Goal: Information Seeking & Learning: Learn about a topic

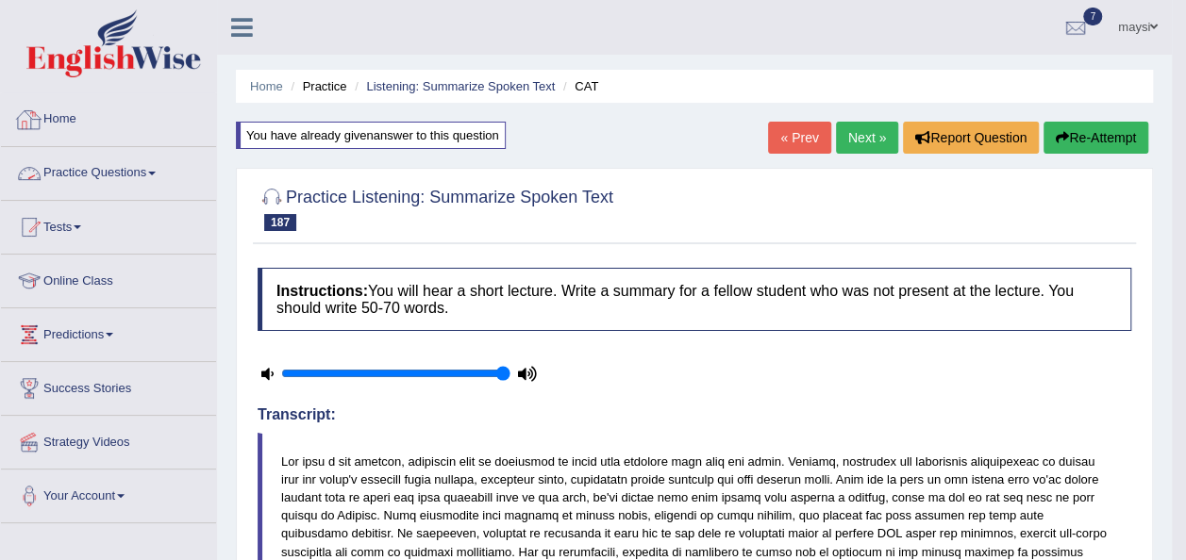
click at [57, 168] on link "Practice Questions" at bounding box center [108, 170] width 215 height 47
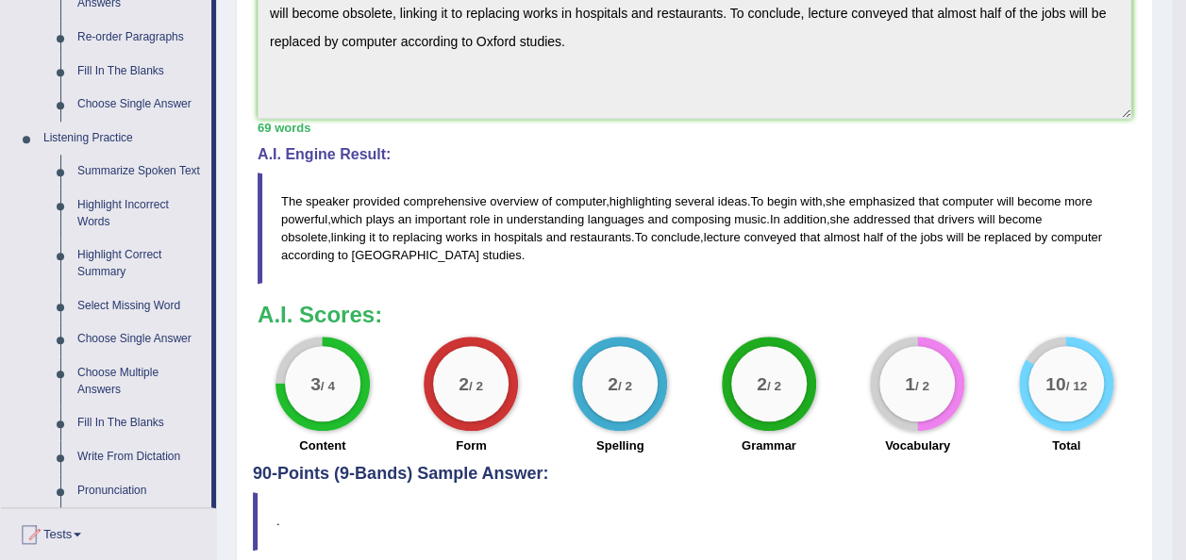
scroll to position [717, 0]
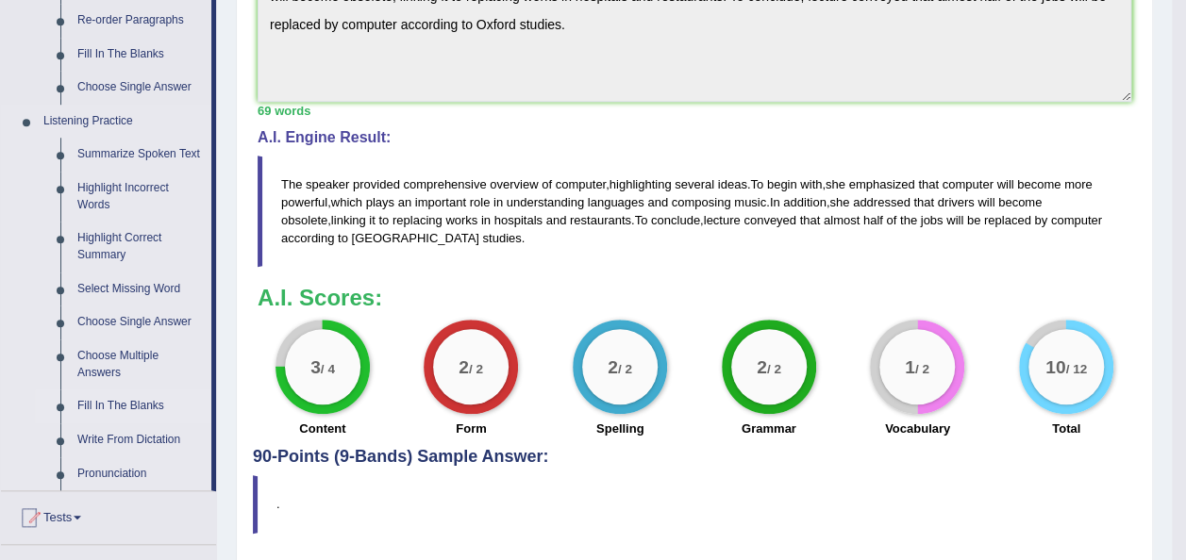
click at [128, 400] on link "Fill In The Blanks" at bounding box center [140, 407] width 142 height 34
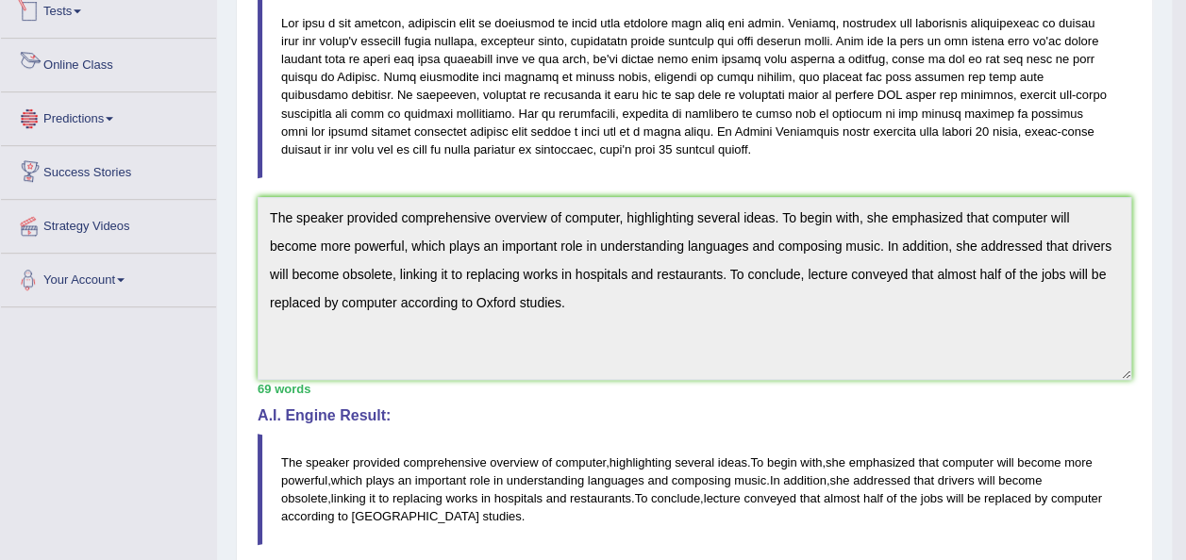
scroll to position [651, 0]
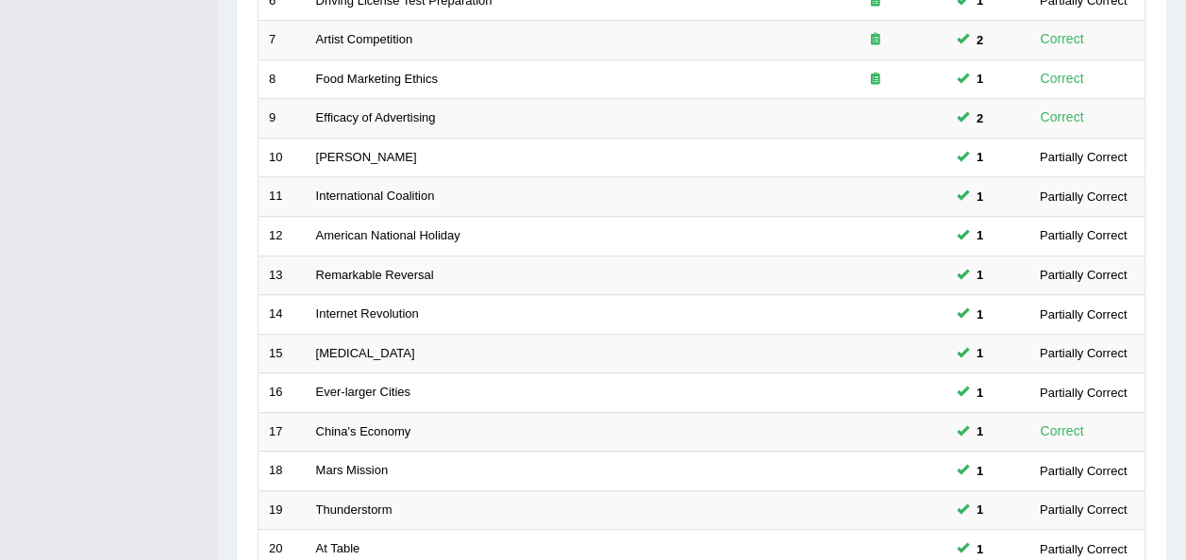
scroll to position [604, 0]
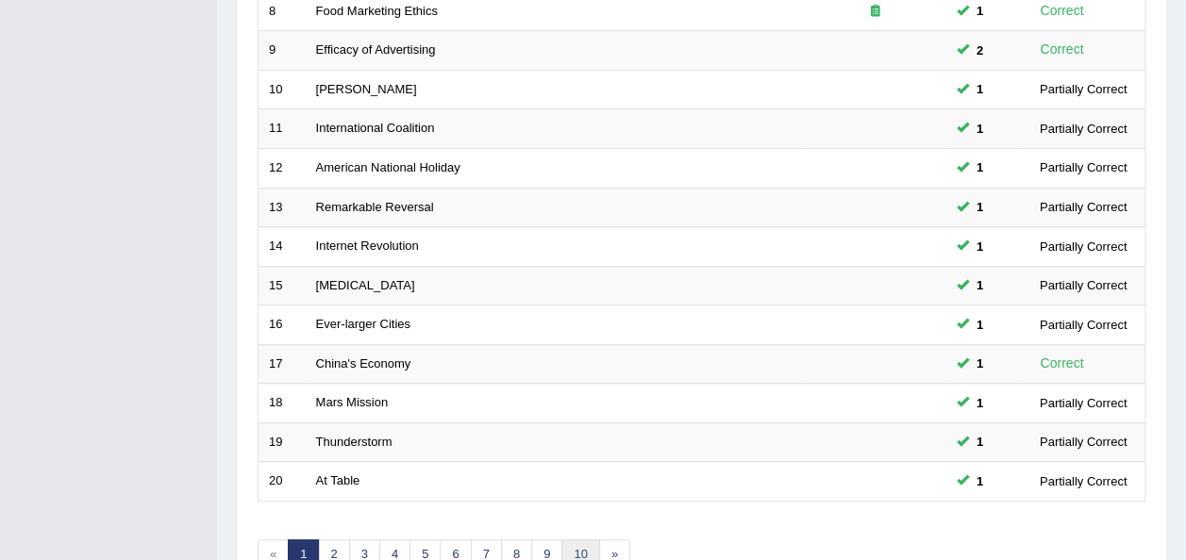
click at [580, 539] on link "10" at bounding box center [580, 554] width 38 height 31
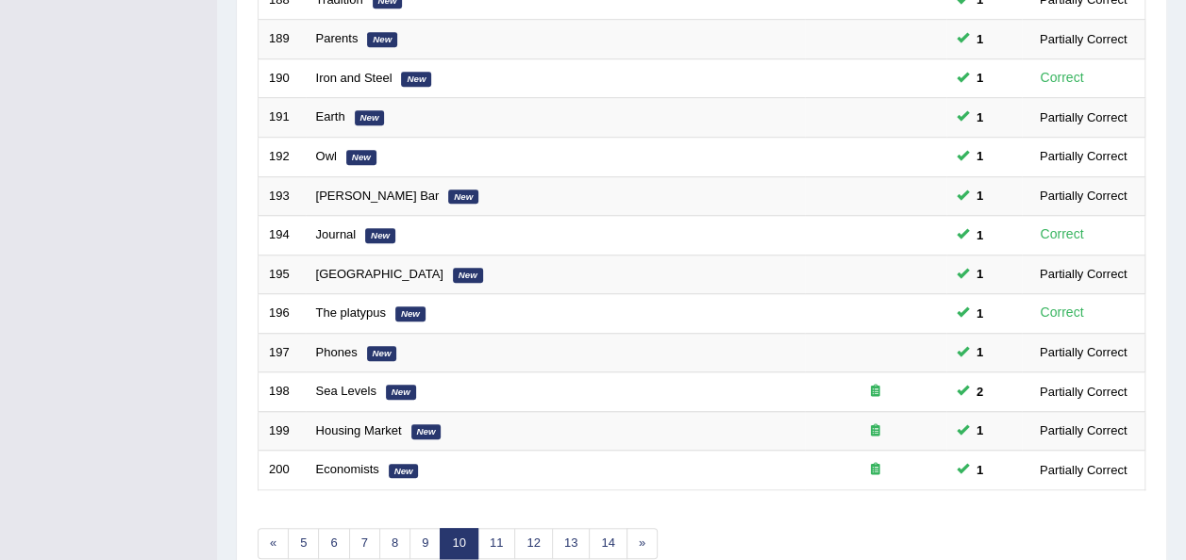
scroll to position [679, 0]
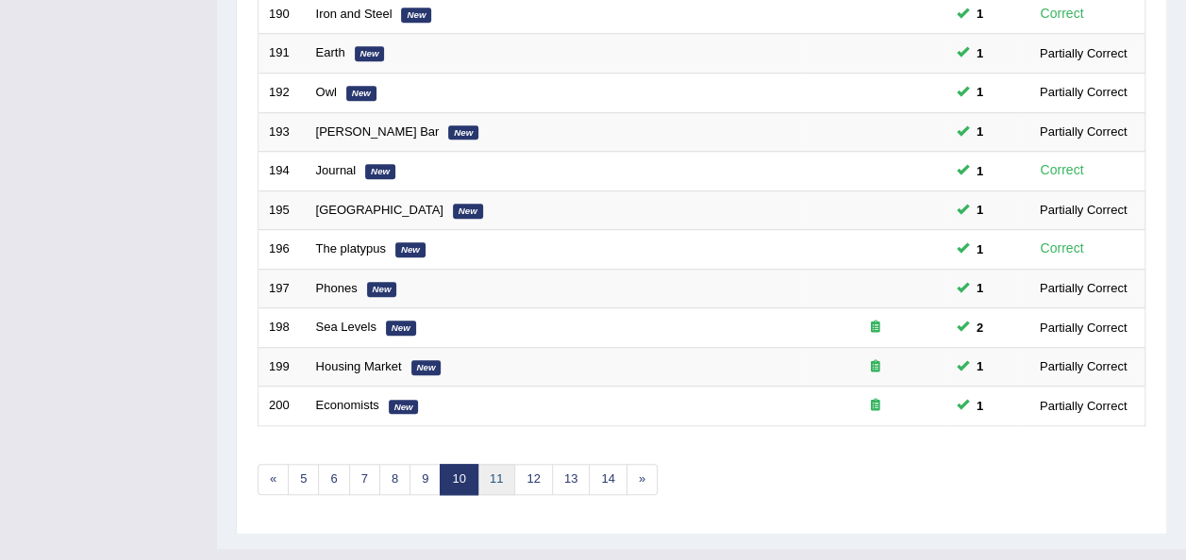
click at [489, 464] on link "11" at bounding box center [496, 479] width 38 height 31
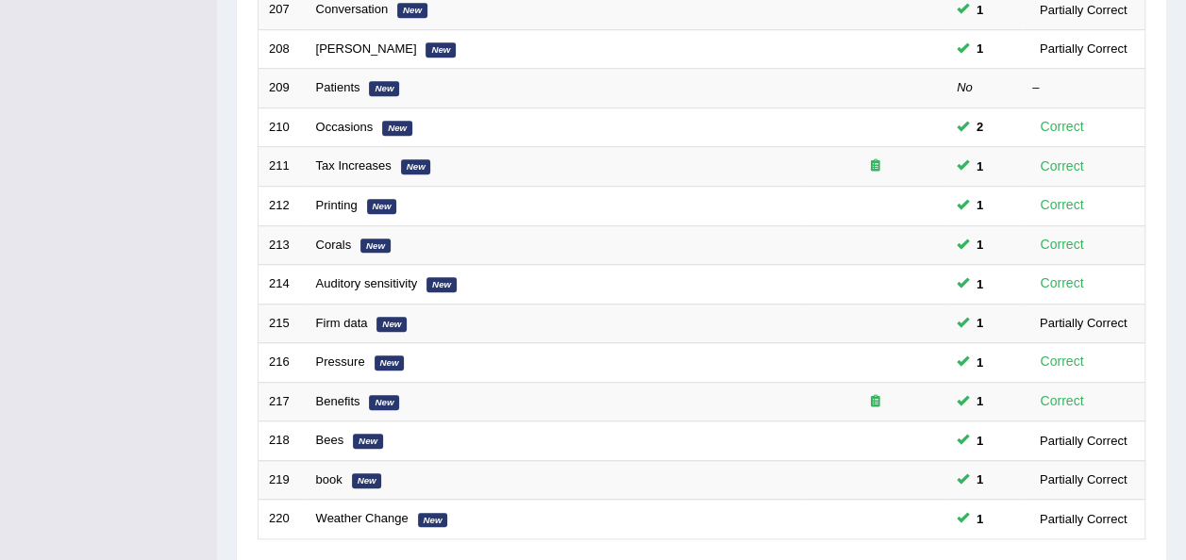
scroll to position [604, 0]
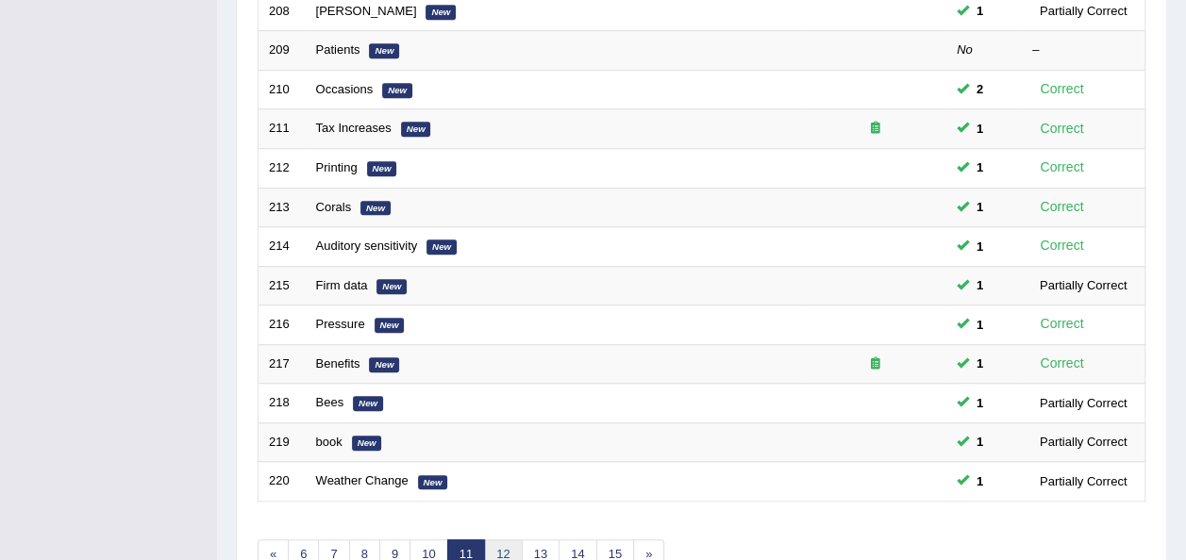
click at [494, 539] on link "12" at bounding box center [503, 554] width 38 height 31
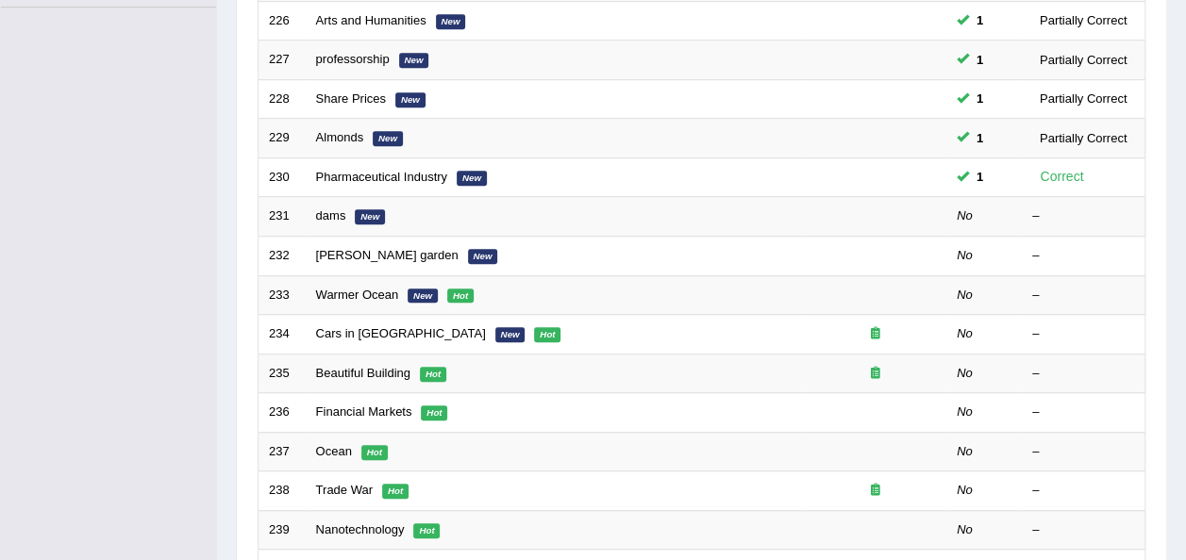
scroll to position [604, 0]
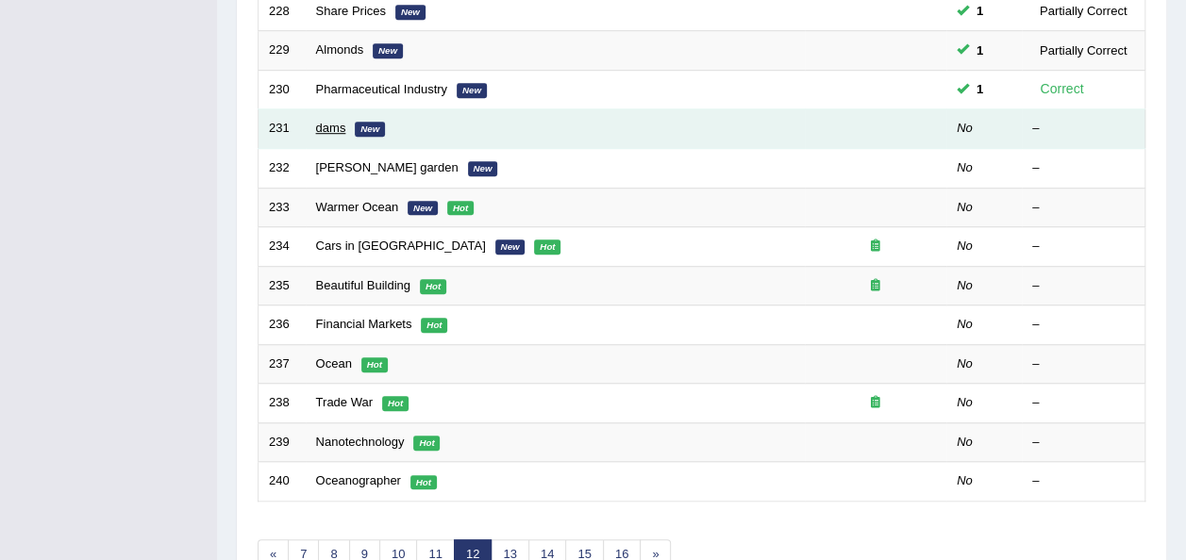
click at [337, 121] on link "dams" at bounding box center [331, 128] width 30 height 14
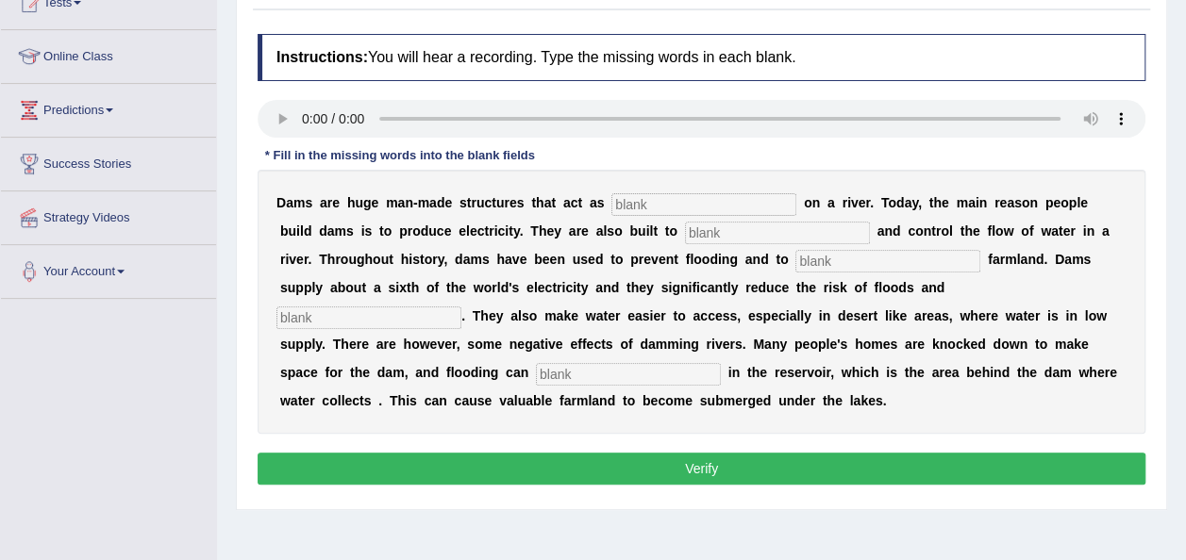
scroll to position [226, 0]
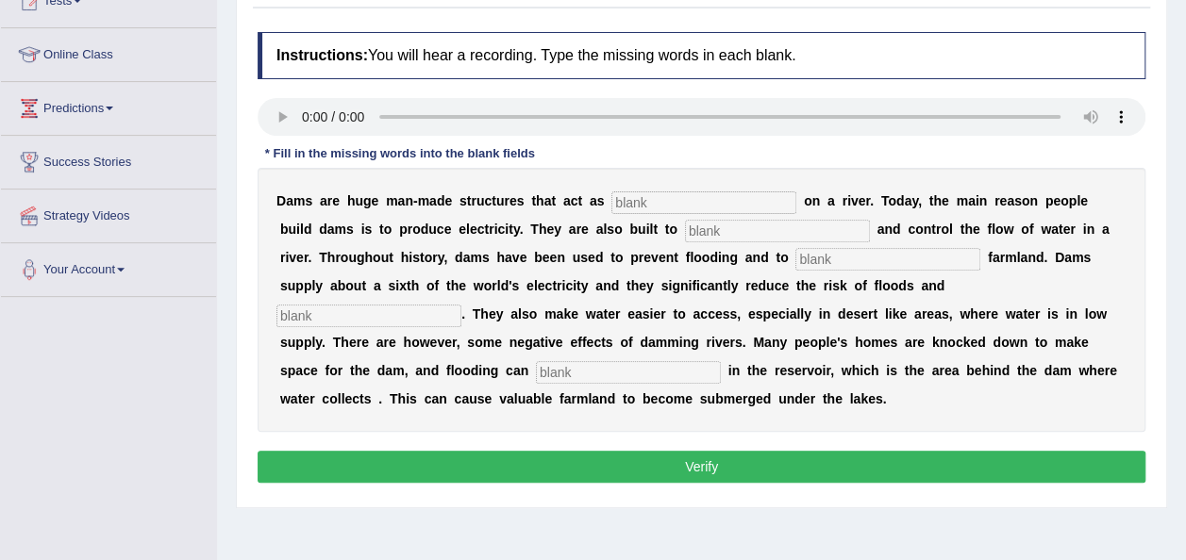
click at [636, 198] on input "text" at bounding box center [703, 202] width 185 height 23
type input "barriers"
click at [685, 224] on input "text" at bounding box center [777, 231] width 185 height 23
type input "restrict"
click at [795, 249] on input "text" at bounding box center [887, 259] width 185 height 23
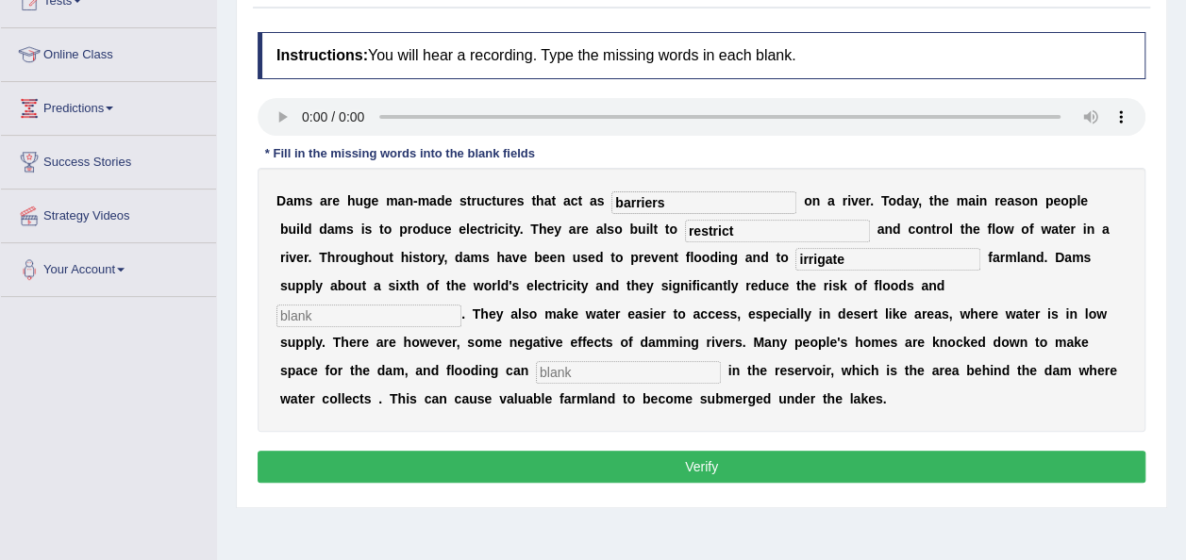
type input "irrigate"
click at [461, 305] on input "text" at bounding box center [368, 316] width 185 height 23
type input "droughts"
click at [721, 361] on input "text" at bounding box center [628, 372] width 185 height 23
type input "occur"
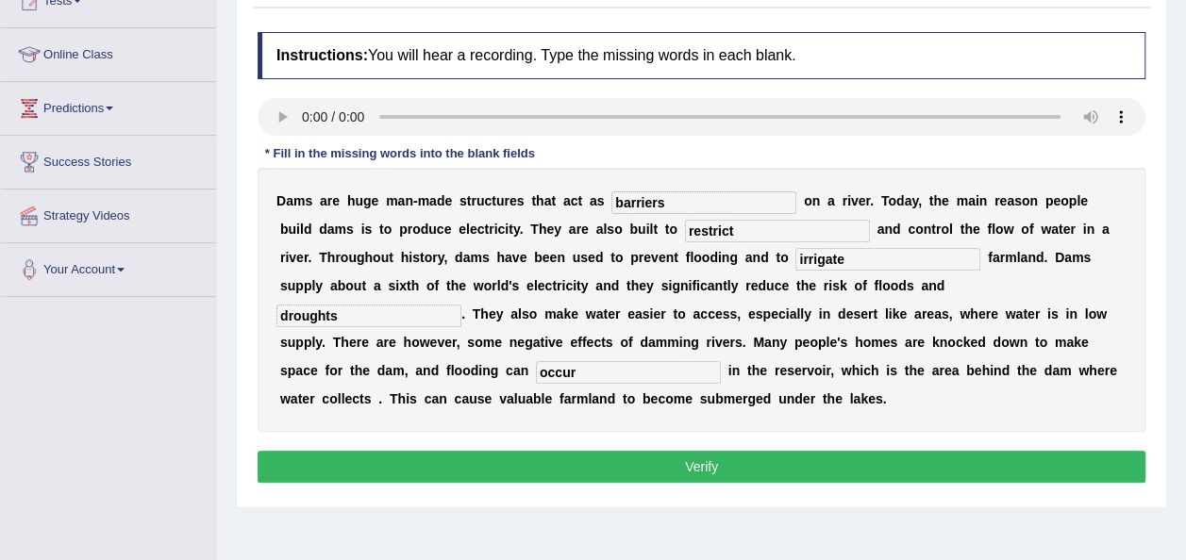
click at [813, 451] on button "Verify" at bounding box center [701, 467] width 888 height 32
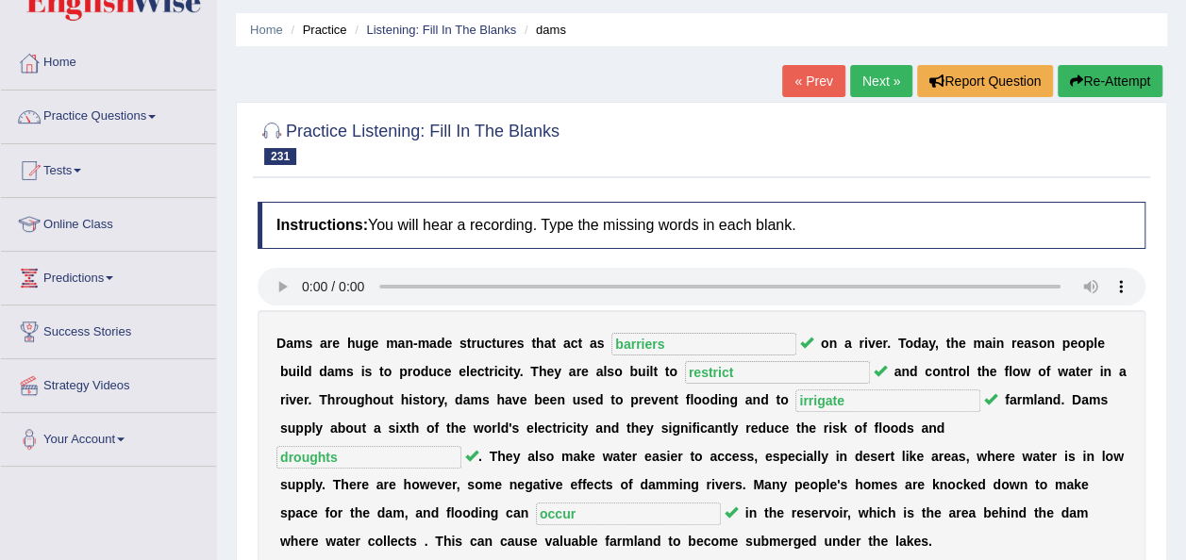
scroll to position [62, 0]
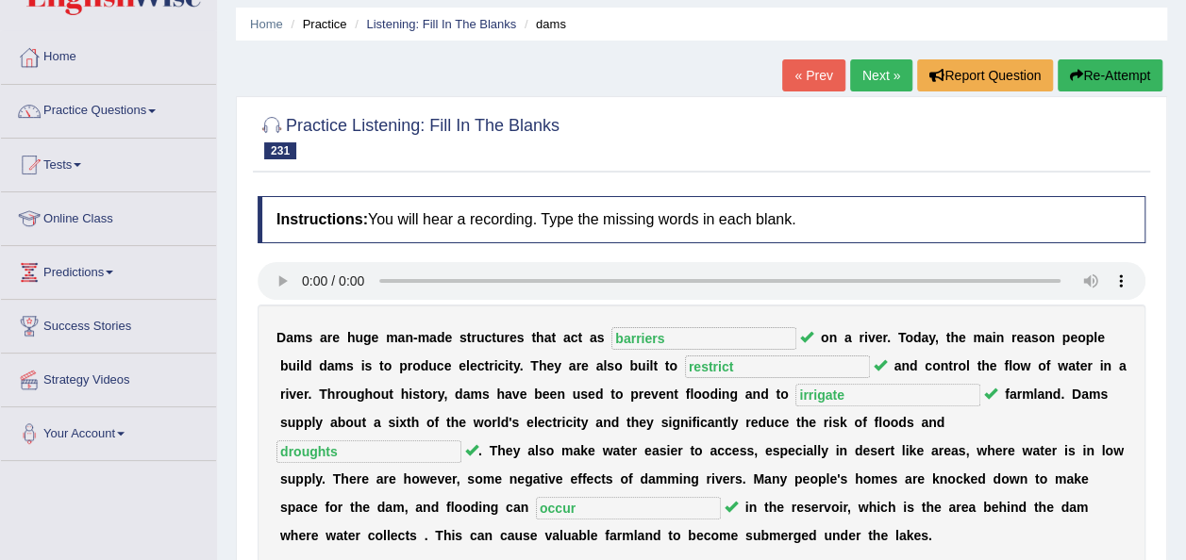
click at [873, 84] on link "Next »" at bounding box center [881, 75] width 62 height 32
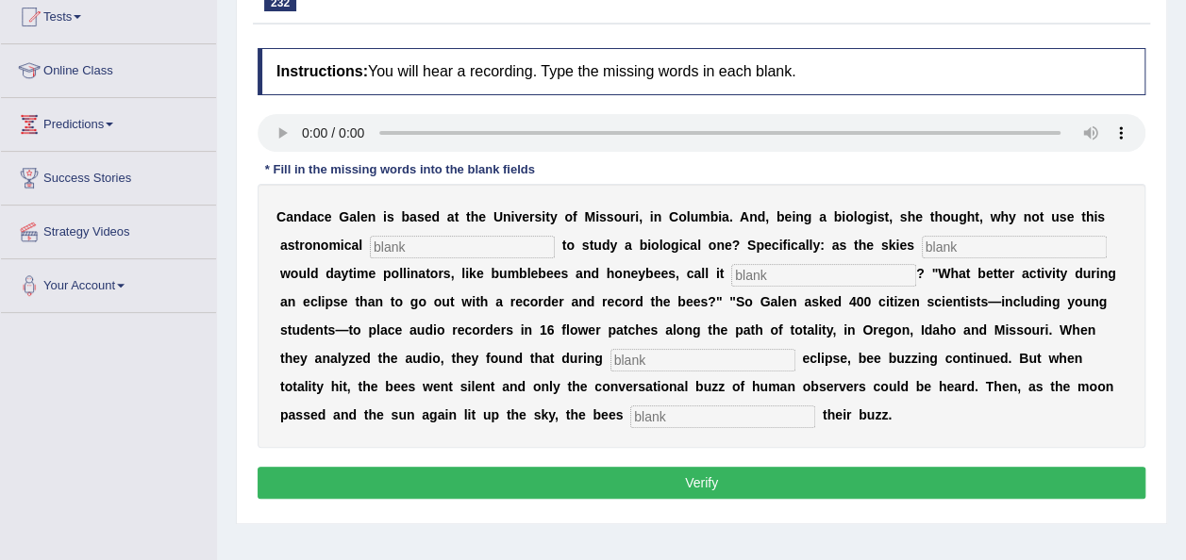
scroll to position [223, 0]
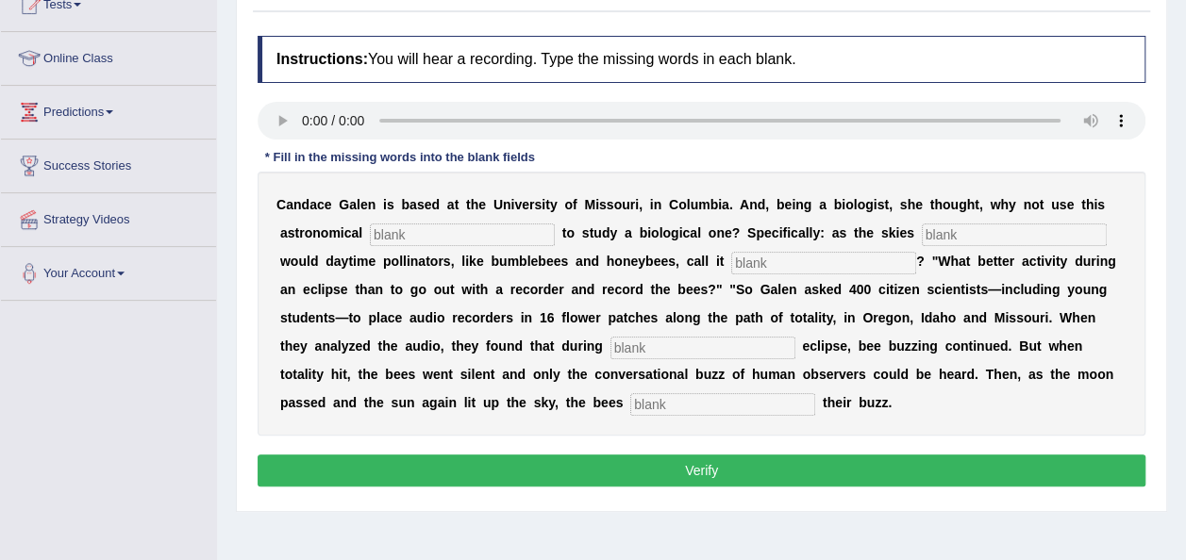
click at [438, 228] on input "text" at bounding box center [462, 235] width 185 height 23
click at [376, 239] on input "text" at bounding box center [462, 235] width 185 height 23
type input "phenomenon"
click at [977, 227] on input "text" at bounding box center [1013, 235] width 185 height 23
type input "darken"
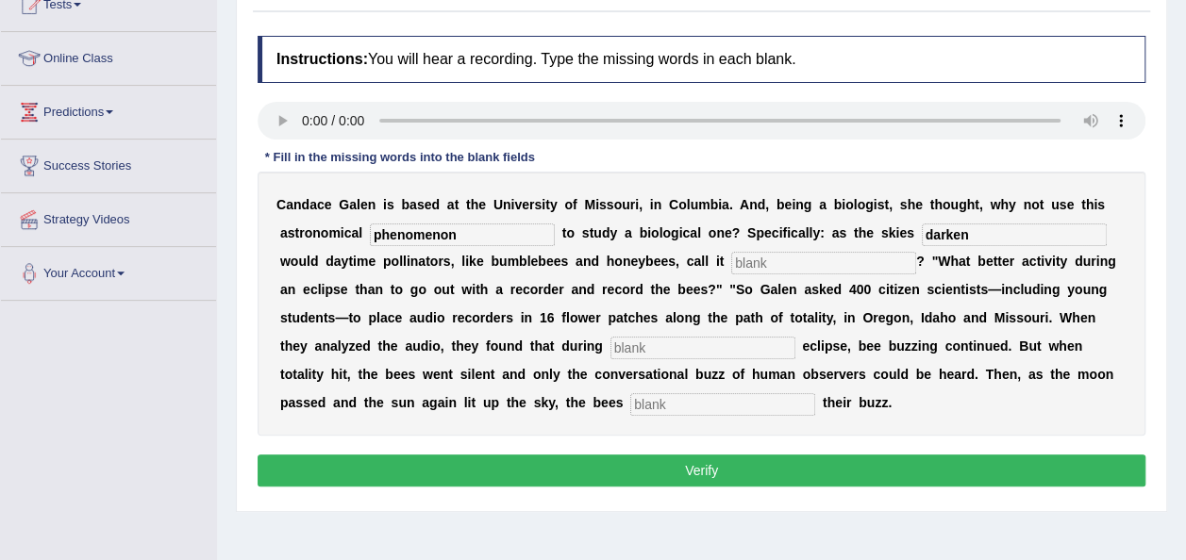
click at [784, 271] on input "text" at bounding box center [823, 263] width 185 height 23
type input "quits"
click at [610, 341] on input "text" at bounding box center [702, 348] width 185 height 23
type input "partial"
click at [630, 405] on input "text" at bounding box center [722, 404] width 185 height 23
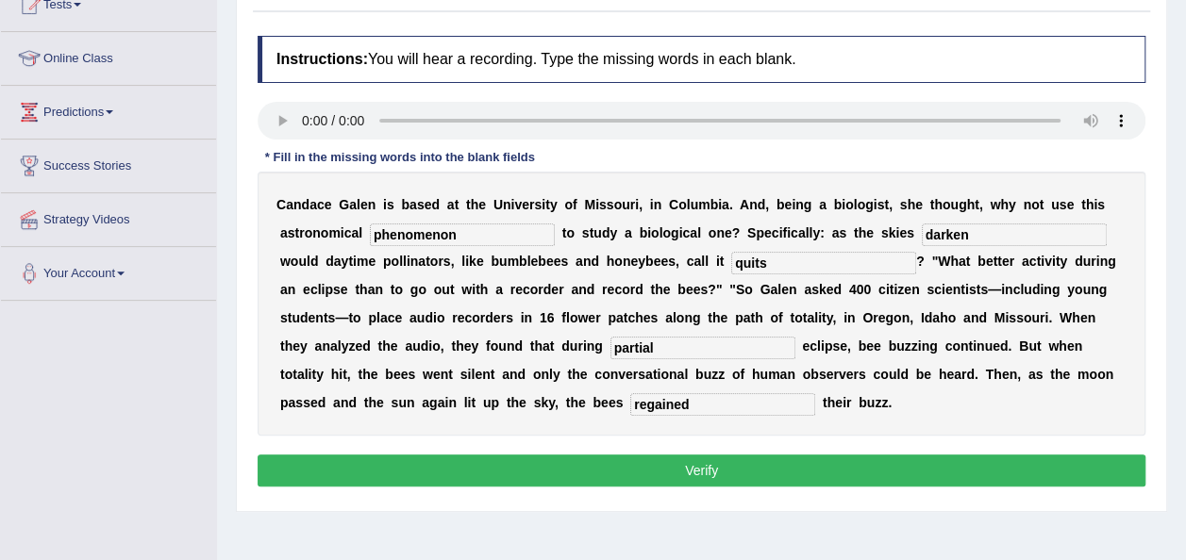
type input "regained"
click at [921, 236] on input "darken" at bounding box center [1013, 235] width 185 height 23
type input "darkened"
click at [705, 468] on button "Verify" at bounding box center [701, 471] width 888 height 32
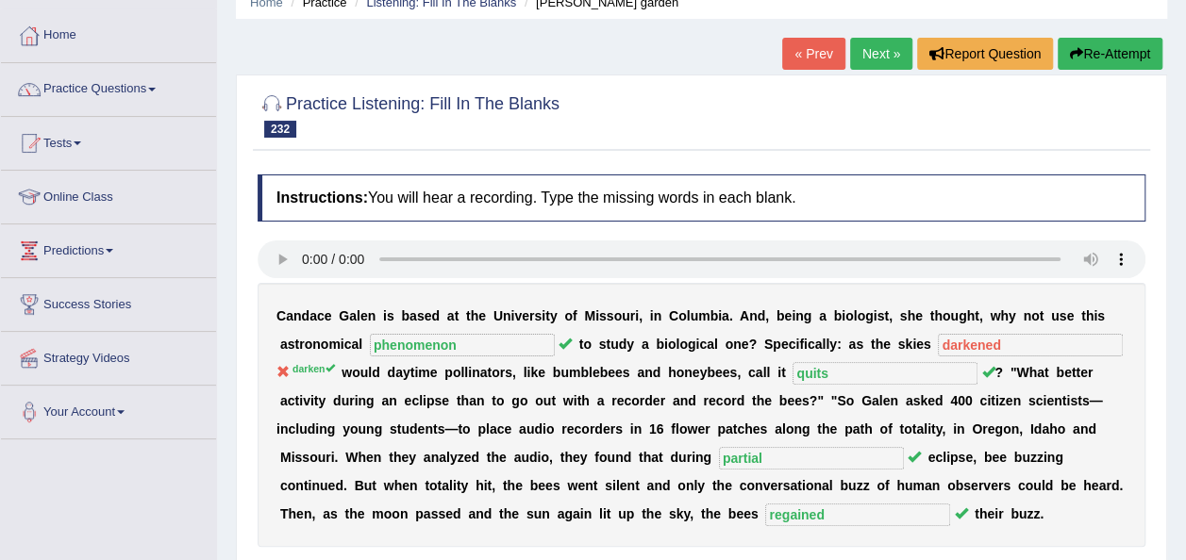
scroll to position [41, 0]
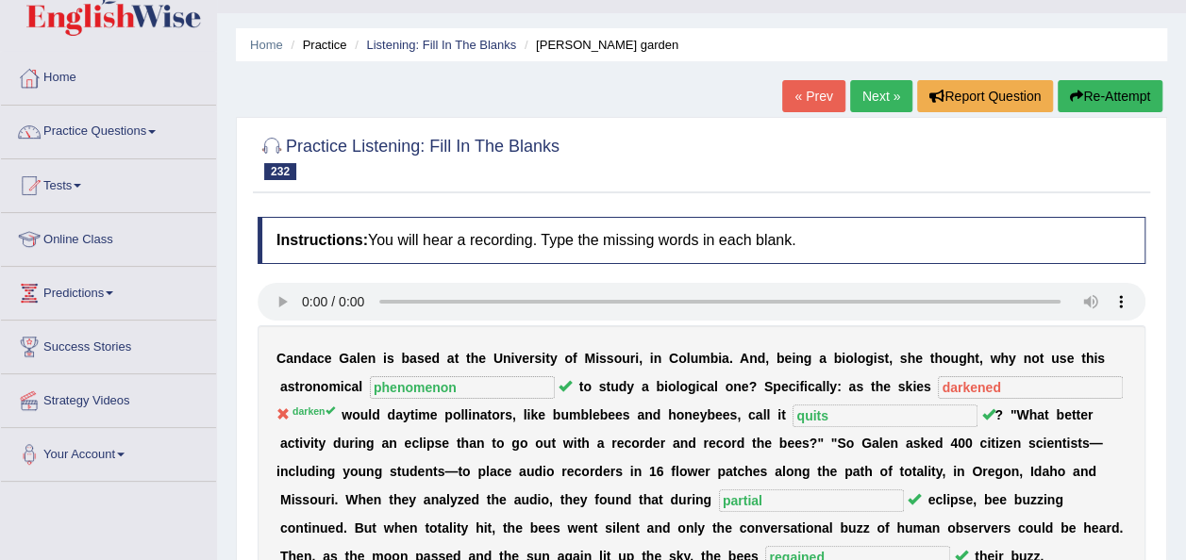
click at [874, 83] on link "Next »" at bounding box center [881, 96] width 62 height 32
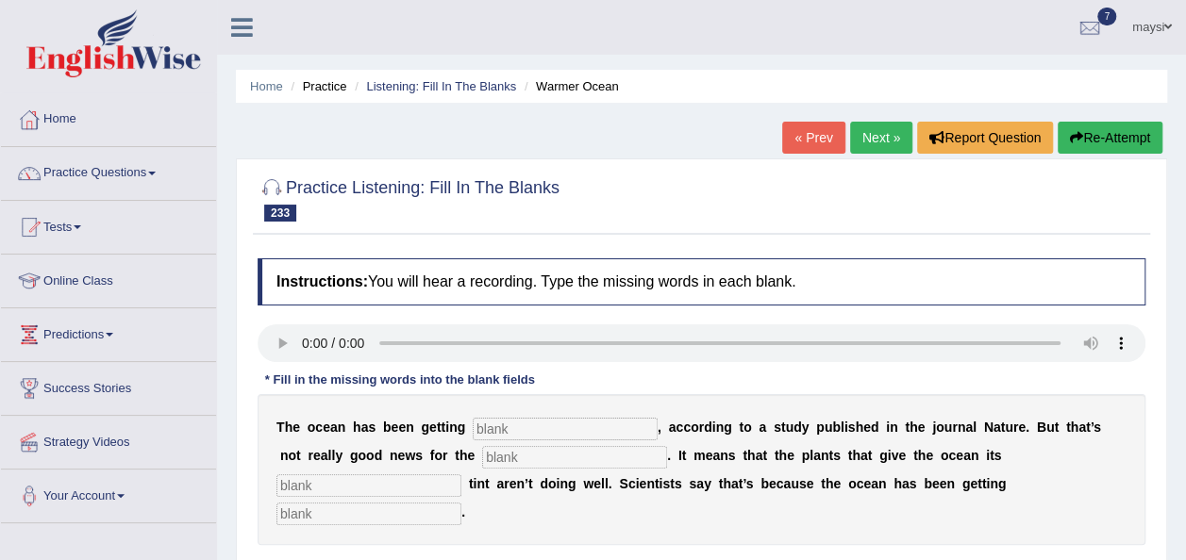
click at [507, 423] on input "text" at bounding box center [565, 429] width 185 height 23
type input "g"
type input "bluer"
click at [482, 457] on input "text" at bounding box center [574, 457] width 185 height 23
type input "planet"
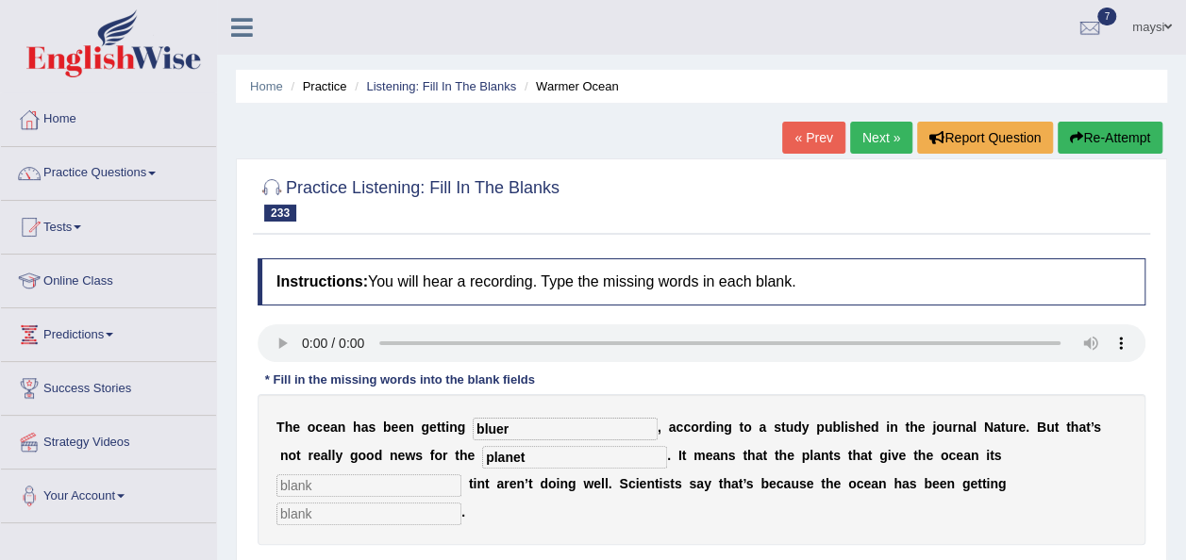
click at [461, 474] on input "text" at bounding box center [368, 485] width 185 height 23
type input "green"
click at [461, 503] on input "text" at bounding box center [368, 514] width 185 height 23
type input "warmer"
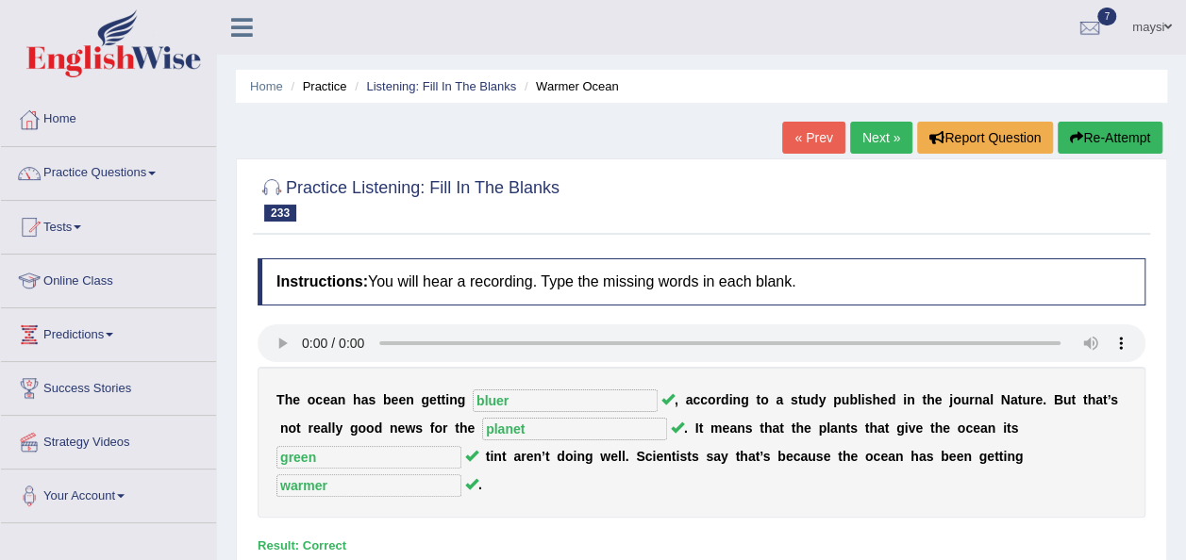
click at [881, 126] on link "Next »" at bounding box center [881, 138] width 62 height 32
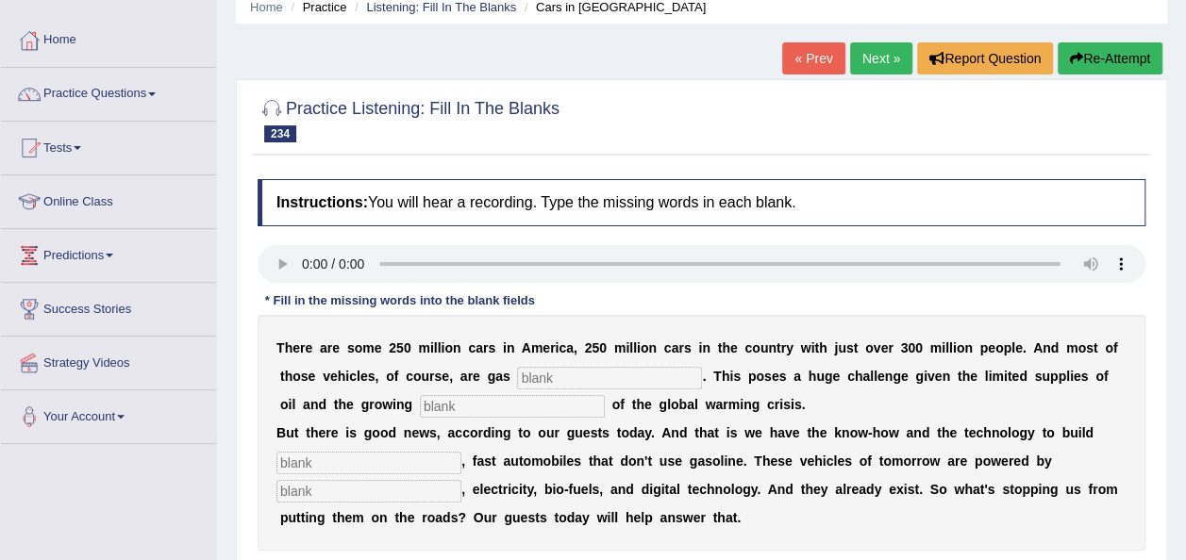
scroll to position [113, 0]
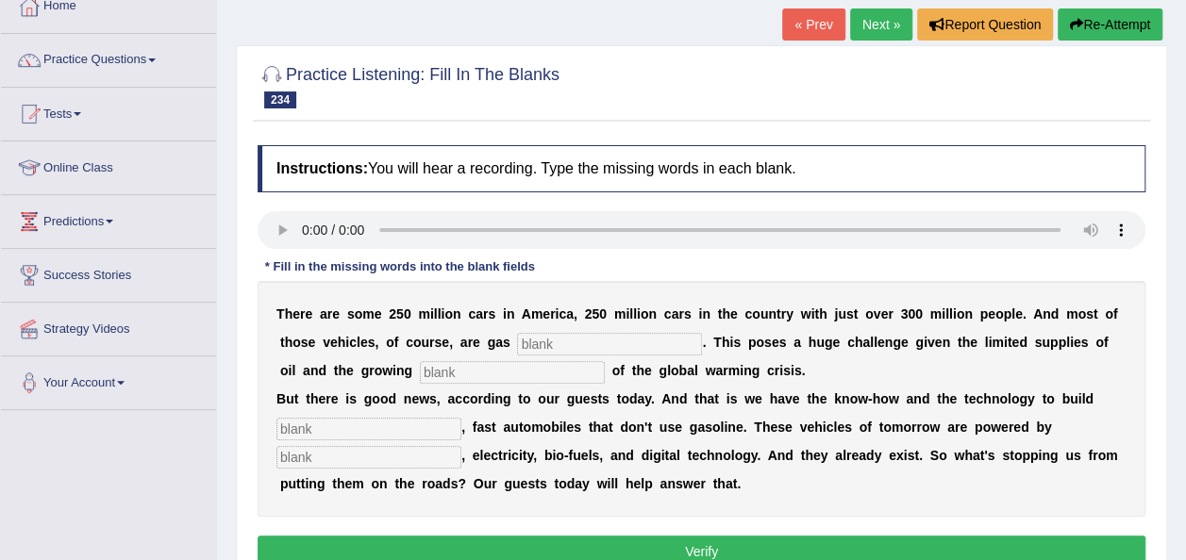
click at [517, 343] on input "text" at bounding box center [609, 344] width 185 height 23
type input "power"
click at [440, 368] on input "text" at bounding box center [512, 372] width 185 height 23
type input "urgency"
click at [420, 425] on input "text" at bounding box center [368, 429] width 185 height 23
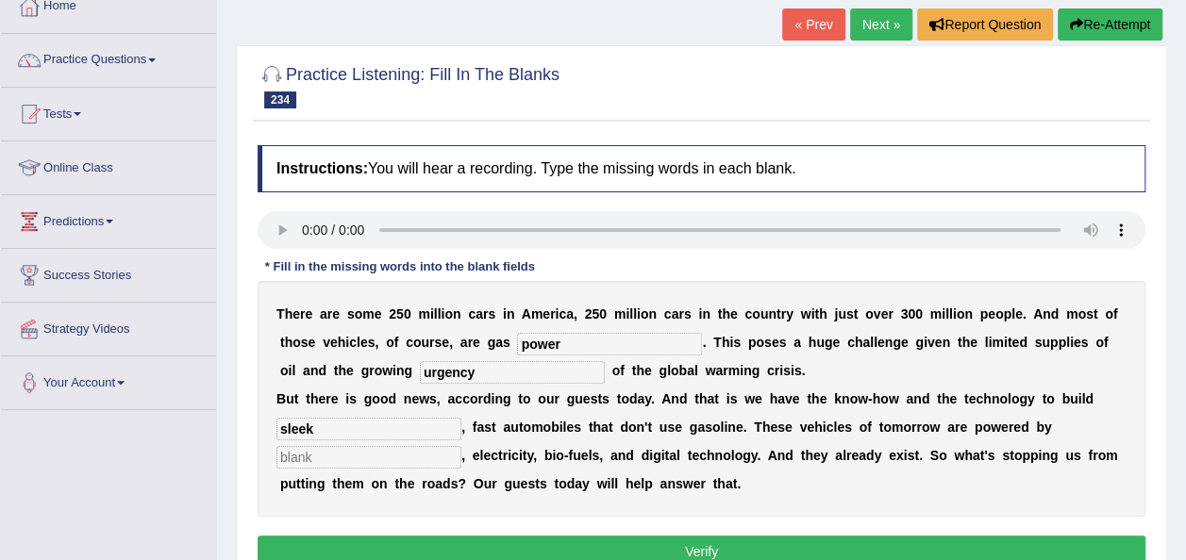
type input "sleek"
click at [397, 452] on input "text" at bounding box center [368, 457] width 185 height 23
type input "hydrogen"
click at [521, 334] on input "power" at bounding box center [609, 344] width 185 height 23
type input "powered"
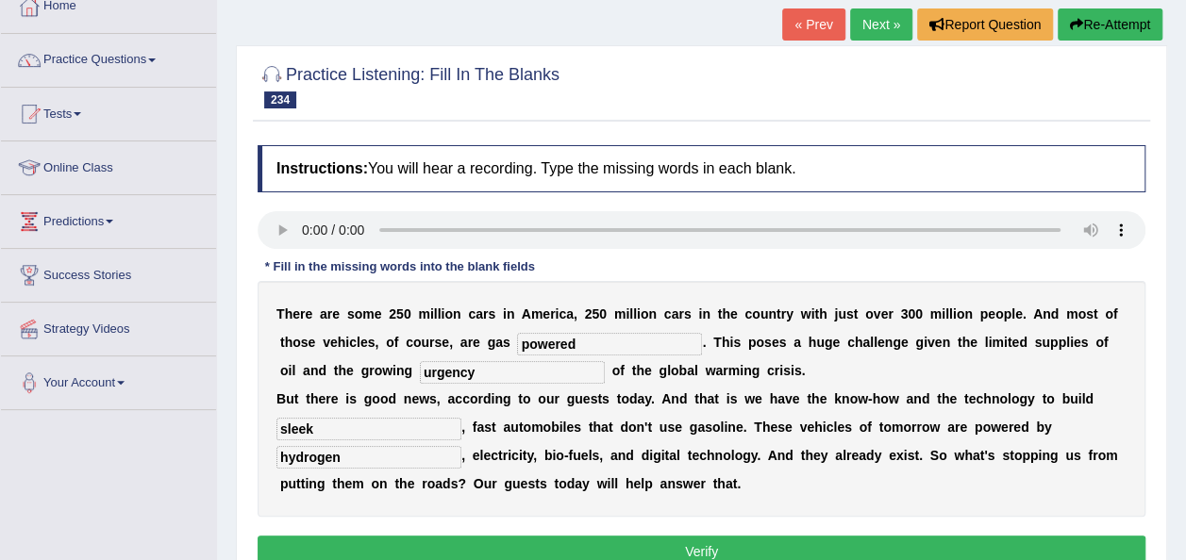
click at [604, 550] on button "Verify" at bounding box center [701, 552] width 888 height 32
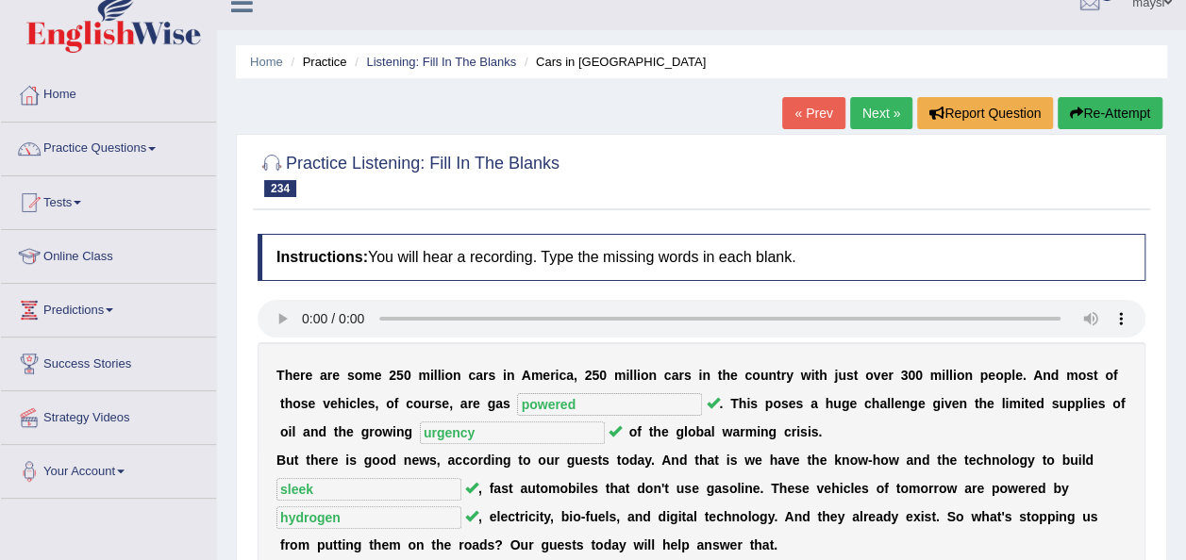
scroll to position [0, 0]
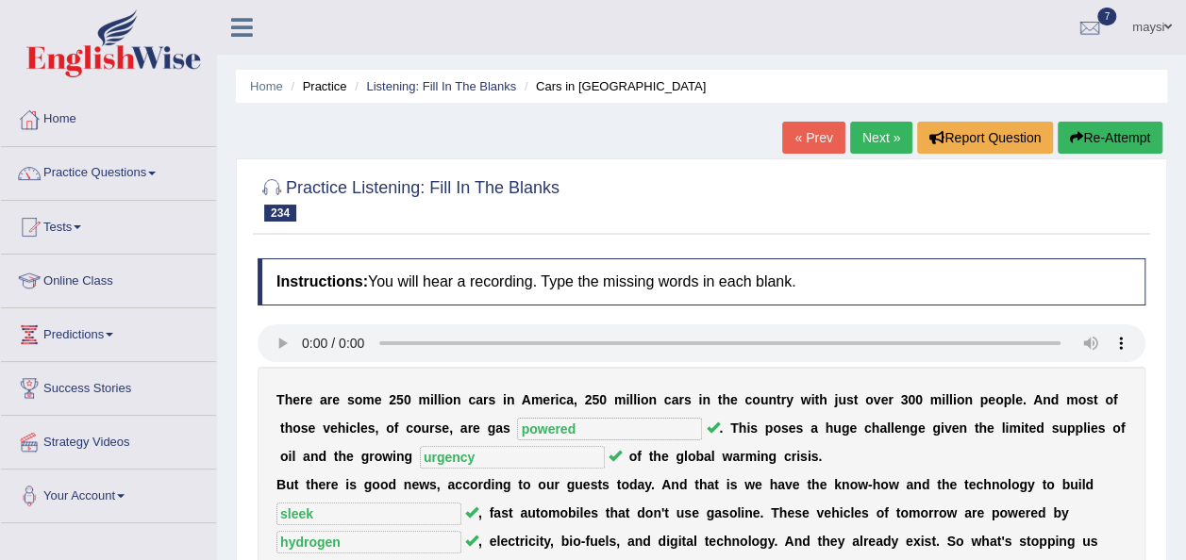
click at [871, 135] on link "Next »" at bounding box center [881, 138] width 62 height 32
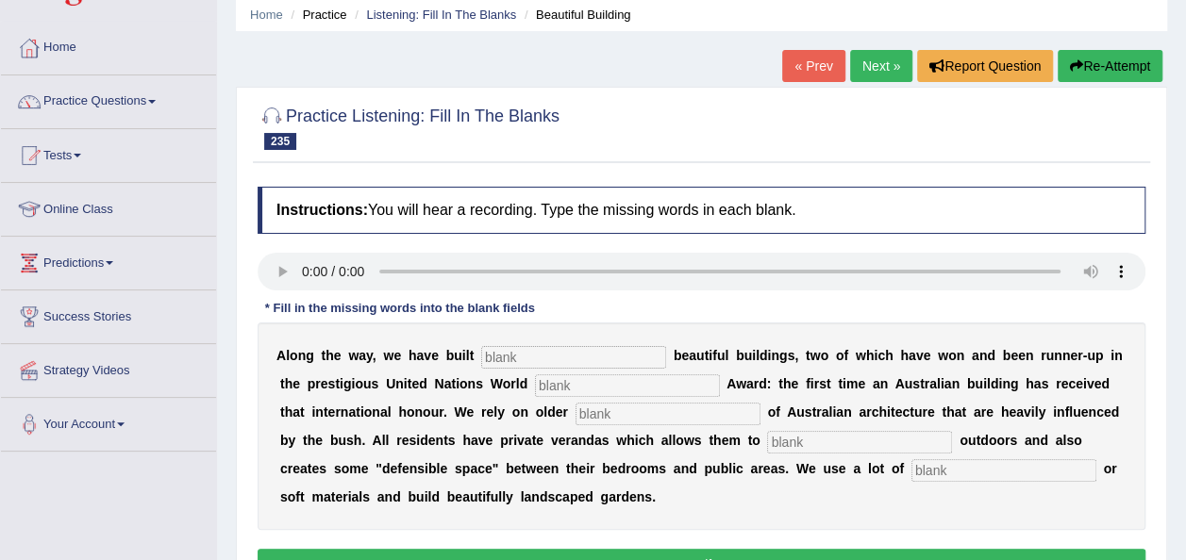
scroll to position [75, 0]
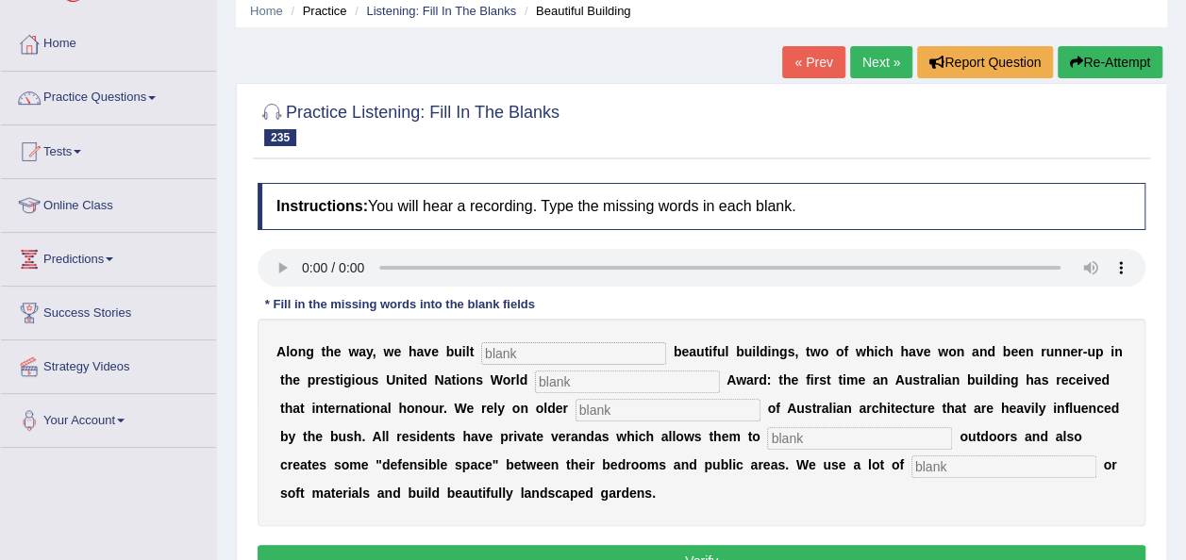
click at [481, 344] on input "text" at bounding box center [573, 353] width 185 height 23
type input "unashambly"
click at [535, 382] on input "text" at bounding box center [627, 382] width 185 height 23
type input "habitat"
click at [575, 408] on input "text" at bounding box center [667, 410] width 185 height 23
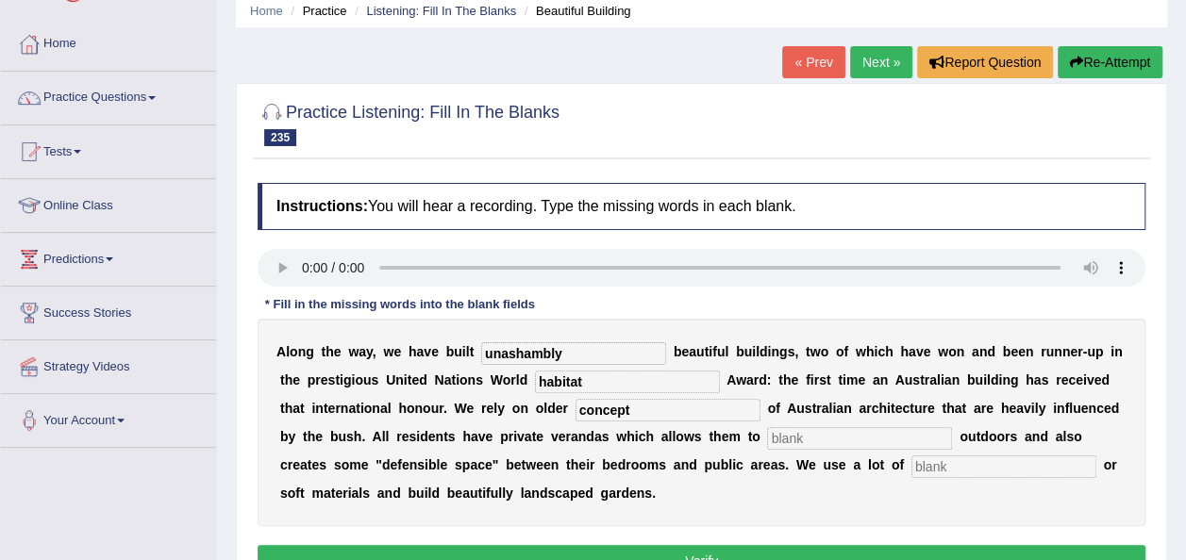
type input "concept"
click at [767, 434] on input "text" at bounding box center [859, 438] width 185 height 23
type input "socialize"
click at [911, 464] on input "text" at bounding box center [1003, 467] width 185 height 23
type input "natural"
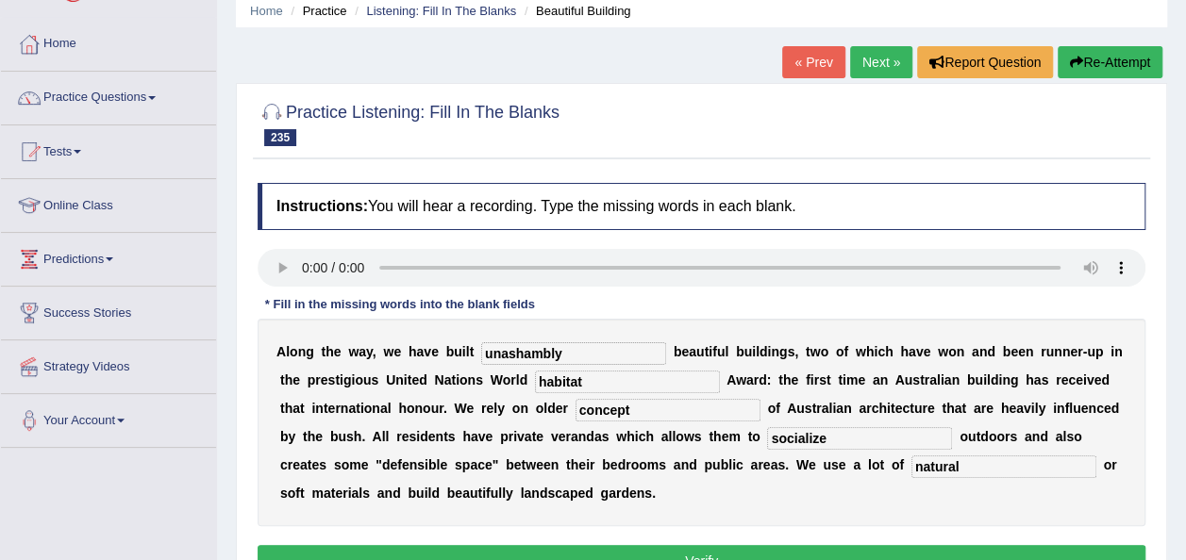
click at [655, 549] on button "Verify" at bounding box center [701, 561] width 888 height 32
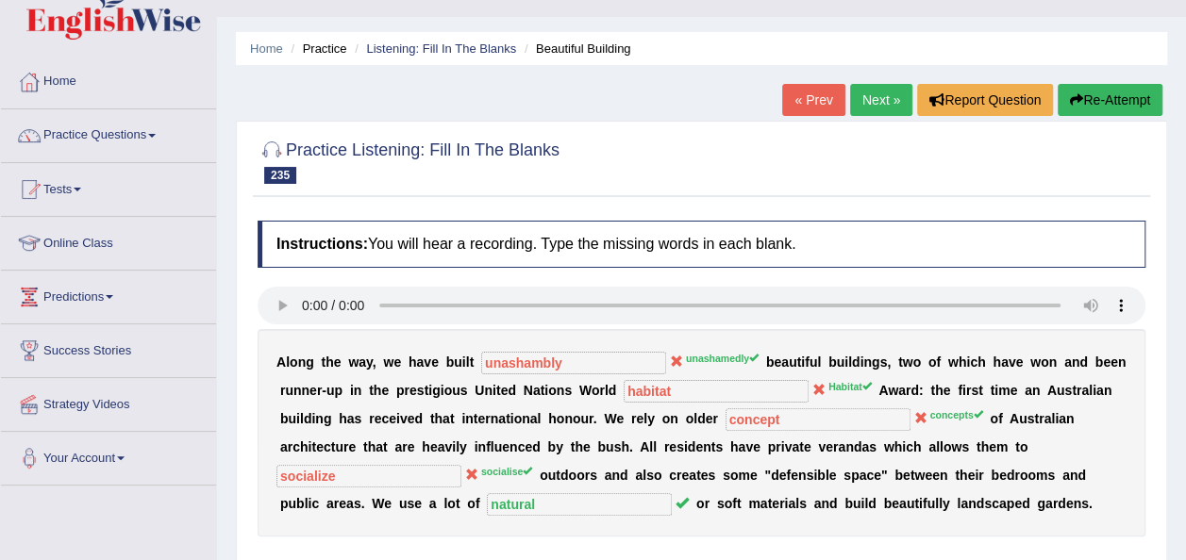
scroll to position [0, 0]
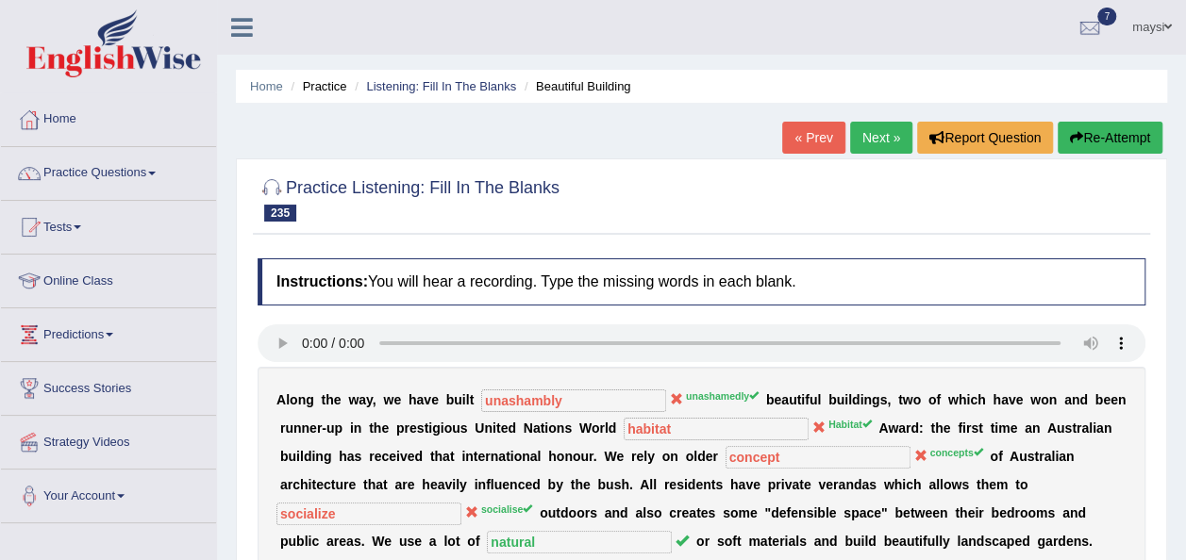
click at [880, 140] on link "Next »" at bounding box center [881, 138] width 62 height 32
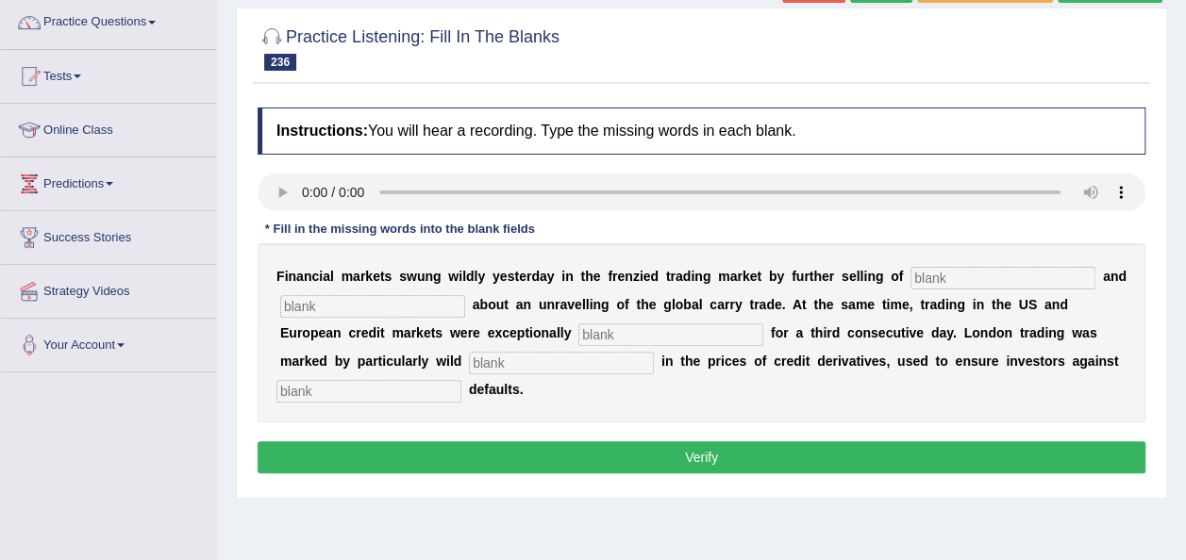
scroll to position [189, 0]
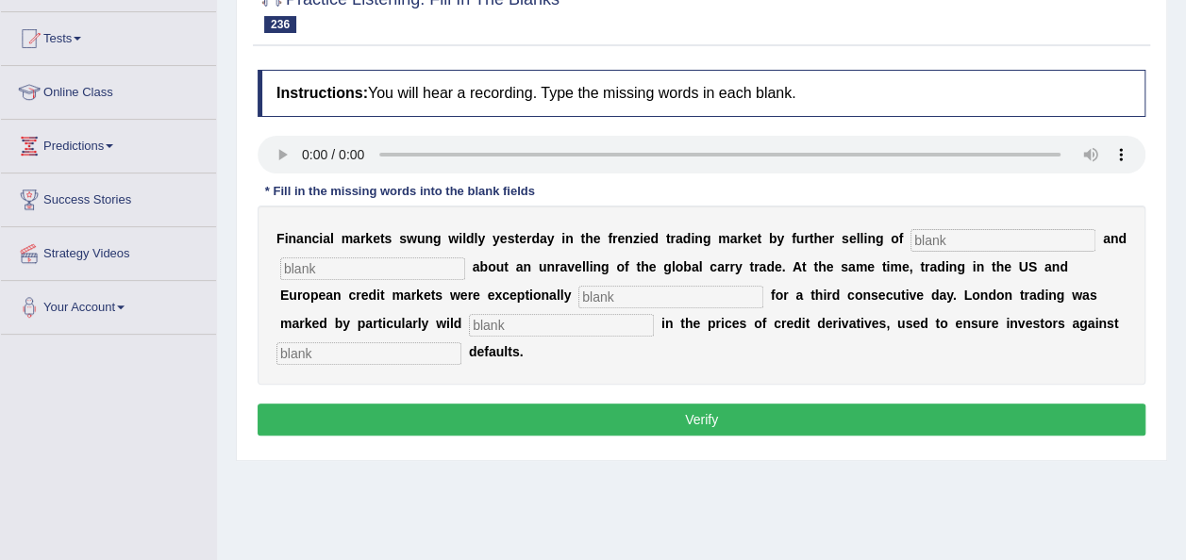
click at [910, 236] on input "text" at bounding box center [1002, 240] width 185 height 23
type input "equi"
click at [407, 265] on input "text" at bounding box center [372, 268] width 185 height 23
type input "fears"
click at [578, 288] on input "text" at bounding box center [670, 297] width 185 height 23
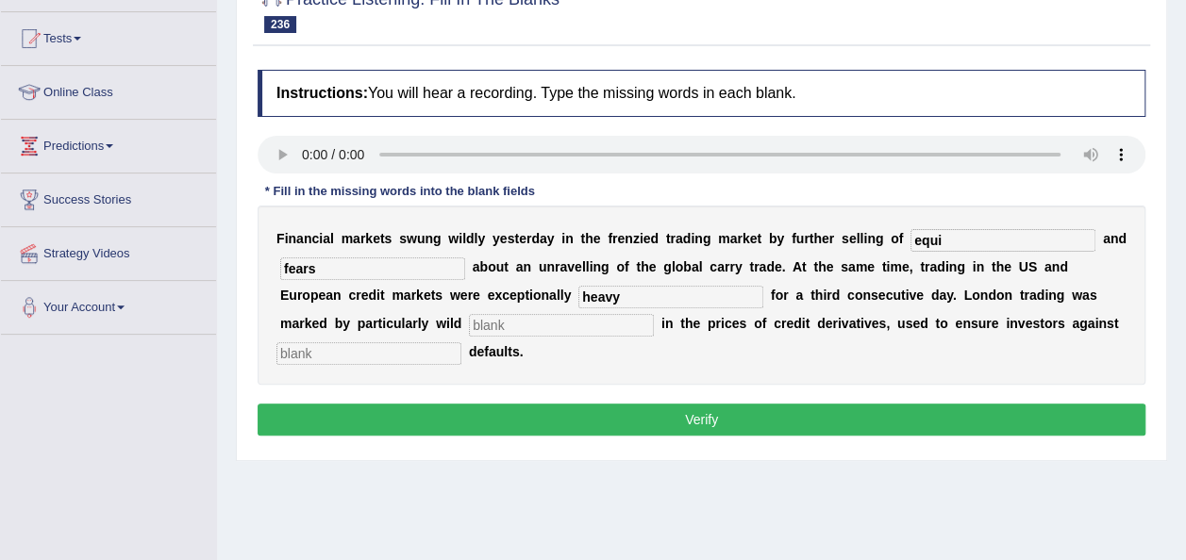
type input "heavy"
click at [469, 326] on input "text" at bounding box center [561, 325] width 185 height 23
type input "swings"
click at [913, 239] on input "equi" at bounding box center [1002, 240] width 185 height 23
type input "equitties"
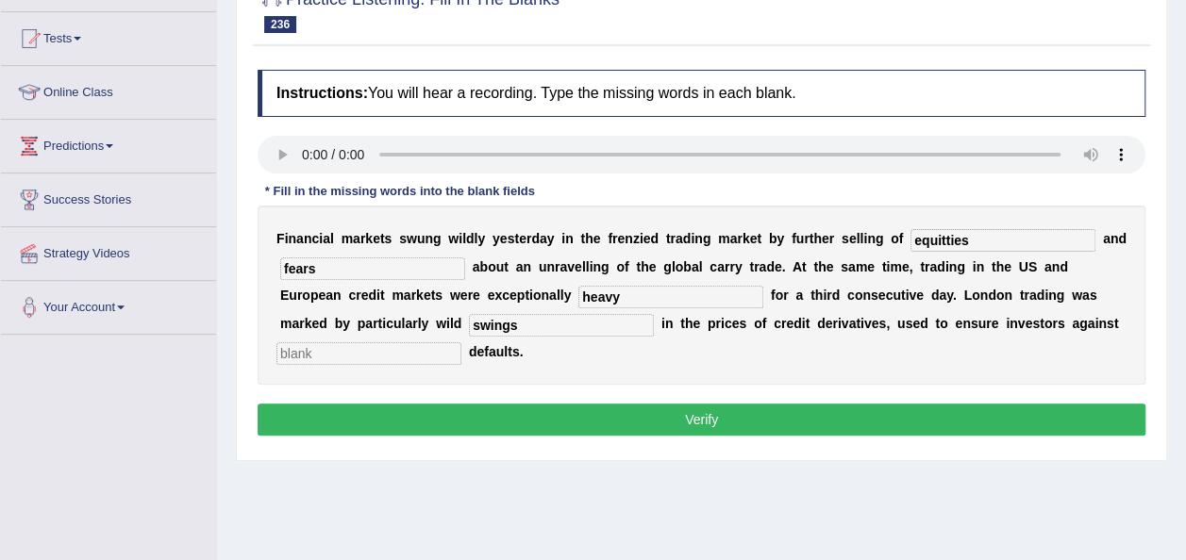
click at [461, 342] on input "text" at bounding box center [368, 353] width 185 height 23
type input "s"
click at [844, 404] on button "Verify" at bounding box center [701, 420] width 888 height 32
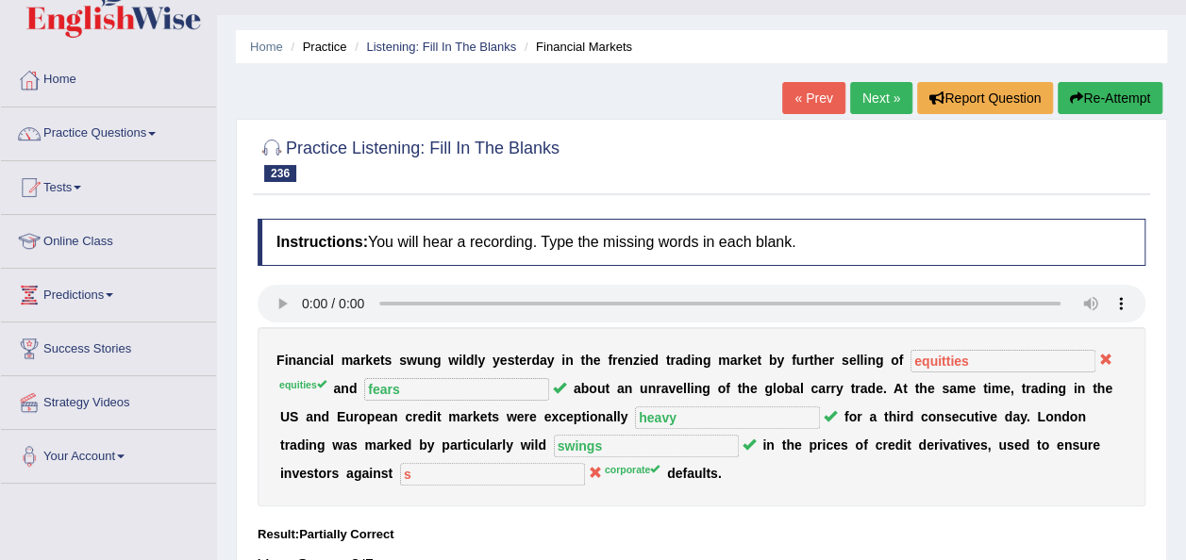
scroll to position [38, 0]
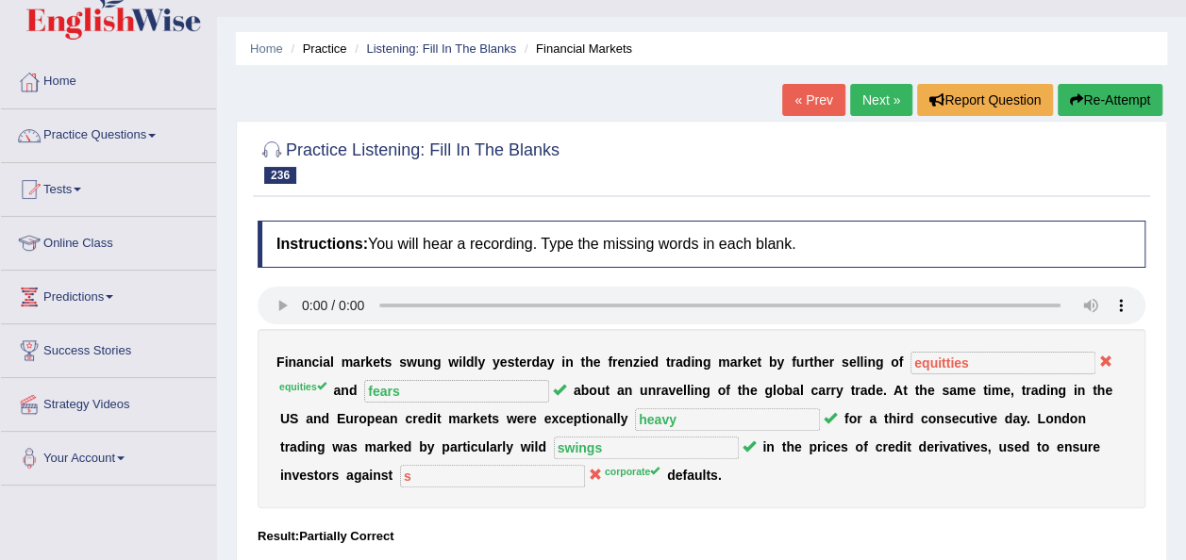
click at [903, 114] on link "Next »" at bounding box center [881, 100] width 62 height 32
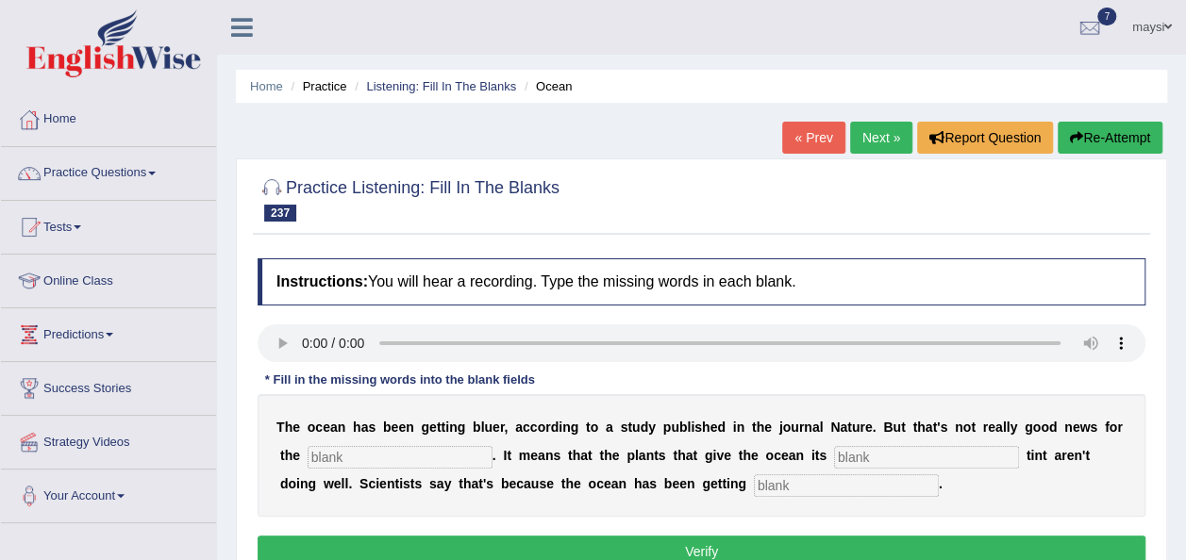
click at [336, 454] on input "text" at bounding box center [399, 457] width 185 height 23
type input "planet"
click at [834, 458] on input "text" at bounding box center [926, 457] width 185 height 23
type input "green"
click at [754, 487] on input "text" at bounding box center [846, 485] width 185 height 23
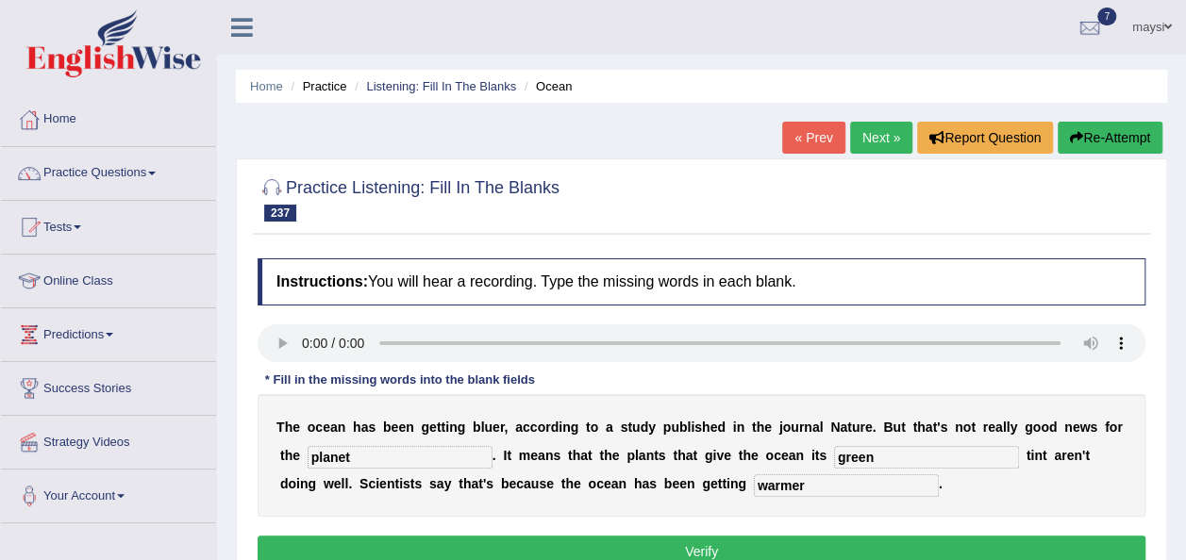
type input "warmer"
click at [736, 546] on button "Verify" at bounding box center [701, 552] width 888 height 32
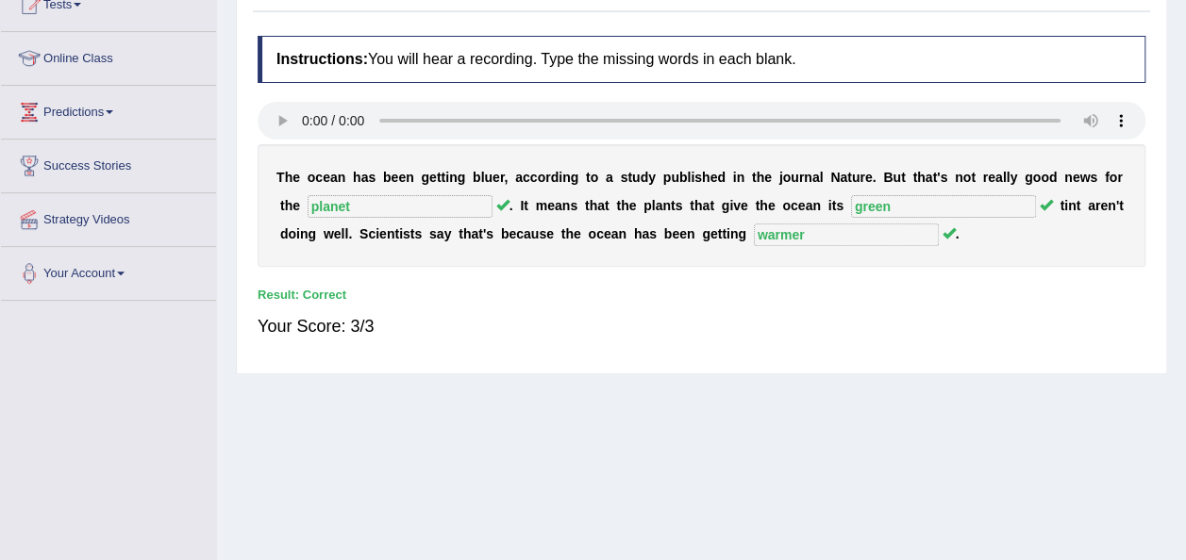
scroll to position [257, 0]
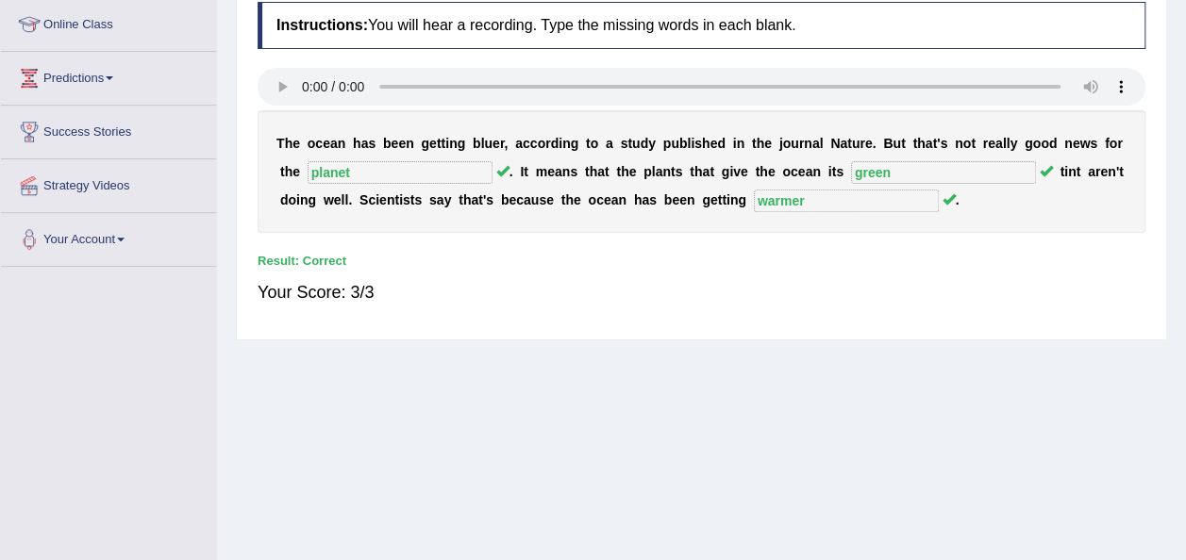
click at [782, 403] on div "Home Practice Listening: Fill In The Blanks Ocean « Prev Next » Report Question…" at bounding box center [701, 214] width 969 height 943
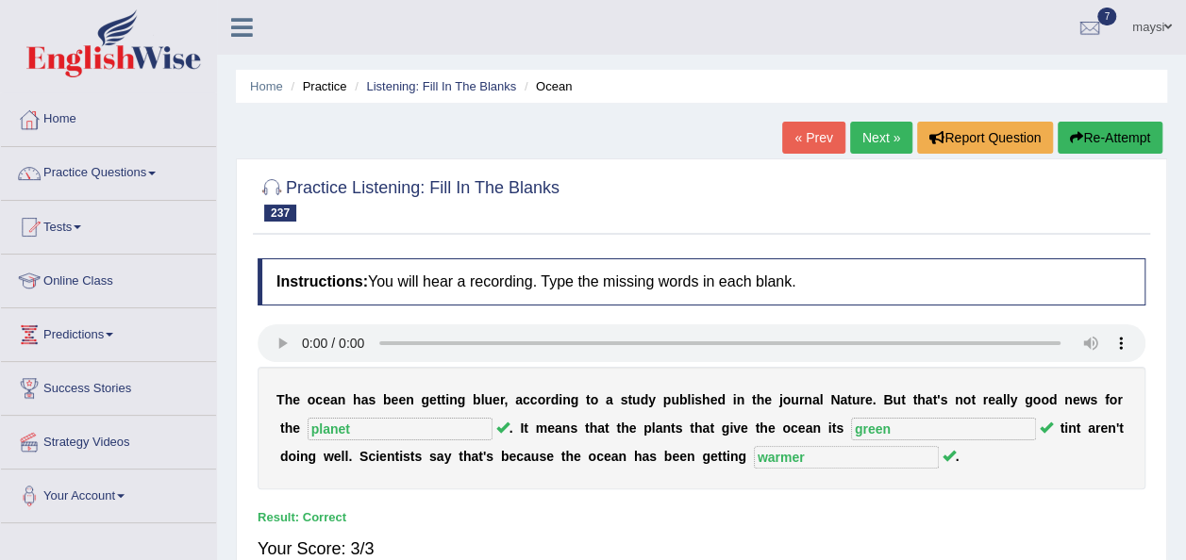
click at [888, 136] on link "Next »" at bounding box center [881, 138] width 62 height 32
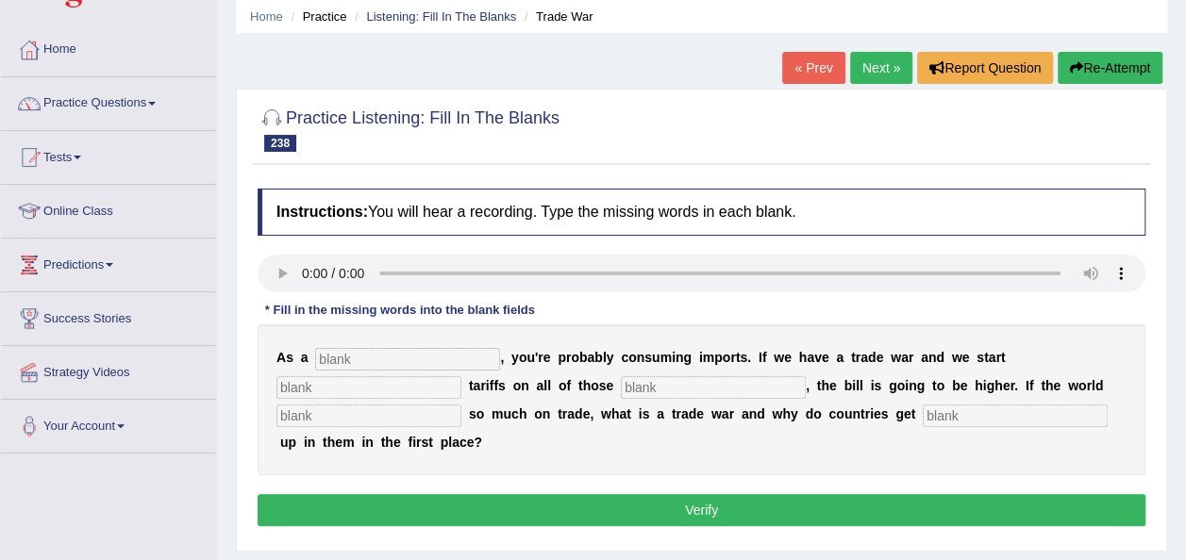
scroll to position [75, 0]
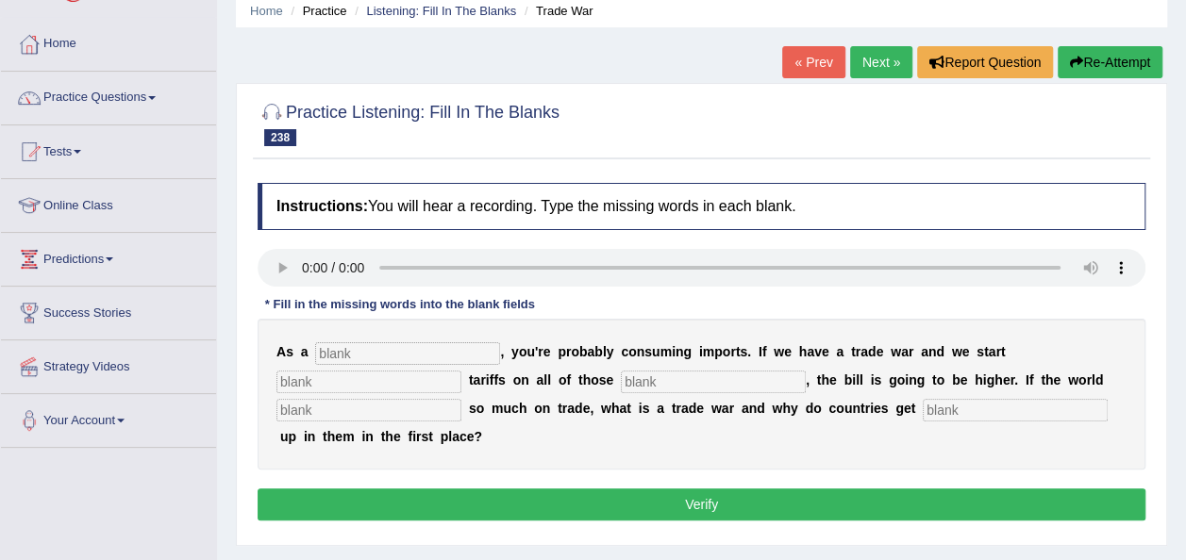
click at [351, 346] on input "text" at bounding box center [407, 353] width 185 height 23
type input "consumer"
click at [461, 371] on input "text" at bounding box center [368, 382] width 185 height 23
type input "sapping"
click at [621, 381] on input "text" at bounding box center [713, 382] width 185 height 23
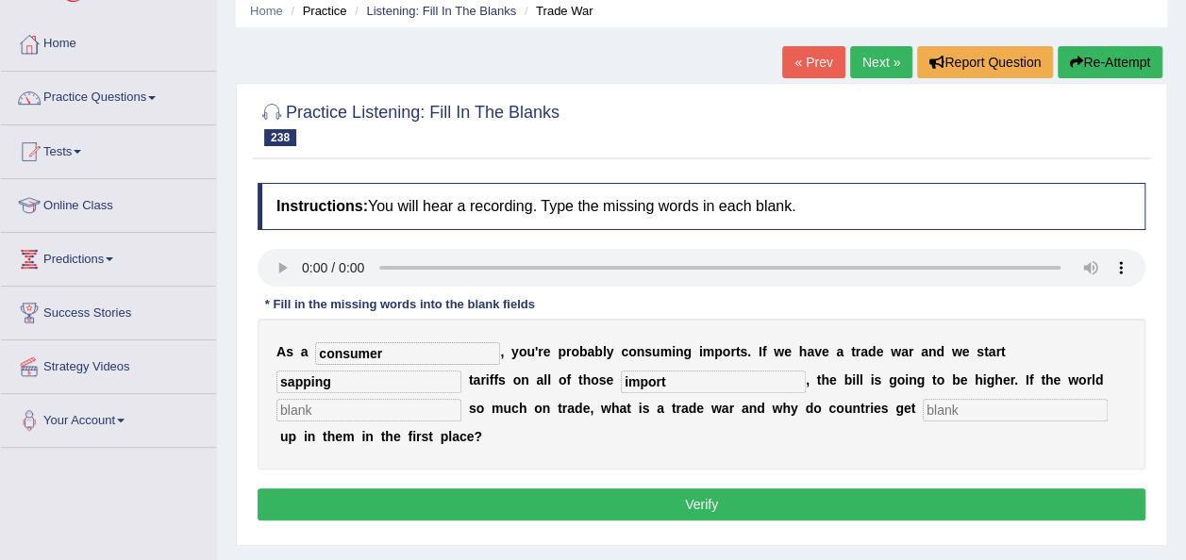
type input "import"
click at [461, 399] on input "text" at bounding box center [368, 410] width 185 height 23
type input "relies"
click at [922, 402] on input "text" at bounding box center [1014, 410] width 185 height 23
type input "c"
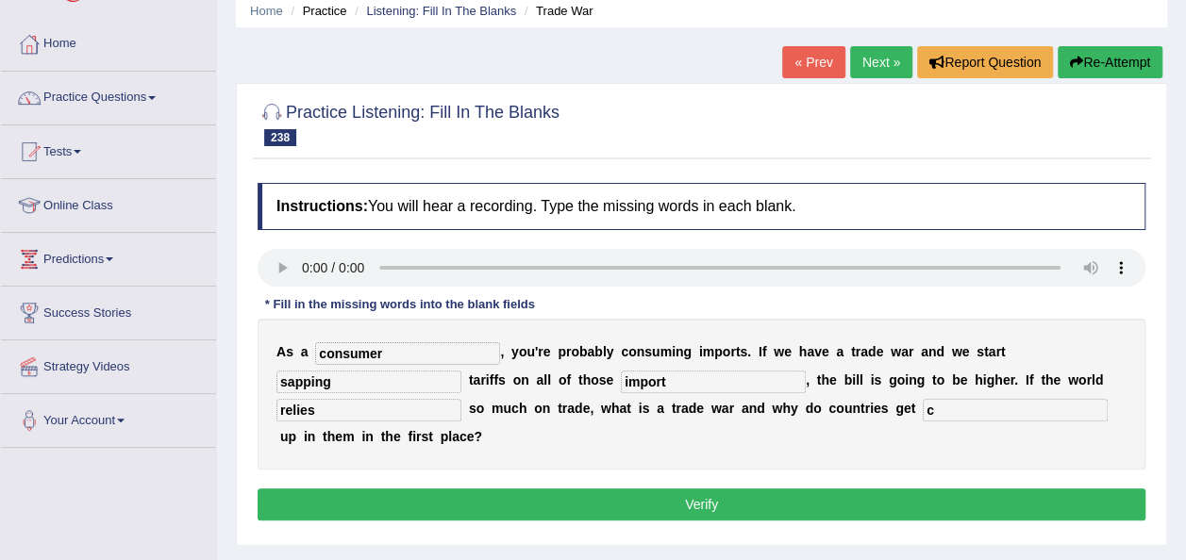
click at [683, 489] on button "Verify" at bounding box center [701, 505] width 888 height 32
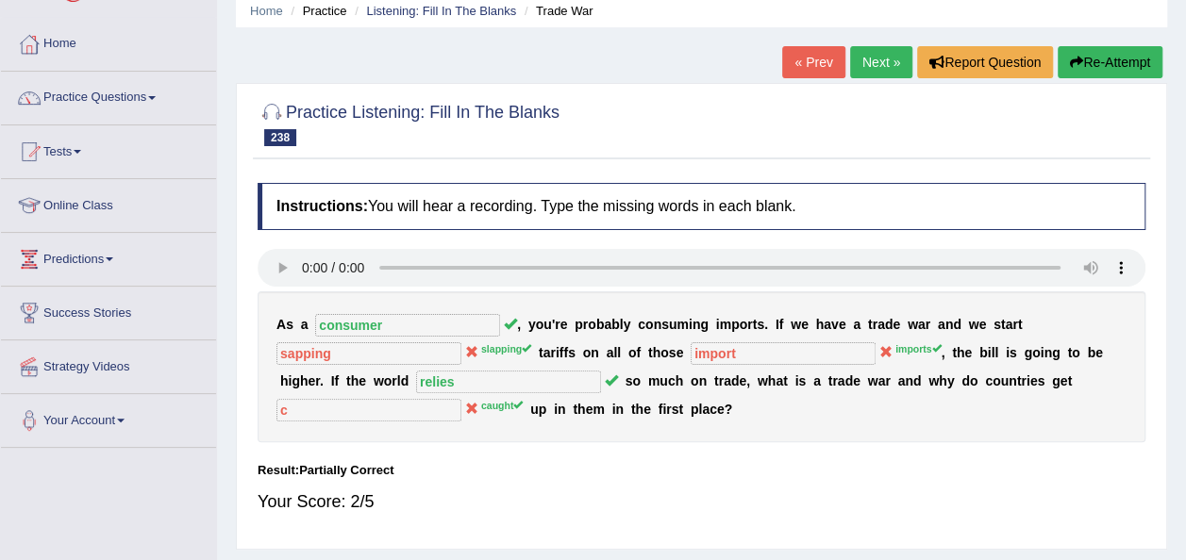
scroll to position [38, 0]
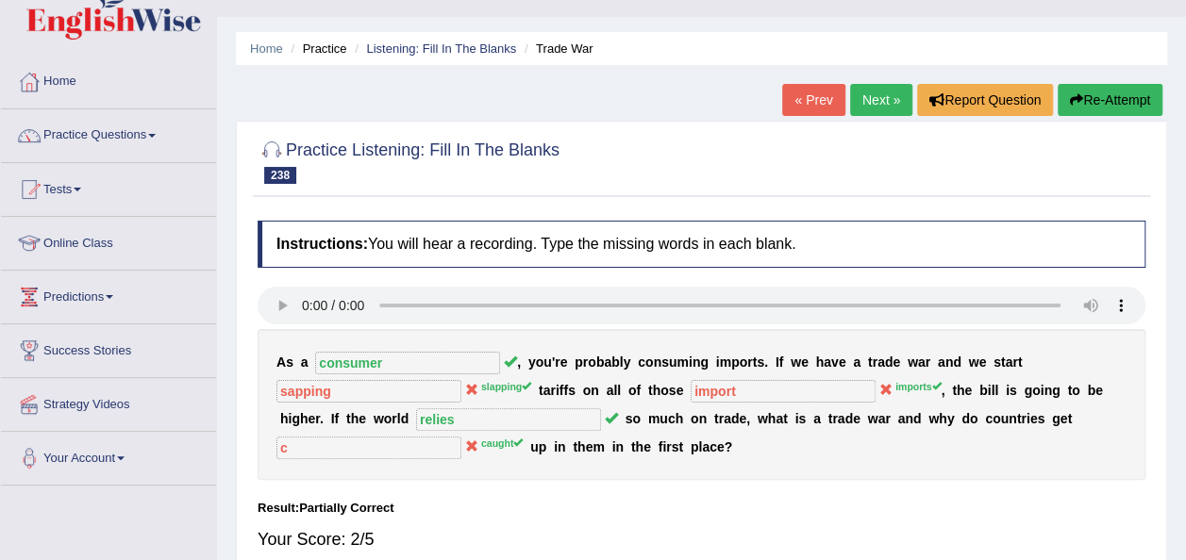
click at [411, 56] on li "Listening: Fill In The Blanks" at bounding box center [433, 49] width 166 height 18
click at [423, 44] on link "Listening: Fill In The Blanks" at bounding box center [441, 48] width 150 height 14
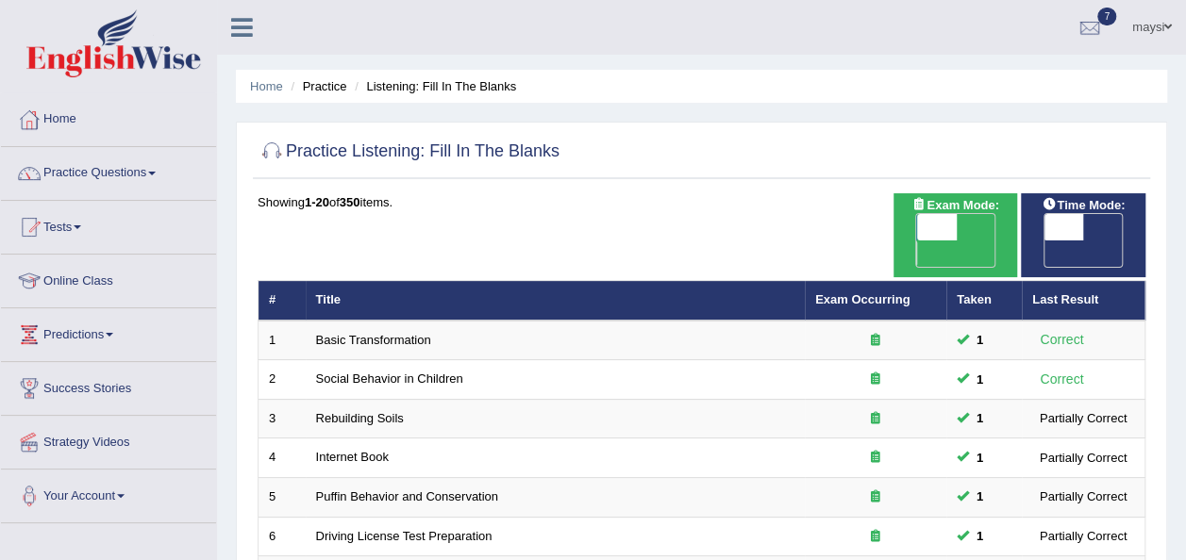
click at [1044, 241] on span "OFF" at bounding box center [1024, 254] width 40 height 26
checkbox input "true"
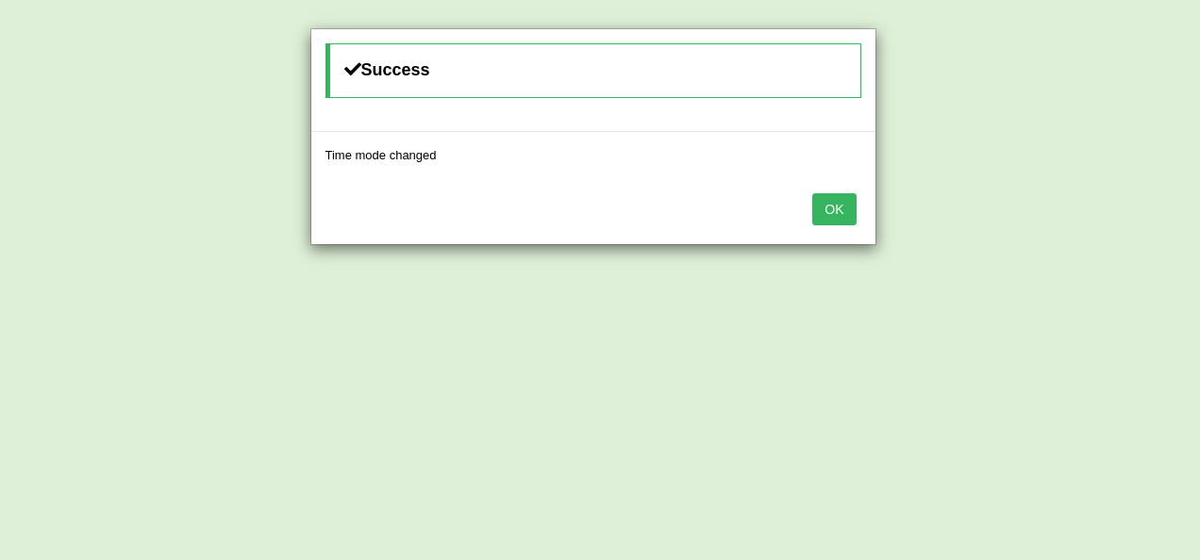
click at [846, 199] on button "OK" at bounding box center [833, 209] width 43 height 32
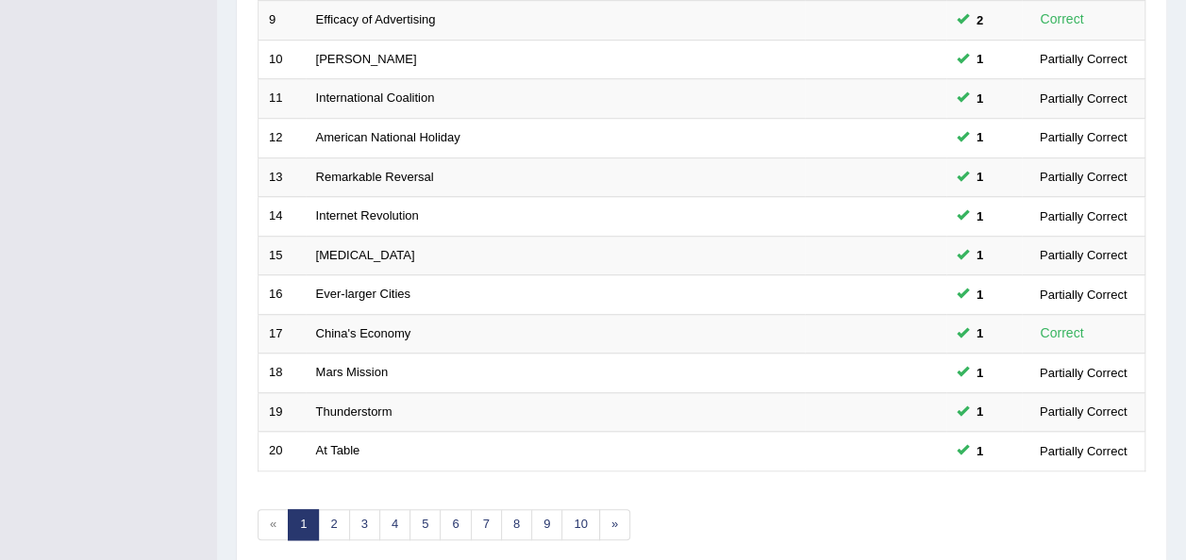
scroll to position [668, 0]
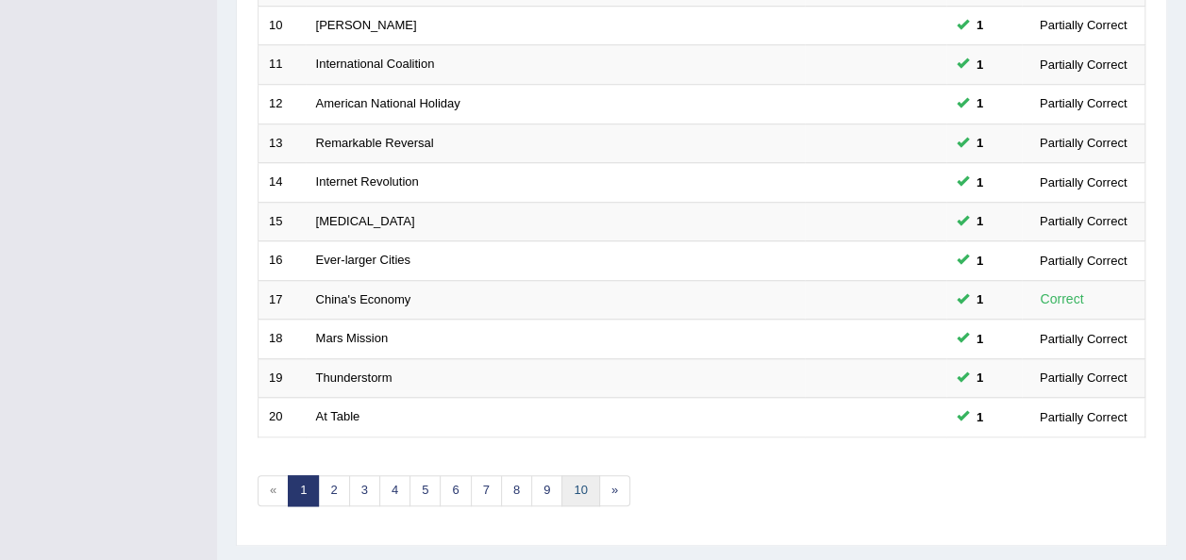
click at [581, 475] on link "10" at bounding box center [580, 490] width 38 height 31
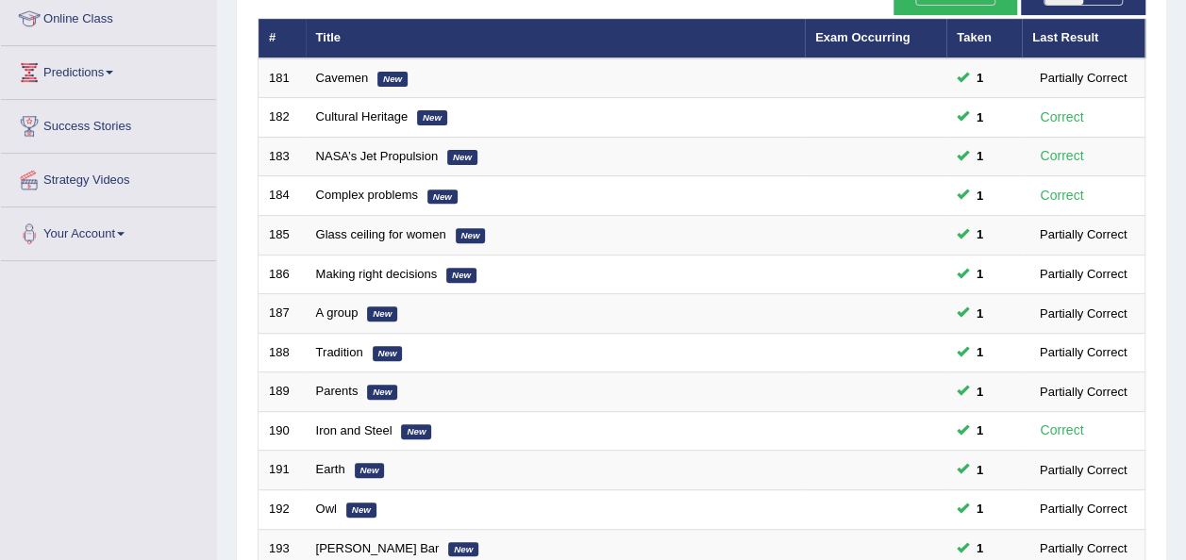
scroll to position [679, 0]
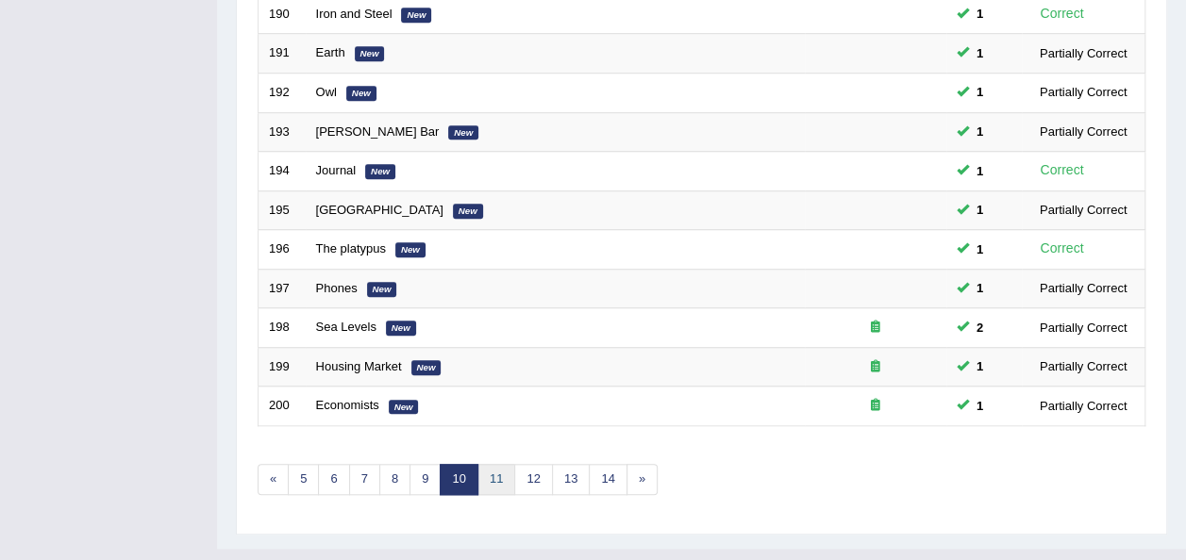
click at [494, 464] on link "11" at bounding box center [496, 479] width 38 height 31
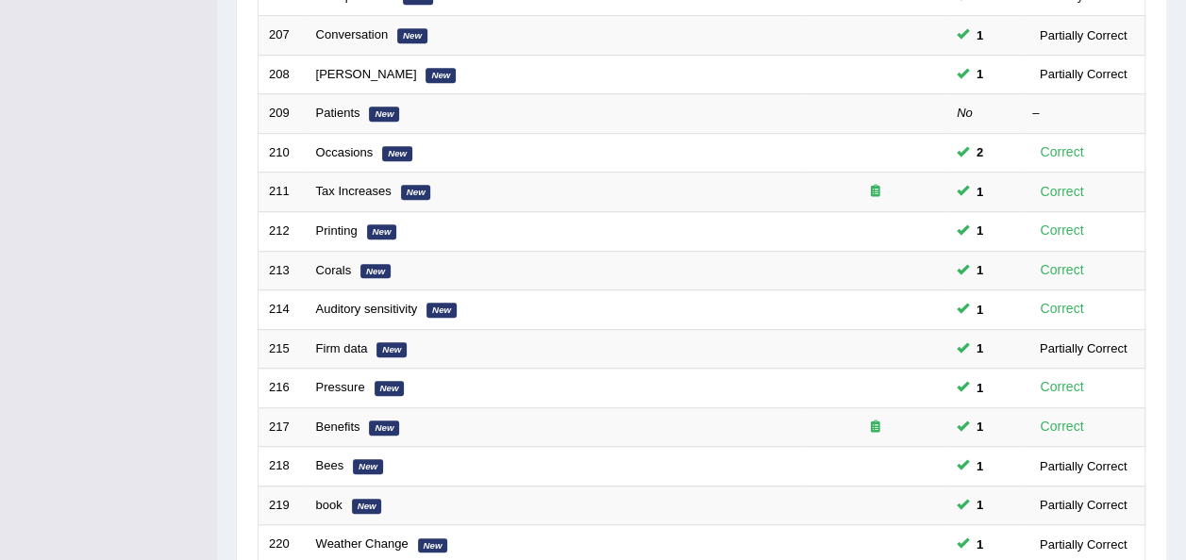
scroll to position [679, 0]
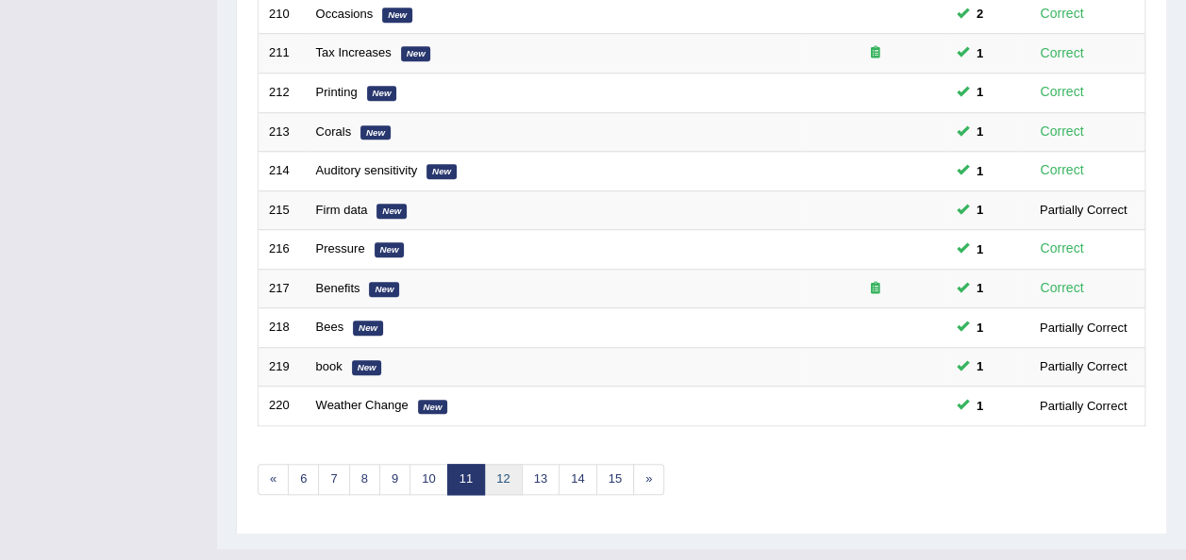
click at [493, 464] on link "12" at bounding box center [503, 479] width 38 height 31
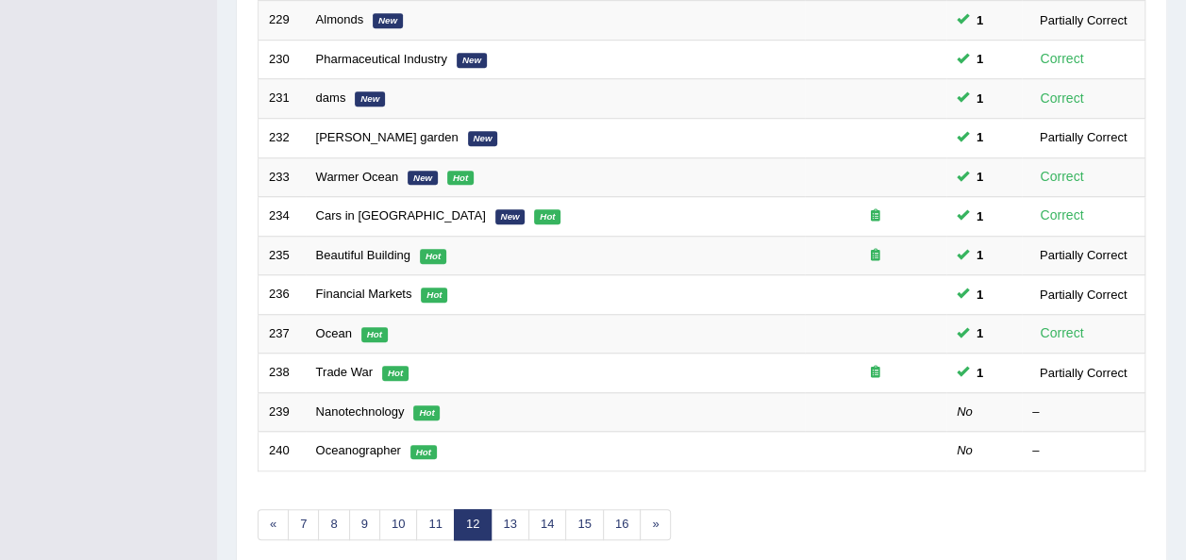
scroll to position [679, 0]
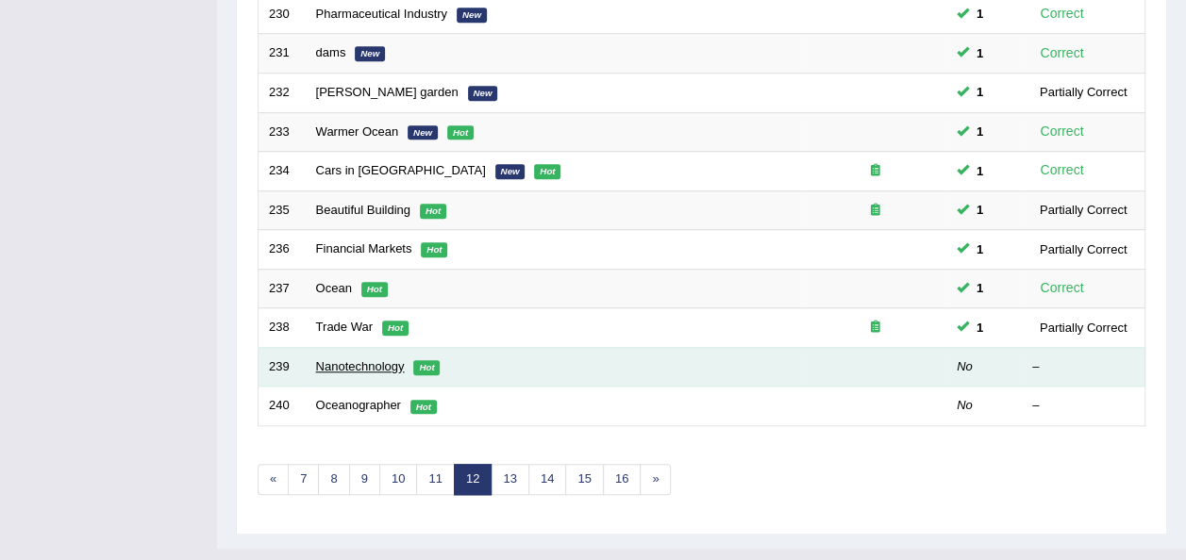
click at [376, 359] on link "Nanotechnology" at bounding box center [360, 366] width 89 height 14
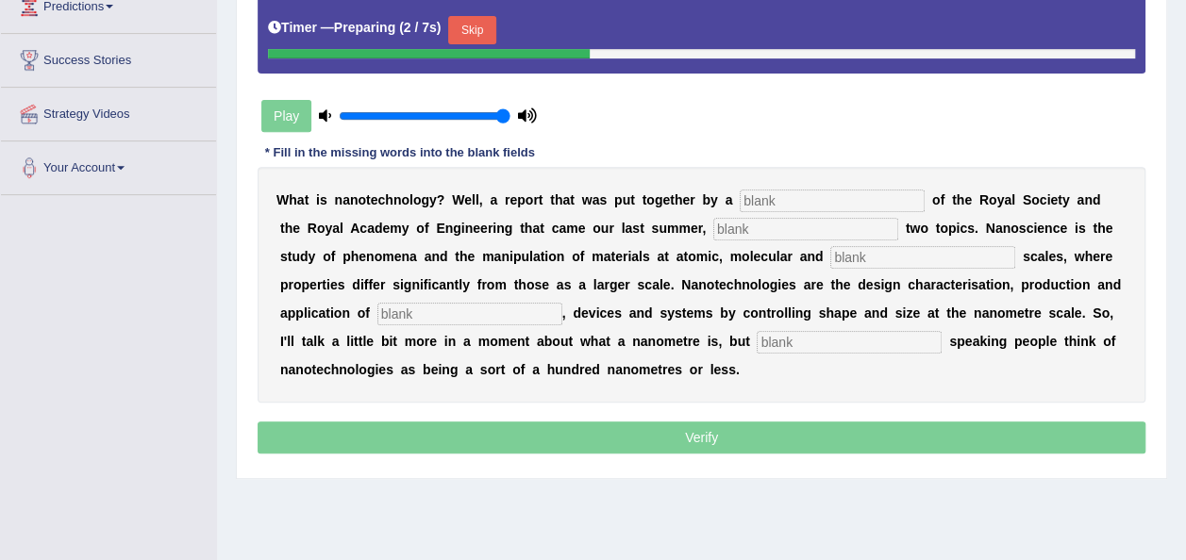
scroll to position [326, 0]
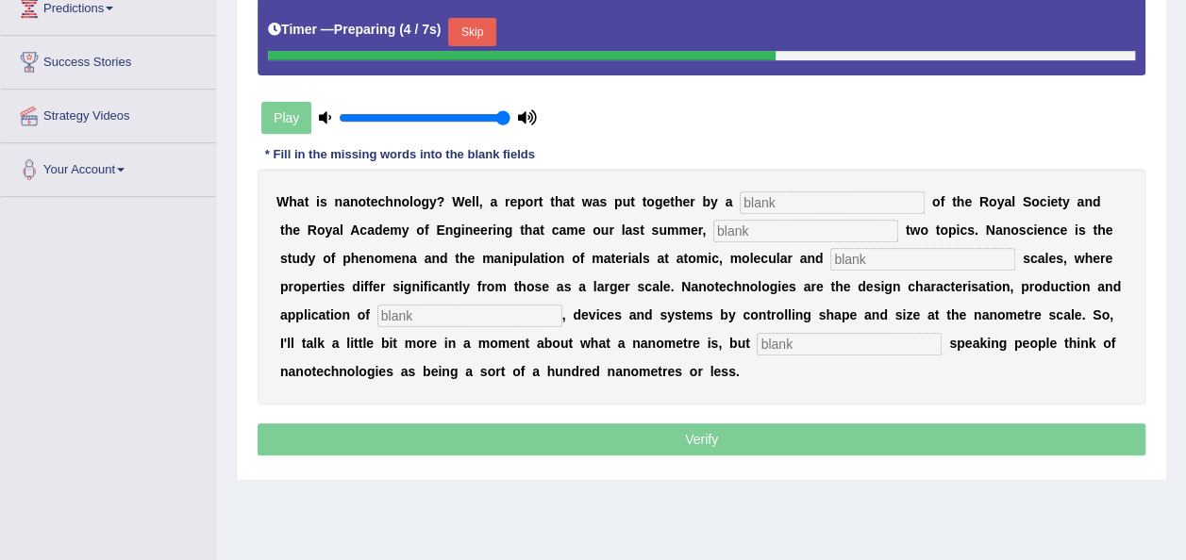
click at [471, 36] on button "Skip" at bounding box center [471, 32] width 47 height 28
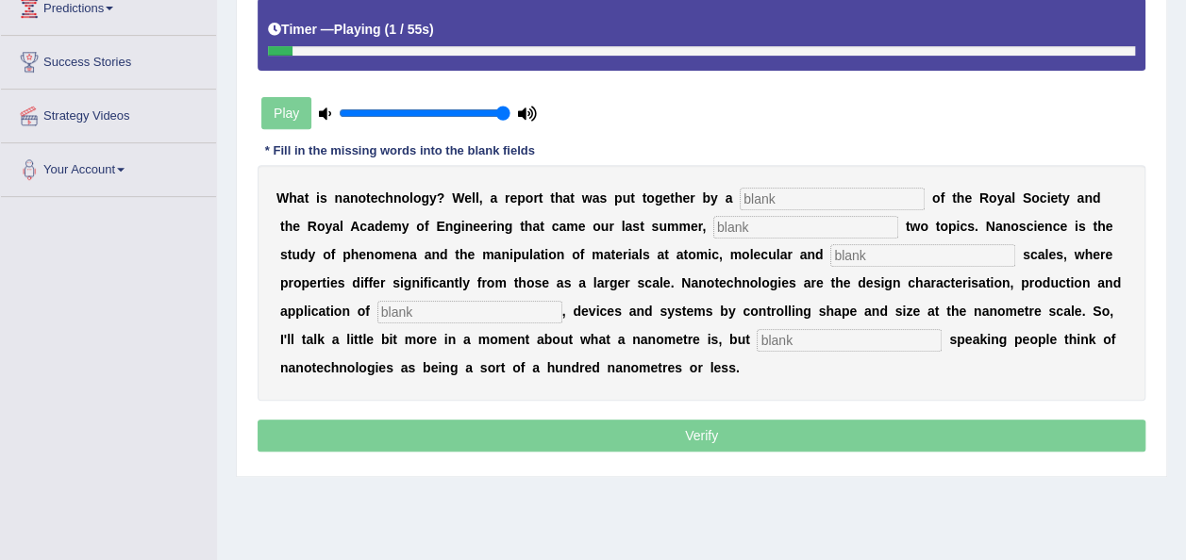
click at [739, 192] on input "text" at bounding box center [831, 199] width 185 height 23
type input "combination"
click at [713, 232] on input "text" at bounding box center [805, 227] width 185 height 23
type input "identify"
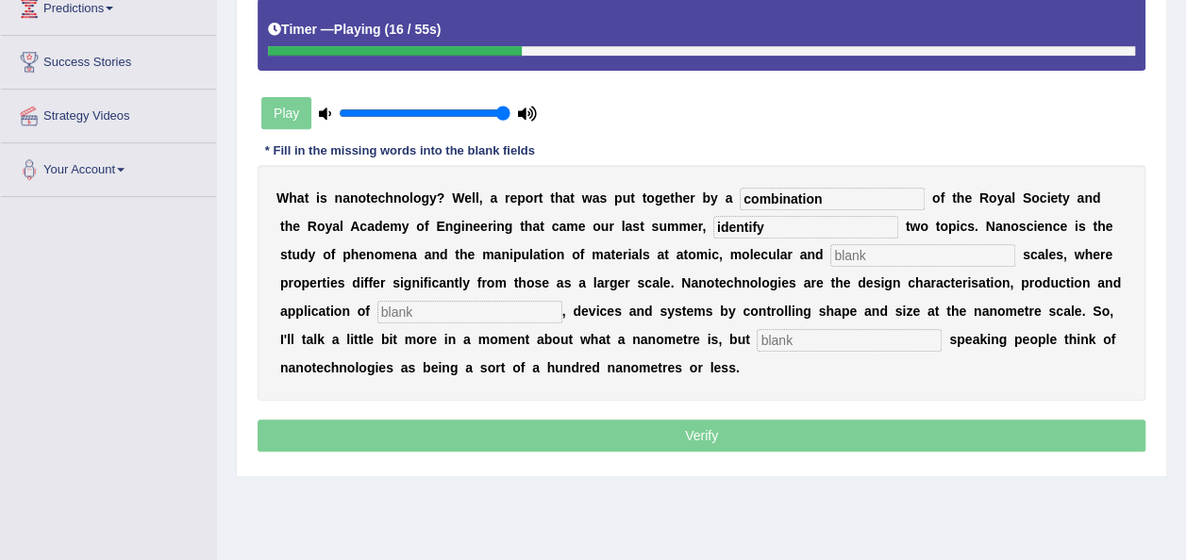
click at [830, 250] on input "text" at bounding box center [922, 255] width 185 height 23
type input "macromolecular"
click at [411, 309] on input "text" at bounding box center [469, 312] width 185 height 23
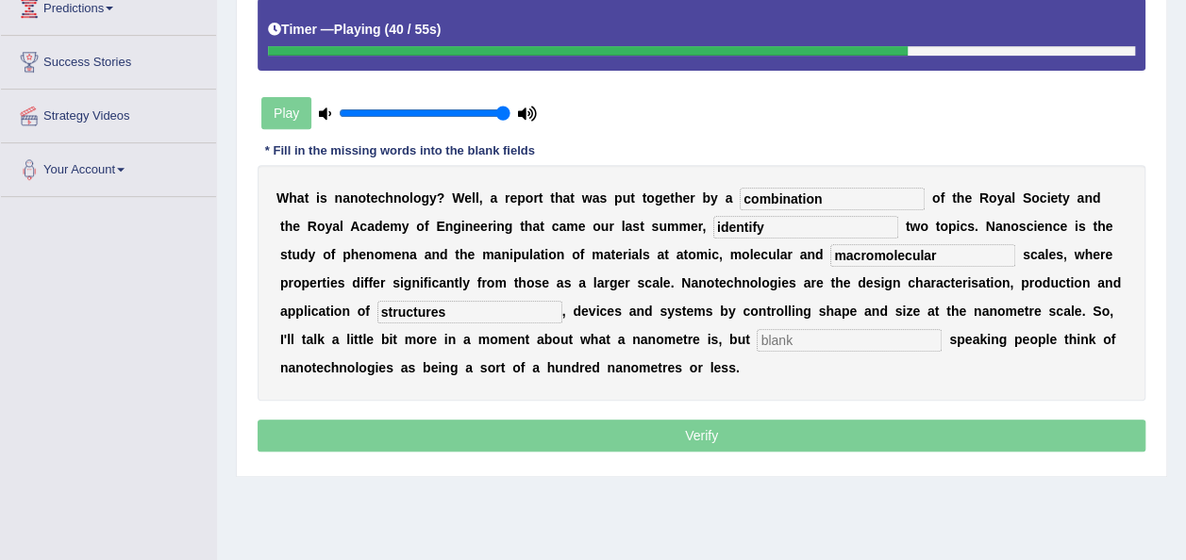
type input "structures"
click at [756, 341] on input "text" at bounding box center [848, 340] width 185 height 23
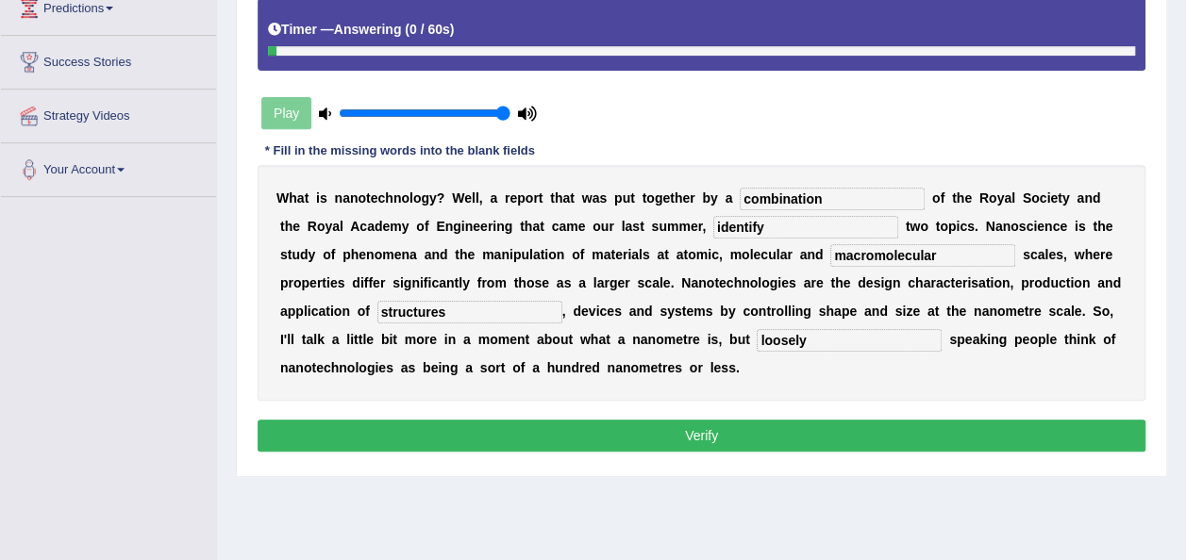
type input "loosely"
click at [715, 429] on button "Verify" at bounding box center [701, 436] width 888 height 32
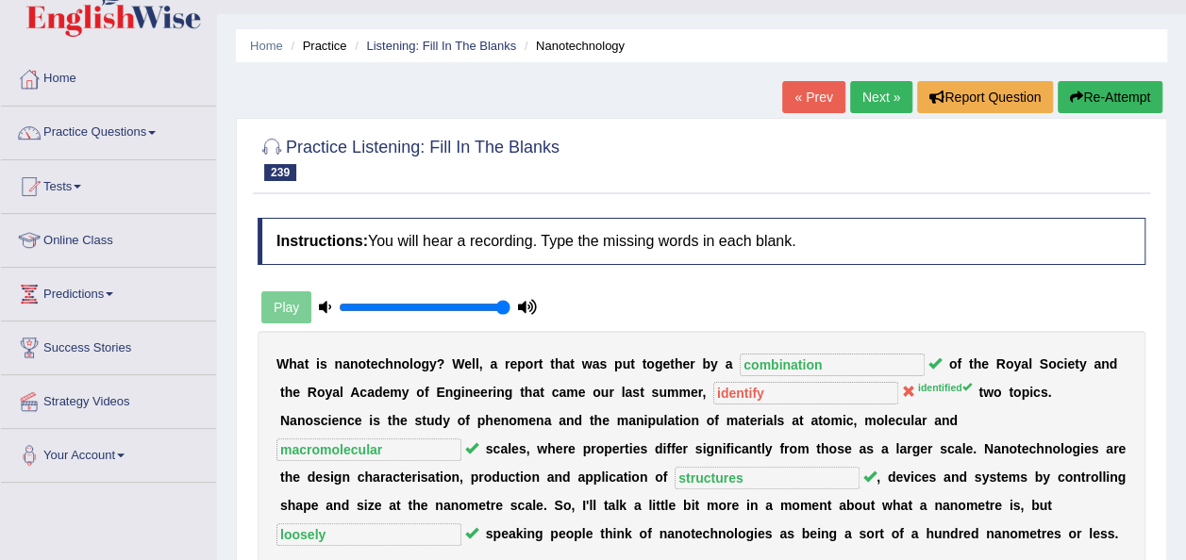
scroll to position [34, 0]
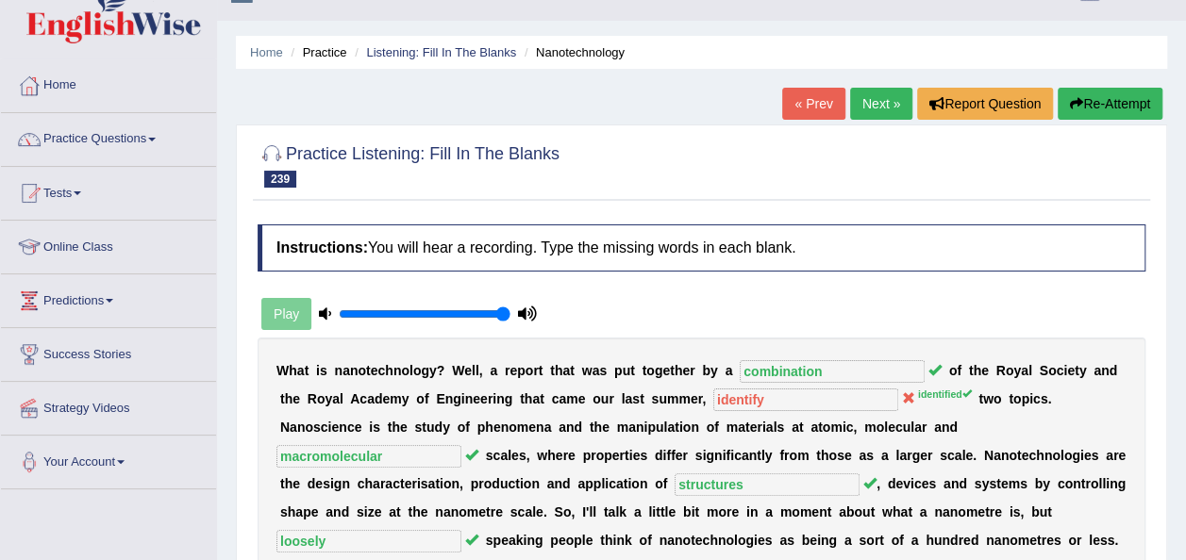
click at [889, 104] on link "Next »" at bounding box center [881, 104] width 62 height 32
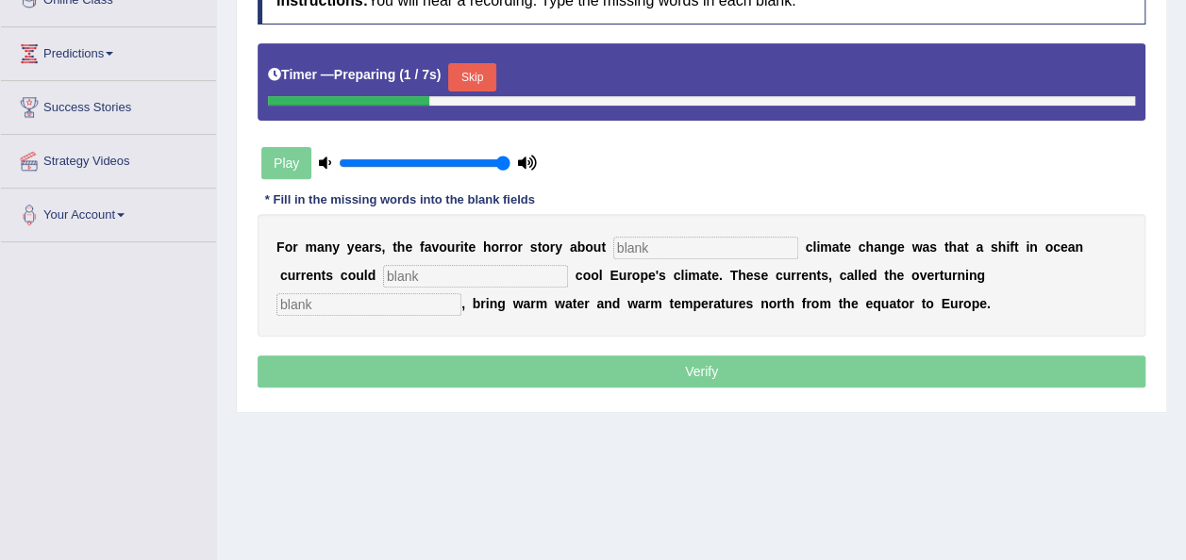
scroll to position [287, 0]
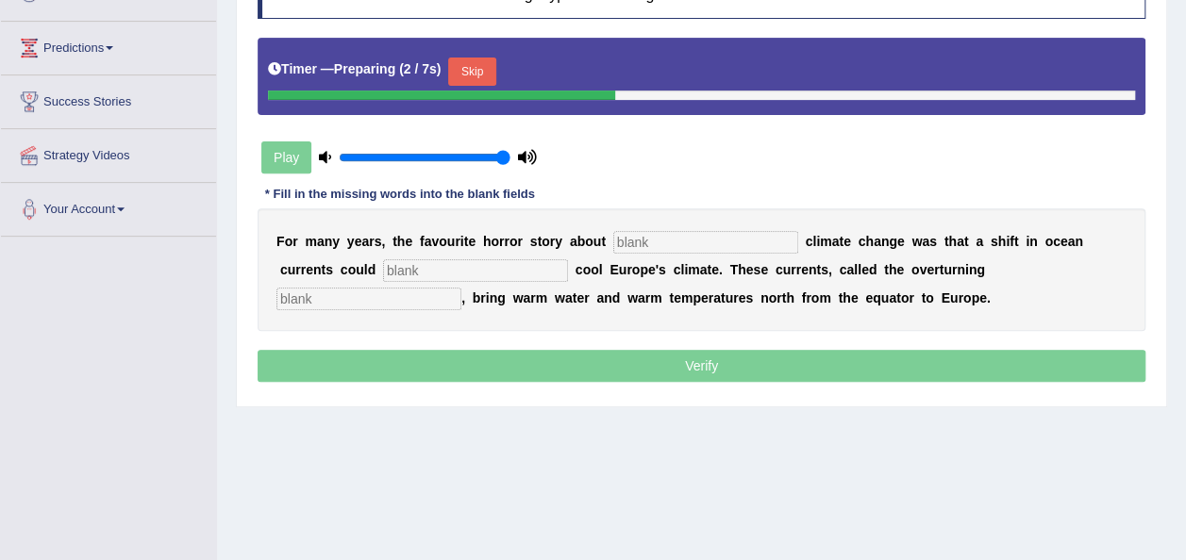
click at [627, 236] on input "text" at bounding box center [705, 242] width 185 height 23
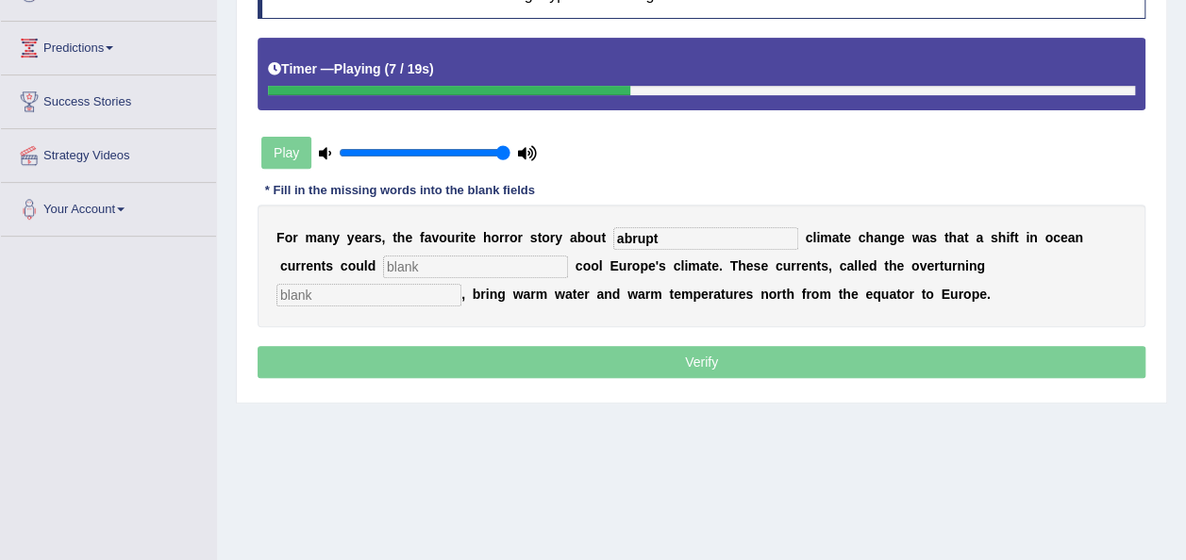
type input "abrupt"
click at [399, 263] on input "text" at bounding box center [475, 267] width 185 height 23
type input "radically"
click at [461, 284] on input "text" at bounding box center [368, 295] width 185 height 23
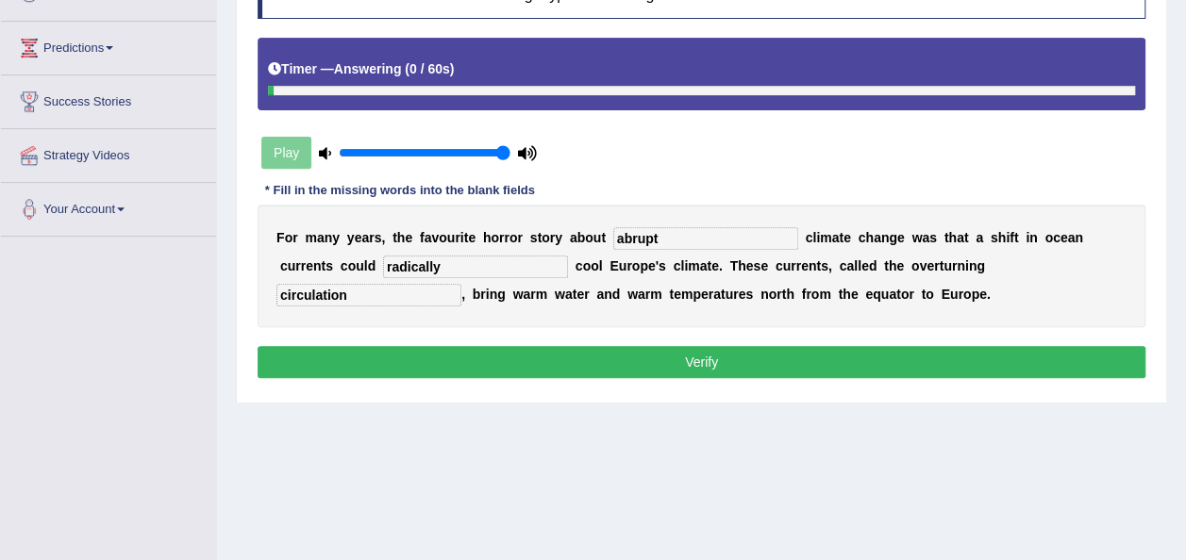
type input "circulation"
click at [794, 358] on button "Verify" at bounding box center [701, 362] width 888 height 32
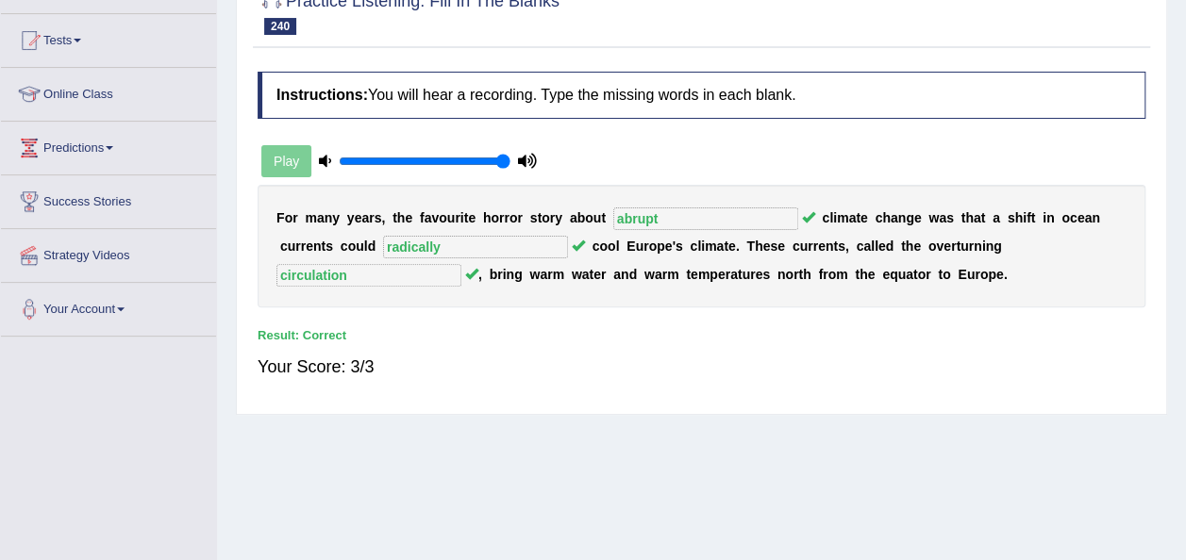
scroll to position [97, 0]
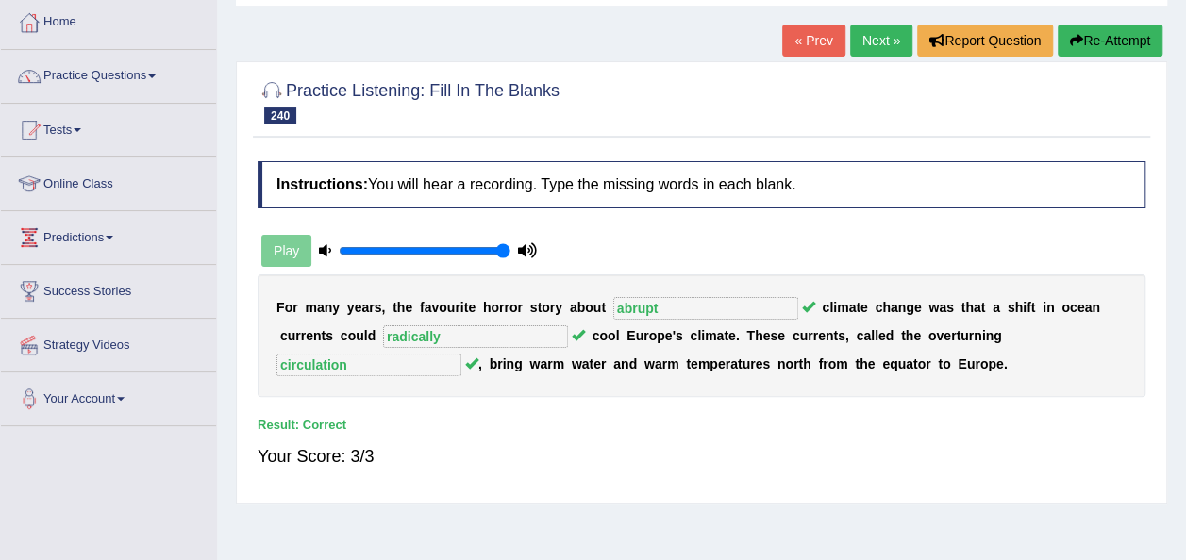
click at [876, 41] on link "Next »" at bounding box center [881, 41] width 62 height 32
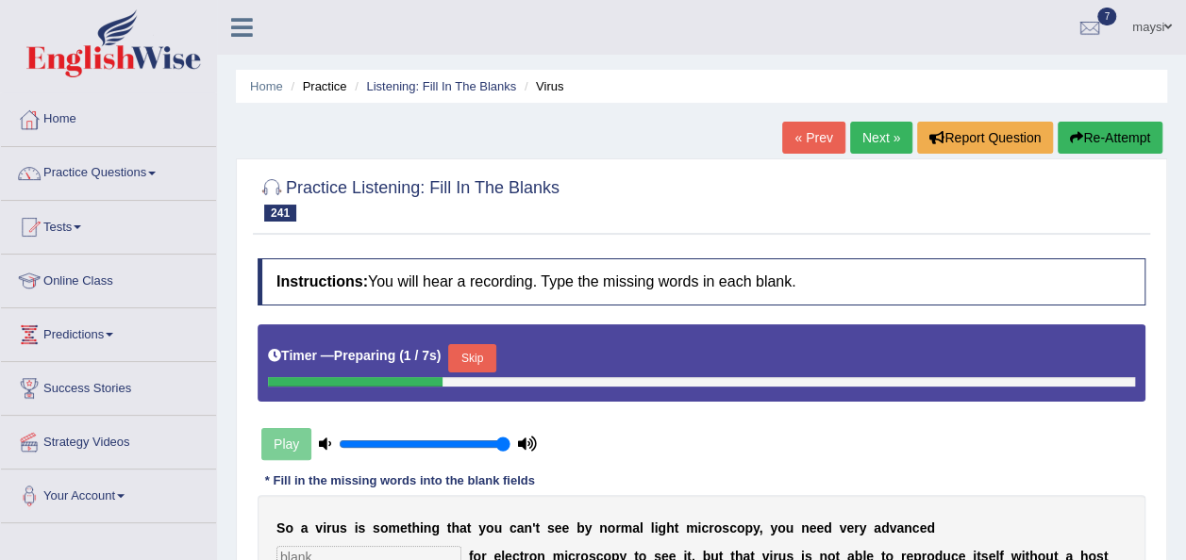
click at [479, 363] on button "Skip" at bounding box center [471, 358] width 47 height 28
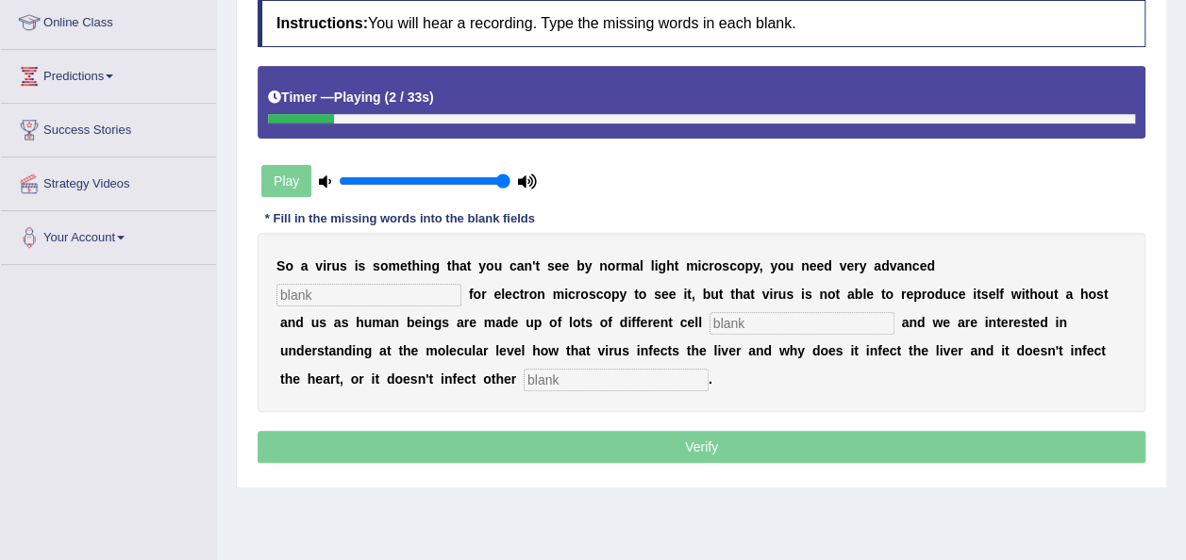
scroll to position [260, 0]
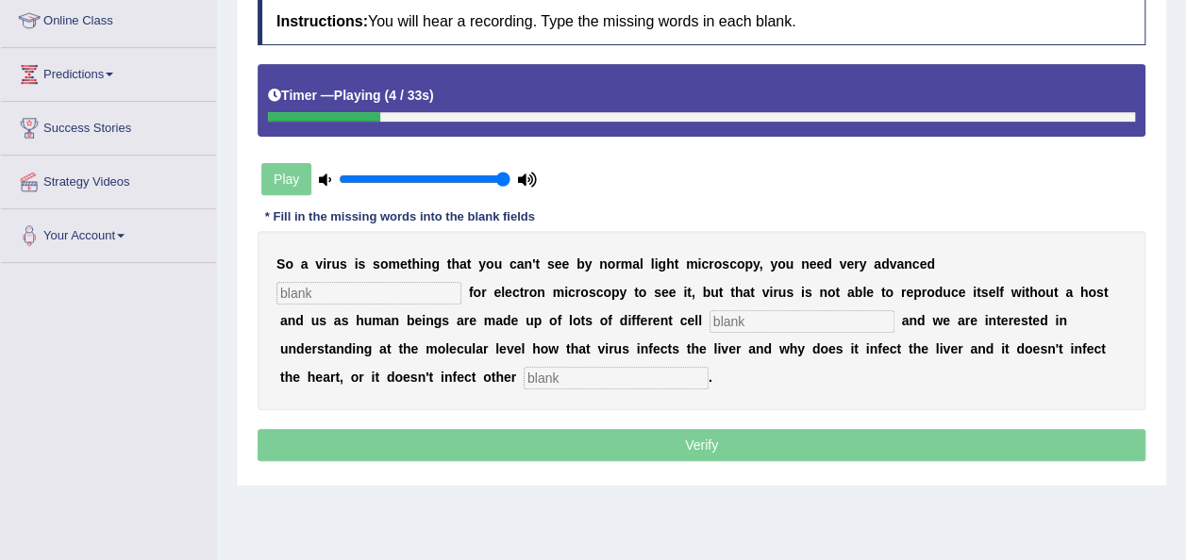
click at [461, 282] on input "text" at bounding box center [368, 293] width 185 height 23
type input "techniques"
click at [709, 320] on input "text" at bounding box center [801, 321] width 185 height 23
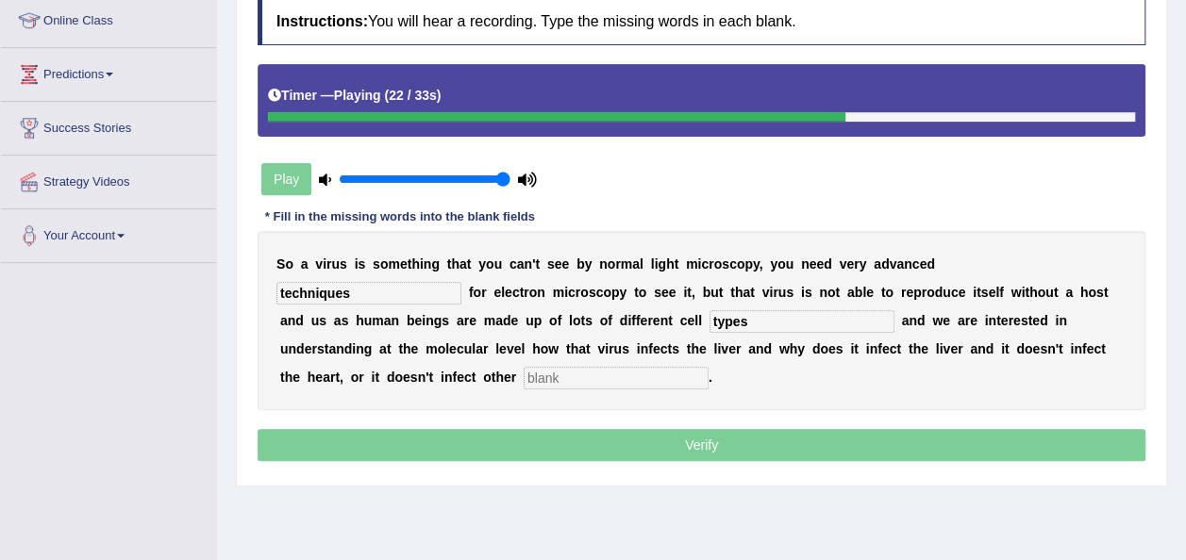
type input "types"
click at [708, 367] on input "text" at bounding box center [615, 378] width 185 height 23
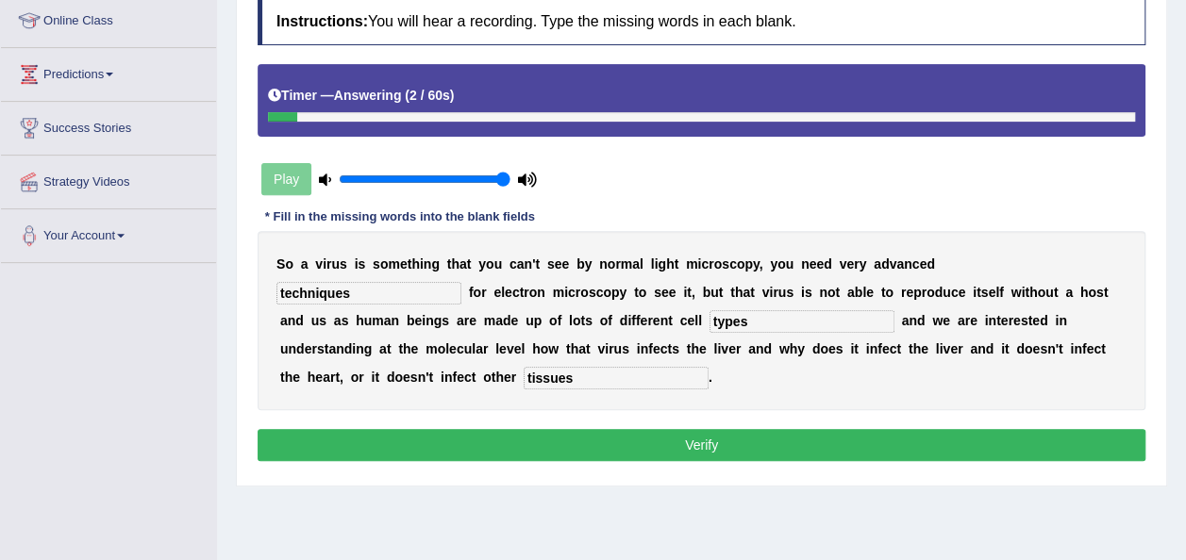
type input "tissues"
click at [881, 429] on button "Verify" at bounding box center [701, 445] width 888 height 32
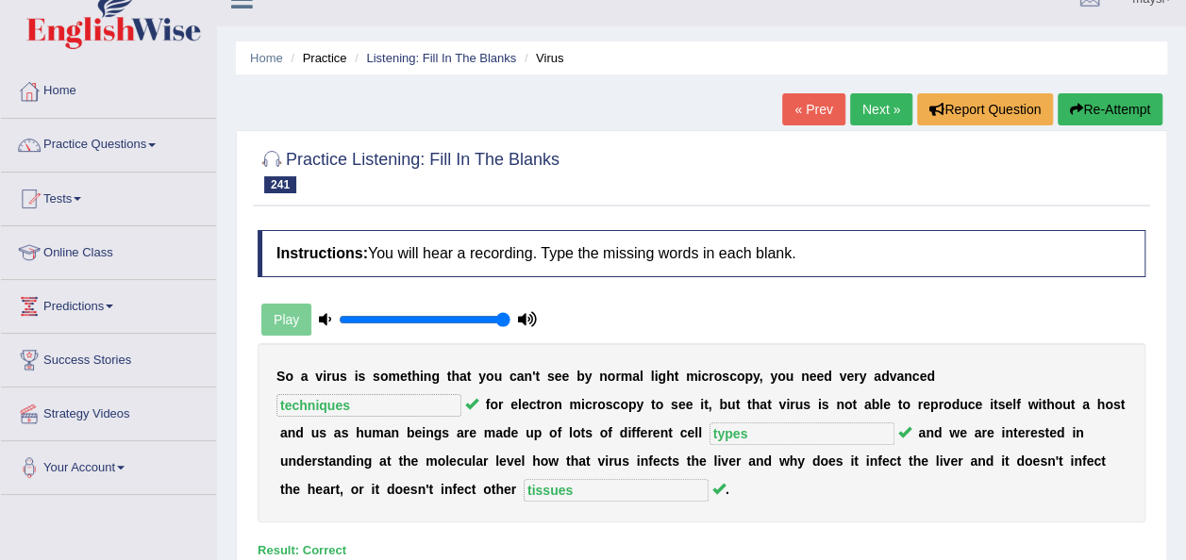
scroll to position [0, 0]
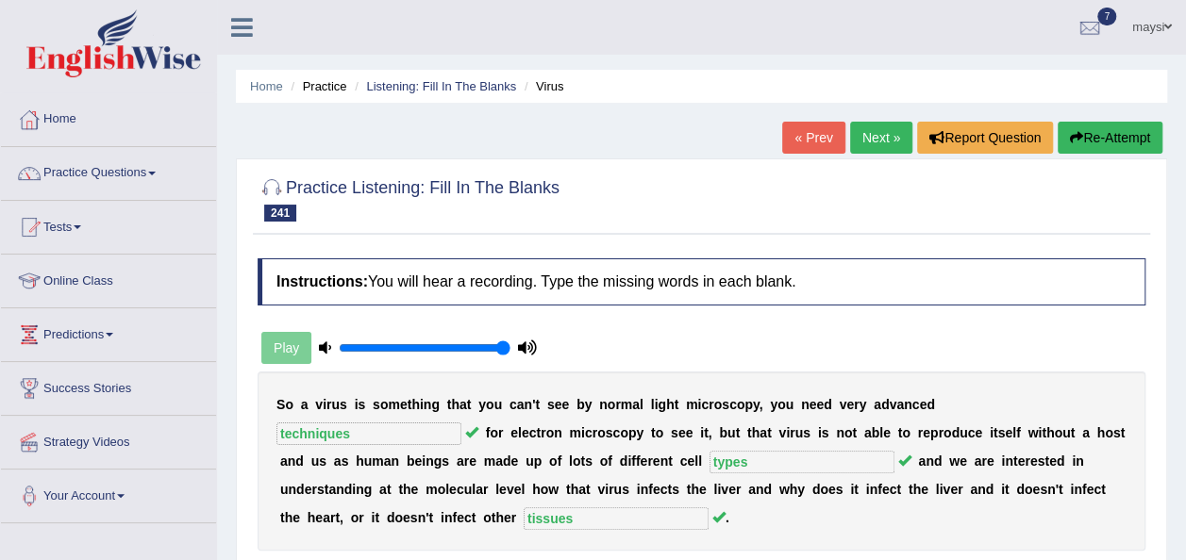
click at [866, 132] on link "Next »" at bounding box center [881, 138] width 62 height 32
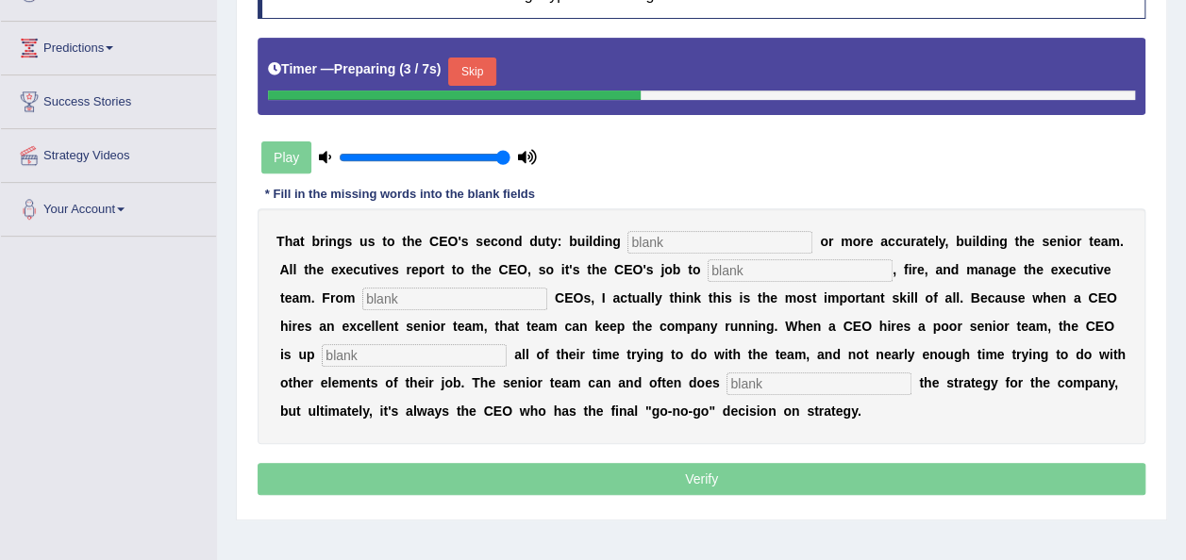
scroll to position [288, 0]
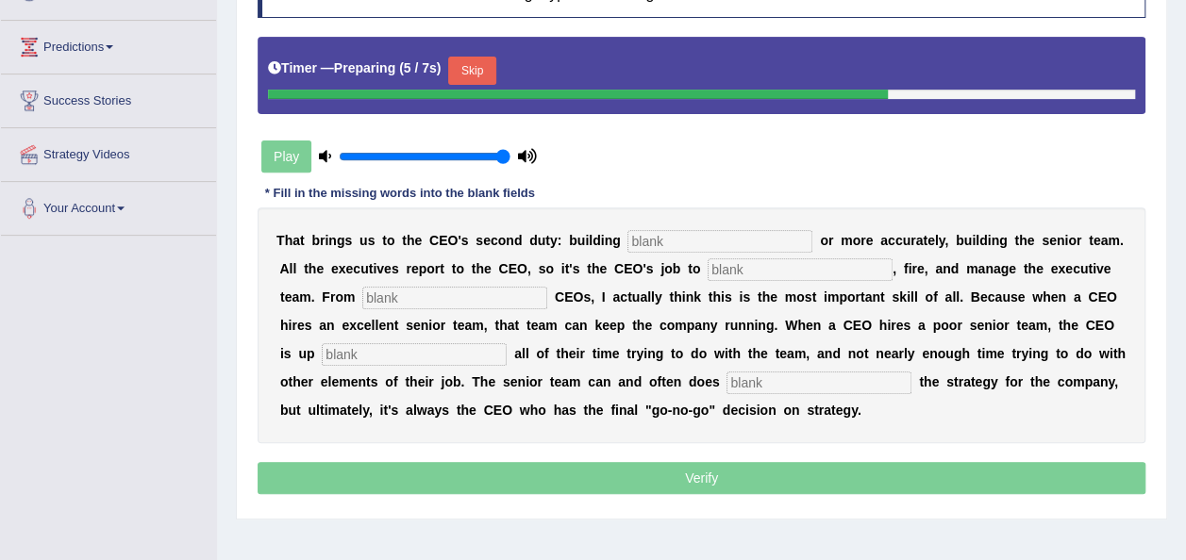
click at [711, 230] on input "text" at bounding box center [719, 241] width 185 height 23
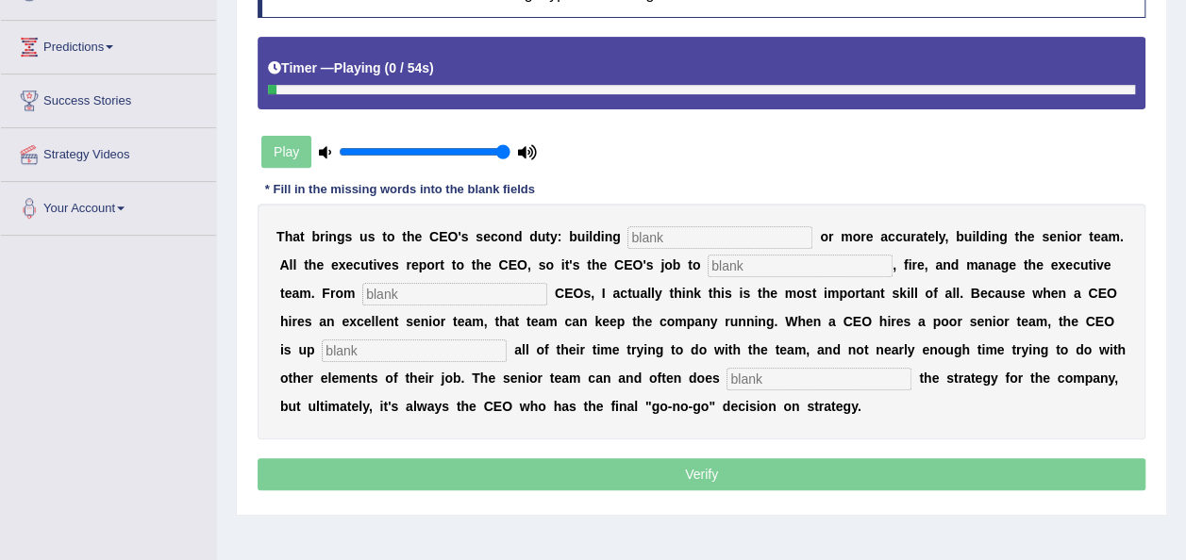
drag, startPoint x: 470, startPoint y: 66, endPoint x: 658, endPoint y: 234, distance: 252.5
click at [658, 234] on input "text" at bounding box center [719, 237] width 185 height 23
type input "everyone"
click at [707, 260] on input "text" at bounding box center [799, 266] width 185 height 23
type input "hire"
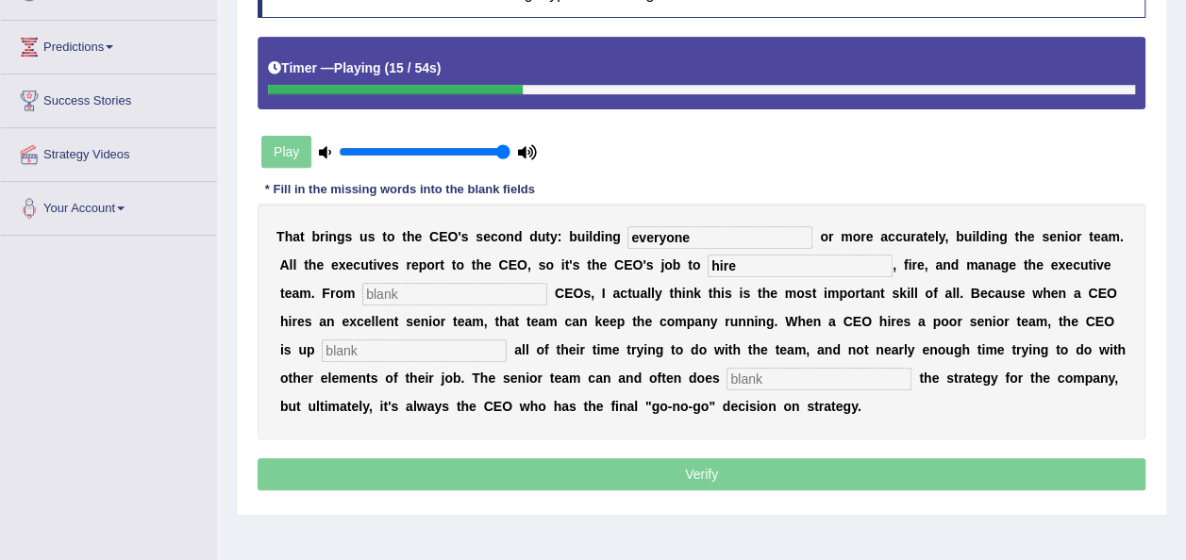
click at [396, 288] on input "text" at bounding box center [454, 294] width 185 height 23
click at [362, 294] on input "coaaching" at bounding box center [454, 294] width 185 height 23
type input "coaching"
click at [339, 341] on input "text" at bounding box center [414, 351] width 185 height 23
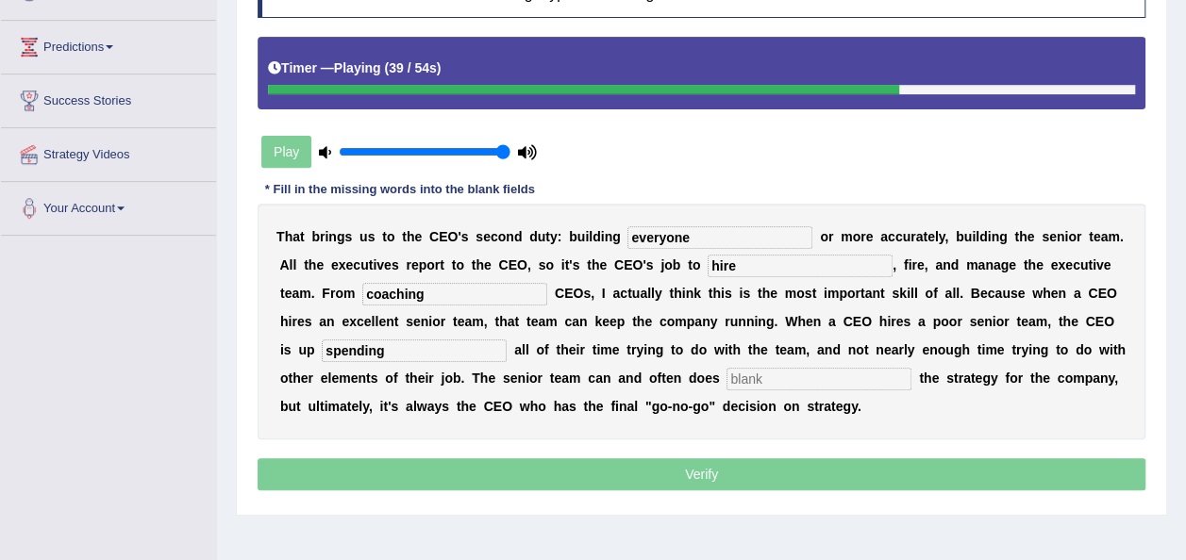
type input "spending"
click at [726, 383] on input "text" at bounding box center [818, 379] width 185 height 23
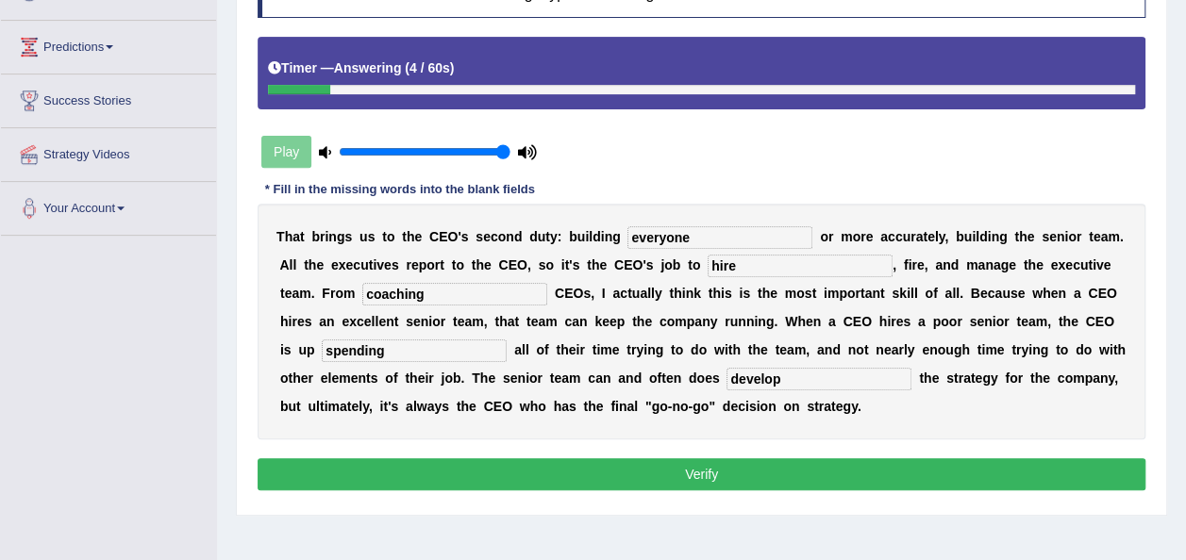
type input "develop"
click at [766, 477] on button "Verify" at bounding box center [701, 474] width 888 height 32
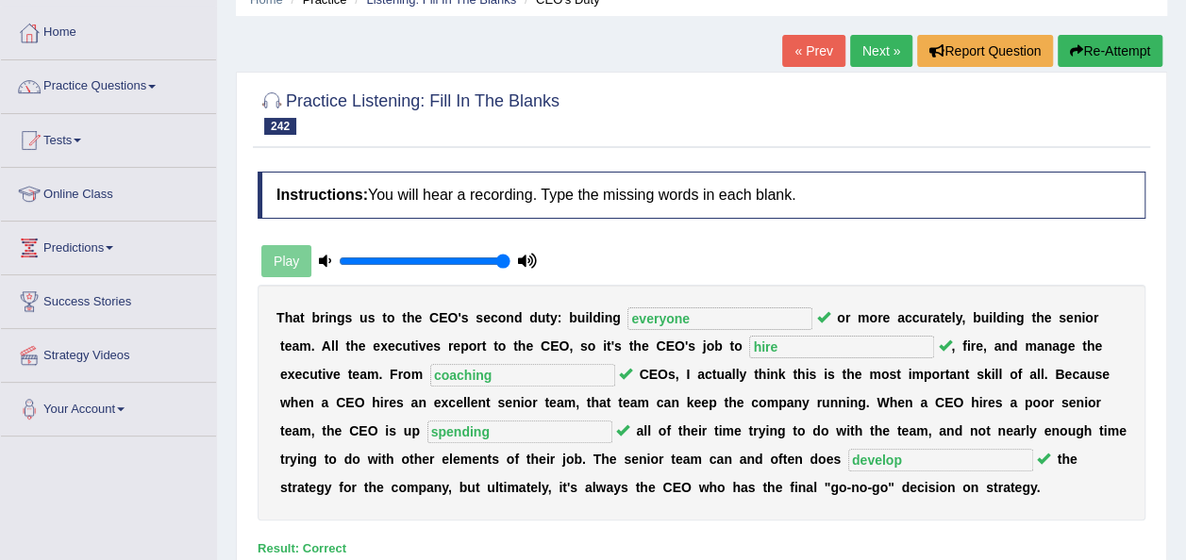
scroll to position [83, 0]
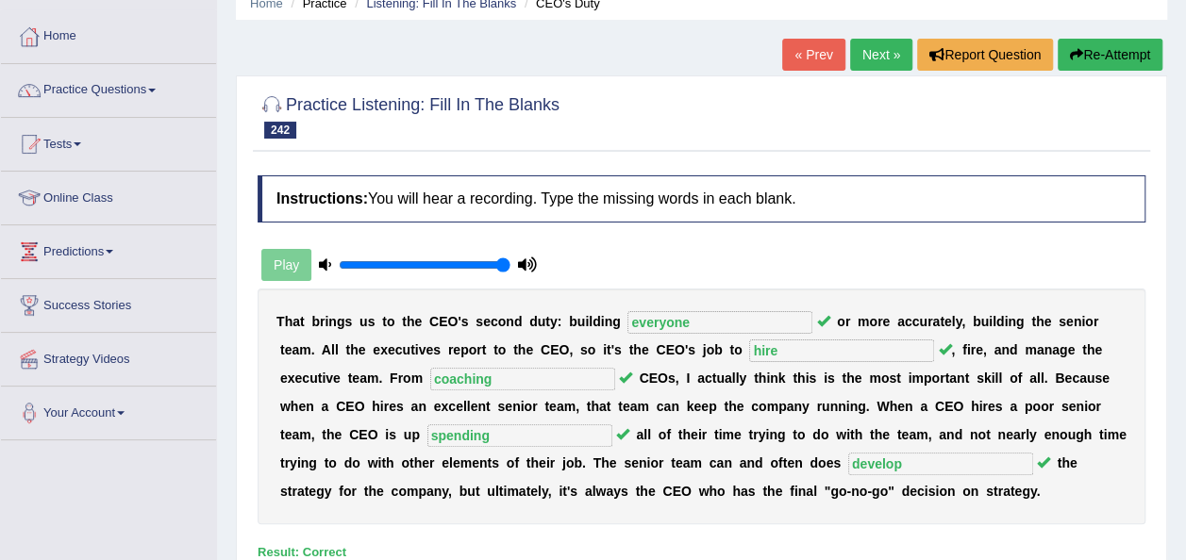
click at [872, 40] on link "Next »" at bounding box center [881, 55] width 62 height 32
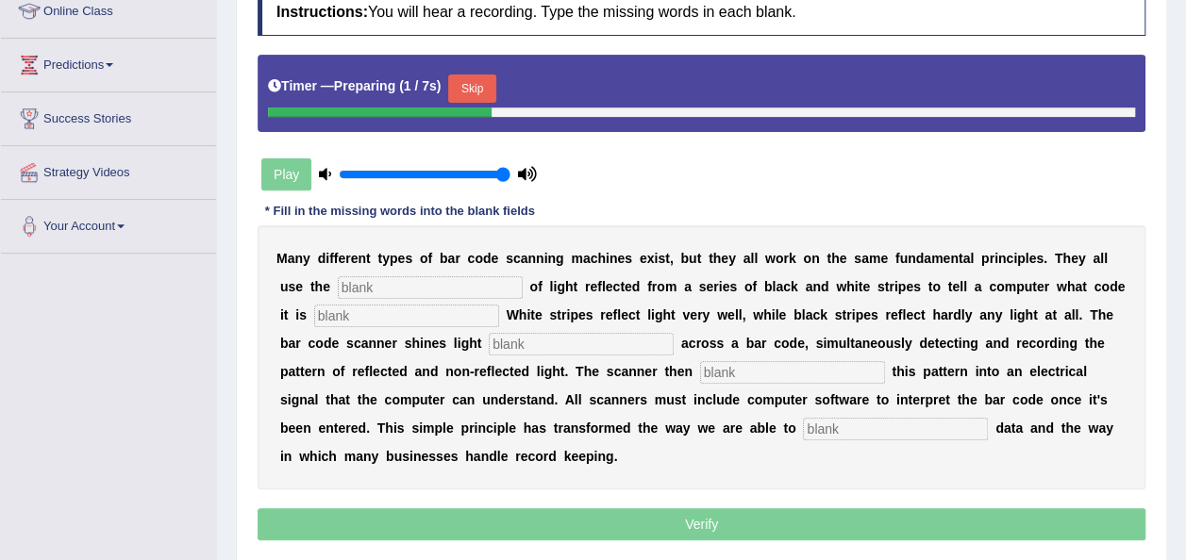
scroll to position [277, 0]
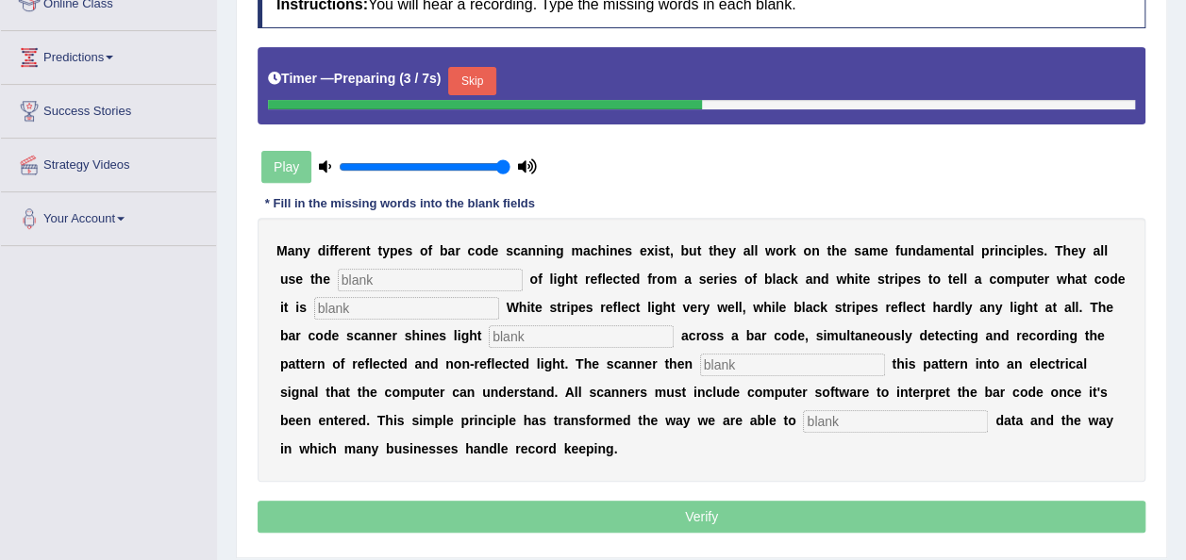
click at [462, 79] on button "Skip" at bounding box center [471, 81] width 47 height 28
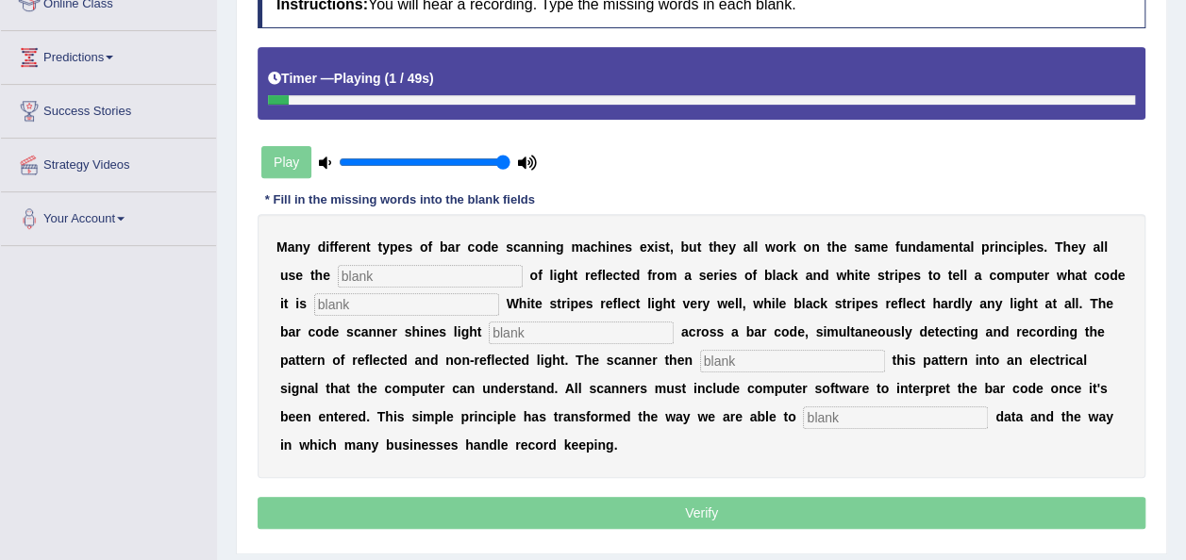
click at [339, 268] on input "text" at bounding box center [430, 276] width 185 height 23
type input "instensity"
click at [315, 300] on input "text" at bounding box center [406, 304] width 185 height 23
type input "seen"
click at [489, 332] on input "text" at bounding box center [581, 333] width 185 height 23
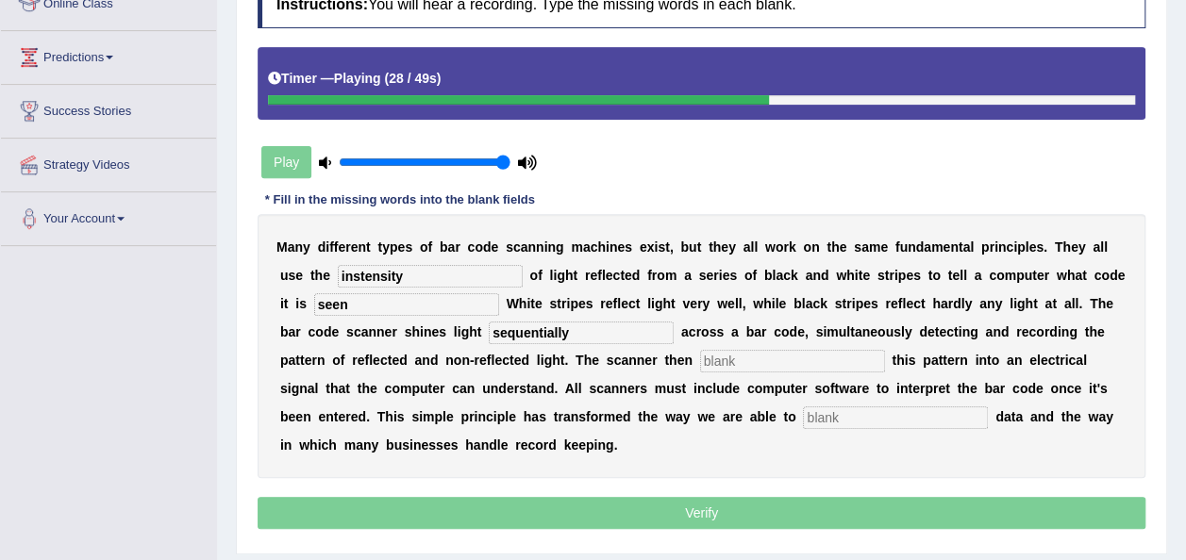
type input "sequentially"
click at [700, 368] on input "text" at bounding box center [792, 361] width 185 height 23
type input "translate"
click at [803, 410] on input "text" at bounding box center [895, 418] width 185 height 23
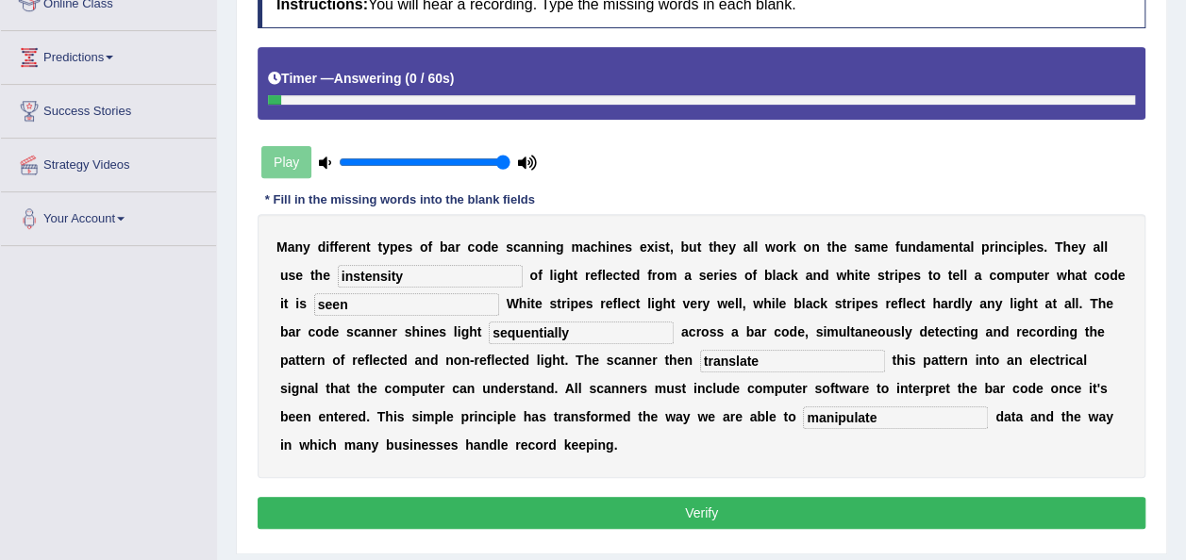
type input "manipulate"
click at [649, 497] on button "Verify" at bounding box center [701, 513] width 888 height 32
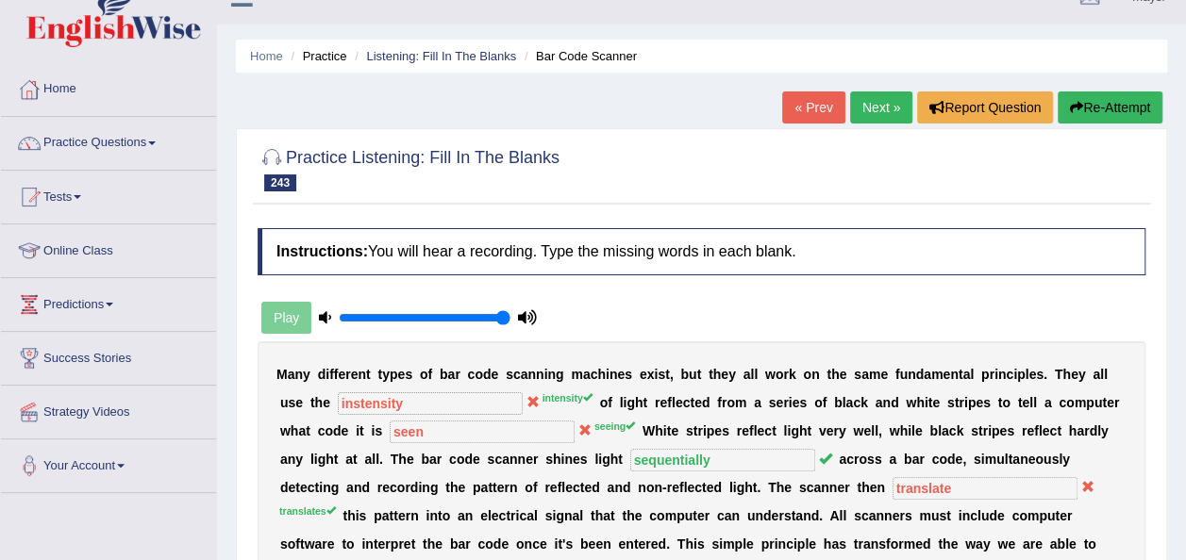
scroll to position [24, 0]
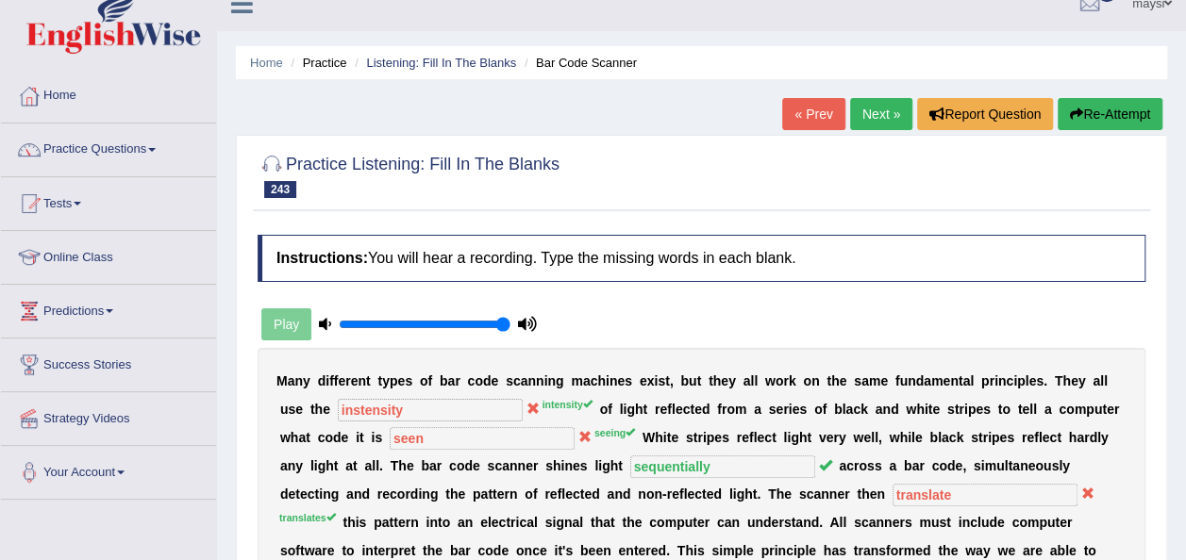
click at [866, 111] on link "Next »" at bounding box center [881, 114] width 62 height 32
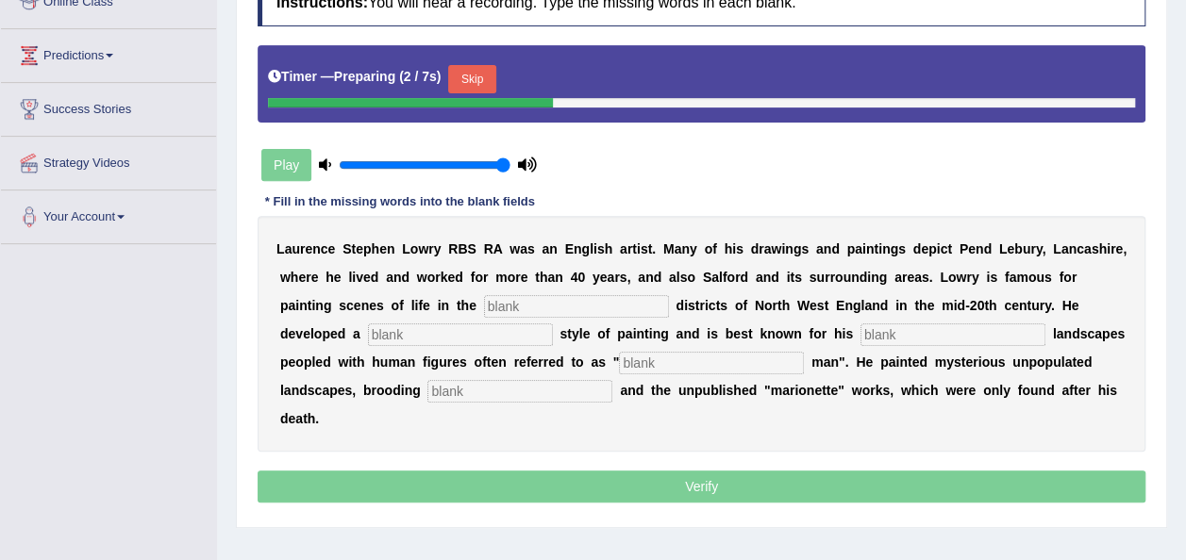
scroll to position [300, 0]
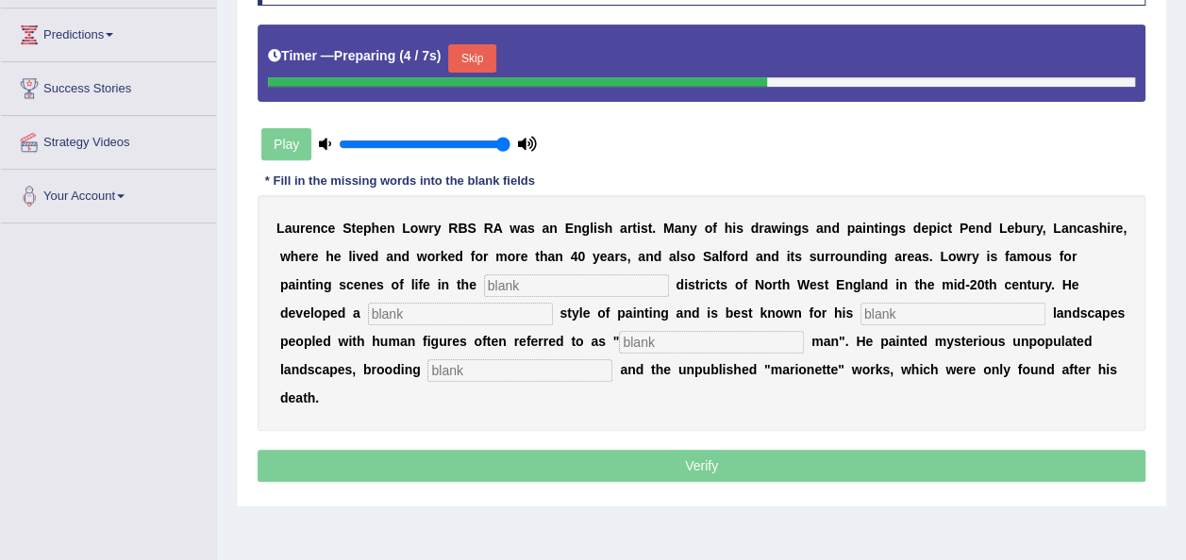
click at [470, 52] on button "Skip" at bounding box center [471, 58] width 47 height 28
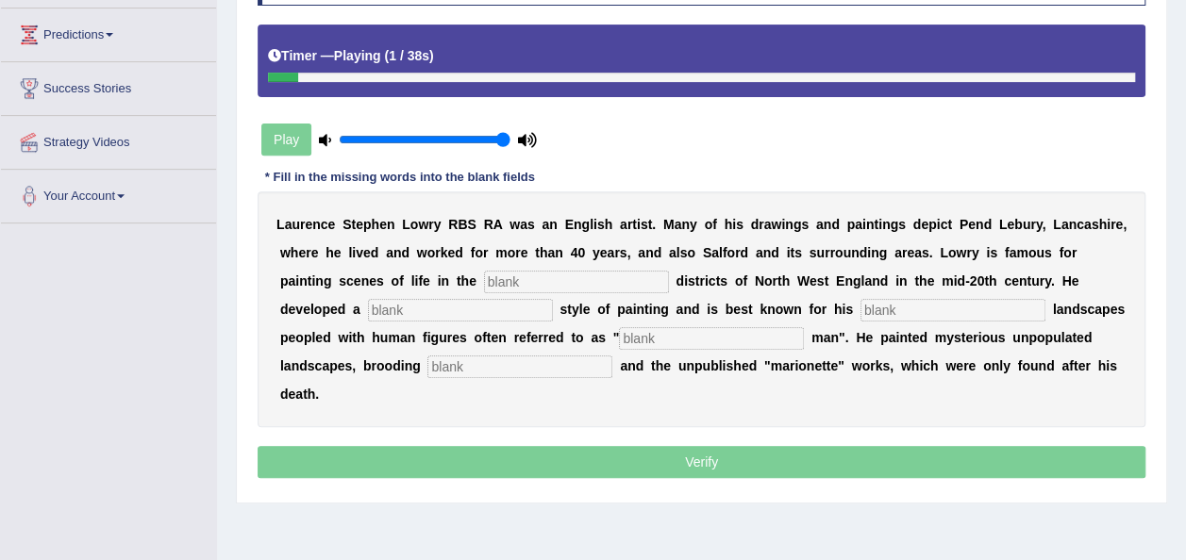
click at [484, 277] on input "text" at bounding box center [576, 282] width 185 height 23
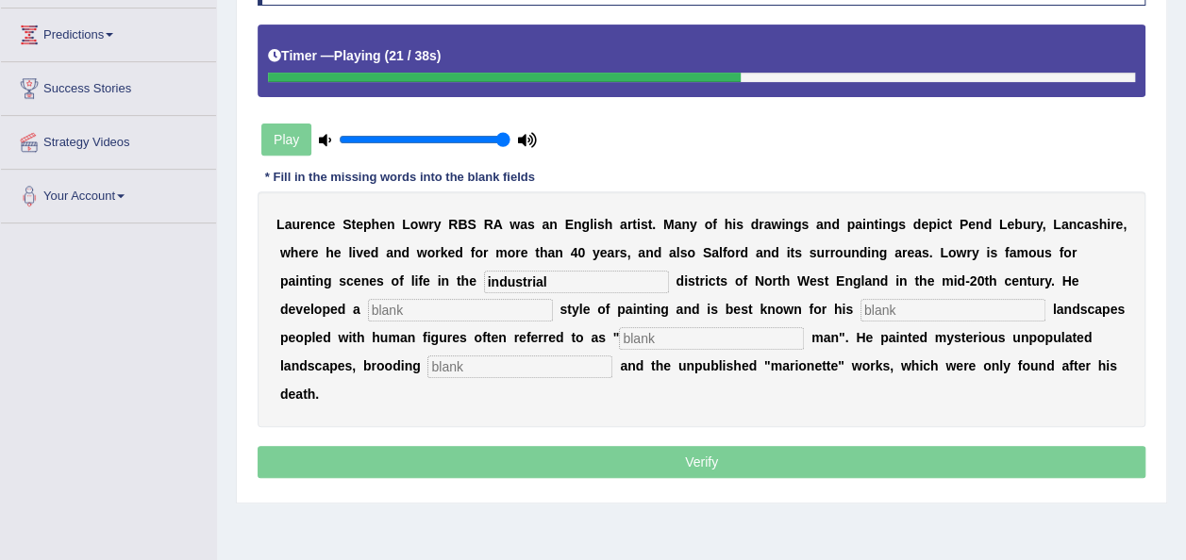
type input "industrial"
click at [372, 301] on input "text" at bounding box center [460, 310] width 185 height 23
type input "distinctive"
click at [860, 307] on input "text" at bounding box center [952, 310] width 185 height 23
type input "urban"
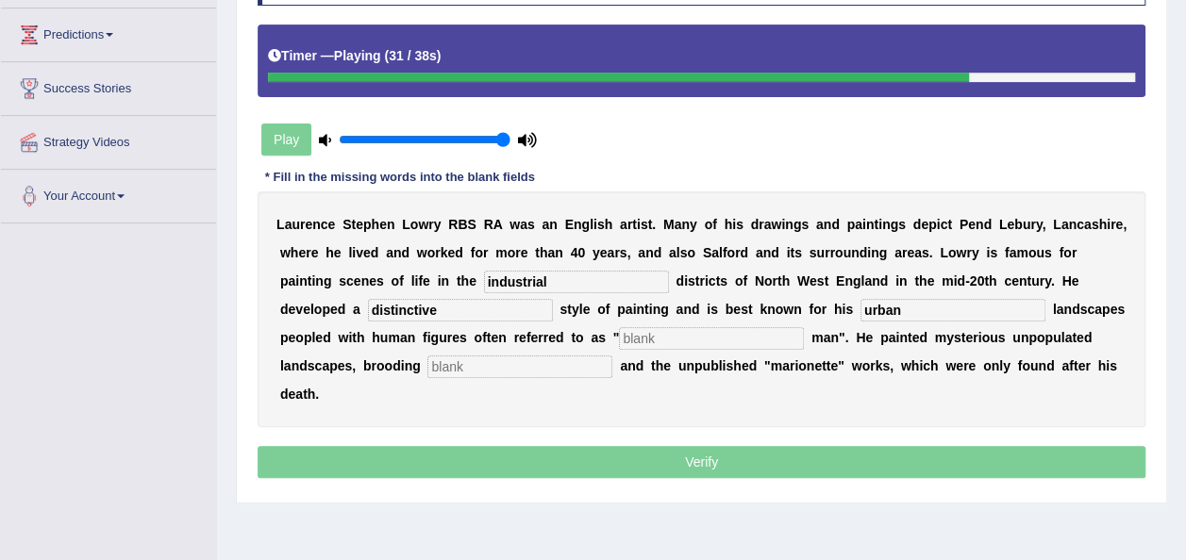
click at [619, 335] on input "text" at bounding box center [711, 338] width 185 height 23
type input "matchstick"
click at [427, 361] on input "text" at bounding box center [519, 367] width 185 height 23
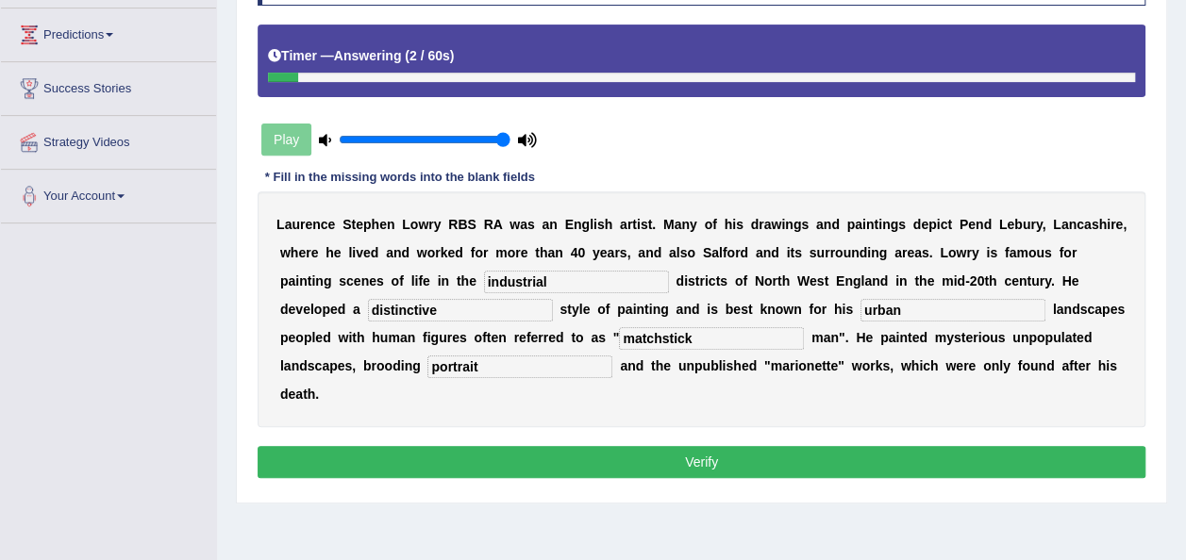
type input "portrait"
click at [566, 446] on button "Verify" at bounding box center [701, 462] width 888 height 32
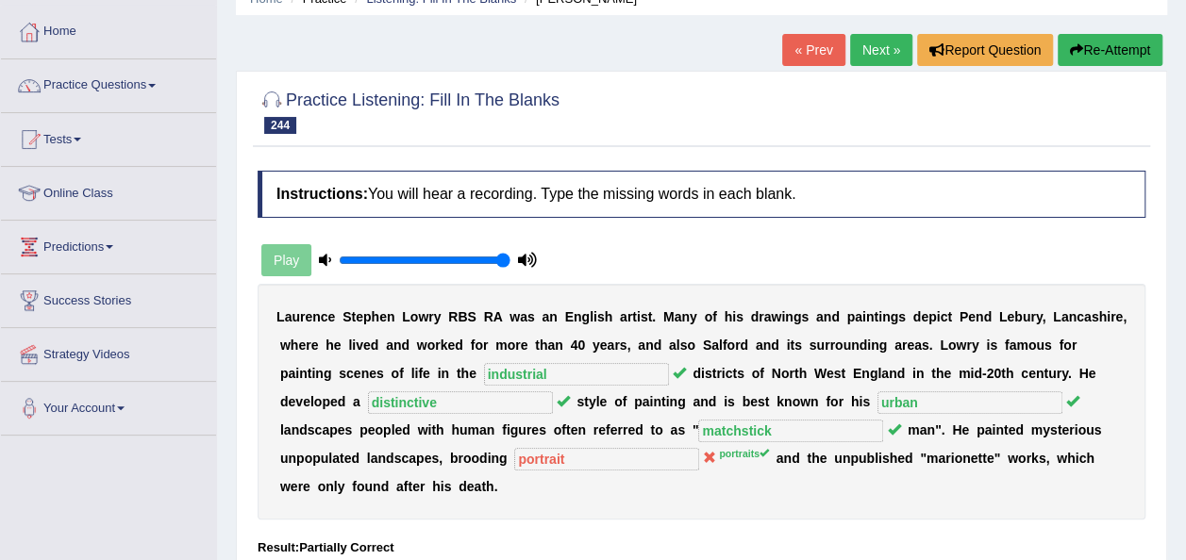
scroll to position [74, 0]
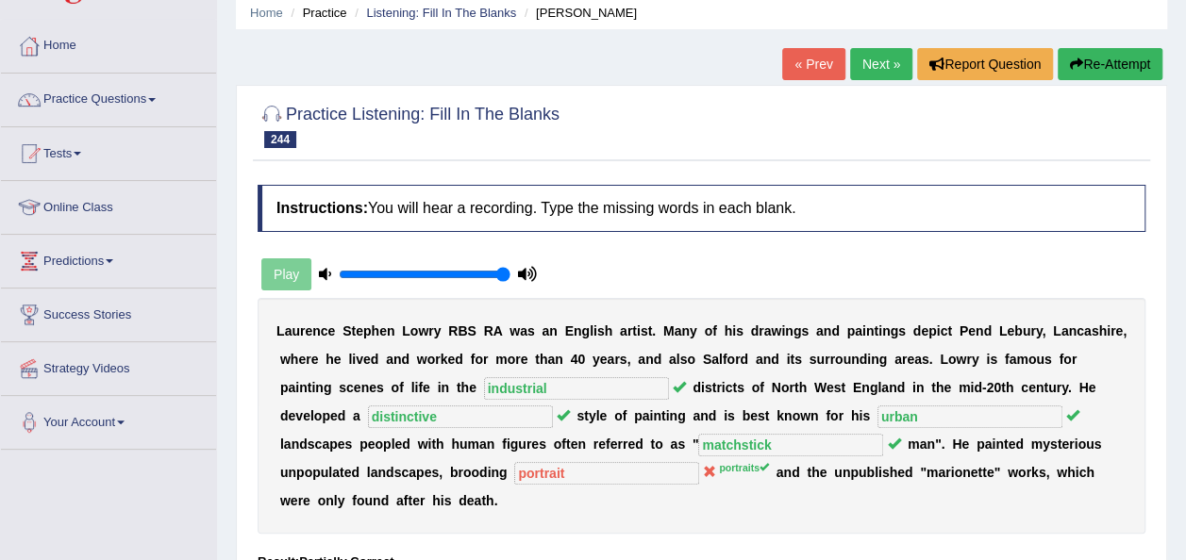
click at [878, 58] on link "Next »" at bounding box center [881, 64] width 62 height 32
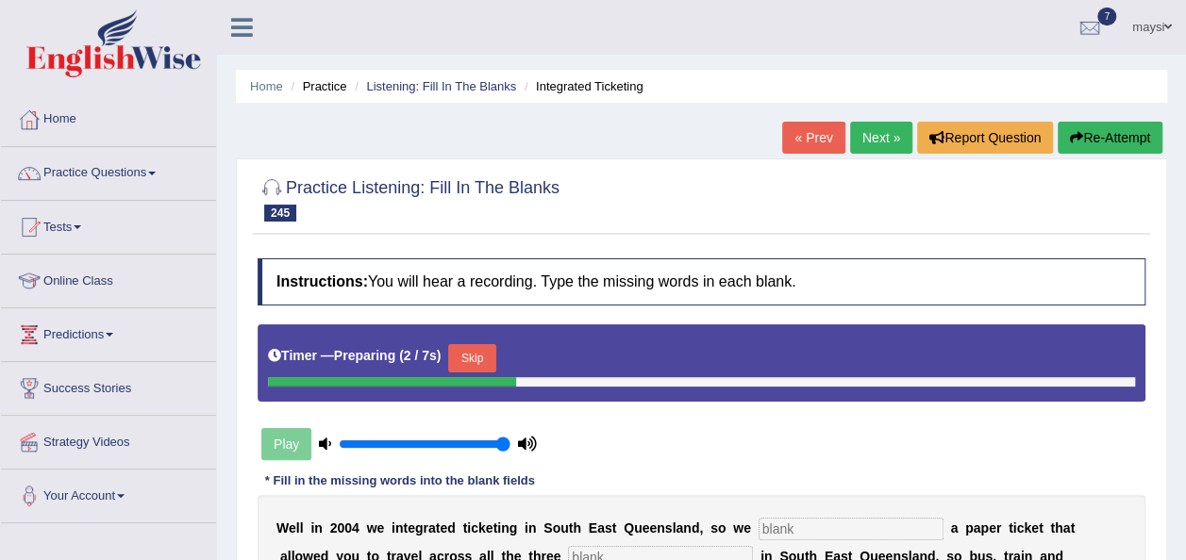
click at [472, 357] on button "Skip" at bounding box center [471, 358] width 47 height 28
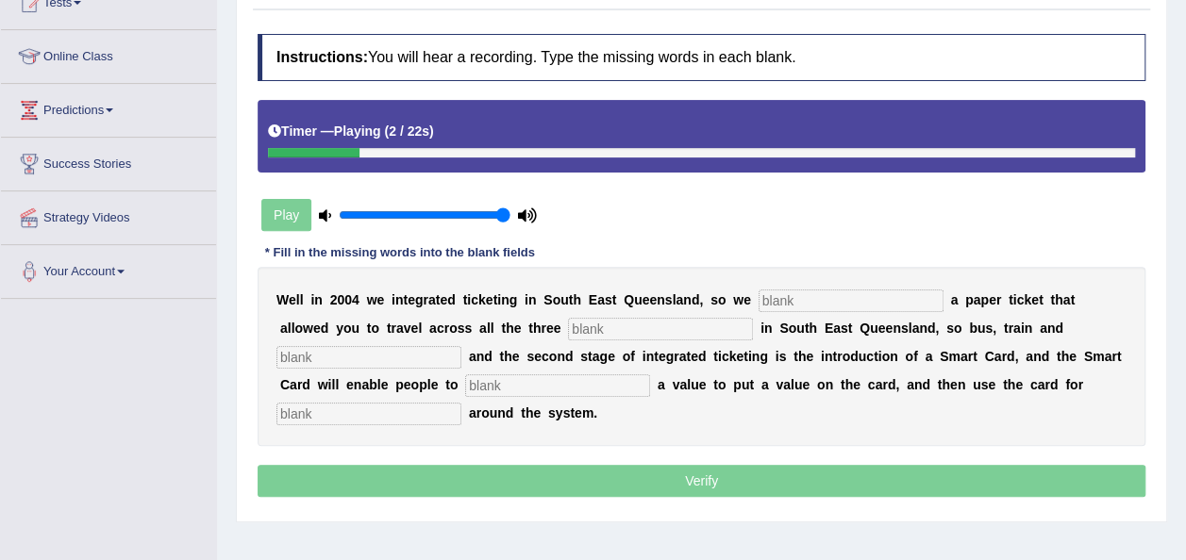
scroll to position [226, 0]
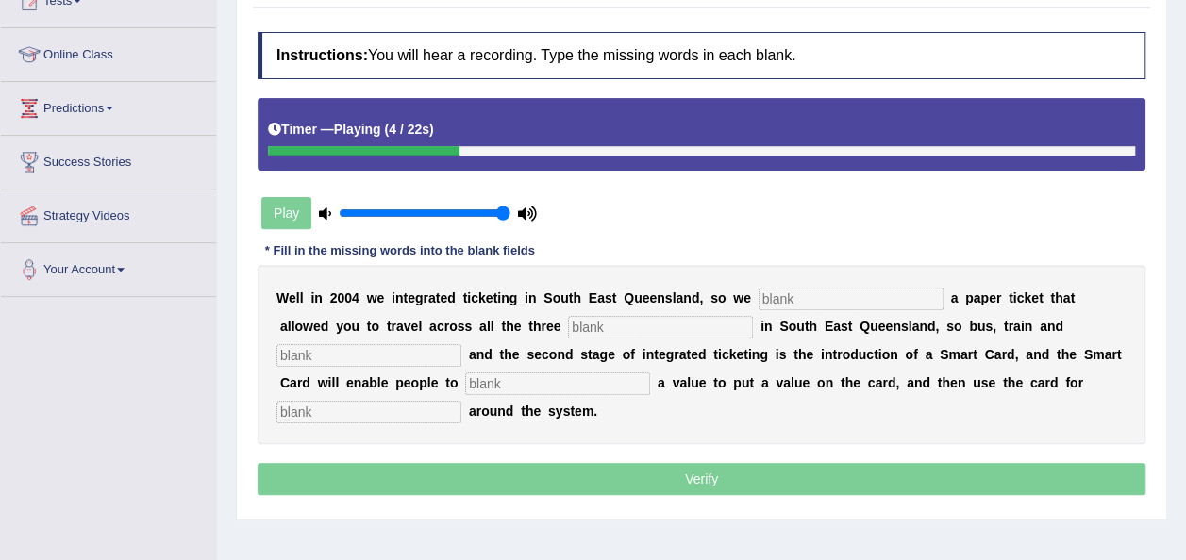
click at [841, 296] on input "text" at bounding box center [850, 299] width 185 height 23
type input "introducer"
click at [568, 336] on input "text" at bounding box center [660, 327] width 185 height 23
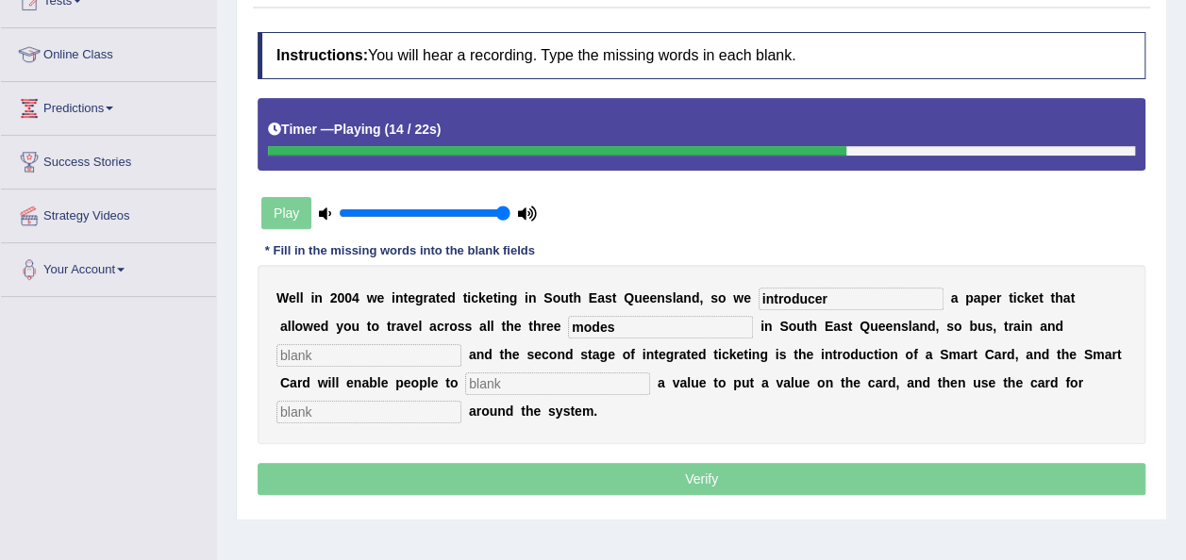
type input "modes"
click at [461, 344] on input "text" at bounding box center [368, 355] width 185 height 23
type input "ferry"
click at [465, 374] on input "text" at bounding box center [557, 384] width 185 height 23
type input "store"
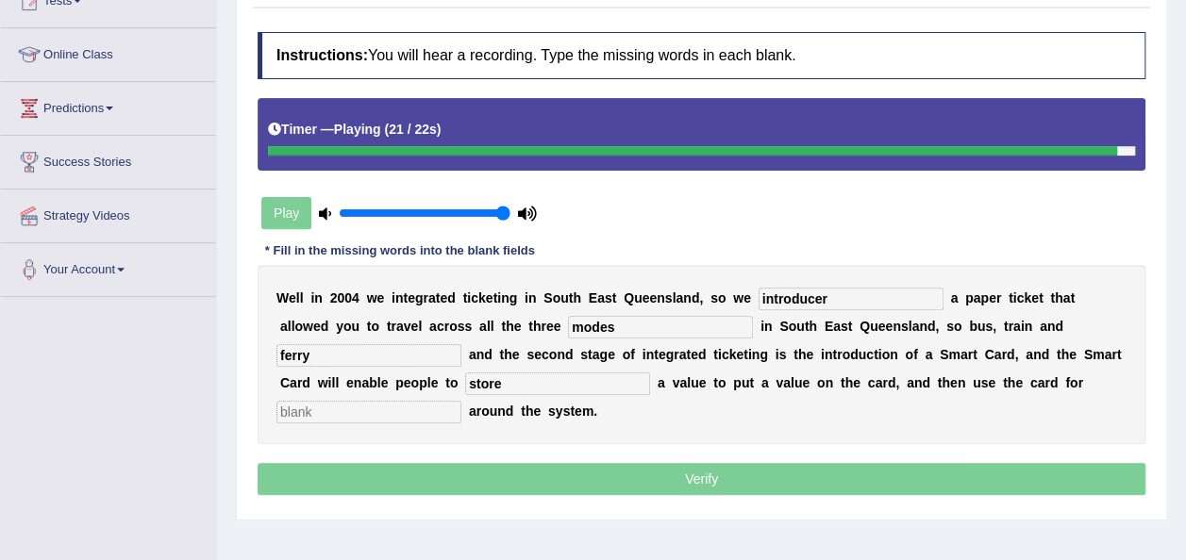
click at [461, 401] on input "text" at bounding box center [368, 412] width 185 height 23
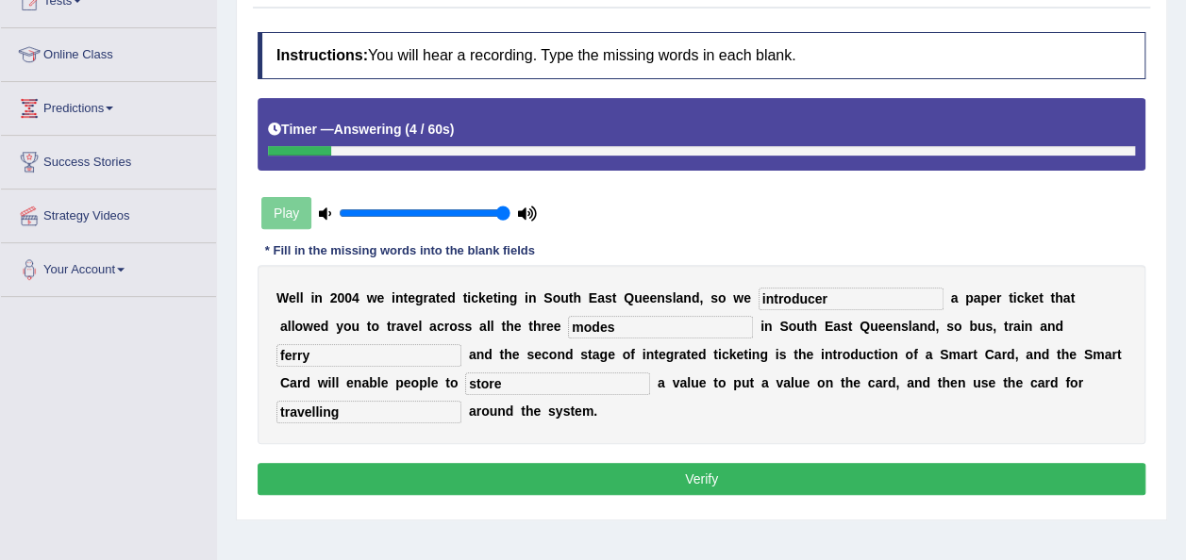
type input "travelling"
click at [819, 293] on input "introducer" at bounding box center [850, 299] width 185 height 23
type input "introduced"
click at [654, 474] on button "Verify" at bounding box center [701, 479] width 888 height 32
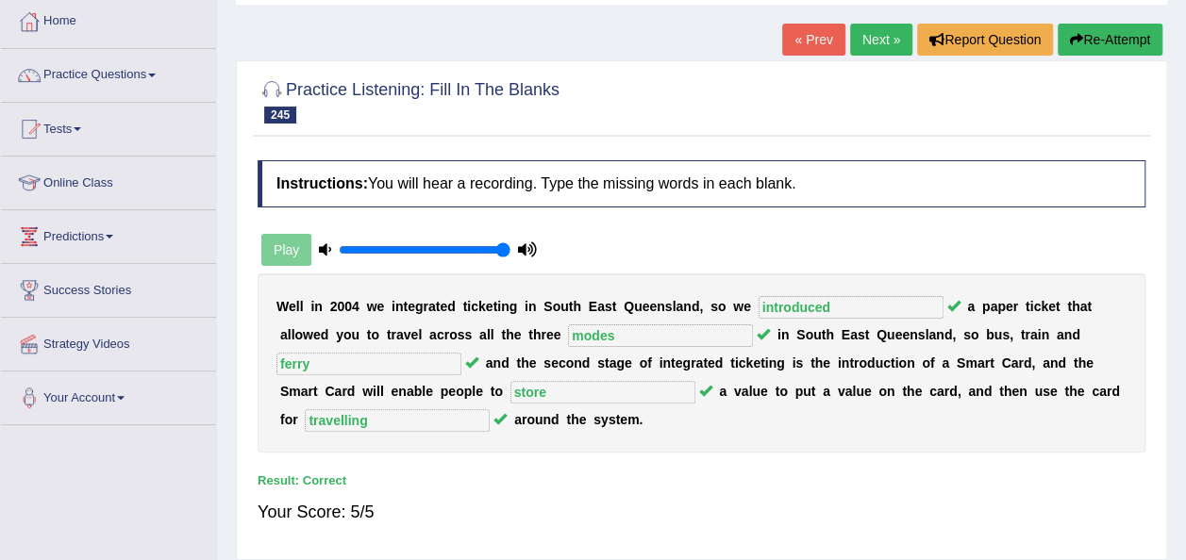
scroll to position [94, 0]
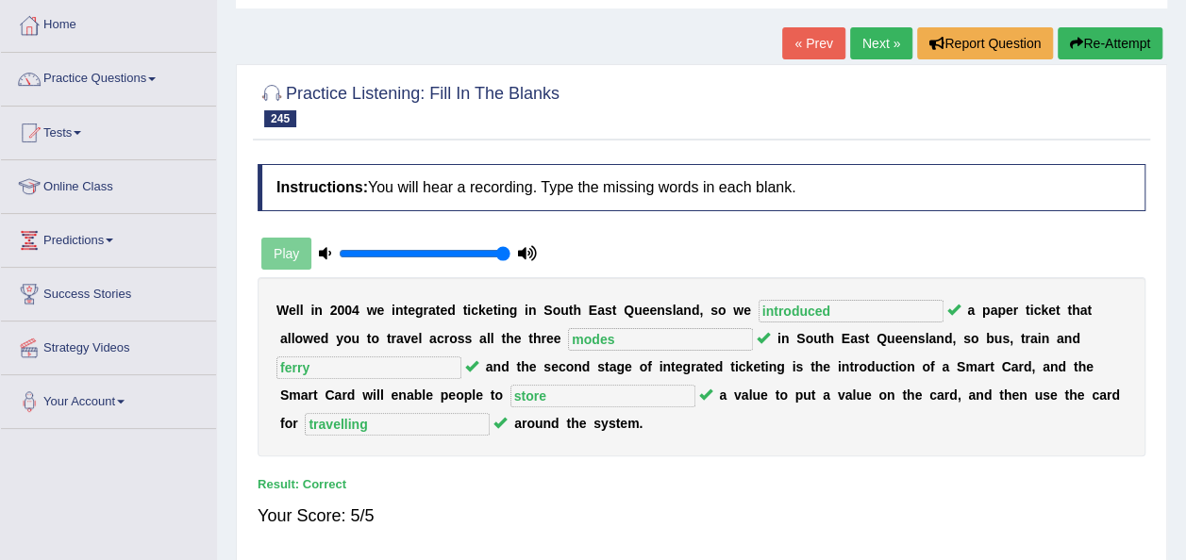
click at [879, 27] on link "Next »" at bounding box center [881, 43] width 62 height 32
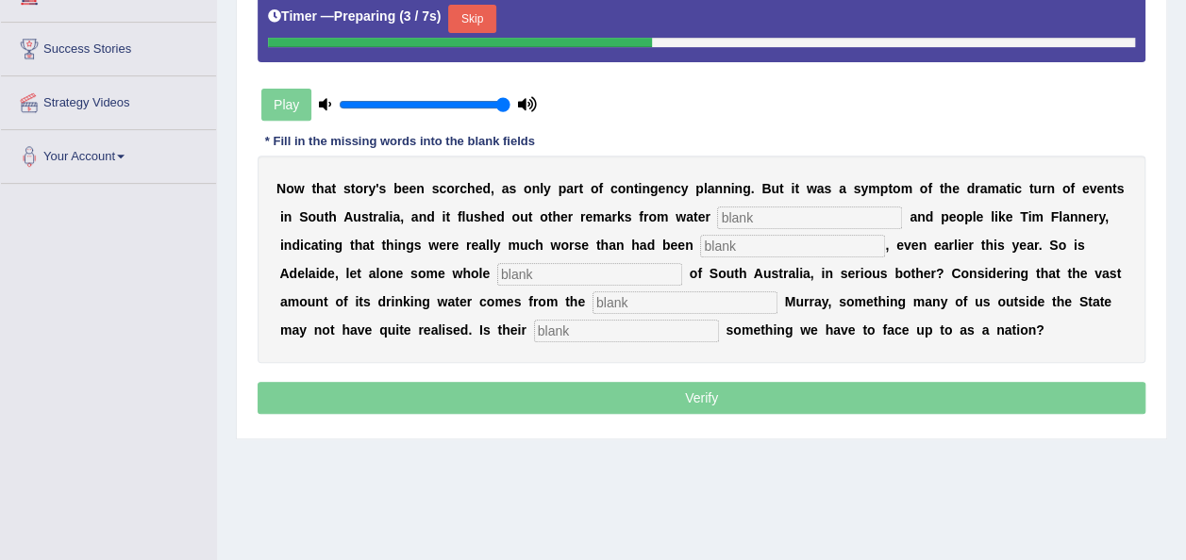
scroll to position [302, 0]
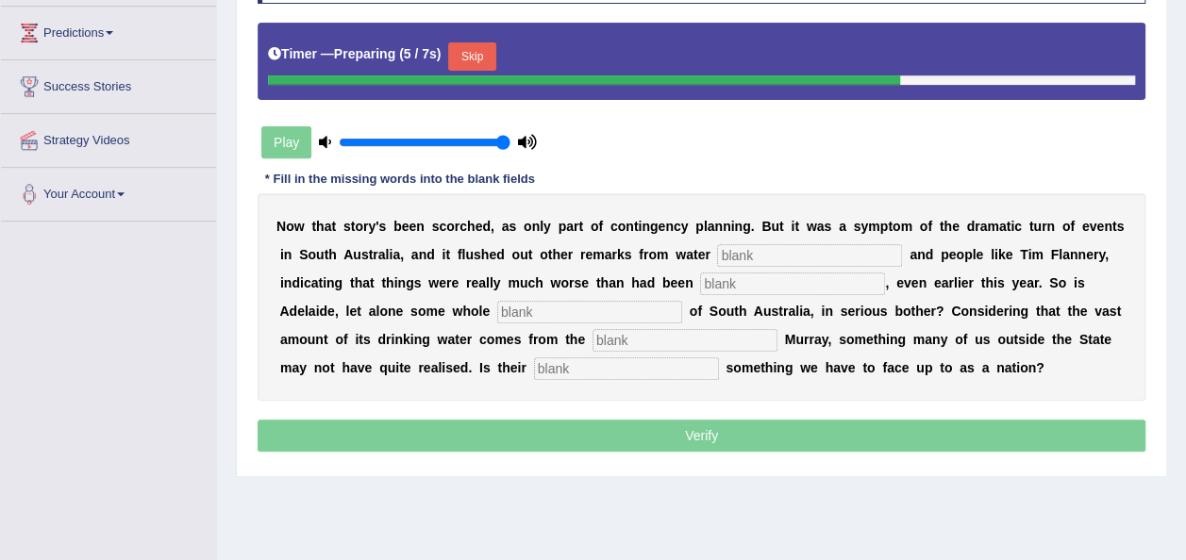
click at [460, 57] on button "Skip" at bounding box center [471, 56] width 47 height 28
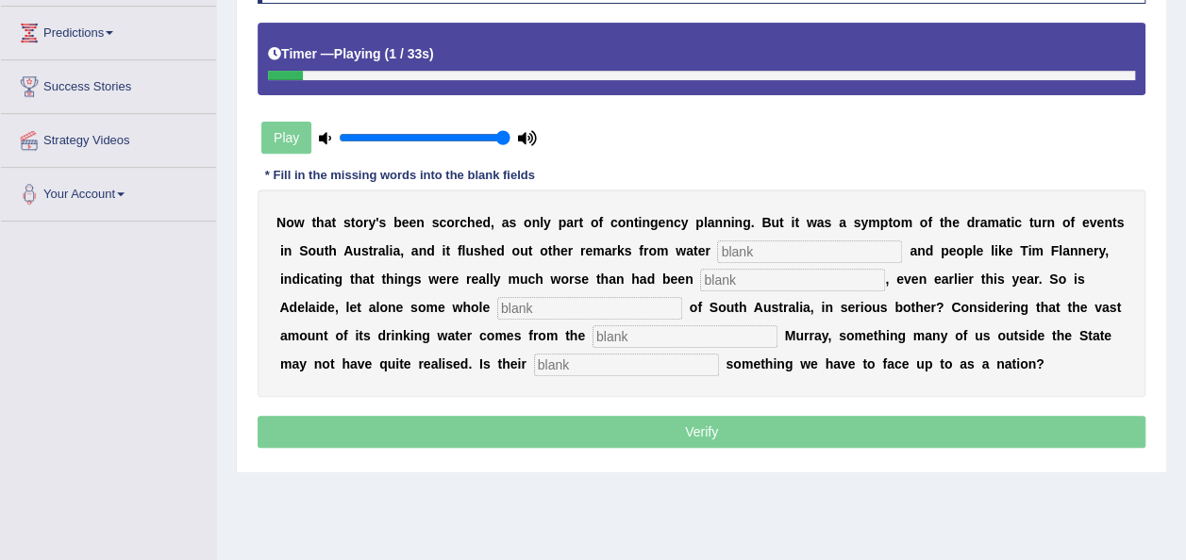
click at [717, 243] on input "text" at bounding box center [809, 252] width 185 height 23
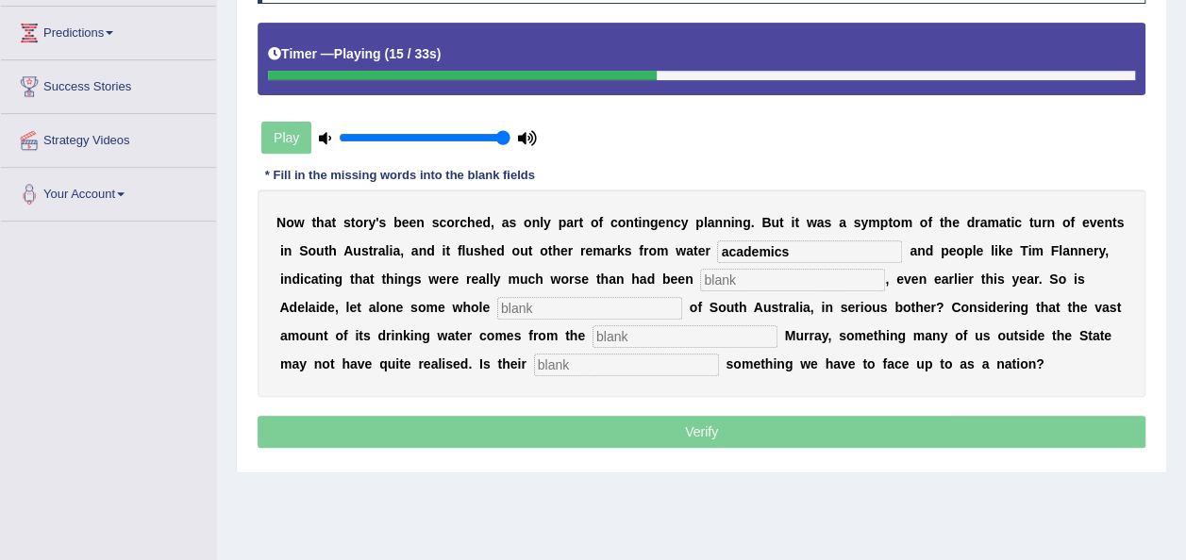
type input "academics"
click at [700, 278] on input "text" at bounding box center [792, 280] width 185 height 23
type input "shadowed"
click at [497, 309] on input "text" at bounding box center [589, 308] width 185 height 23
type input "region"
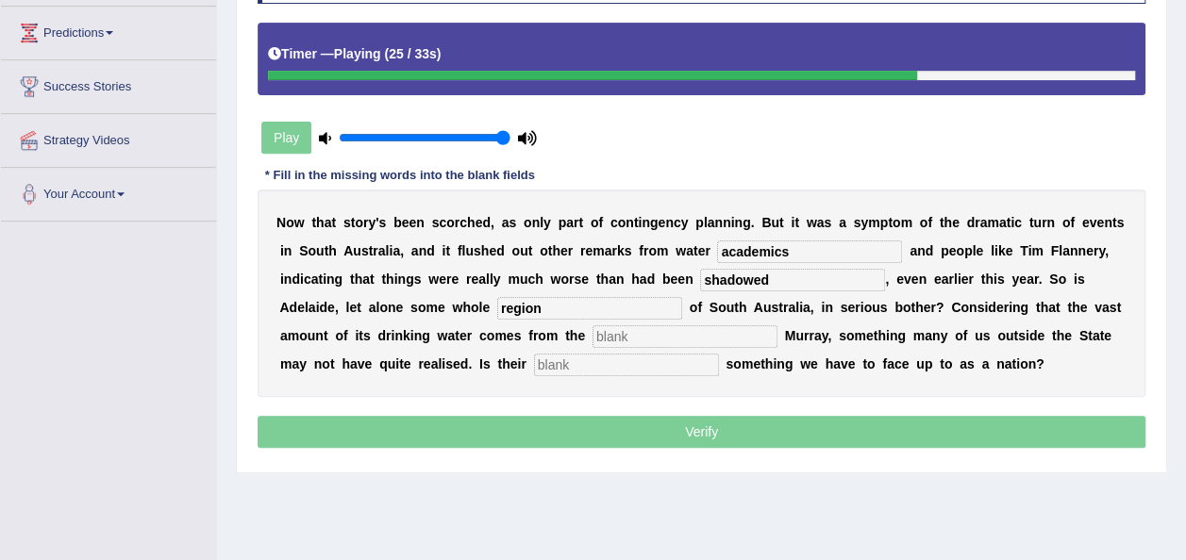
click at [592, 329] on input "text" at bounding box center [684, 336] width 185 height 23
click at [534, 361] on input "text" at bounding box center [626, 365] width 185 height 23
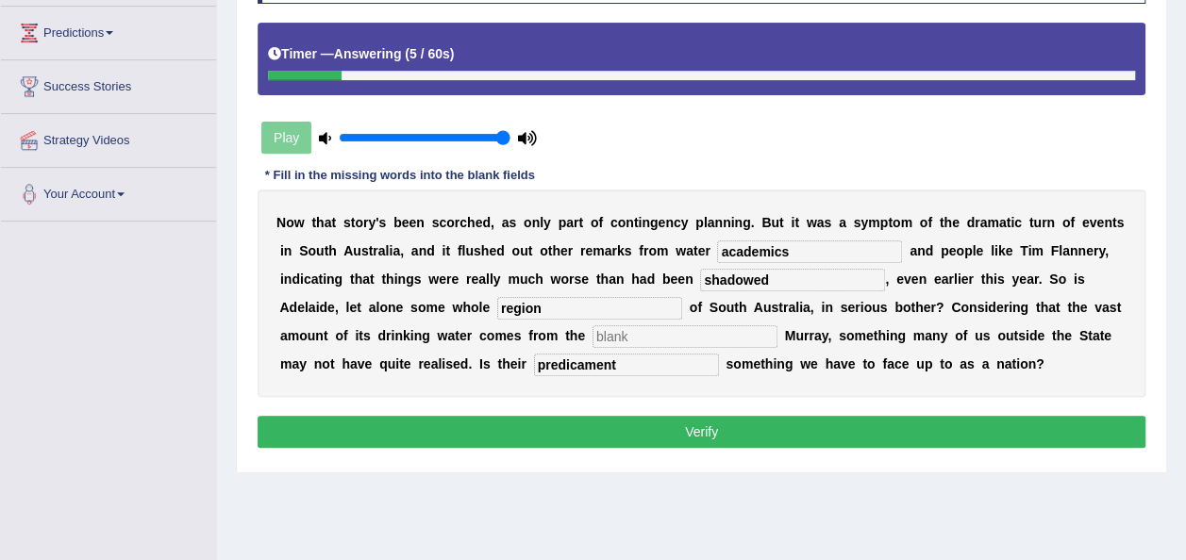
type input "predicament"
click at [592, 328] on input "text" at bounding box center [684, 336] width 185 height 23
type input "d"
click at [498, 423] on button "Verify" at bounding box center [701, 432] width 888 height 32
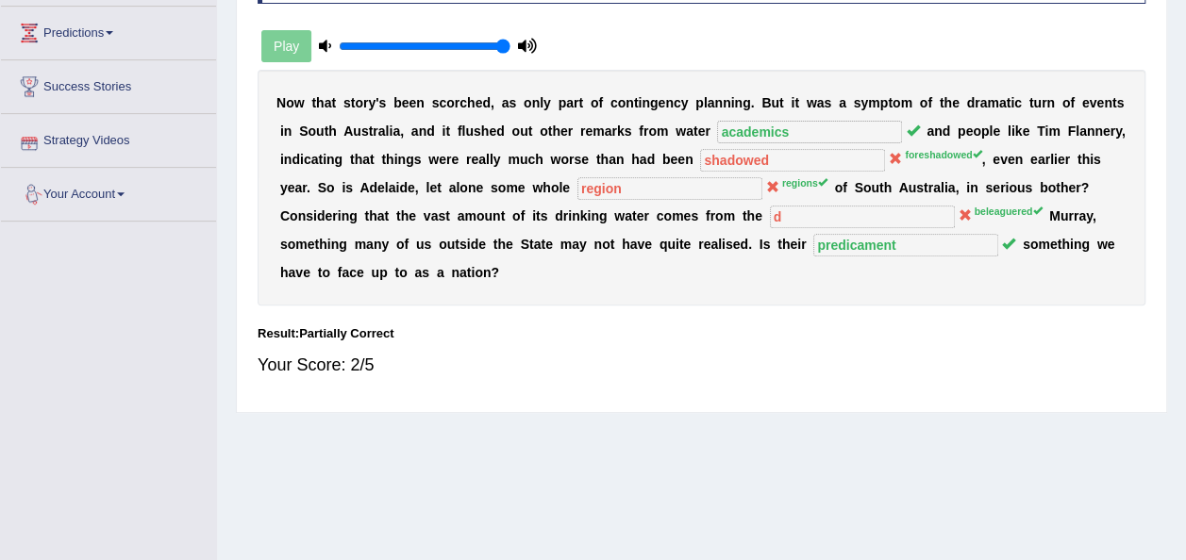
click at [277, 46] on div "Play" at bounding box center [398, 46] width 283 height 47
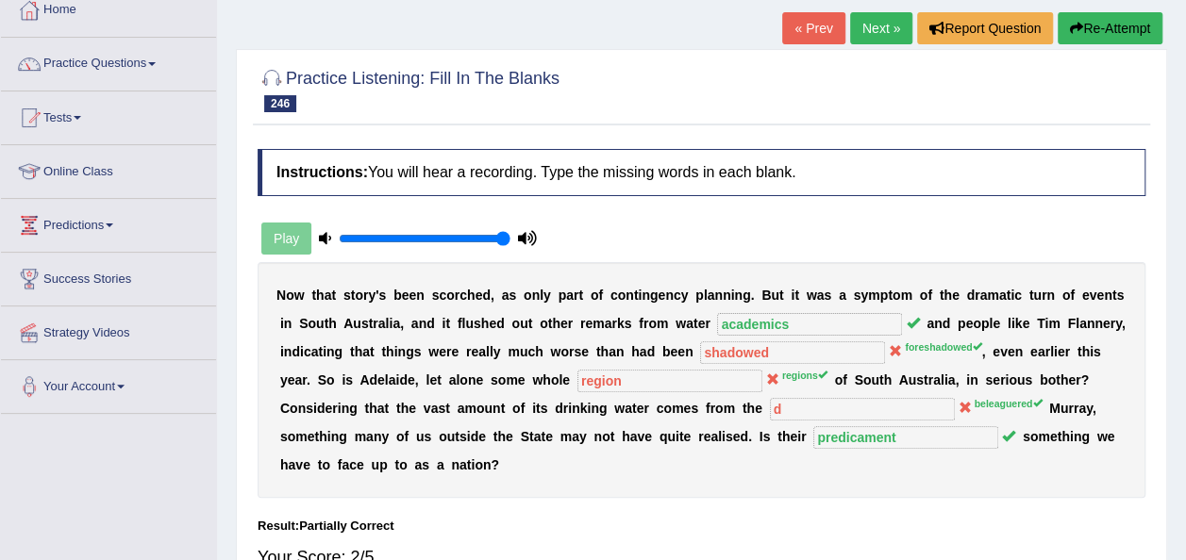
scroll to position [75, 0]
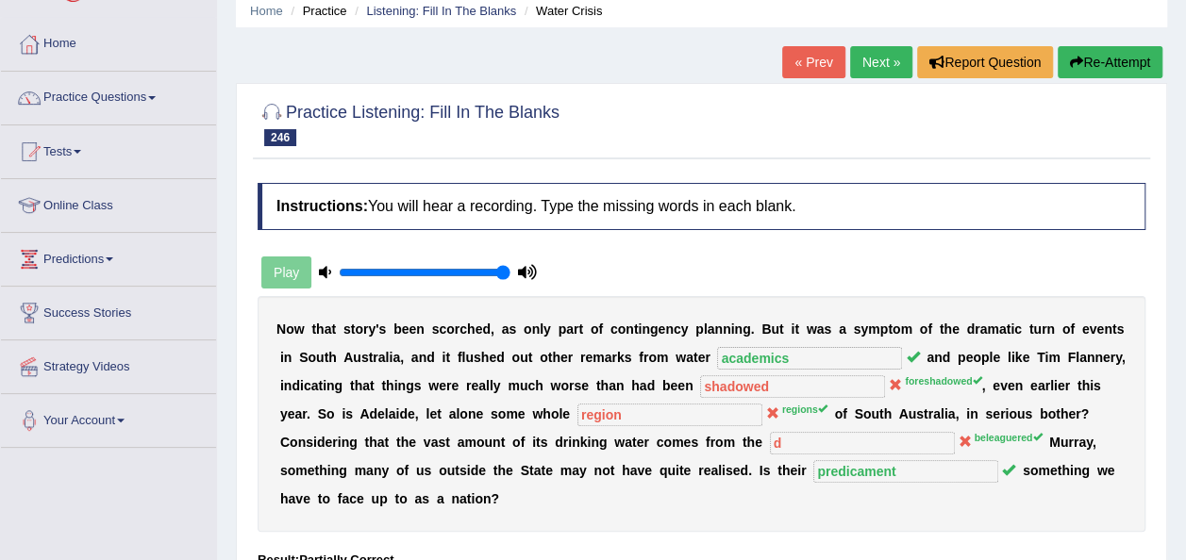
click at [1137, 68] on button "Re-Attempt" at bounding box center [1109, 62] width 105 height 32
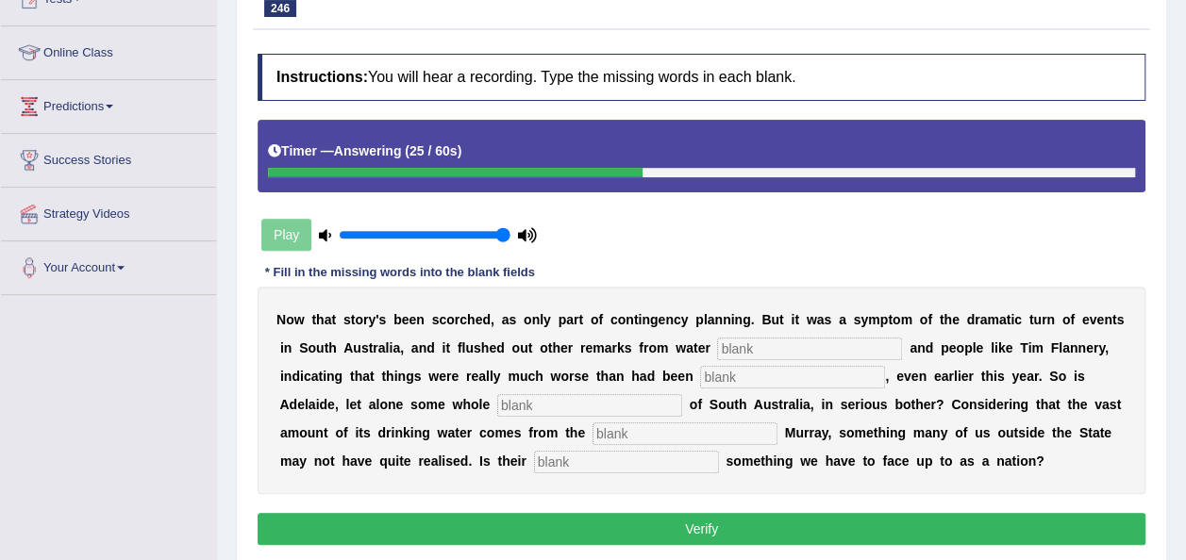
scroll to position [226, 0]
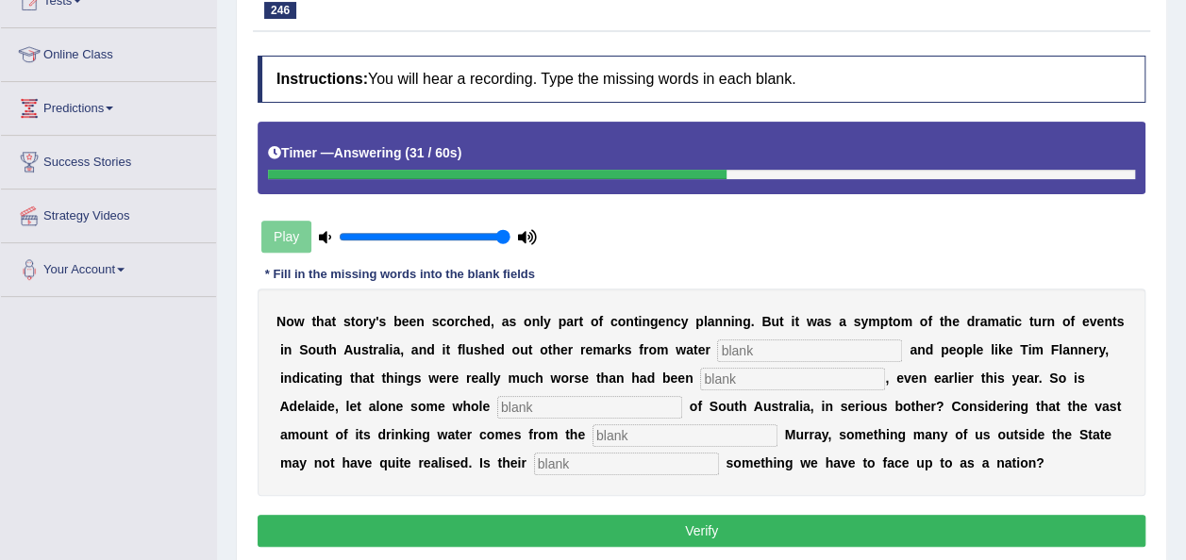
click at [717, 347] on input "text" at bounding box center [809, 351] width 185 height 23
click at [592, 441] on input "text" at bounding box center [684, 435] width 185 height 23
type input "beleaguered"
click at [534, 456] on input "text" at bounding box center [626, 464] width 185 height 23
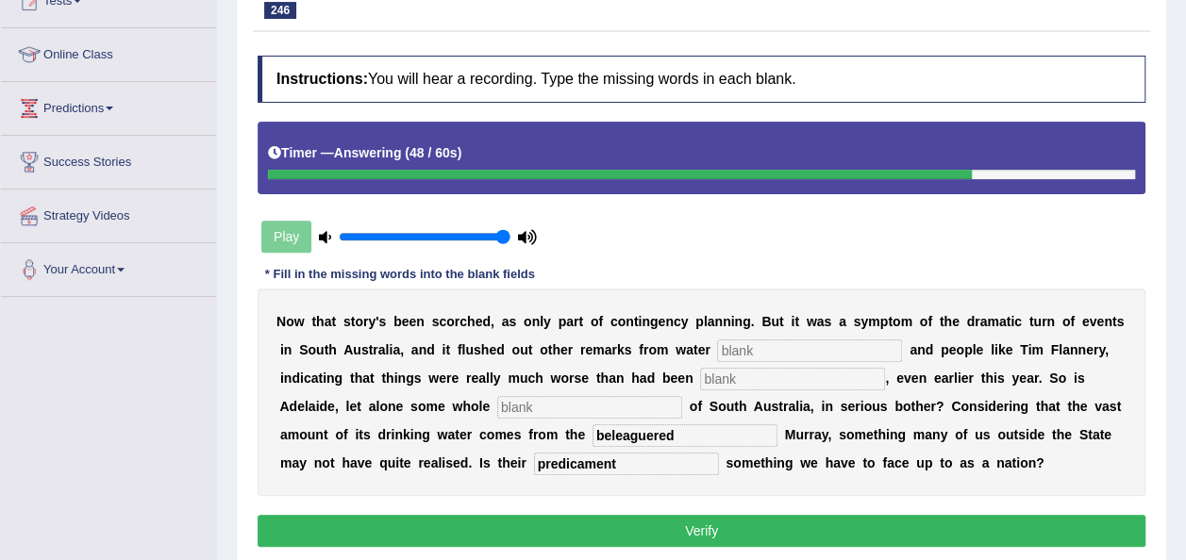
type input "predicament"
click at [497, 406] on input "text" at bounding box center [589, 407] width 185 height 23
type input "regions"
click at [700, 373] on input "text" at bounding box center [792, 379] width 185 height 23
click at [717, 349] on input "text" at bounding box center [809, 351] width 185 height 23
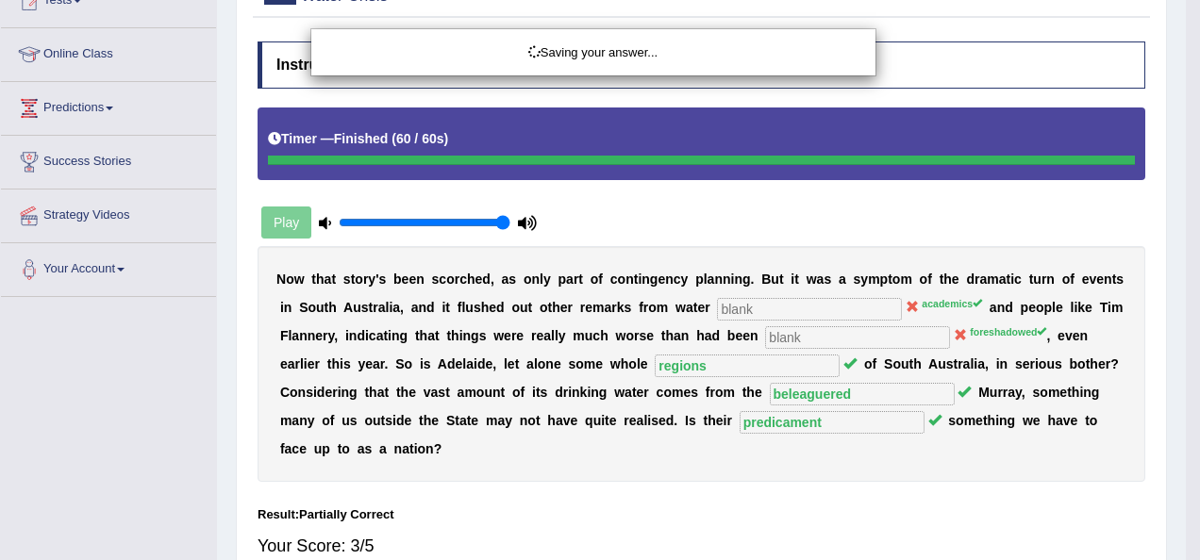
click at [652, 334] on body "Toggle navigation Home Practice Questions Speaking Practice Read Aloud Repeat S…" at bounding box center [600, 54] width 1200 height 560
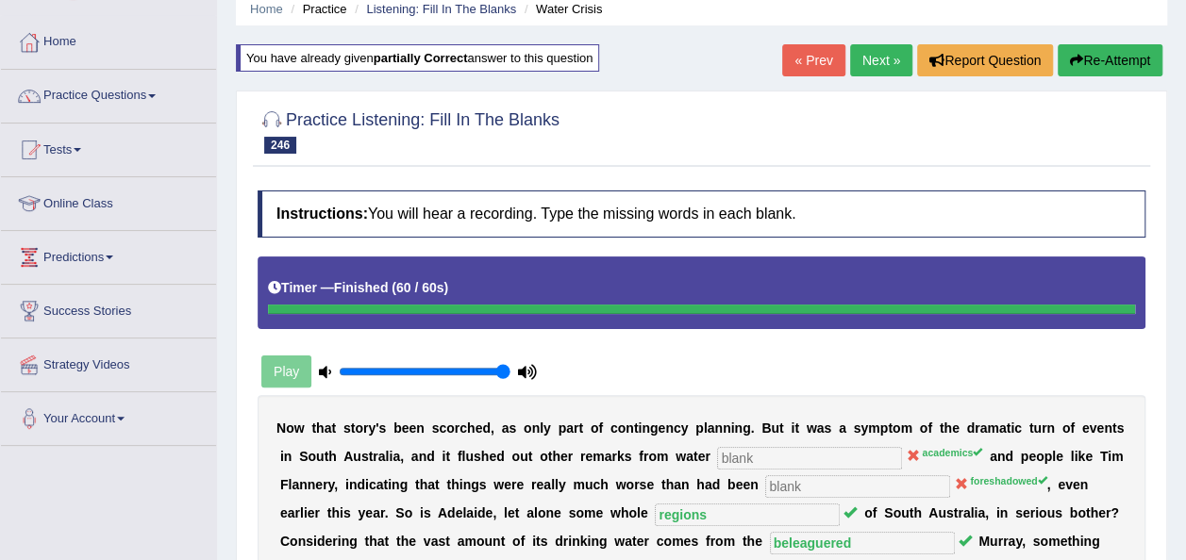
scroll to position [38, 0]
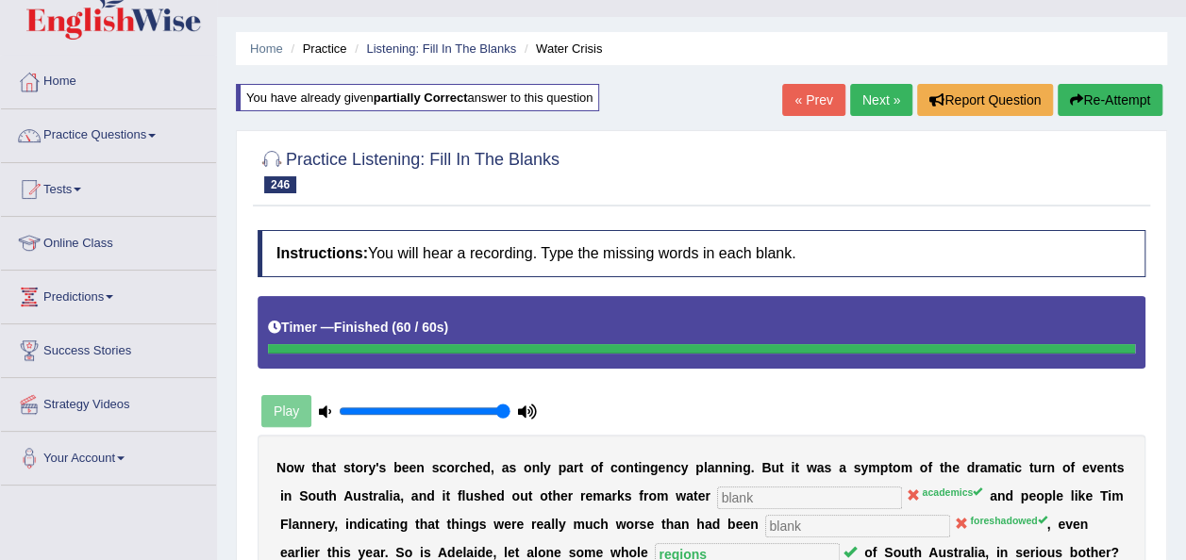
click at [889, 102] on link "Next »" at bounding box center [881, 100] width 62 height 32
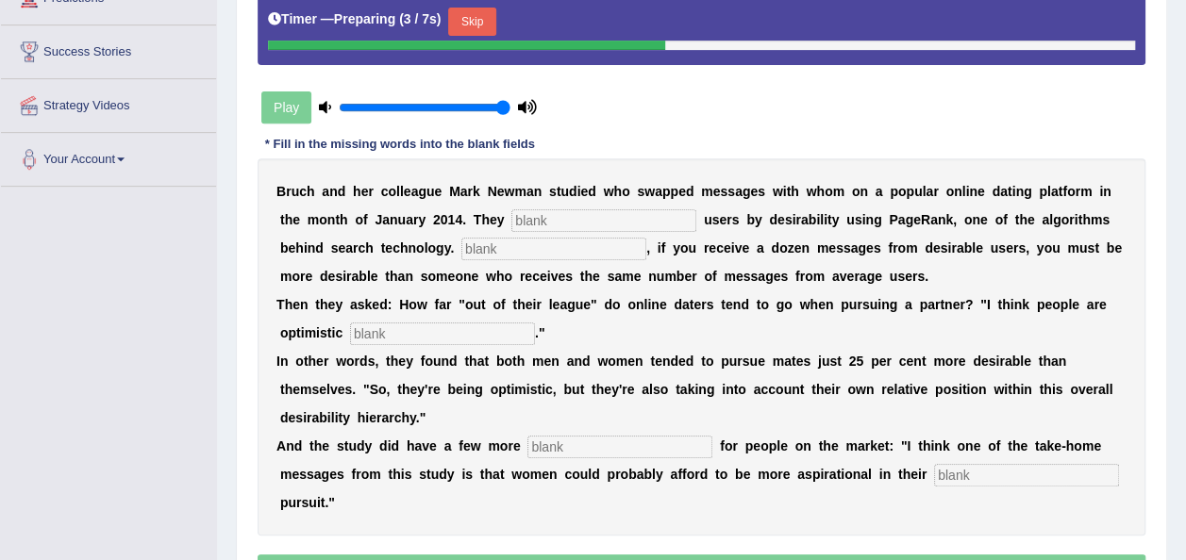
scroll to position [340, 0]
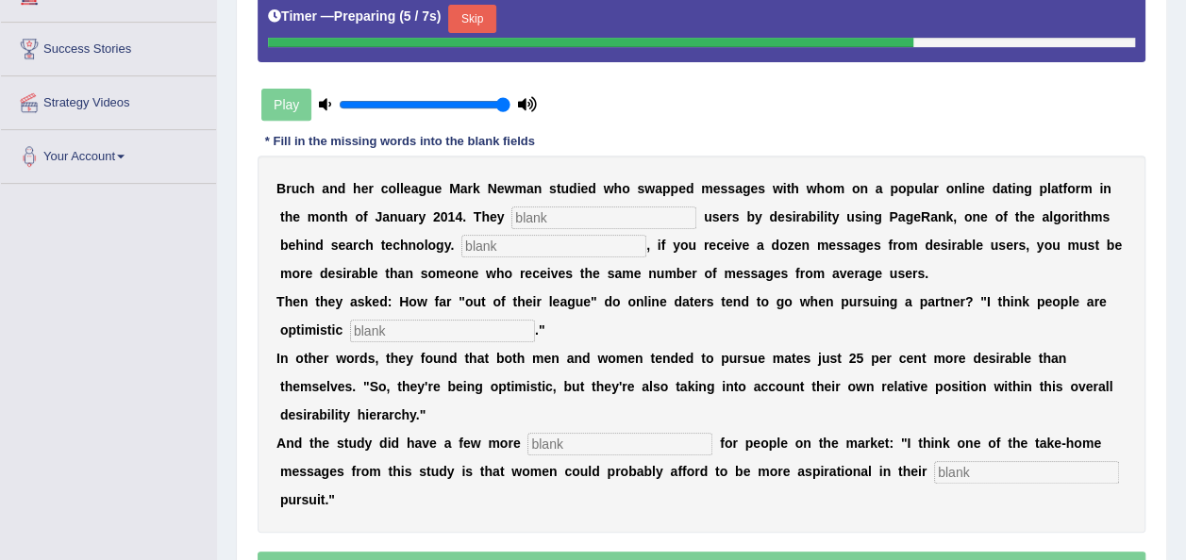
click at [473, 19] on button "Skip" at bounding box center [471, 19] width 47 height 28
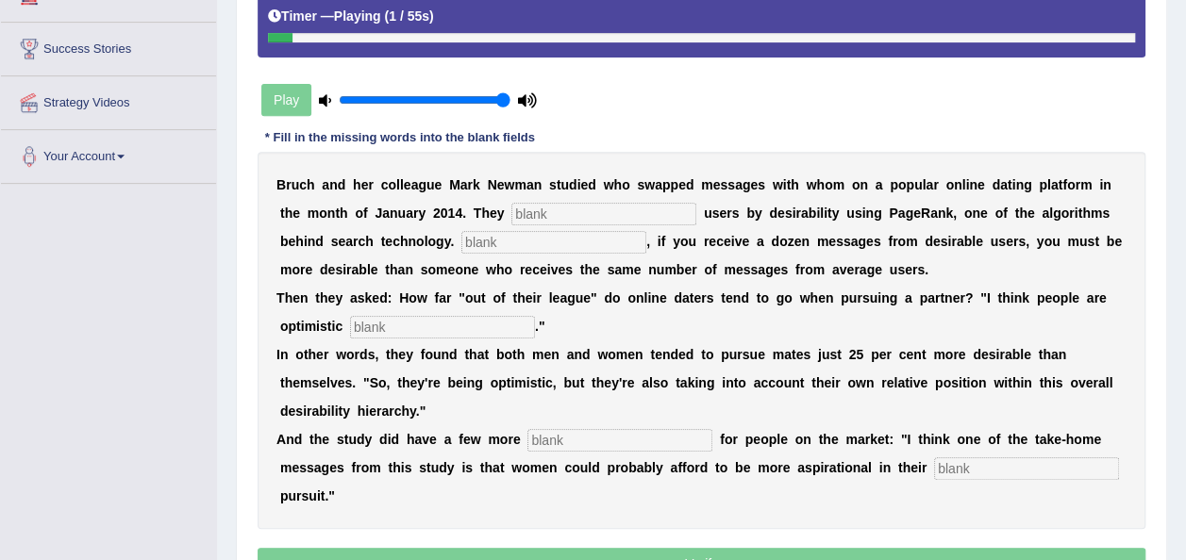
click at [511, 207] on input "text" at bounding box center [603, 214] width 185 height 23
type input "categorized"
click at [461, 236] on input "text" at bounding box center [553, 242] width 185 height 23
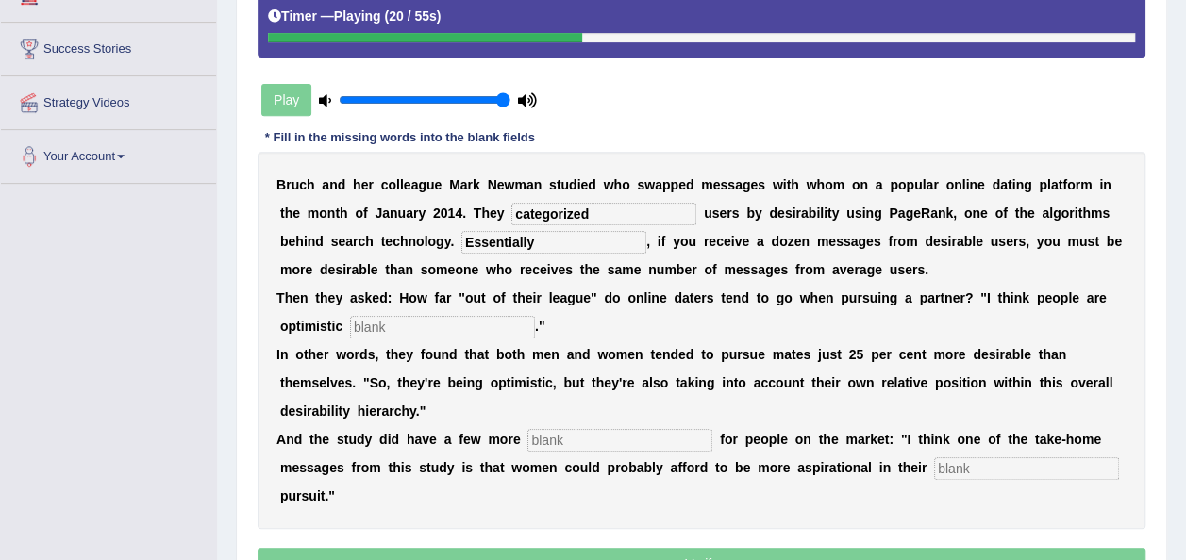
type input "Essentially"
click at [380, 327] on input "text" at bounding box center [442, 327] width 185 height 23
type input "realist"
click at [607, 429] on input "text" at bounding box center [619, 440] width 185 height 23
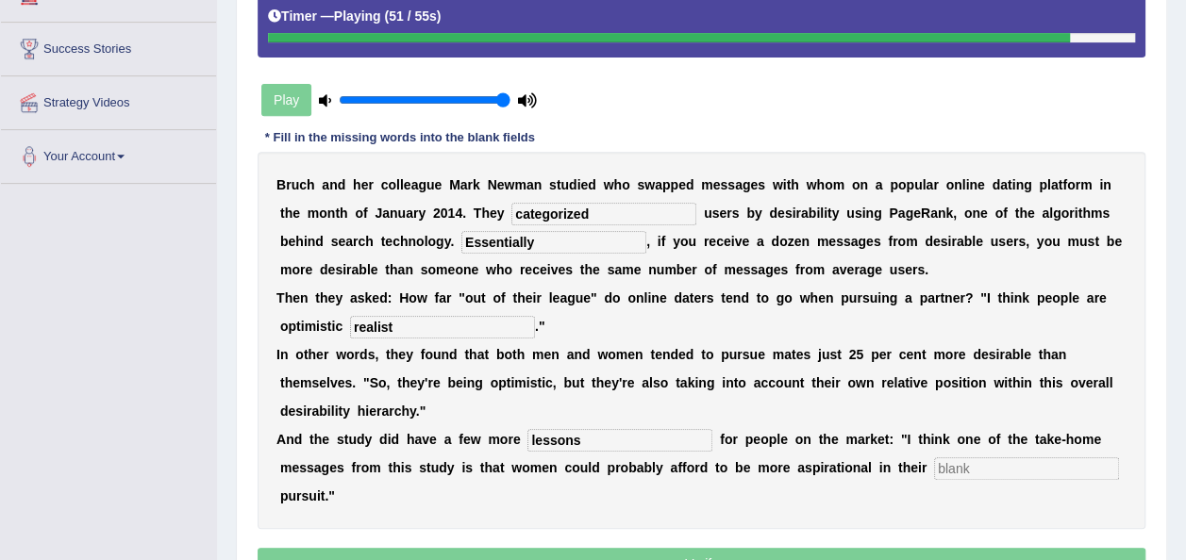
type input "lessons"
click at [934, 457] on input "text" at bounding box center [1026, 468] width 185 height 23
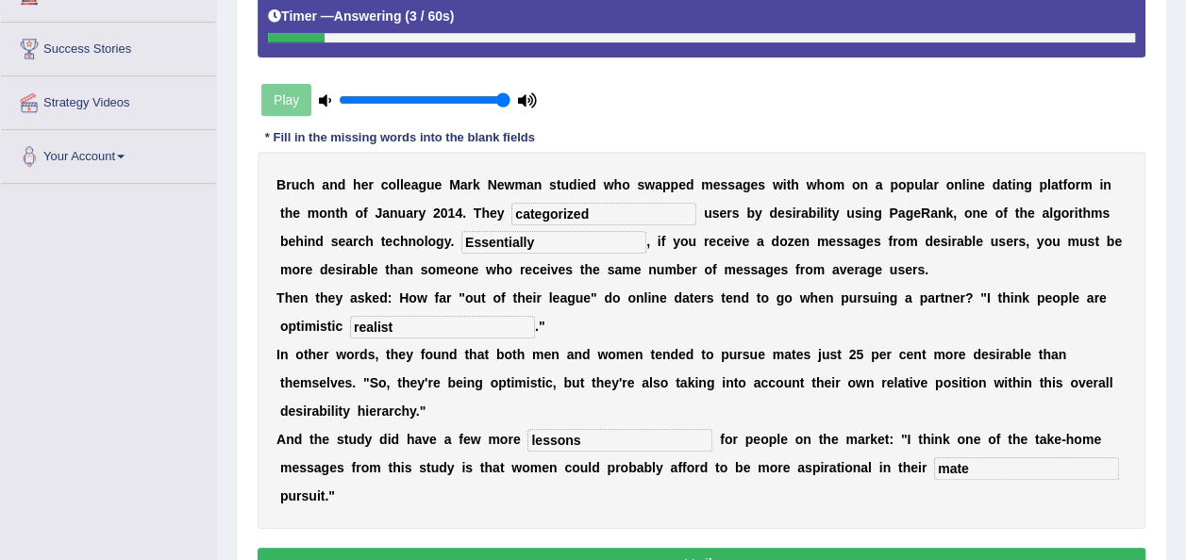
type input "mate"
click at [791, 548] on button "Verify" at bounding box center [701, 564] width 888 height 32
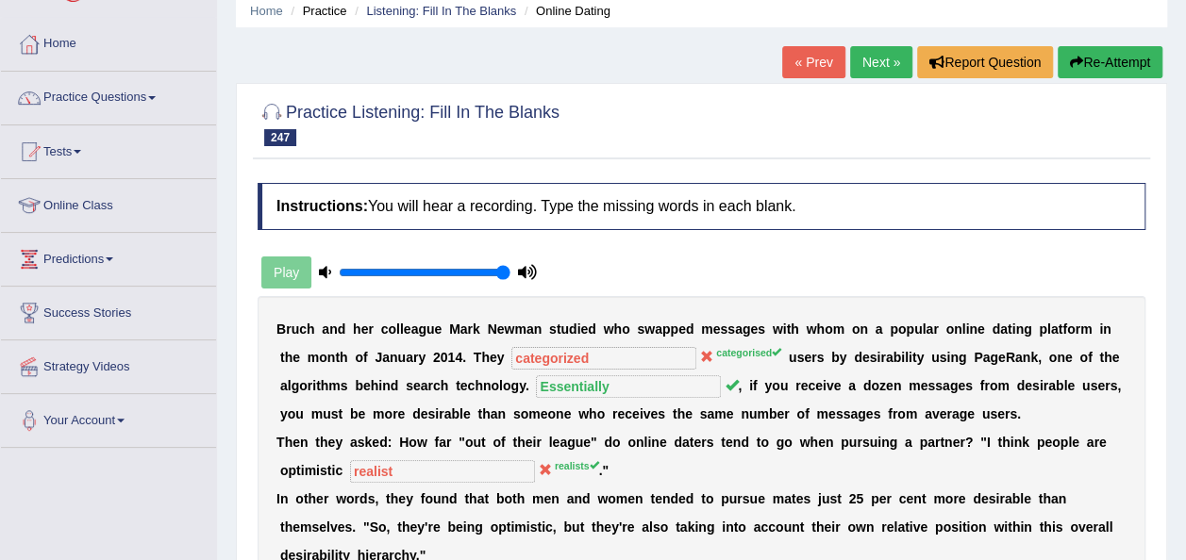
scroll to position [38, 0]
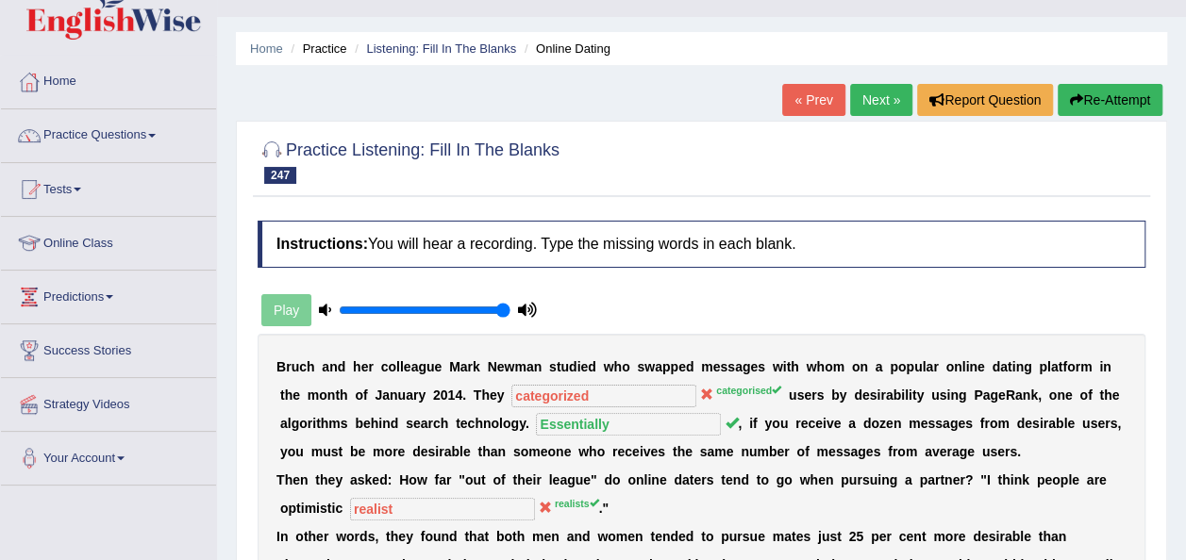
click at [890, 91] on link "Next »" at bounding box center [881, 100] width 62 height 32
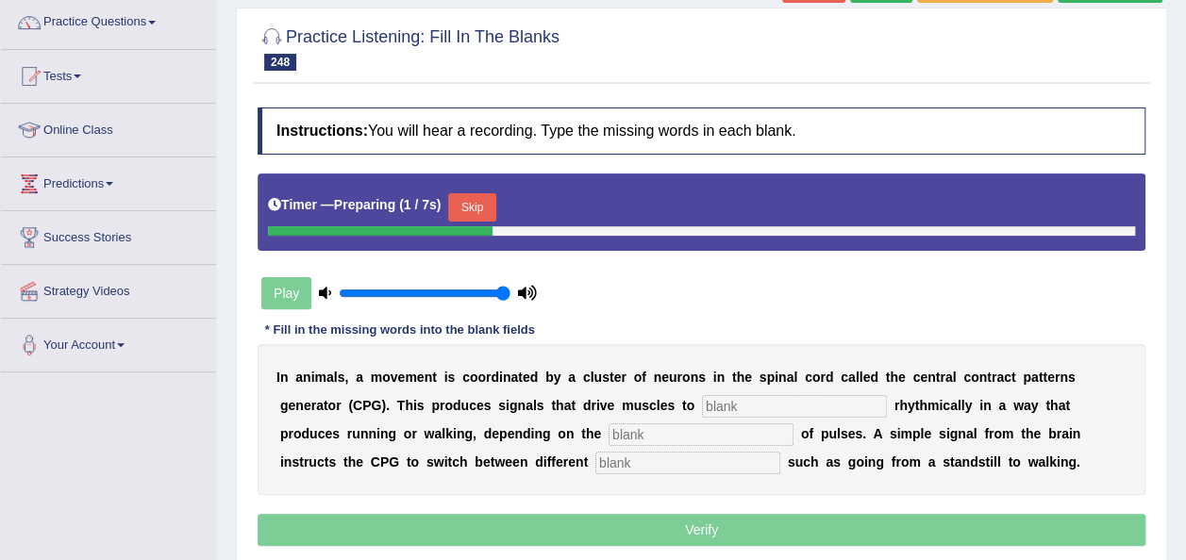
scroll to position [189, 0]
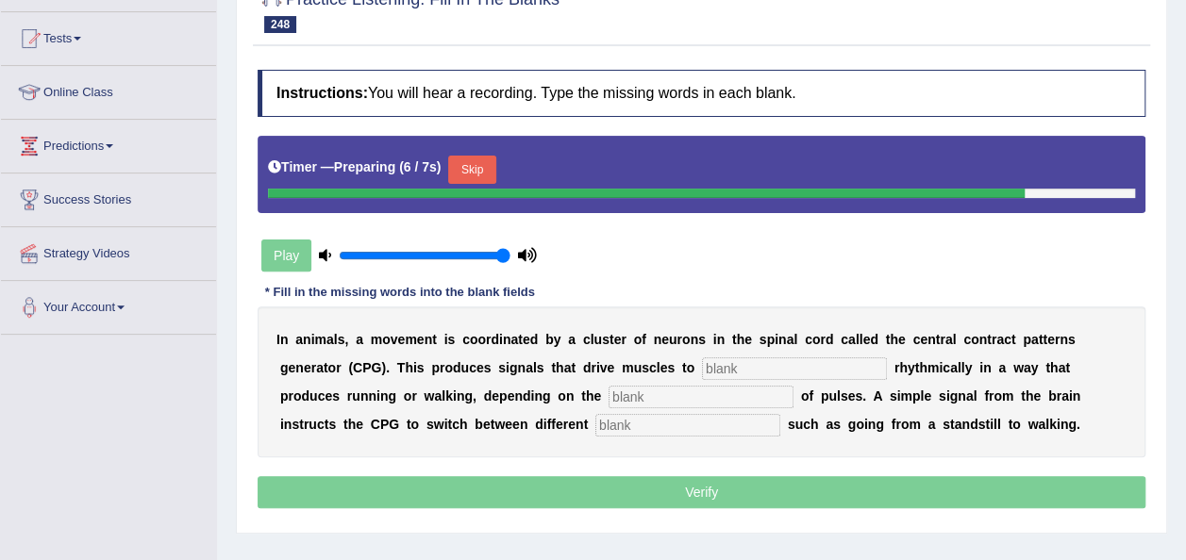
click at [477, 173] on button "Skip" at bounding box center [471, 170] width 47 height 28
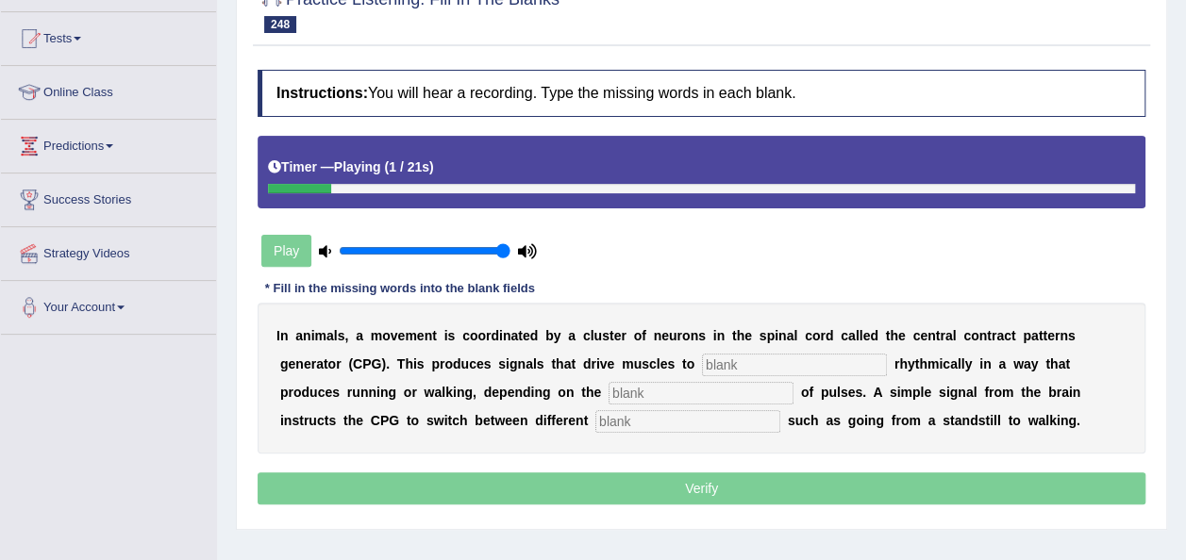
click at [702, 365] on input "text" at bounding box center [794, 365] width 185 height 23
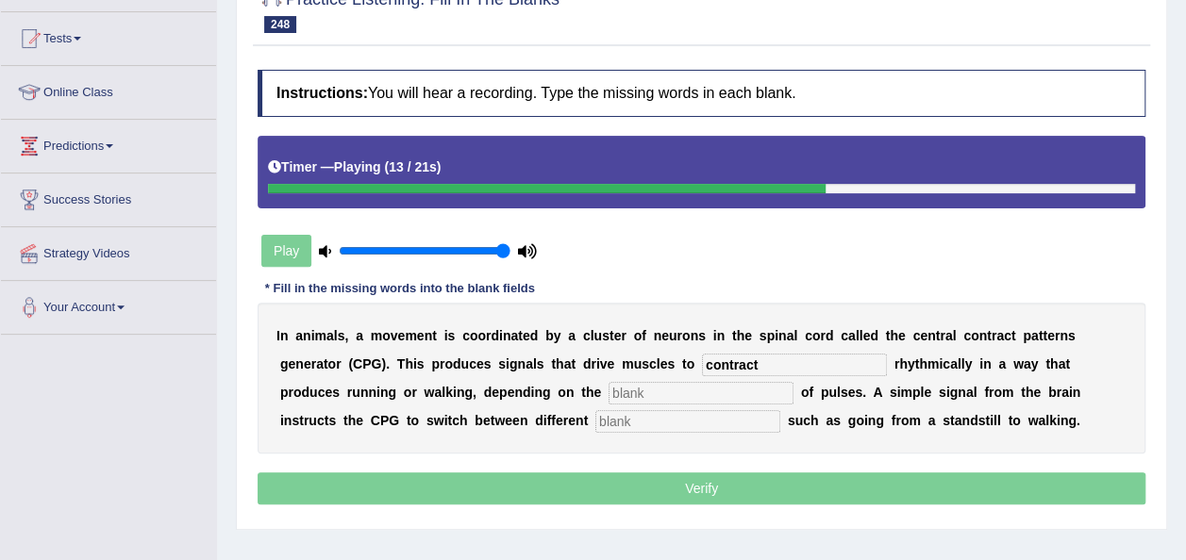
type input "contract"
click at [608, 386] on input "text" at bounding box center [700, 393] width 185 height 23
type input "pattern"
click at [595, 425] on input "text" at bounding box center [687, 421] width 185 height 23
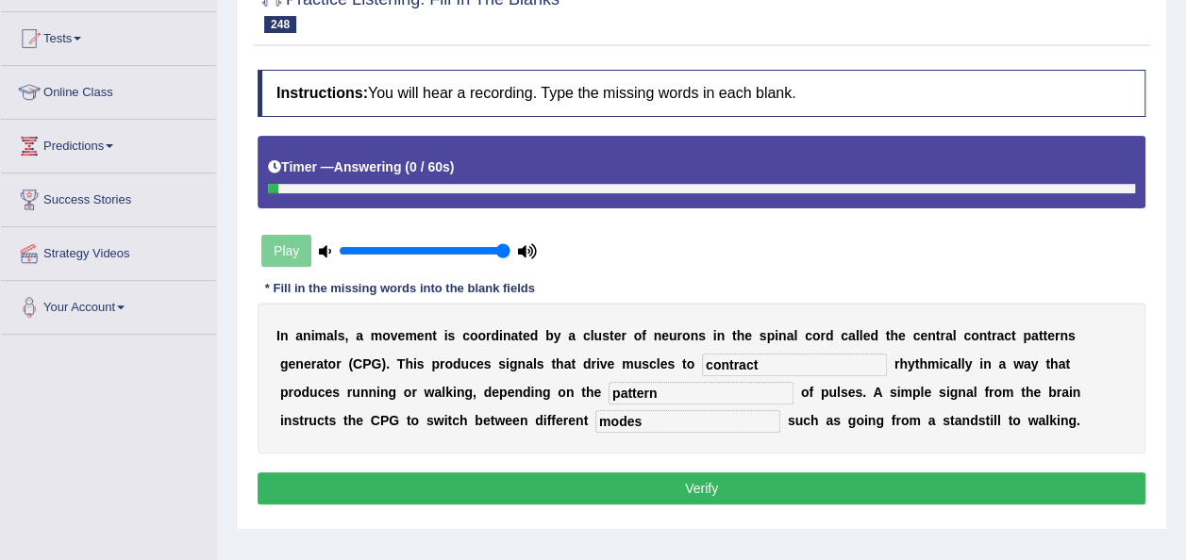
type input "modes"
click at [563, 478] on button "Verify" at bounding box center [701, 489] width 888 height 32
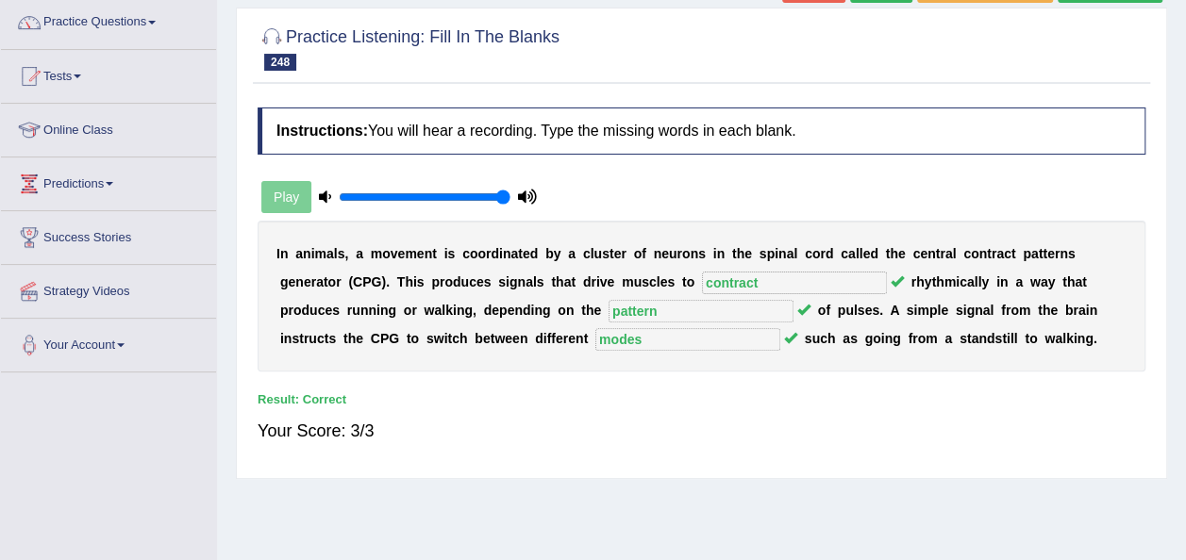
scroll to position [0, 0]
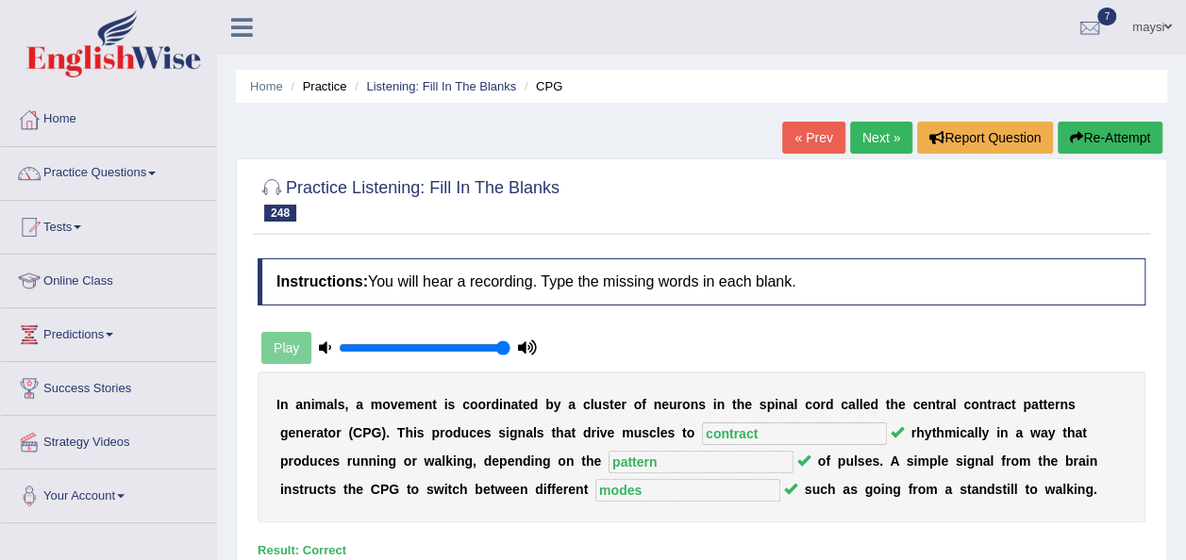
click at [879, 142] on link "Next »" at bounding box center [881, 138] width 62 height 32
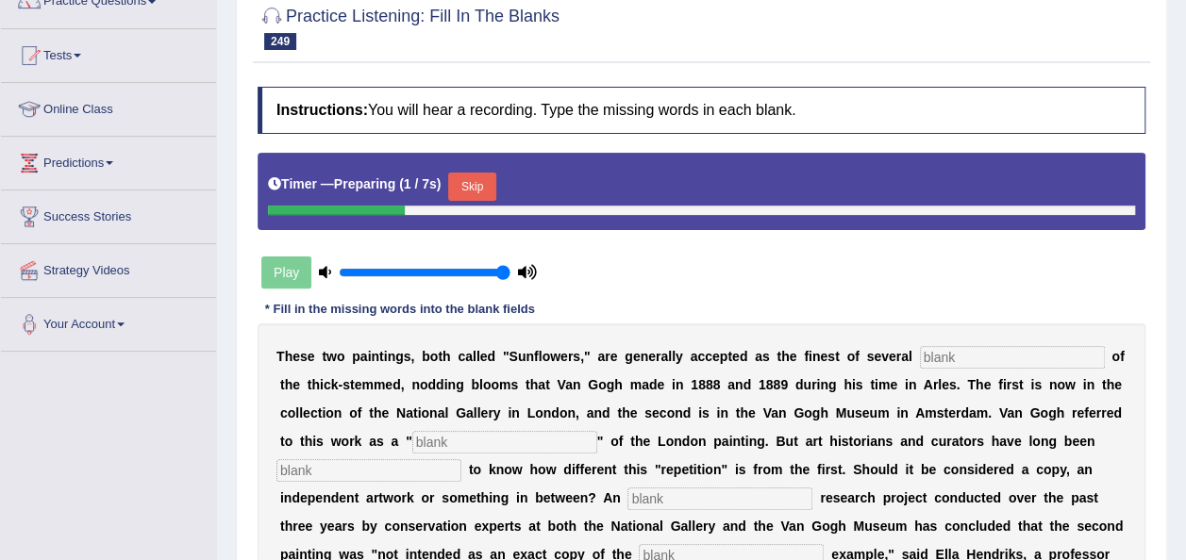
scroll to position [226, 0]
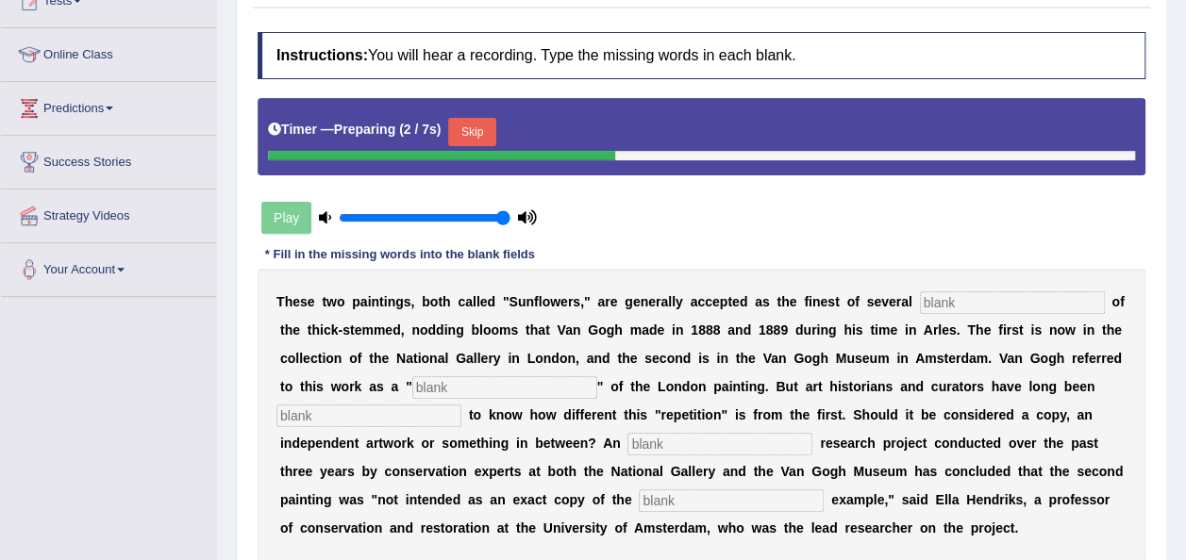
click at [471, 130] on button "Skip" at bounding box center [471, 132] width 47 height 28
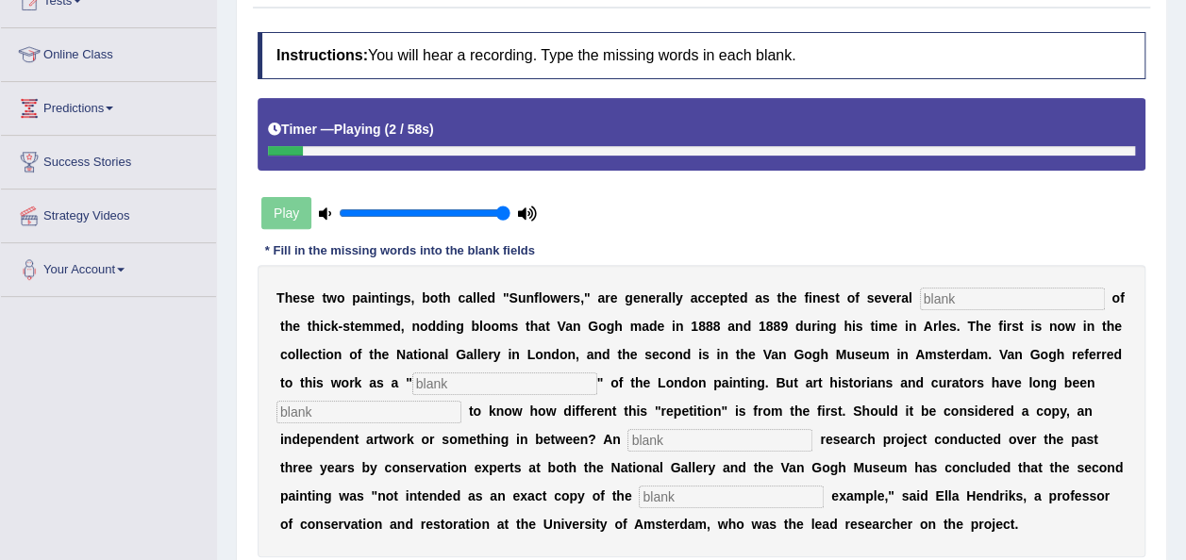
click at [920, 290] on input "text" at bounding box center [1012, 299] width 185 height 23
type input "depictions"
click at [412, 375] on input "text" at bounding box center [504, 384] width 185 height 23
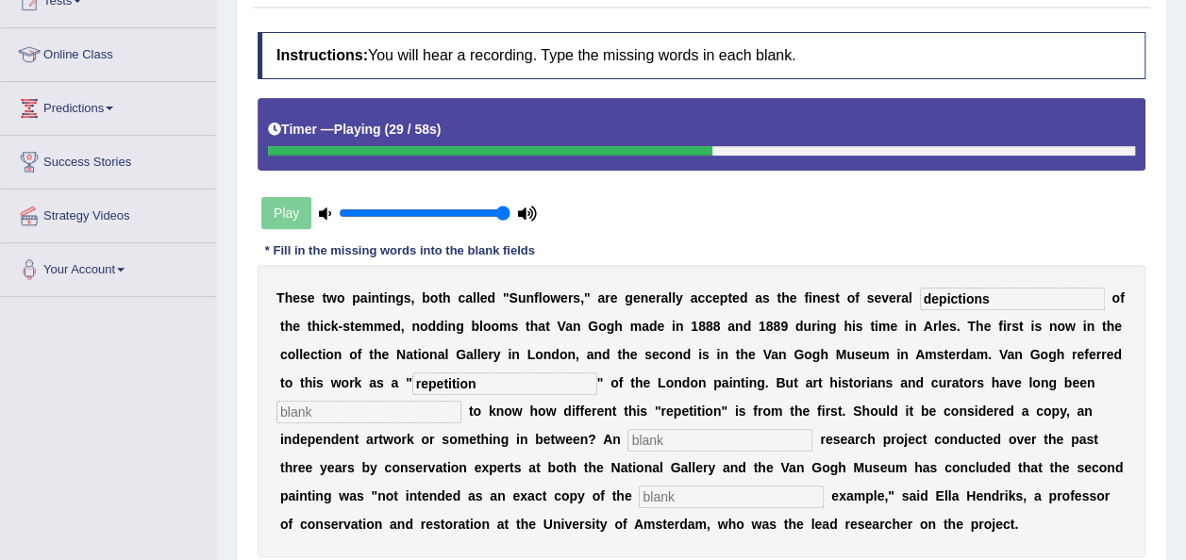
type input "repetition"
click at [461, 401] on input "text" at bounding box center [368, 412] width 185 height 23
click at [627, 439] on input "text" at bounding box center [719, 440] width 185 height 23
type input "extensive"
click at [639, 497] on input "text" at bounding box center [731, 497] width 185 height 23
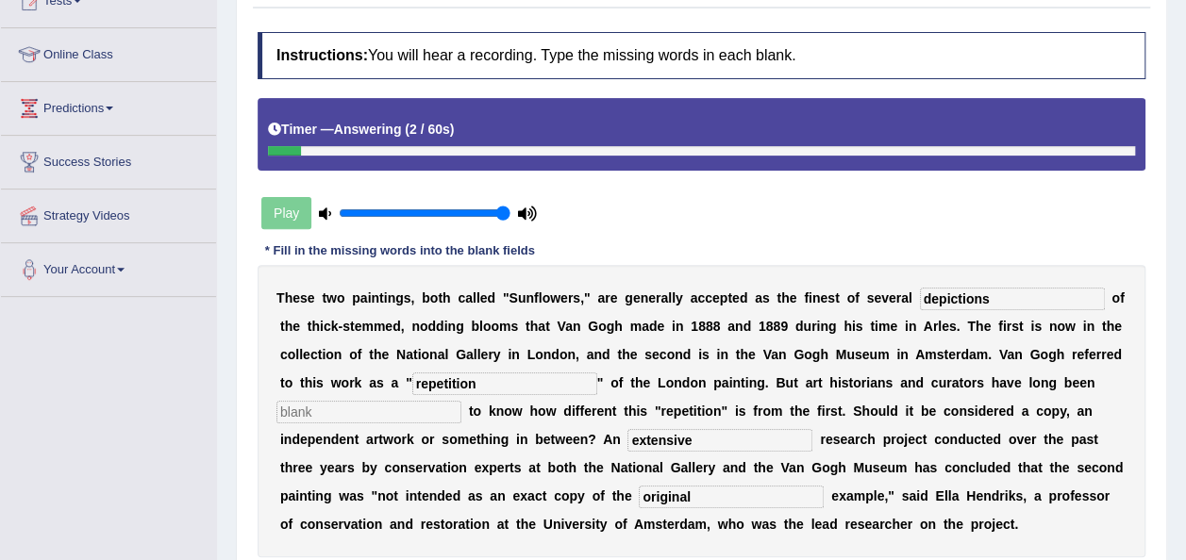
type input "original"
click at [461, 401] on input "a" at bounding box center [368, 412] width 185 height 23
type input "a"
click at [421, 366] on div "T h e s e t w o p a i n t i n g s , b o t h c a l l e d " S u n f l o w e r s ,…" at bounding box center [701, 411] width 888 height 292
click at [412, 375] on input "repetition" at bounding box center [504, 384] width 185 height 23
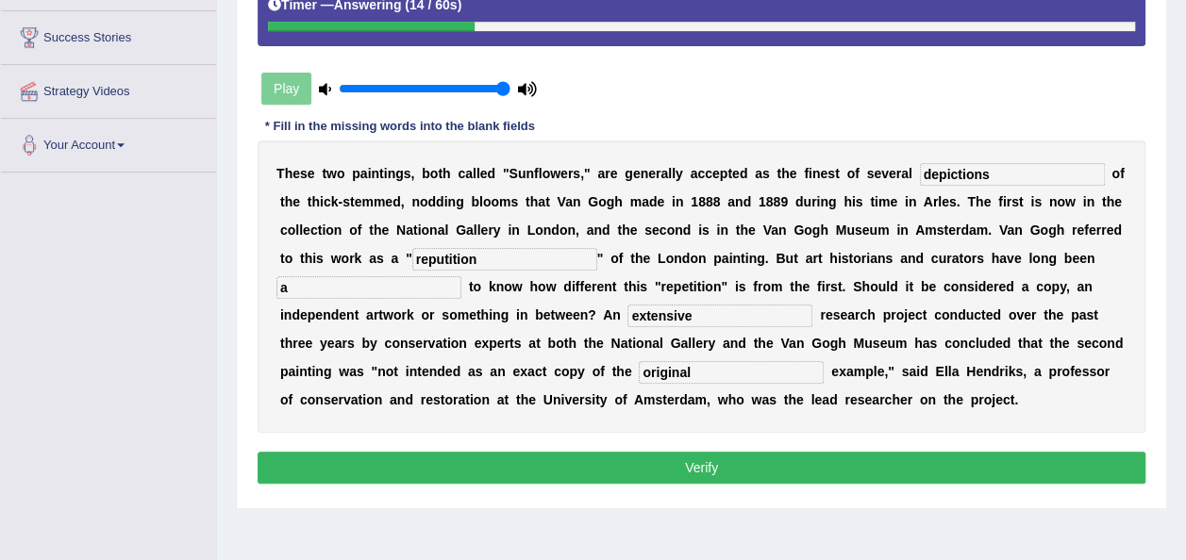
scroll to position [375, 0]
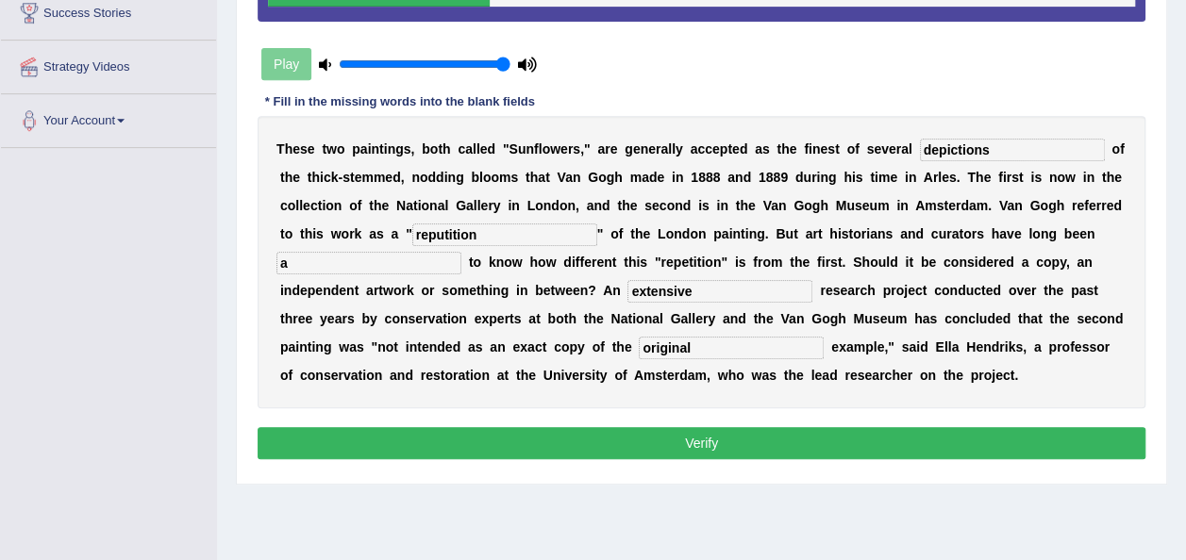
type input "reputition"
click at [904, 438] on button "Verify" at bounding box center [701, 443] width 888 height 32
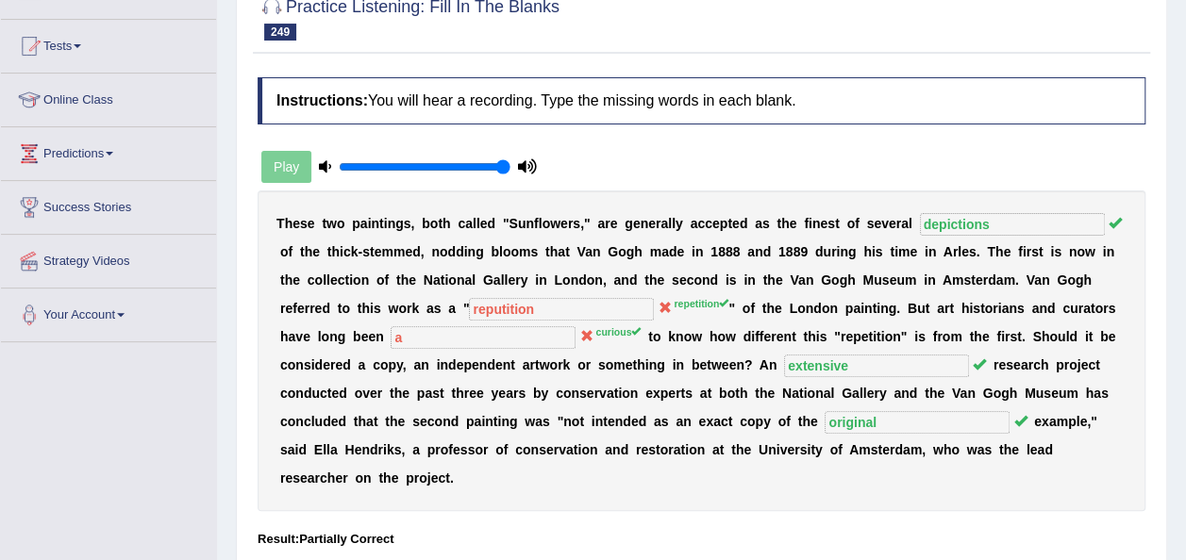
scroll to position [133, 0]
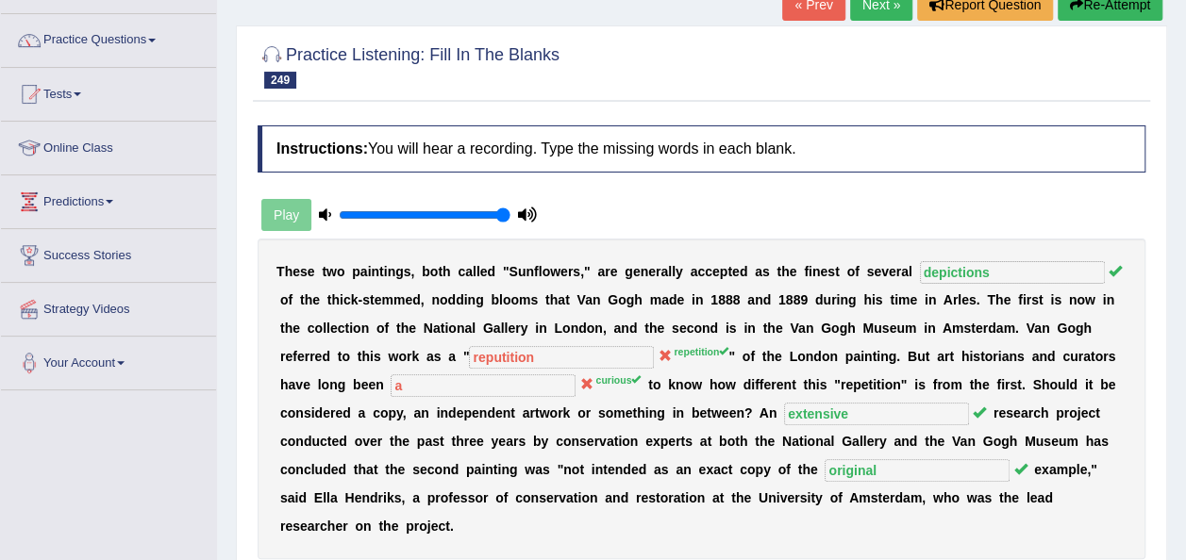
click at [885, 2] on link "Next »" at bounding box center [881, 5] width 62 height 32
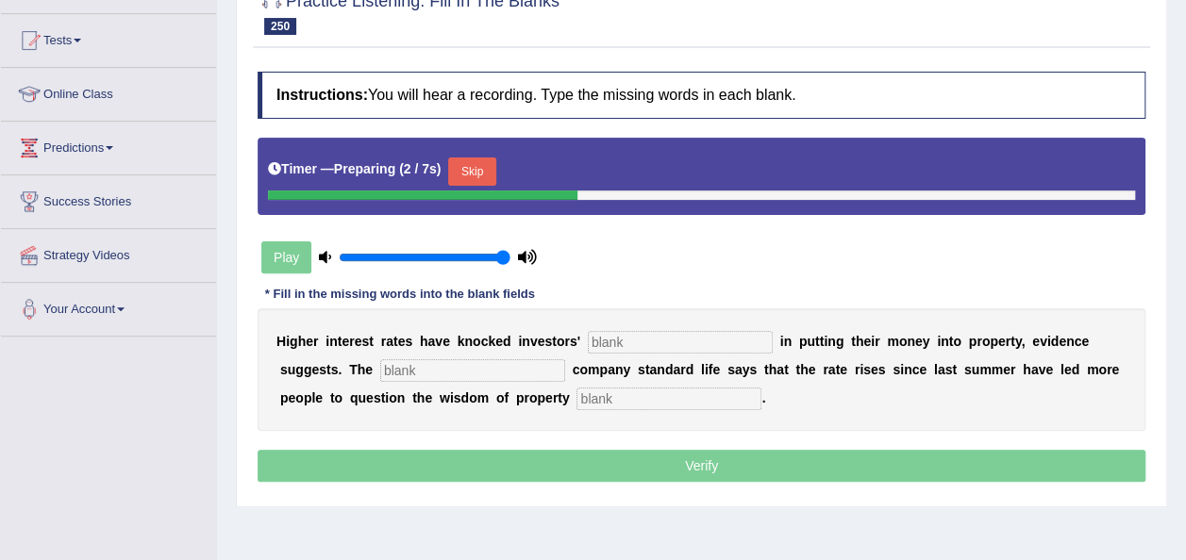
scroll to position [189, 0]
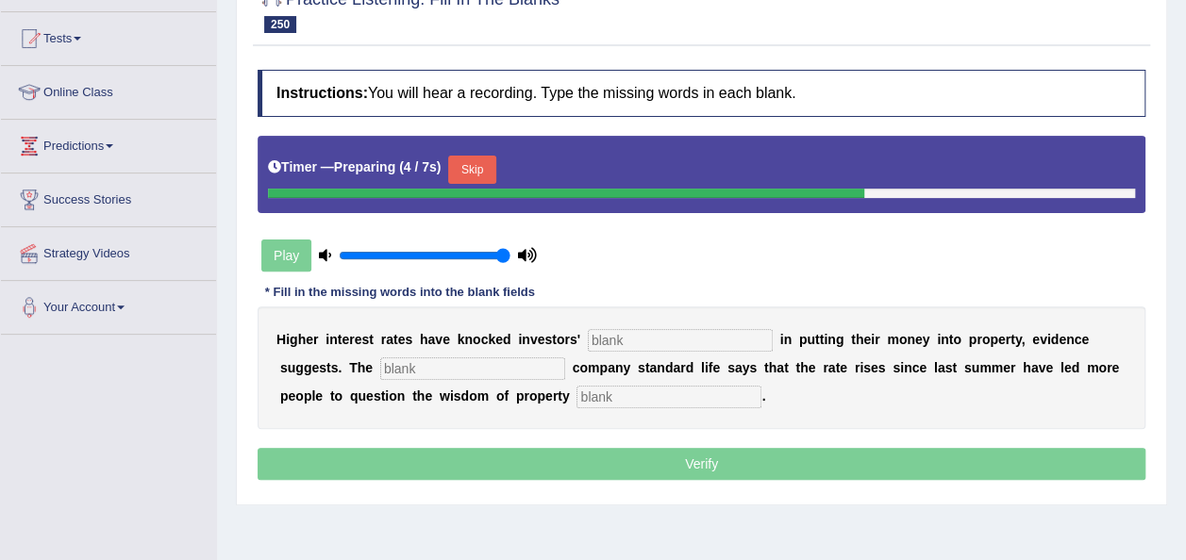
click at [479, 172] on button "Skip" at bounding box center [471, 170] width 47 height 28
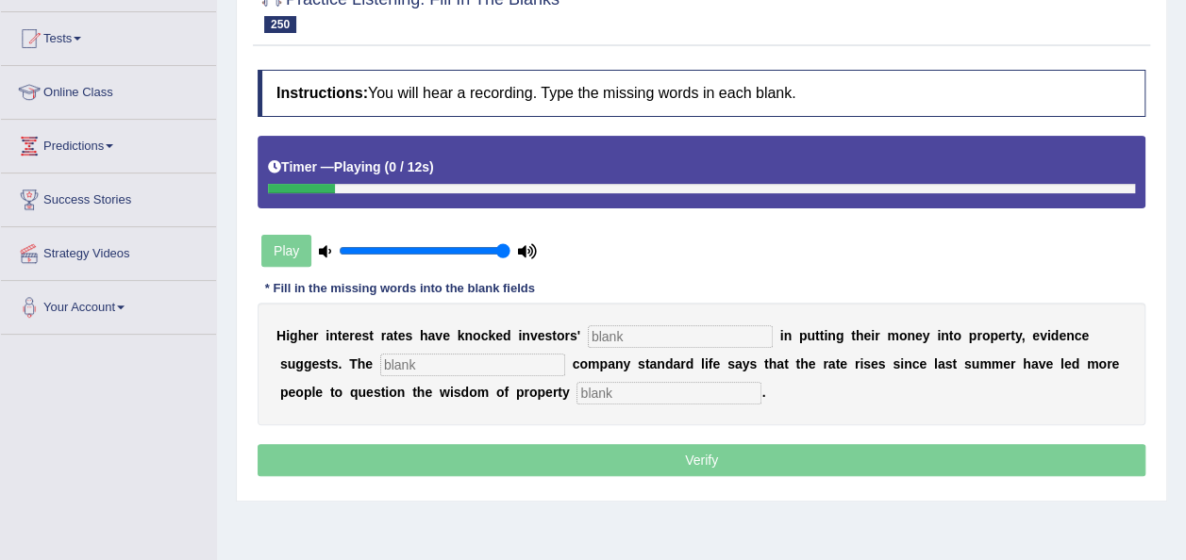
click at [588, 337] on input "text" at bounding box center [680, 336] width 185 height 23
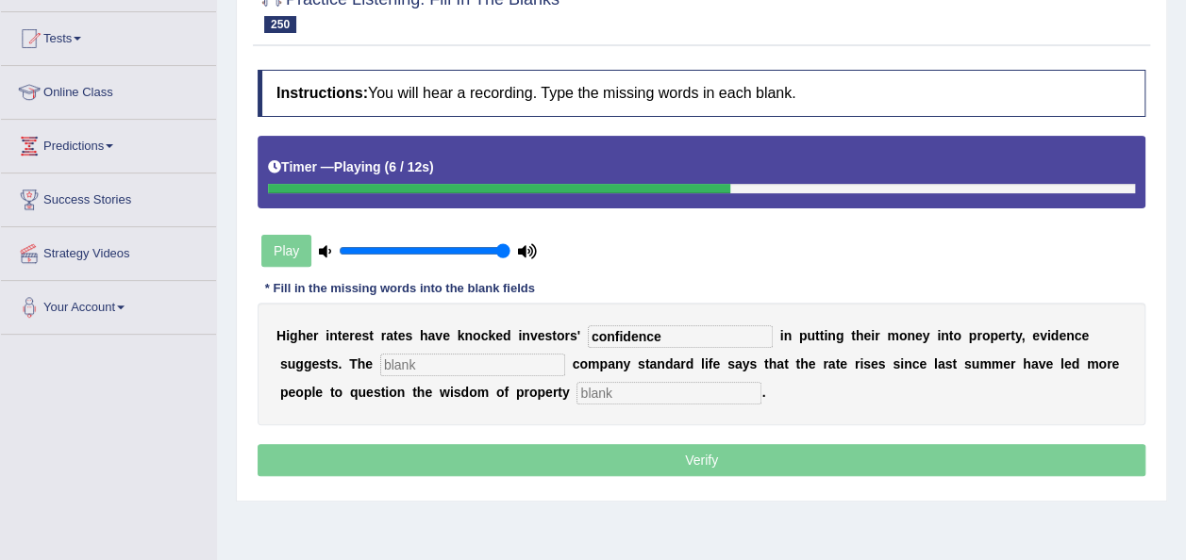
type input "confidence"
click at [380, 361] on input "text" at bounding box center [472, 365] width 185 height 23
type input "insurance"
click at [576, 388] on input "text" at bounding box center [668, 393] width 185 height 23
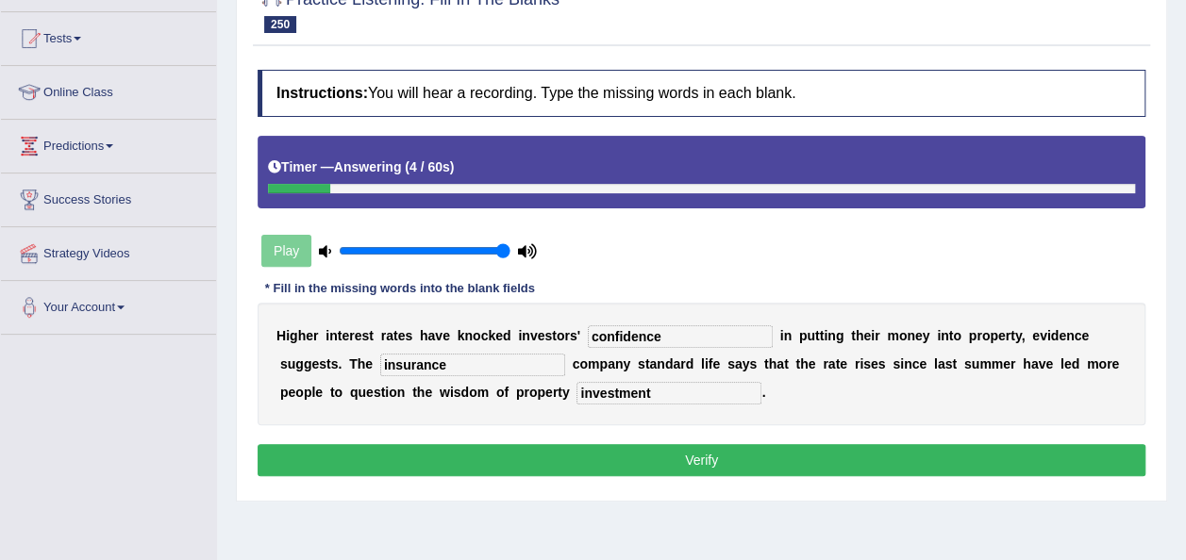
type input "investment"
click at [558, 449] on button "Verify" at bounding box center [701, 460] width 888 height 32
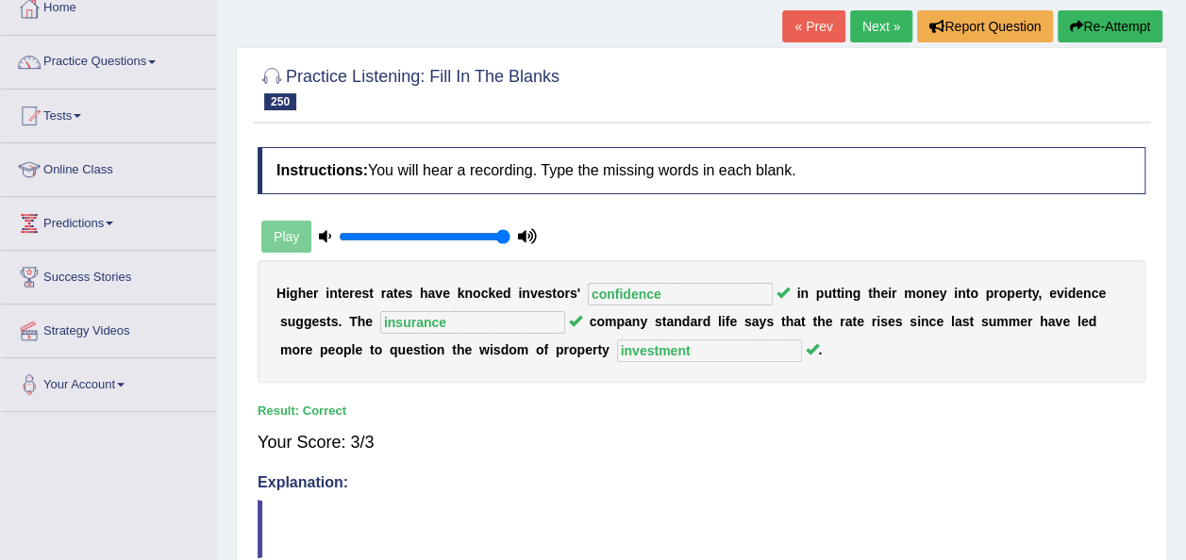
scroll to position [91, 0]
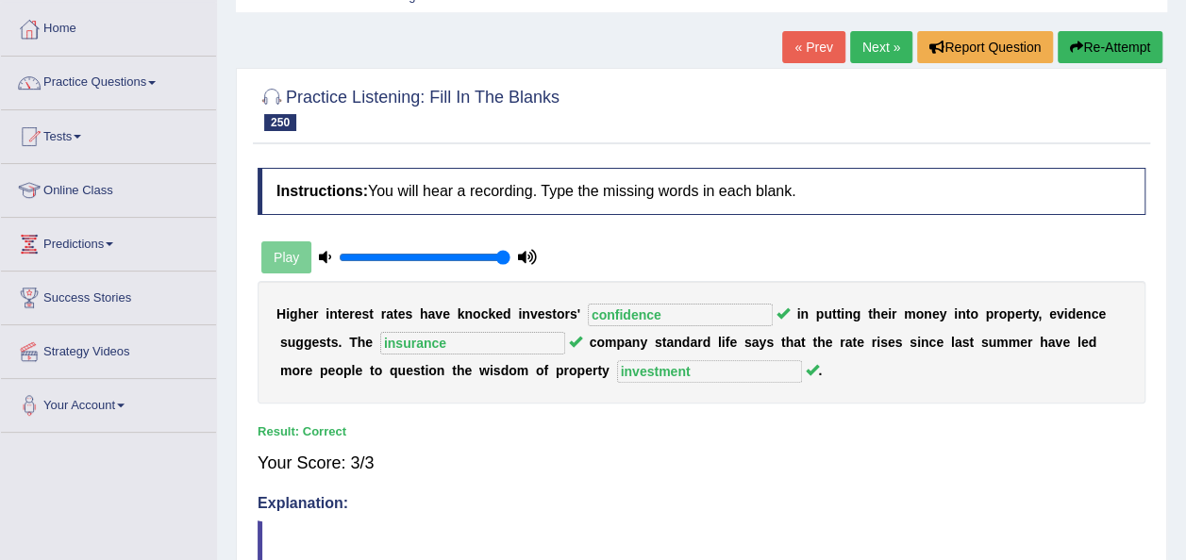
click at [877, 57] on link "Next »" at bounding box center [881, 47] width 62 height 32
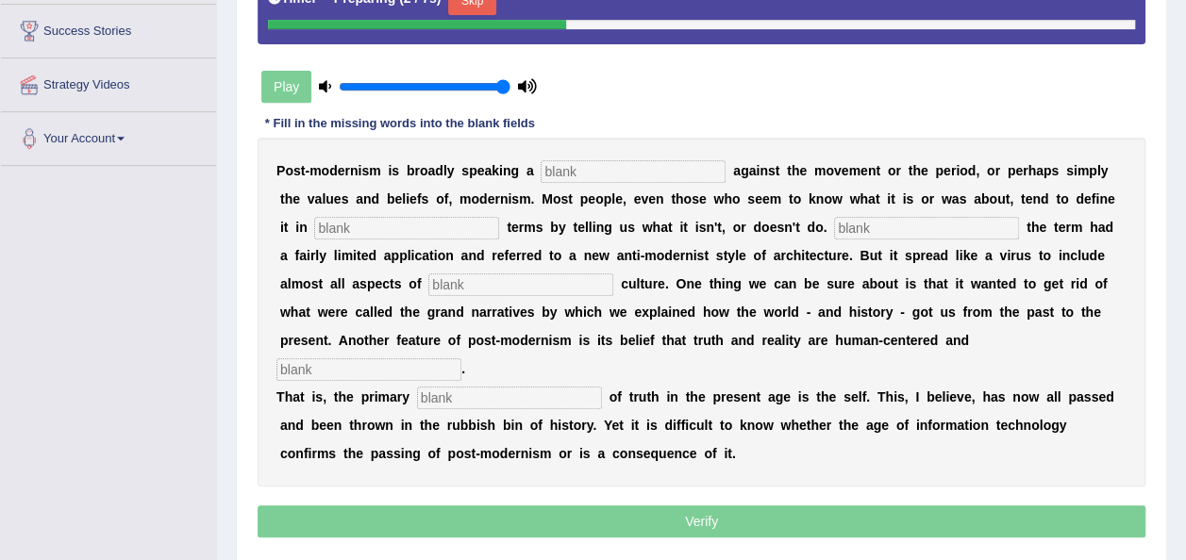
scroll to position [355, 0]
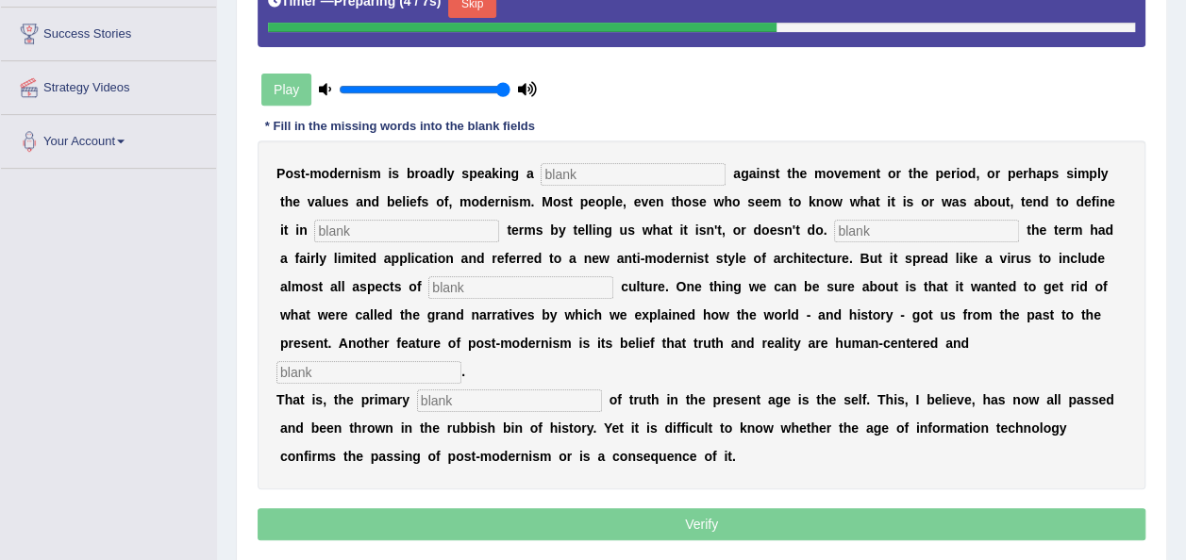
click at [458, 3] on button "Skip" at bounding box center [471, 4] width 47 height 28
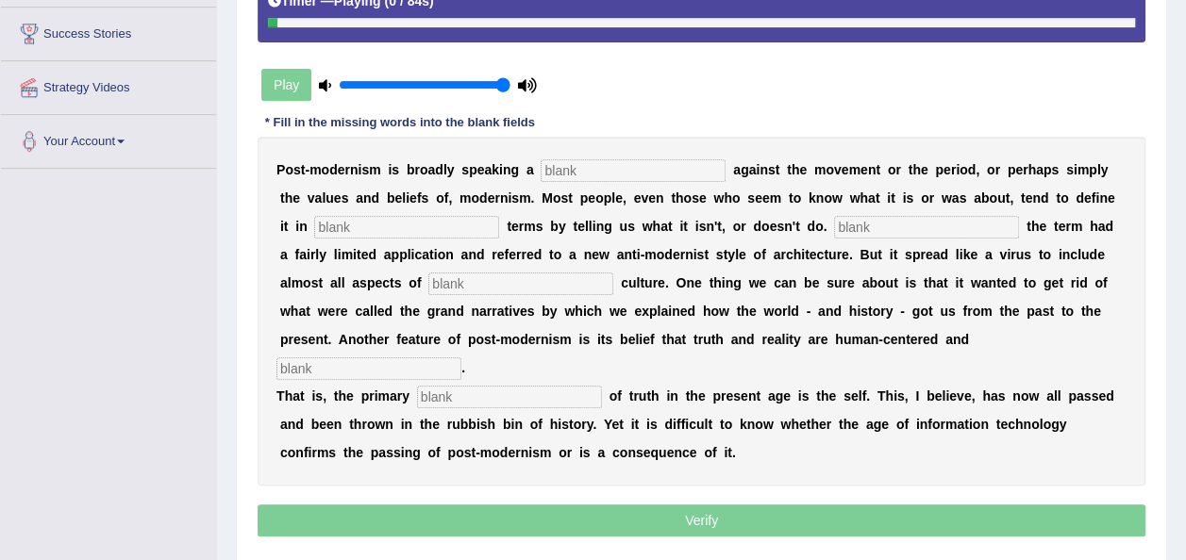
click at [553, 159] on input "text" at bounding box center [632, 170] width 185 height 23
type input "reaction"
click at [409, 228] on input "text" at bounding box center [406, 227] width 185 height 23
type input "negative"
click at [868, 226] on input "text" at bounding box center [926, 227] width 185 height 23
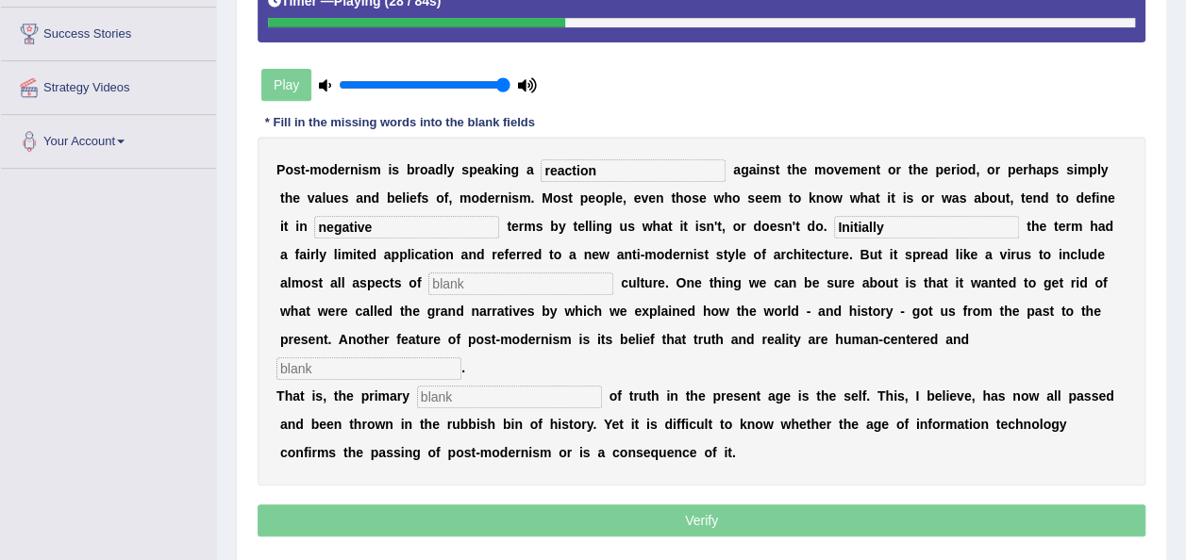
type input "Initially"
click at [428, 280] on input "text" at bounding box center [520, 284] width 185 height 23
type input "cotemporary"
click at [461, 357] on input "text" at bounding box center [368, 368] width 185 height 23
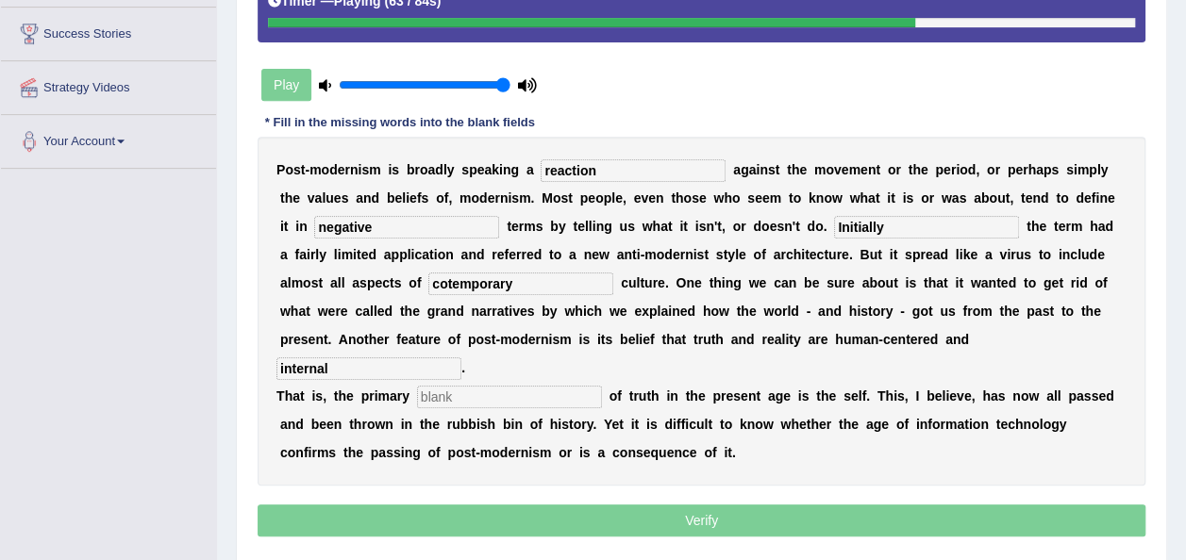
type input "internal"
click at [541, 386] on input "text" at bounding box center [509, 397] width 185 height 23
type input "source"
click at [428, 282] on input "cotemporary" at bounding box center [520, 284] width 185 height 23
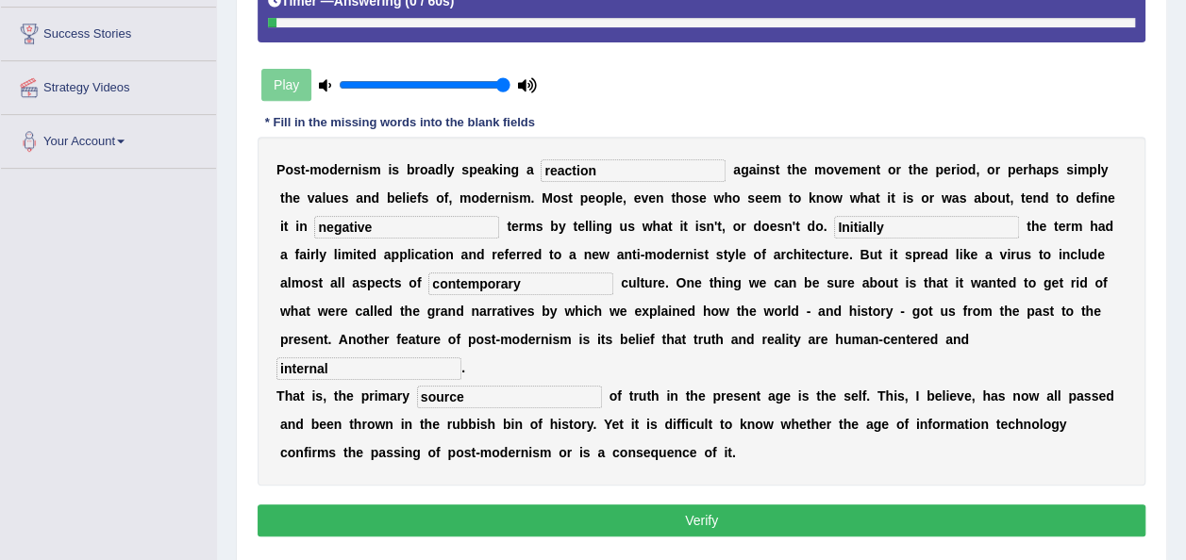
type input "contemporary"
click at [599, 505] on button "Verify" at bounding box center [701, 521] width 888 height 32
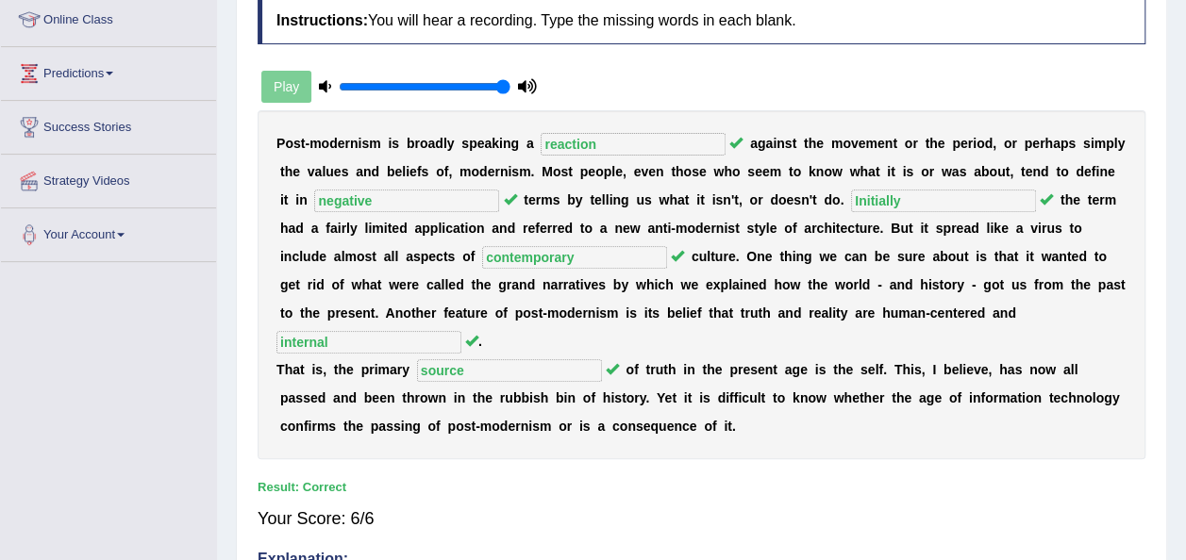
scroll to position [128, 0]
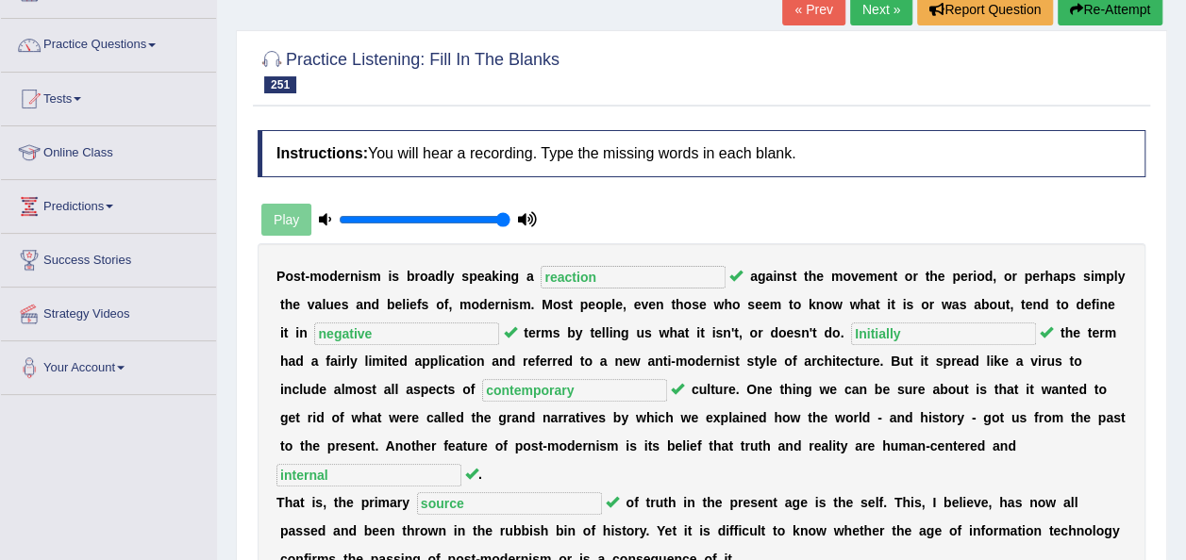
click at [880, 5] on link "Next »" at bounding box center [881, 9] width 62 height 32
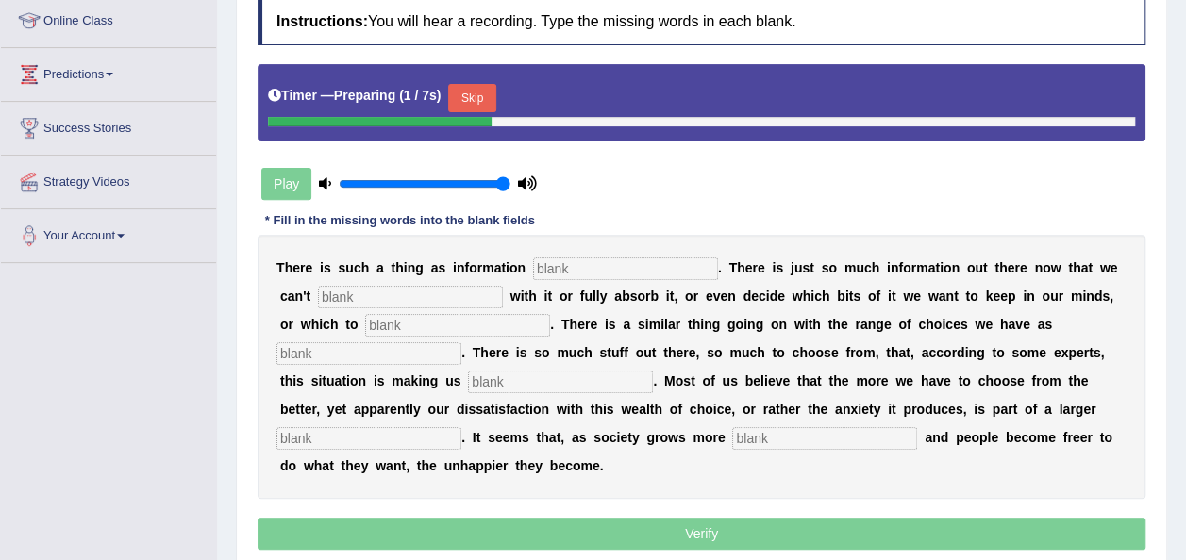
scroll to position [264, 0]
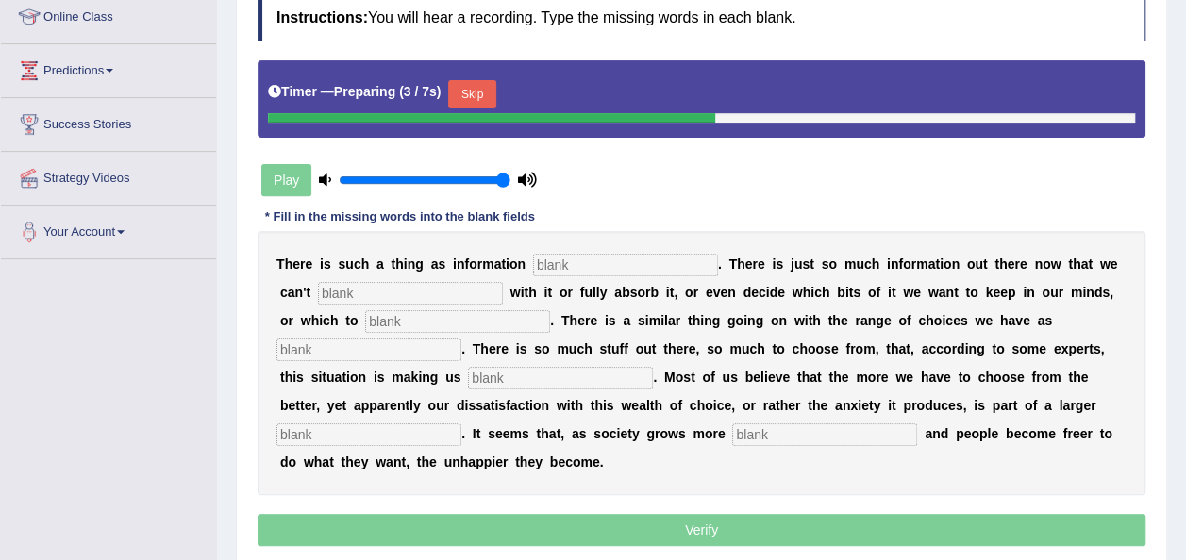
click at [458, 91] on button "Skip" at bounding box center [471, 94] width 47 height 28
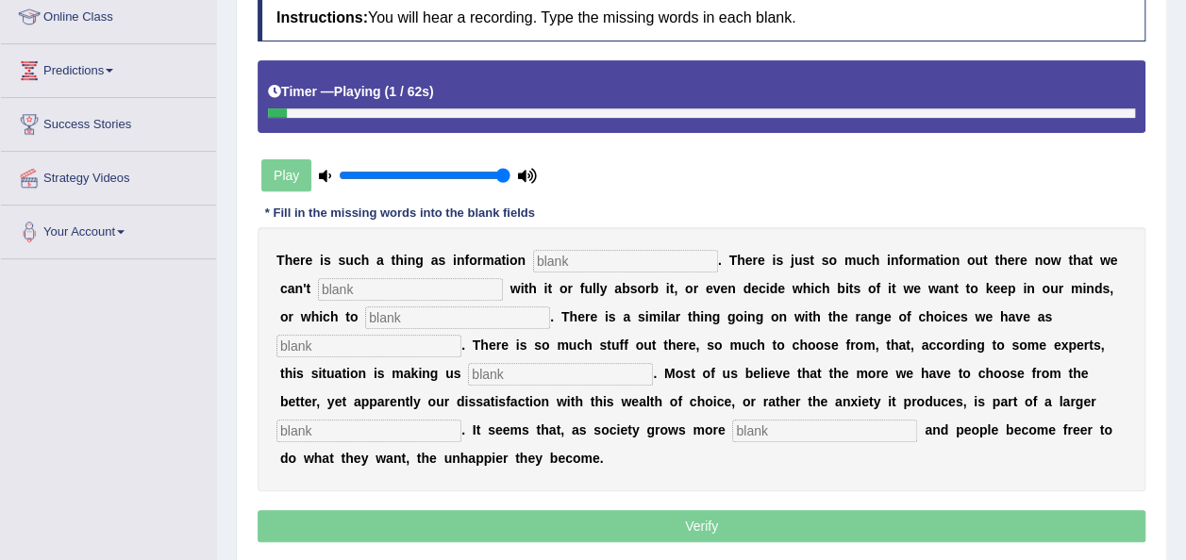
click at [553, 255] on input "text" at bounding box center [625, 261] width 185 height 23
type input "overload"
click at [387, 279] on input "text" at bounding box center [410, 289] width 185 height 23
type input "cope"
click at [392, 319] on input "text" at bounding box center [457, 318] width 185 height 23
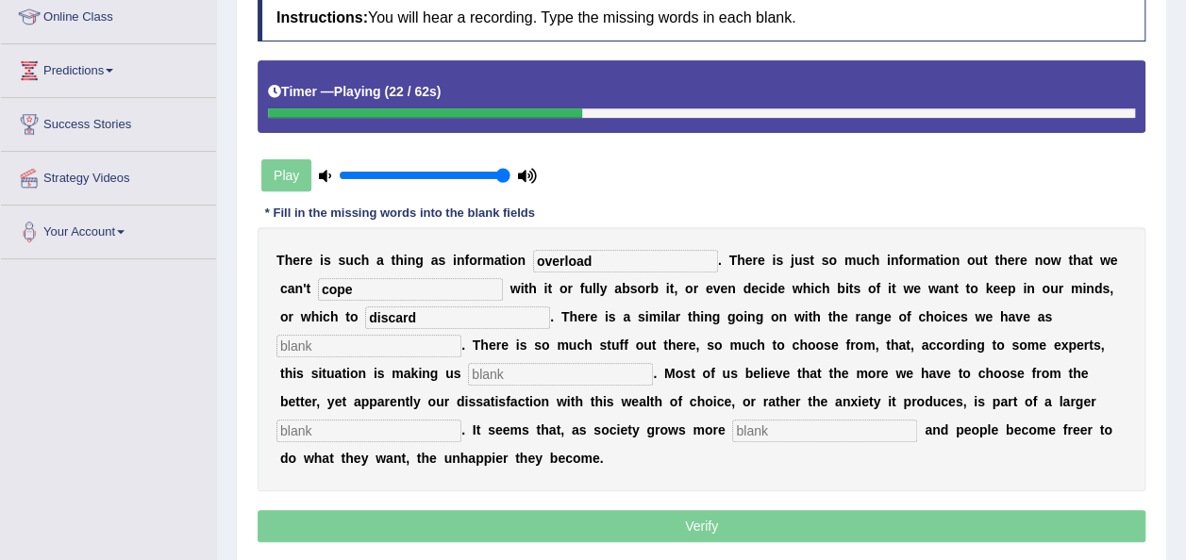
type input "discard"
click at [461, 335] on input "text" at bounding box center [368, 346] width 185 height 23
type input "consumers"
click at [468, 372] on input "text" at bounding box center [560, 374] width 185 height 23
type input "miserable"
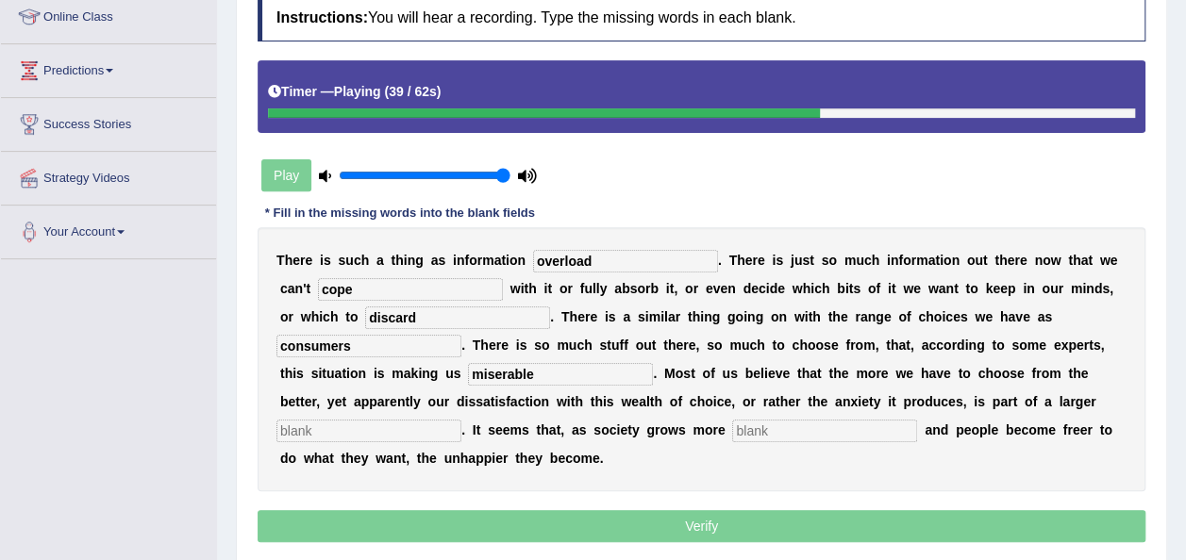
click at [461, 420] on input "text" at bounding box center [368, 431] width 185 height 23
type input "trend"
click at [732, 434] on input "text" at bounding box center [824, 431] width 185 height 23
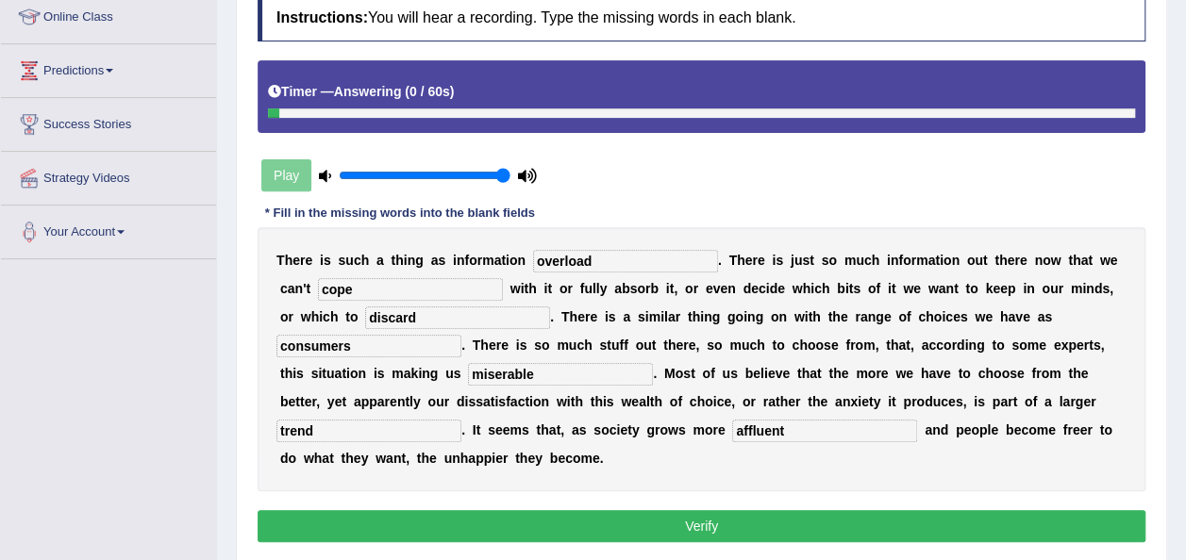
type input "affluent"
click at [659, 511] on div "Instructions: You will hear a recording. Type the missing words in each blank. …" at bounding box center [701, 271] width 897 height 572
click at [674, 510] on button "Verify" at bounding box center [701, 526] width 888 height 32
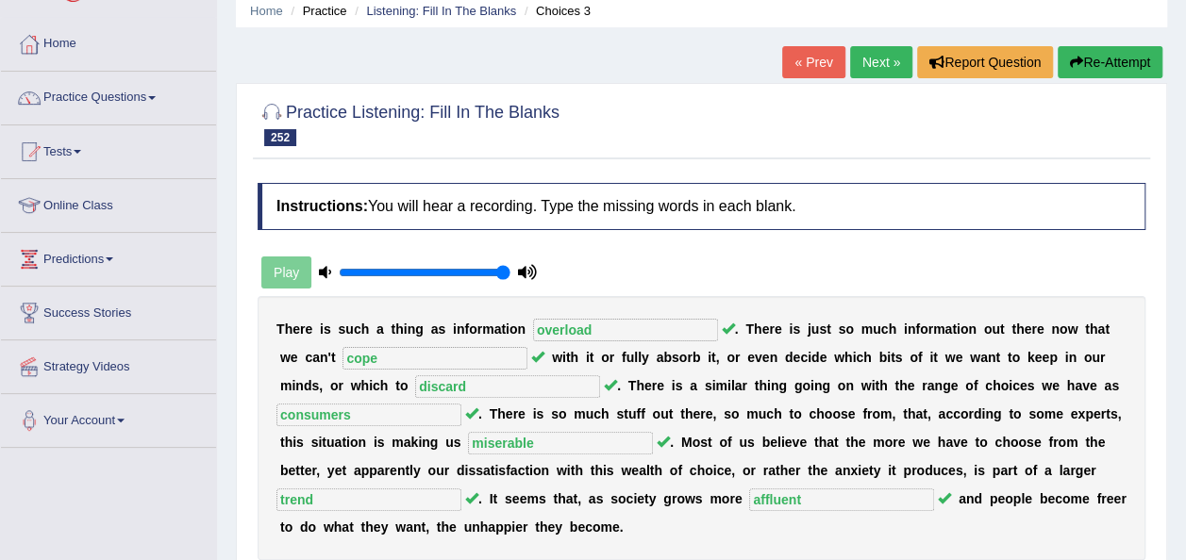
scroll to position [38, 0]
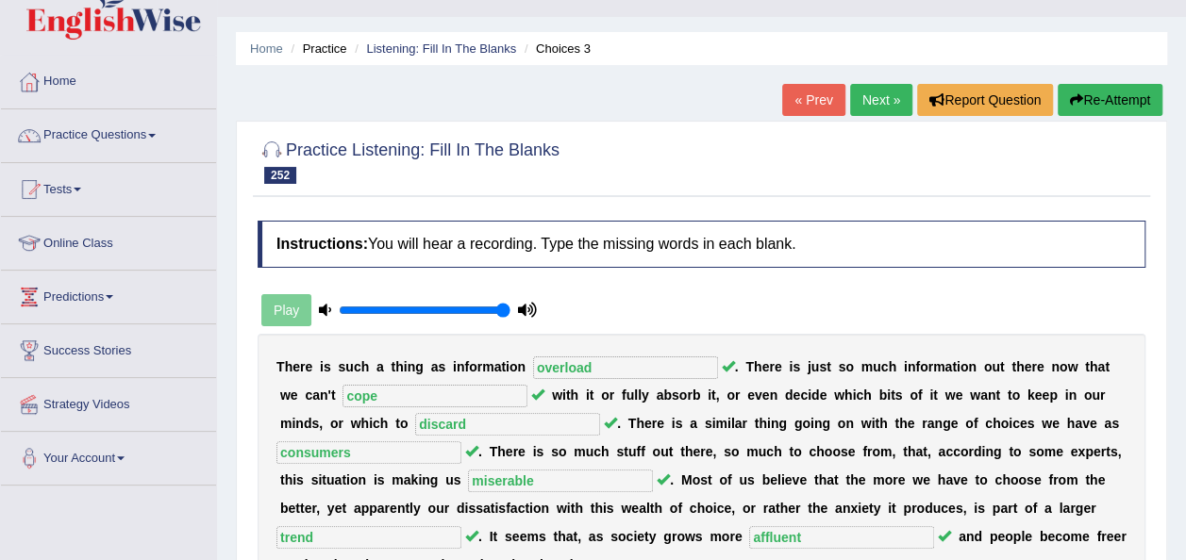
click at [881, 100] on link "Next »" at bounding box center [881, 100] width 62 height 32
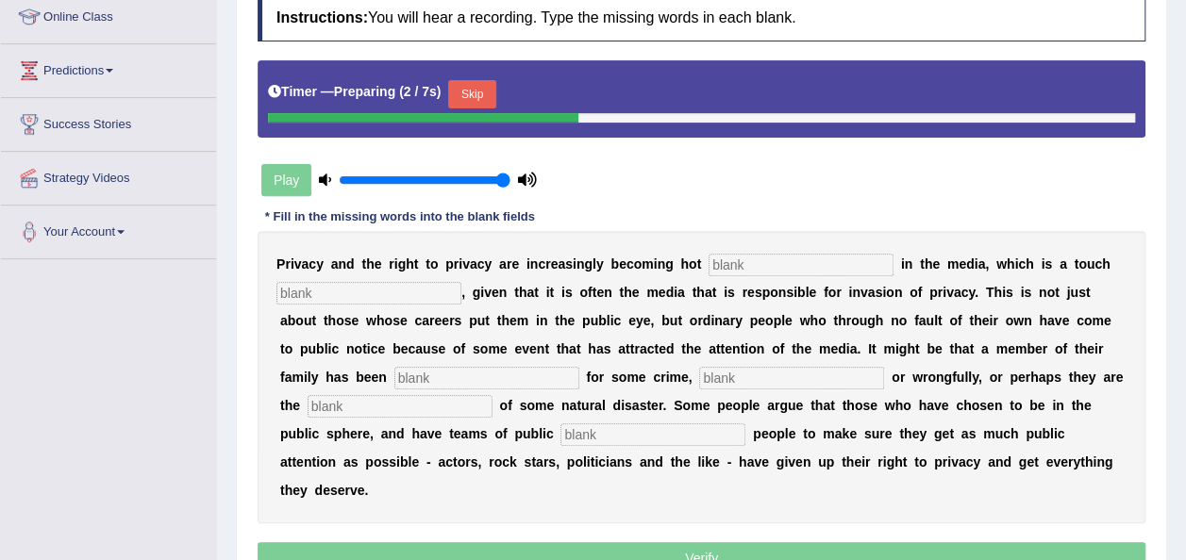
scroll to position [302, 0]
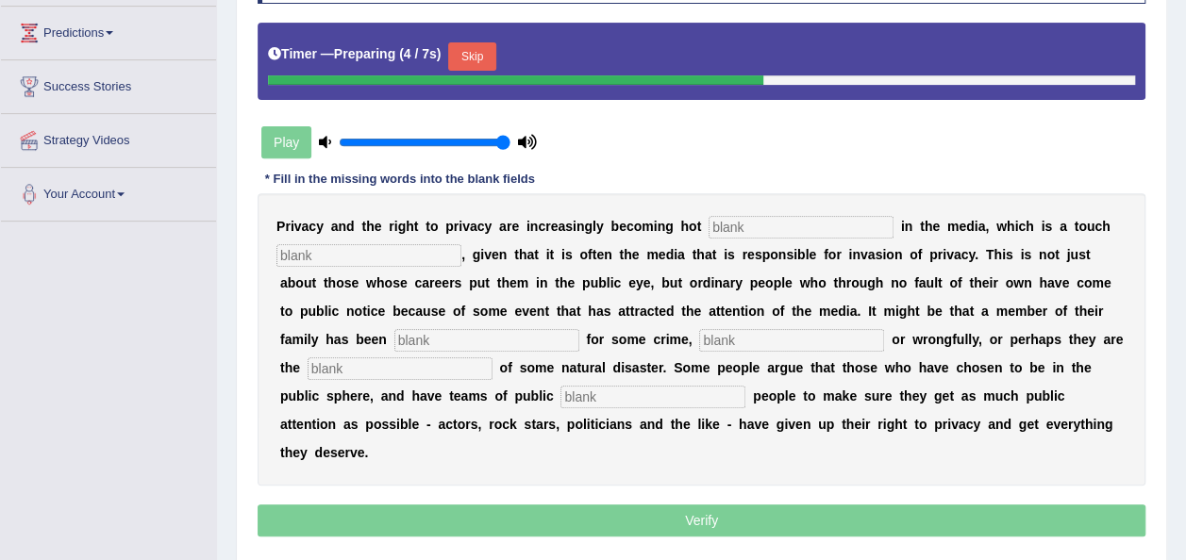
click at [485, 57] on button "Skip" at bounding box center [471, 56] width 47 height 28
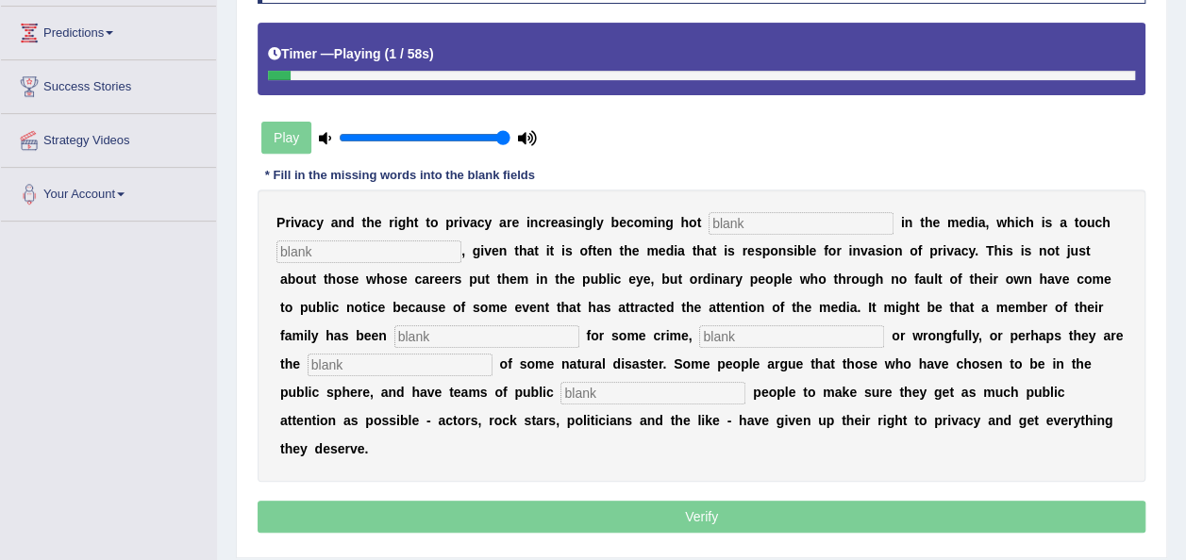
click at [710, 217] on input "text" at bounding box center [800, 223] width 185 height 23
type input "topic"
click at [417, 251] on input "text" at bounding box center [368, 252] width 185 height 23
click at [394, 334] on input "text" at bounding box center [486, 336] width 185 height 23
click at [286, 247] on input "ironic" at bounding box center [368, 252] width 185 height 23
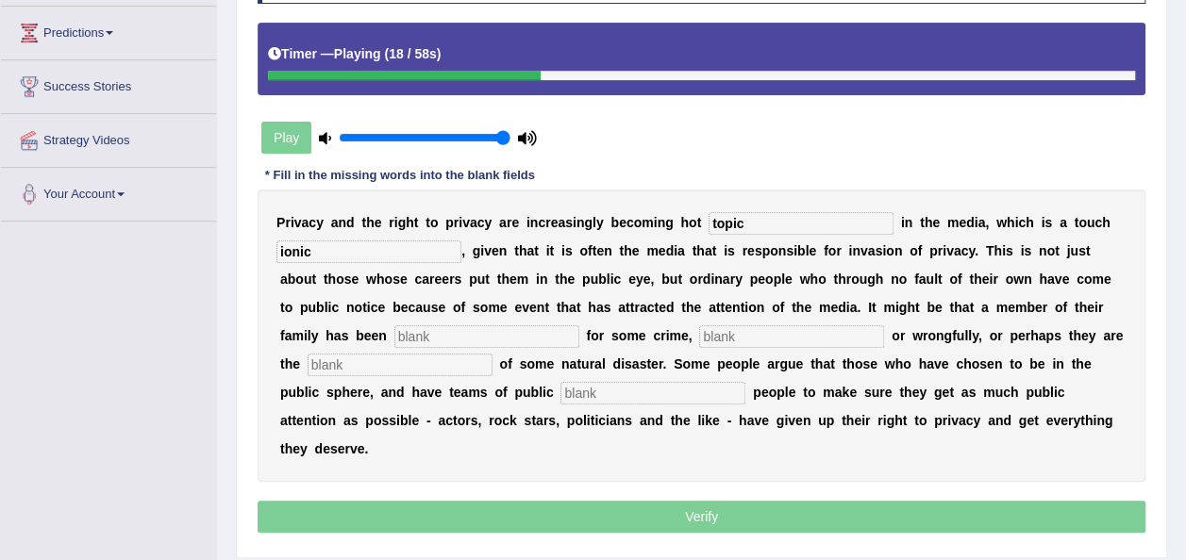
type input "ionic"
click at [394, 338] on input "text" at bounding box center [486, 336] width 185 height 23
type input "imprison"
click at [699, 328] on input "text" at bounding box center [791, 336] width 185 height 23
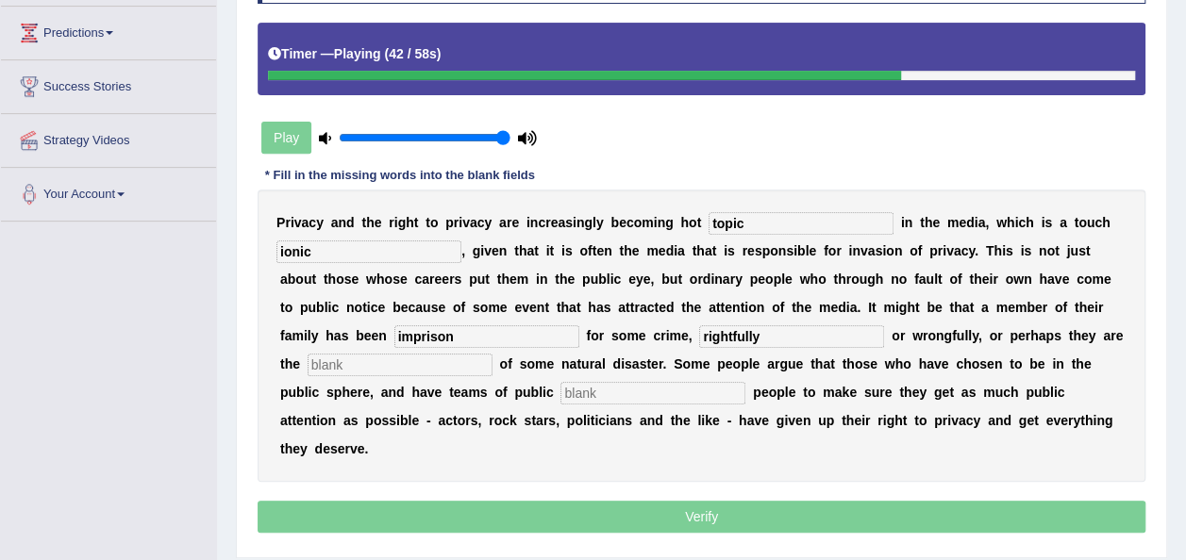
type input "rightfully"
click at [391, 364] on input "text" at bounding box center [399, 365] width 185 height 23
type input "disaster"
click at [560, 389] on input "text" at bounding box center [652, 393] width 185 height 23
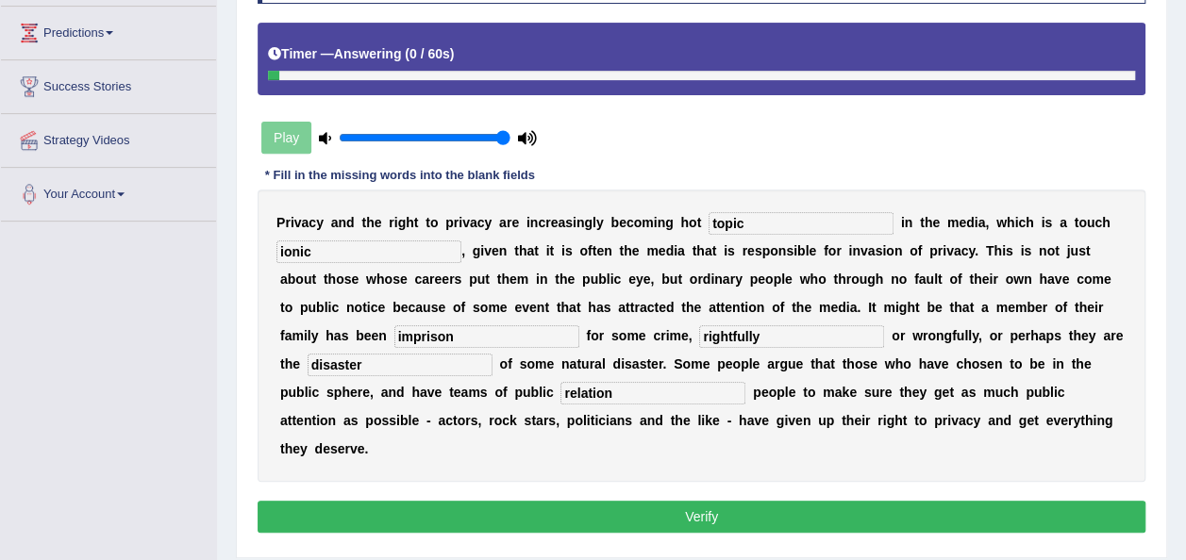
type input "relation"
click at [705, 501] on button "Verify" at bounding box center [701, 517] width 888 height 32
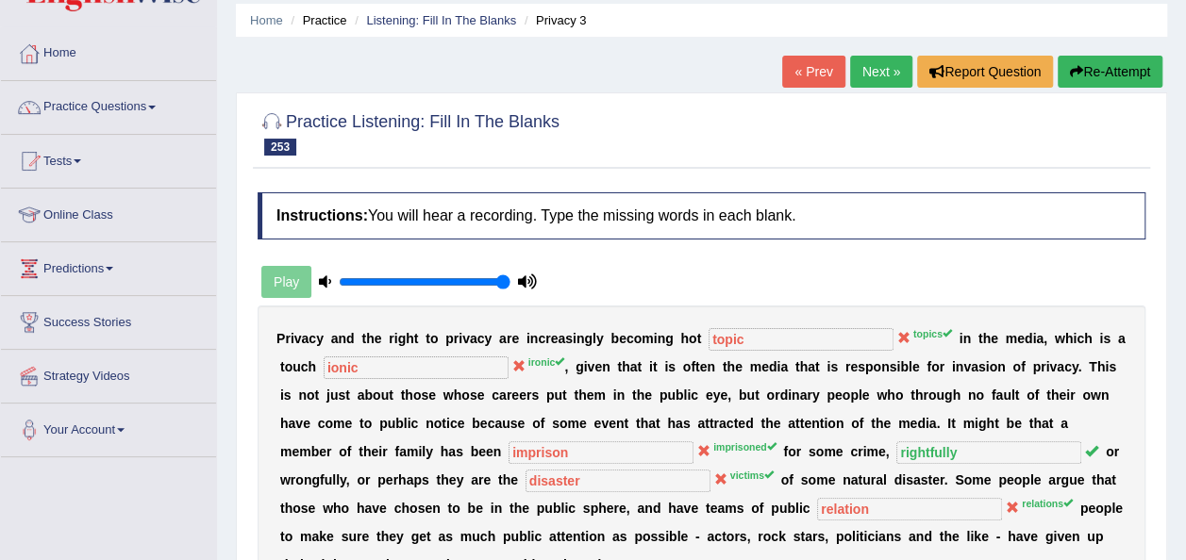
scroll to position [38, 0]
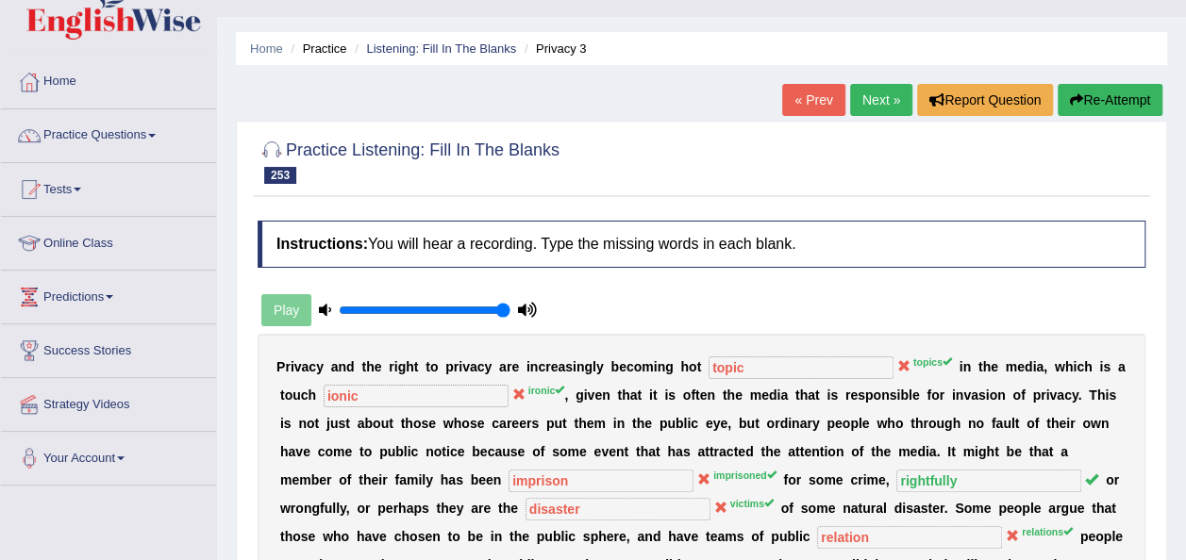
click at [875, 104] on link "Next »" at bounding box center [881, 100] width 62 height 32
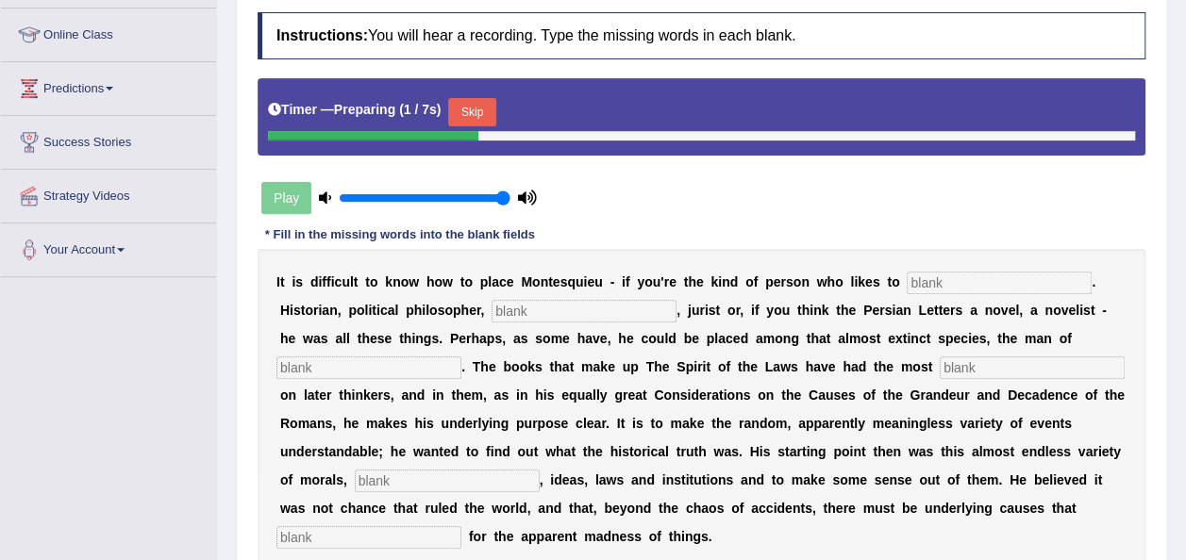
scroll to position [340, 0]
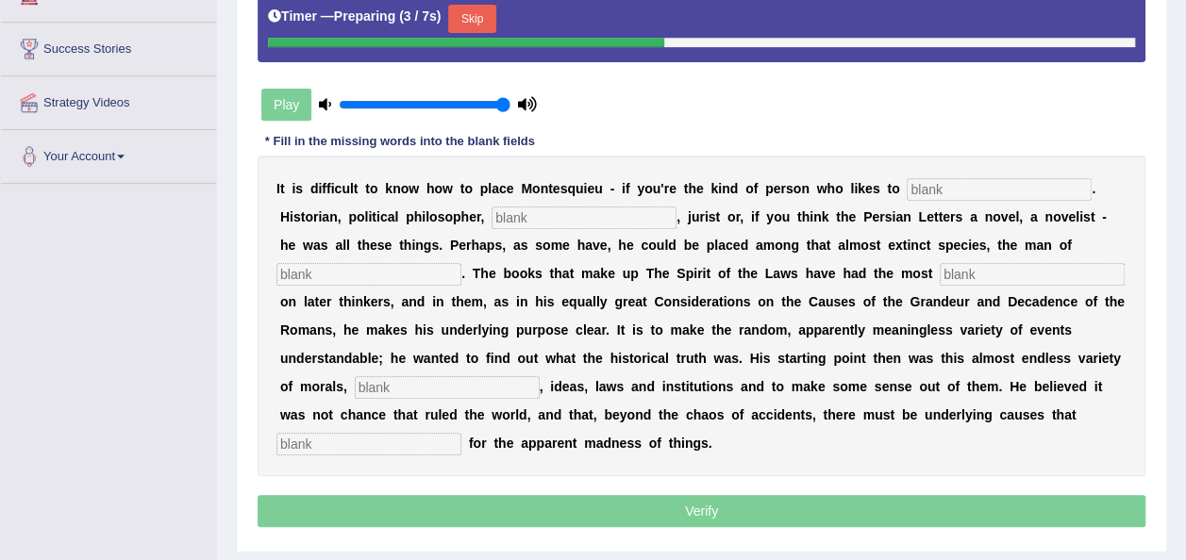
click at [469, 17] on button "Skip" at bounding box center [471, 19] width 47 height 28
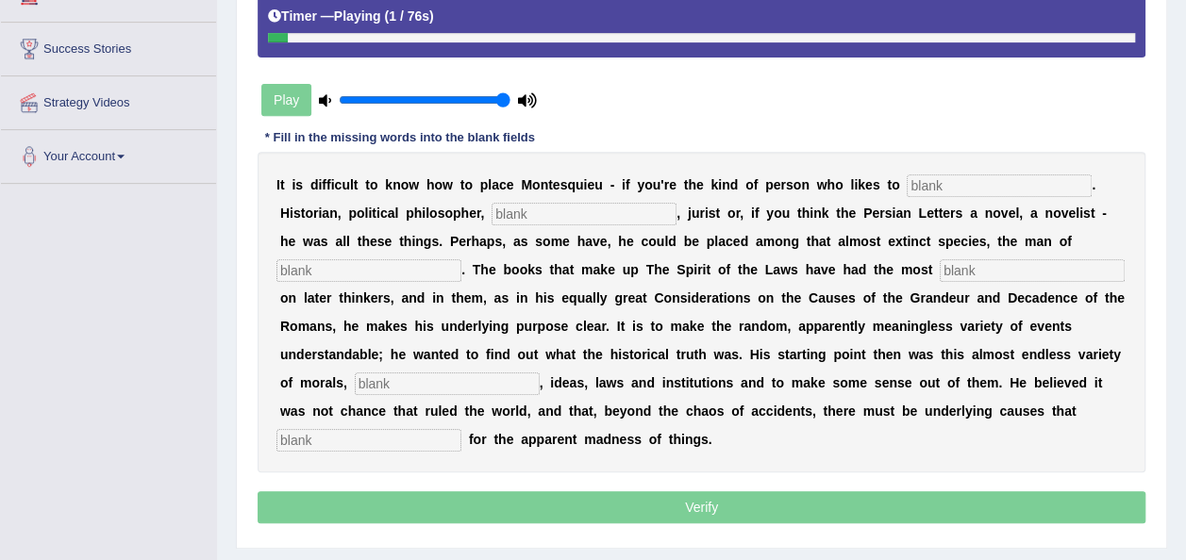
click at [906, 176] on input "text" at bounding box center [998, 185] width 185 height 23
type input "categorize"
click at [552, 217] on input "text" at bounding box center [583, 214] width 185 height 23
type input "geologist"
click at [461, 259] on input "text" at bounding box center [368, 270] width 185 height 23
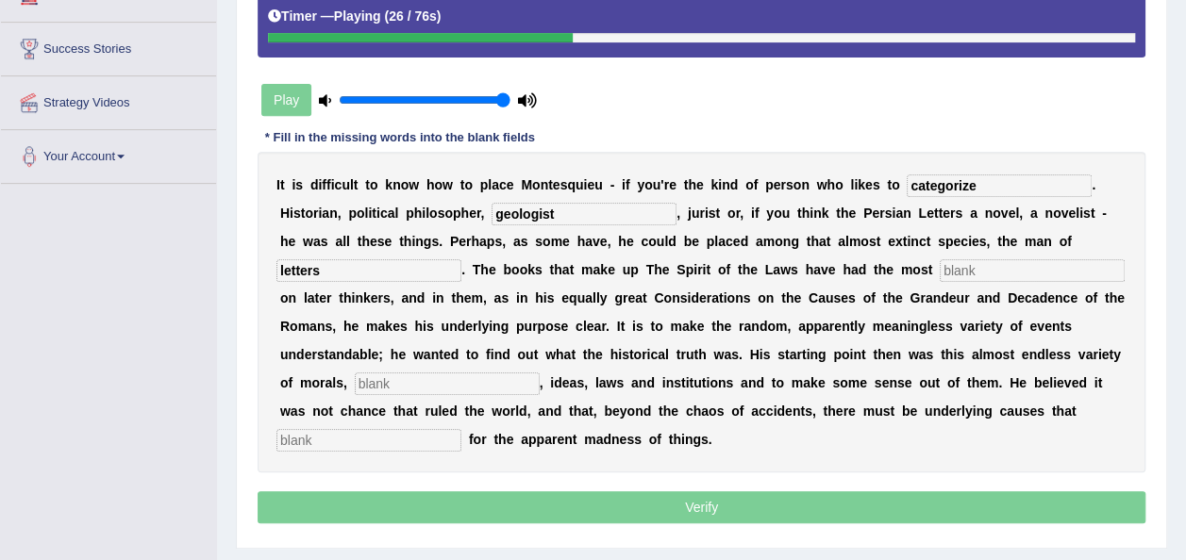
type input "letters"
click at [939, 272] on input "text" at bounding box center [1031, 270] width 185 height 23
type input "influence"
click at [539, 373] on input "text" at bounding box center [447, 384] width 185 height 23
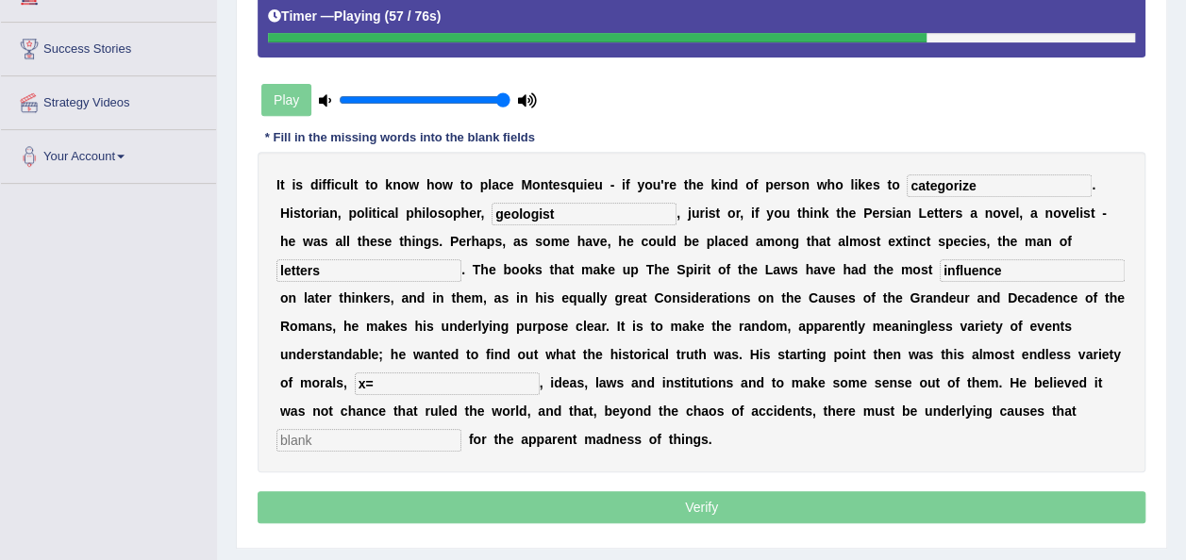
type input "x"
type input "customs"
click at [461, 429] on input "text" at bounding box center [368, 440] width 185 height 23
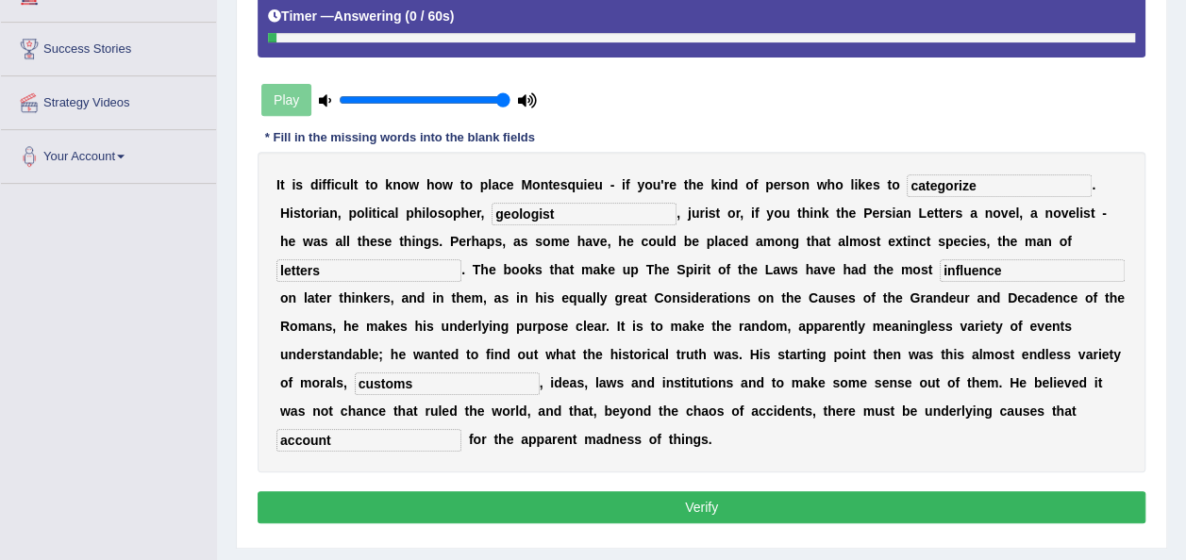
type input "account"
click at [732, 491] on button "Verify" at bounding box center [701, 507] width 888 height 32
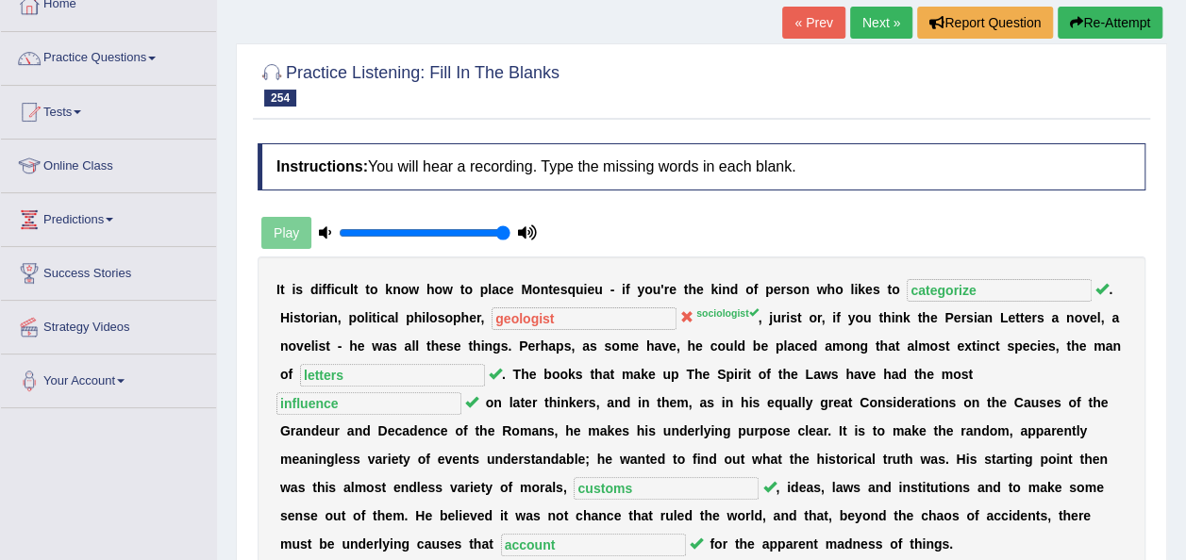
scroll to position [113, 0]
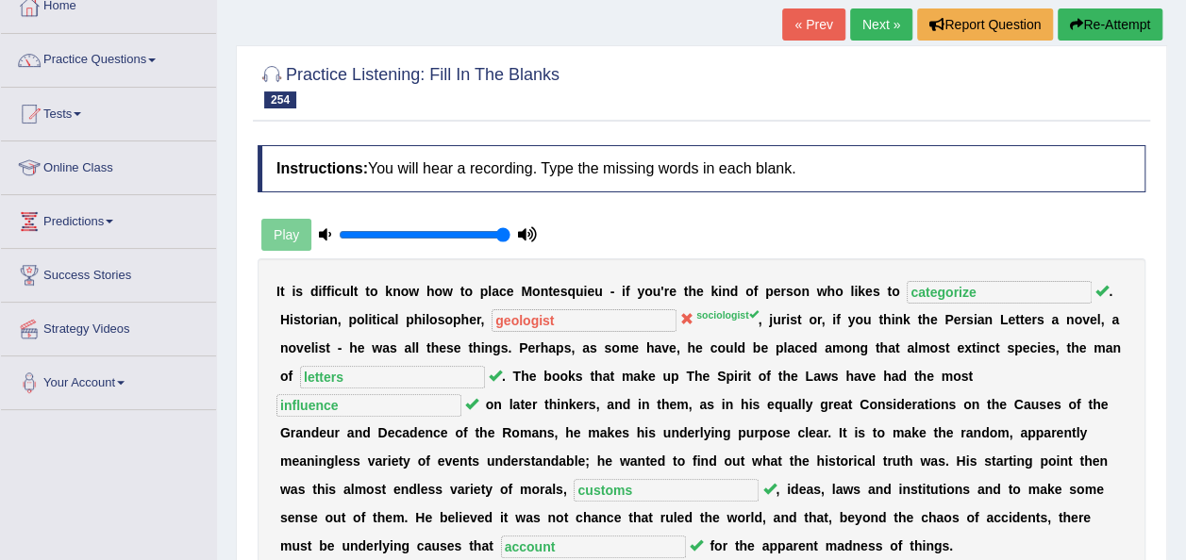
click at [888, 35] on link "Next »" at bounding box center [881, 24] width 62 height 32
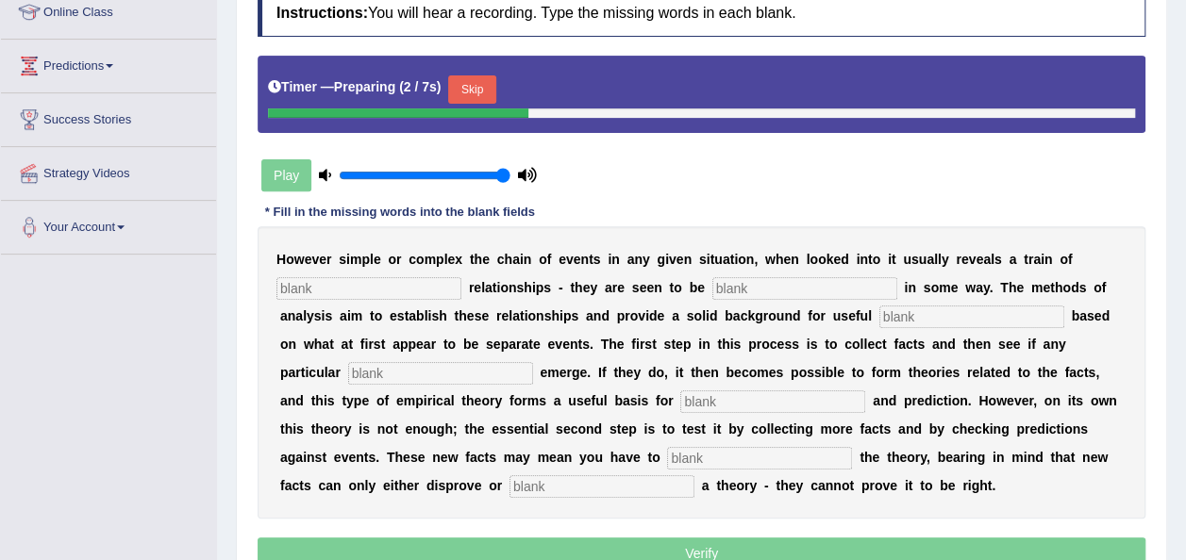
scroll to position [302, 0]
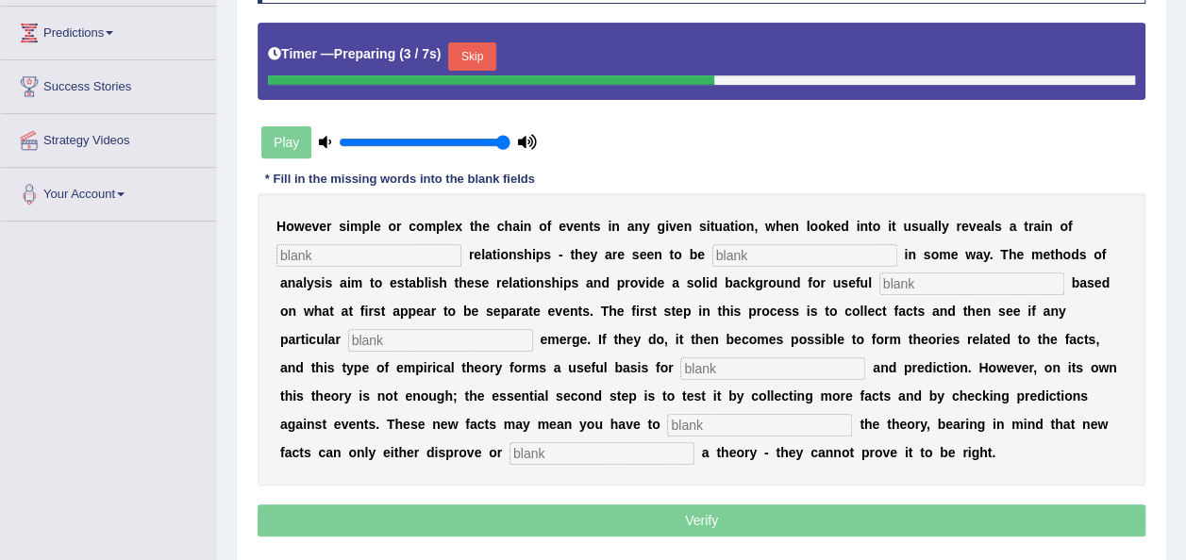
click at [448, 53] on button "Skip" at bounding box center [471, 56] width 47 height 28
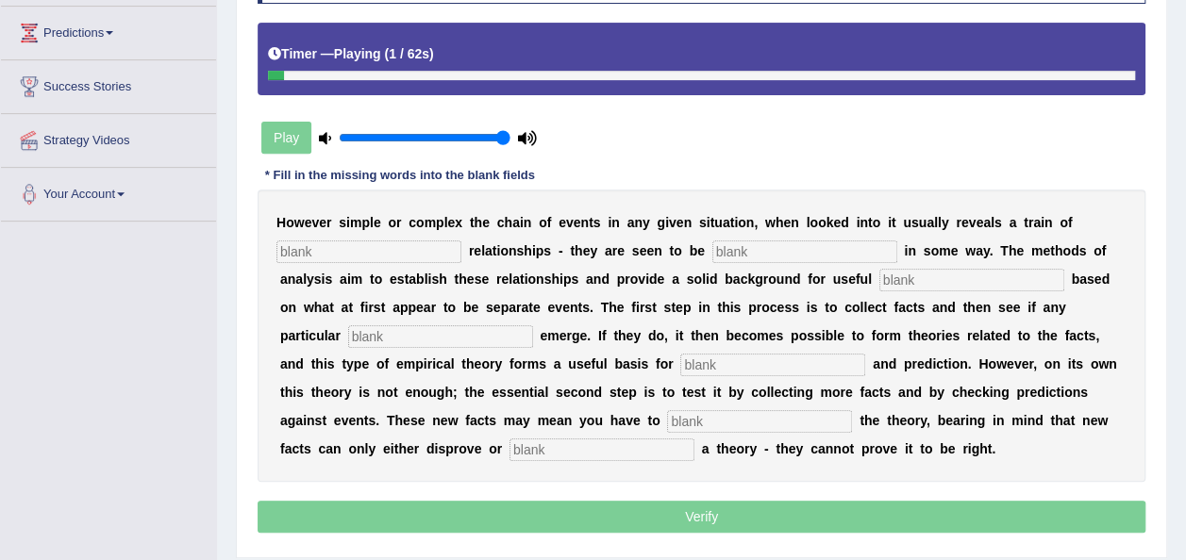
click at [352, 253] on input "text" at bounding box center [368, 252] width 185 height 23
type input "course"
click at [731, 251] on input "text" at bounding box center [804, 252] width 185 height 23
type input "related"
click at [879, 275] on input "text" at bounding box center [971, 280] width 185 height 23
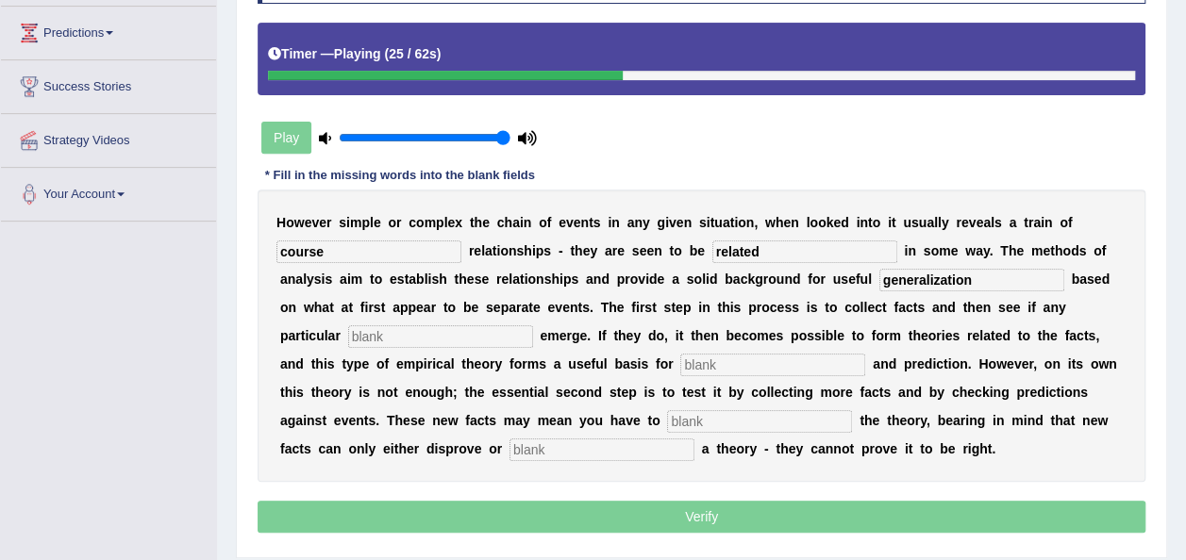
type input "generalization"
click at [533, 325] on input "text" at bounding box center [440, 336] width 185 height 23
type input "patterns"
click at [680, 362] on input "text" at bounding box center [772, 365] width 185 height 23
type input "analysis"
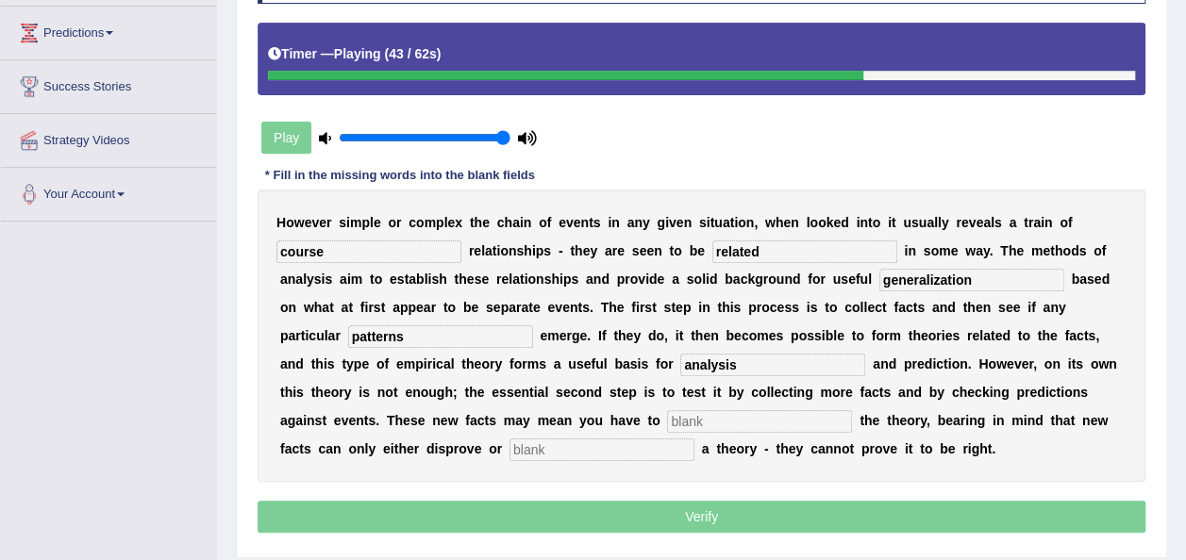
click at [667, 427] on input "text" at bounding box center [759, 421] width 185 height 23
type input "modify"
click at [694, 439] on input "text" at bounding box center [601, 450] width 185 height 23
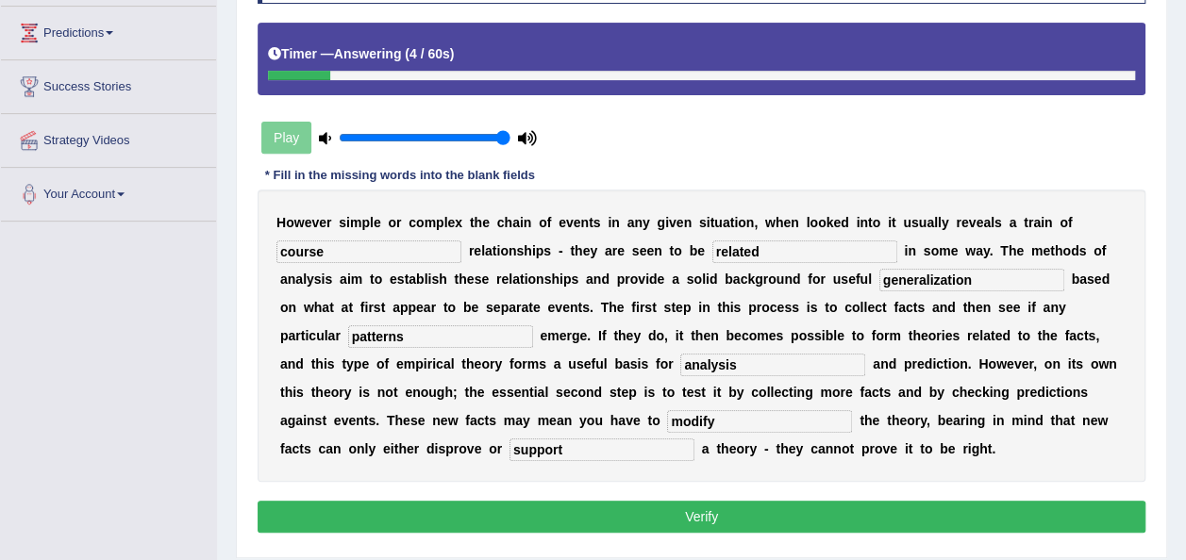
type input "support"
click at [676, 510] on button "Verify" at bounding box center [701, 517] width 888 height 32
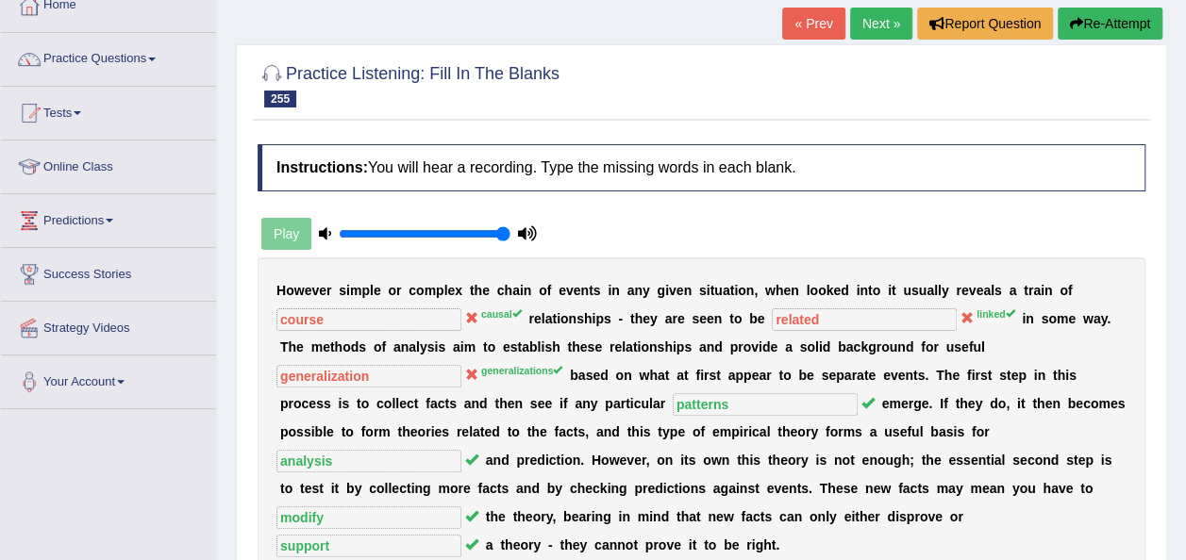
scroll to position [113, 0]
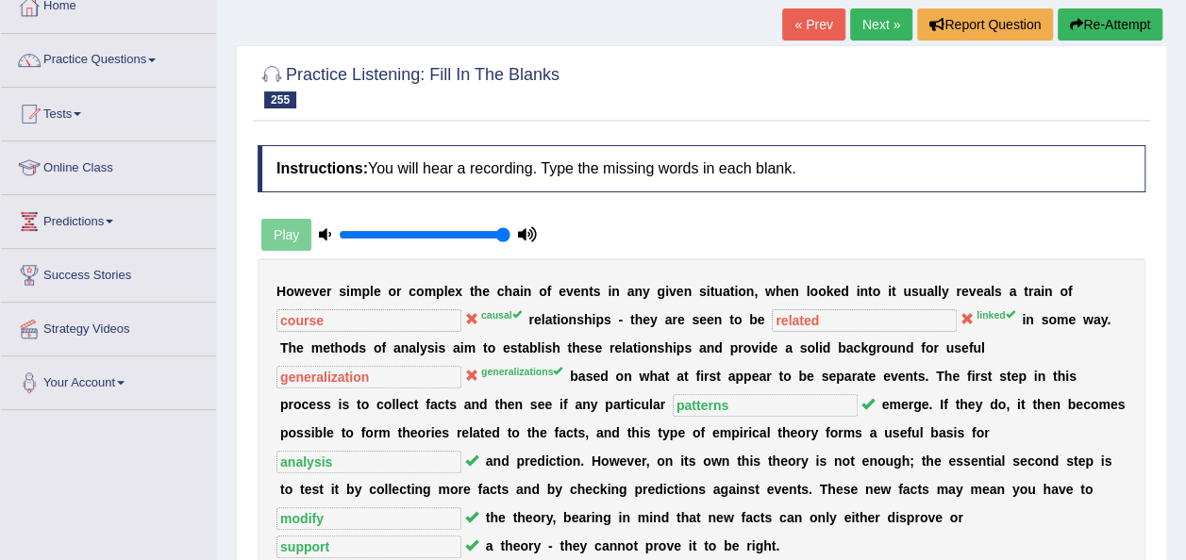
click at [886, 25] on link "Next »" at bounding box center [881, 24] width 62 height 32
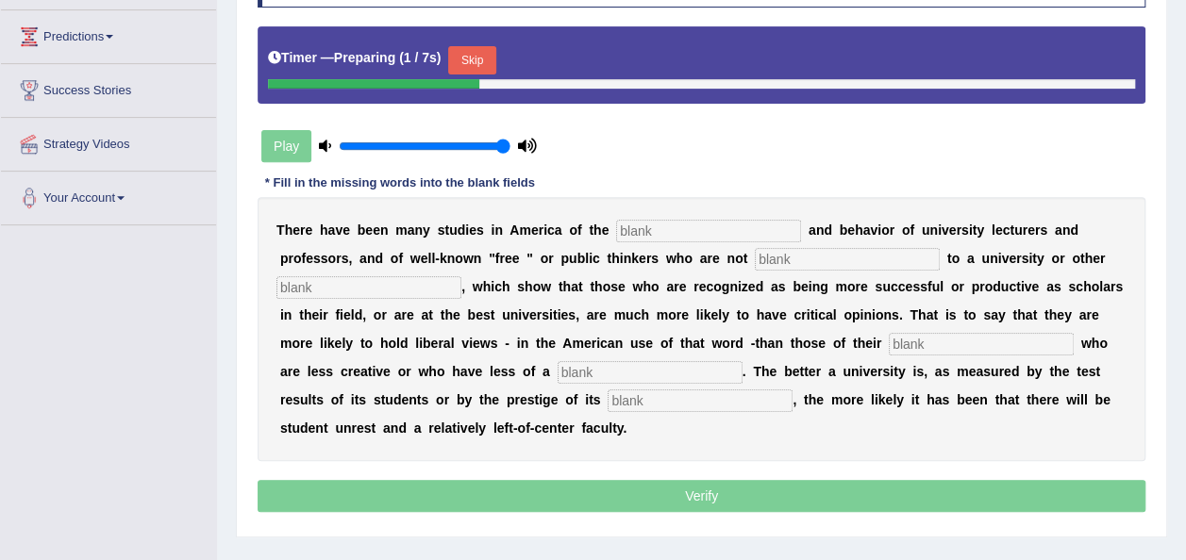
scroll to position [302, 0]
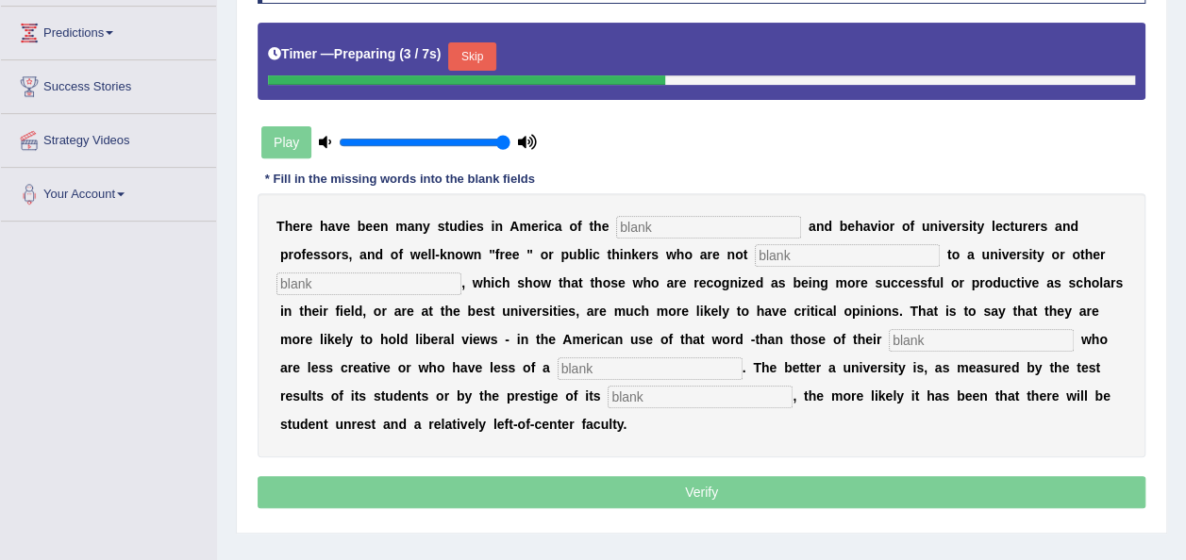
click at [453, 55] on button "Skip" at bounding box center [471, 56] width 47 height 28
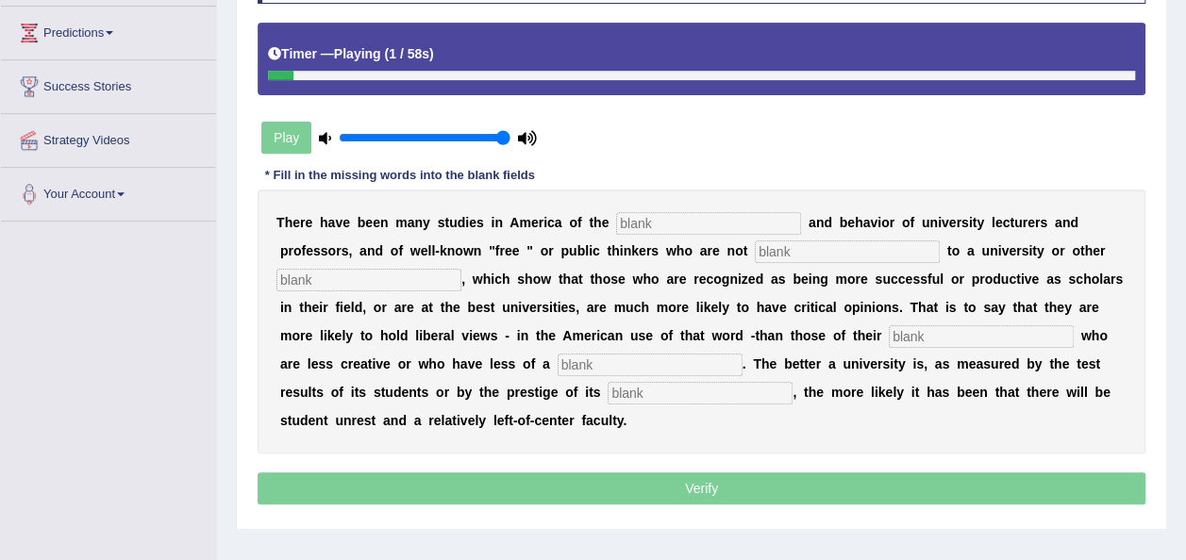
click at [616, 217] on input "text" at bounding box center [708, 223] width 185 height 23
type input "opinions"
click at [755, 251] on input "text" at bounding box center [847, 252] width 185 height 23
type input "attached"
click at [461, 269] on input "text" at bounding box center [368, 280] width 185 height 23
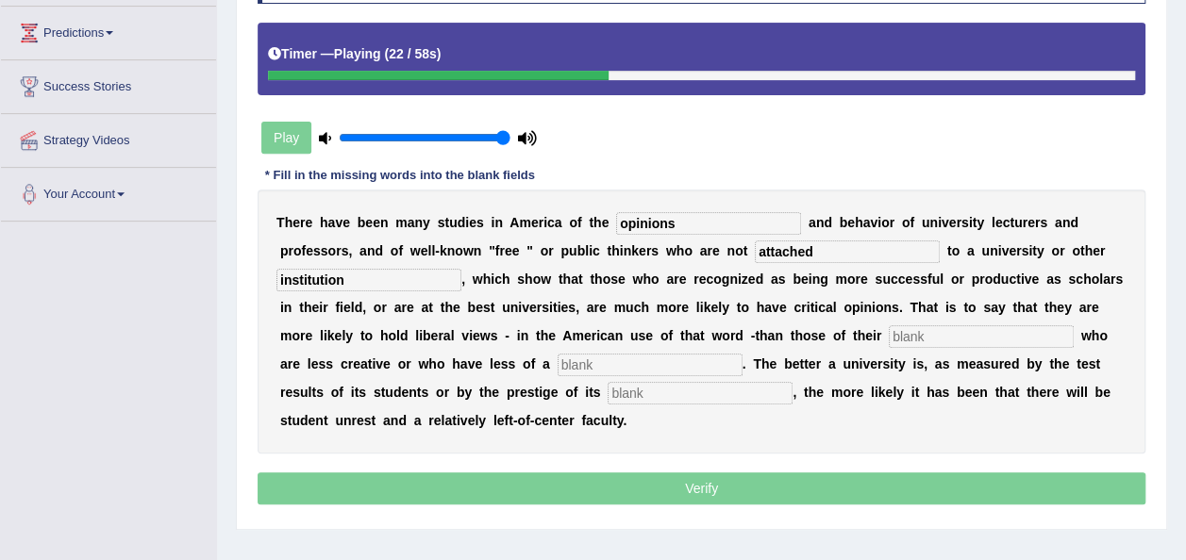
type input "institution"
click at [888, 339] on input "text" at bounding box center [980, 336] width 185 height 23
type input "colleagues"
click at [557, 364] on input "text" at bounding box center [649, 365] width 185 height 23
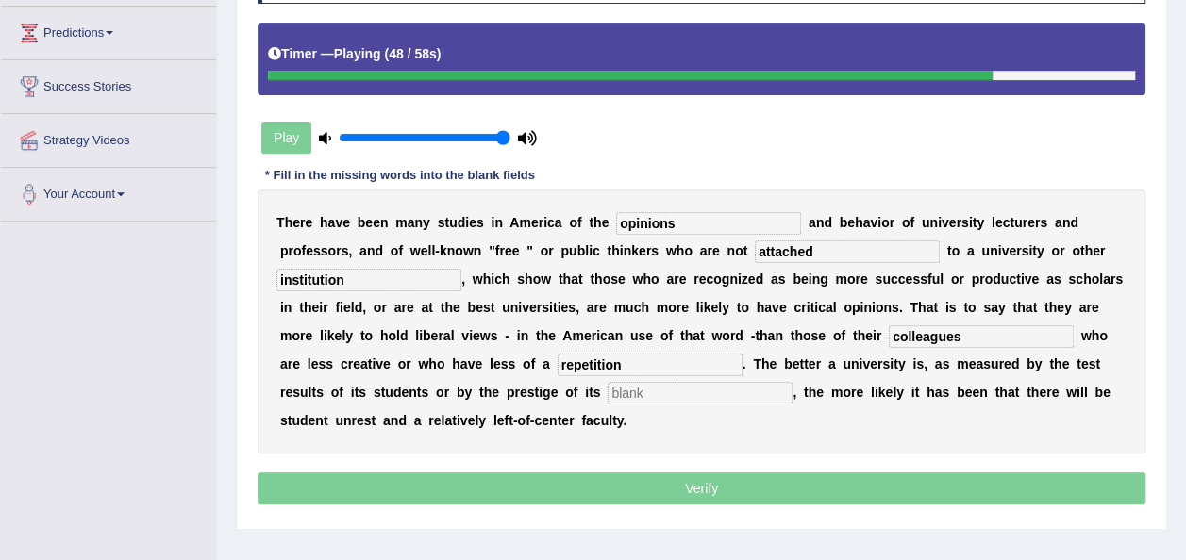
type input "repetition"
click at [607, 400] on input "text" at bounding box center [699, 393] width 185 height 23
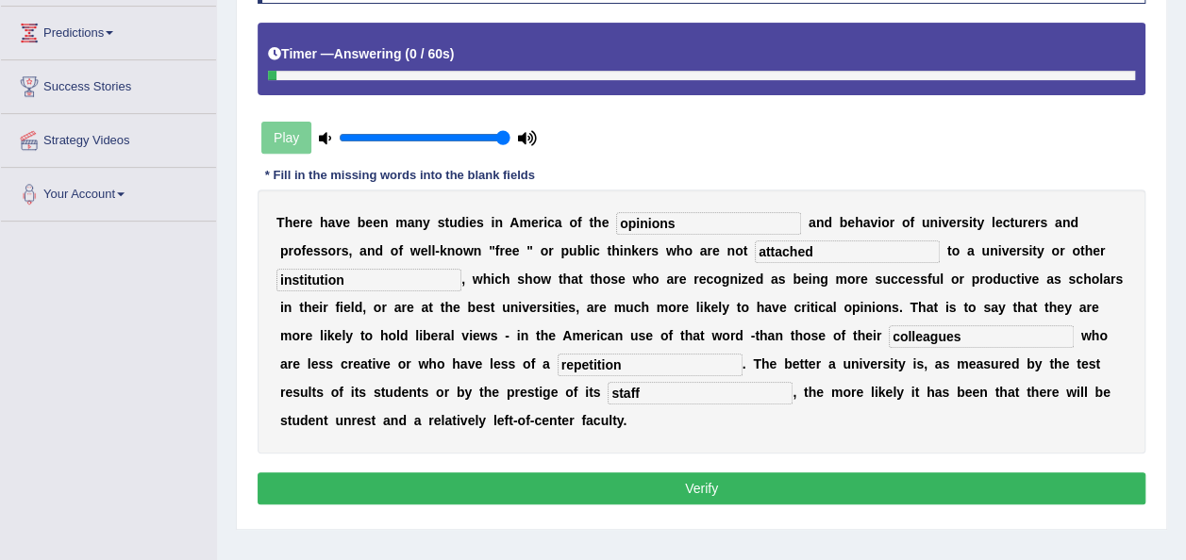
type input "staff"
click at [717, 473] on button "Verify" at bounding box center [701, 489] width 888 height 32
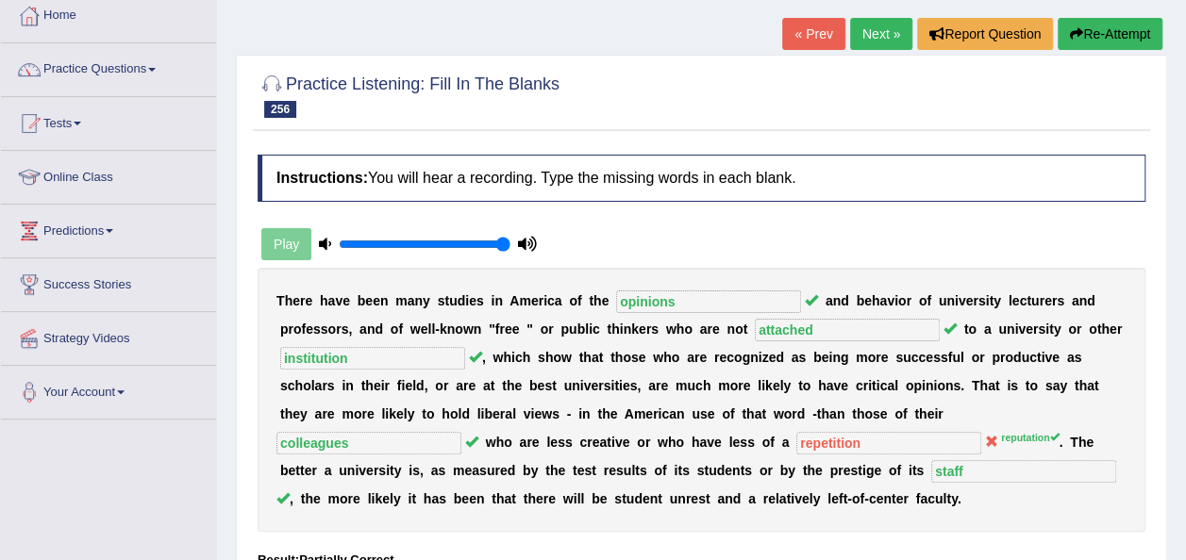
scroll to position [38, 0]
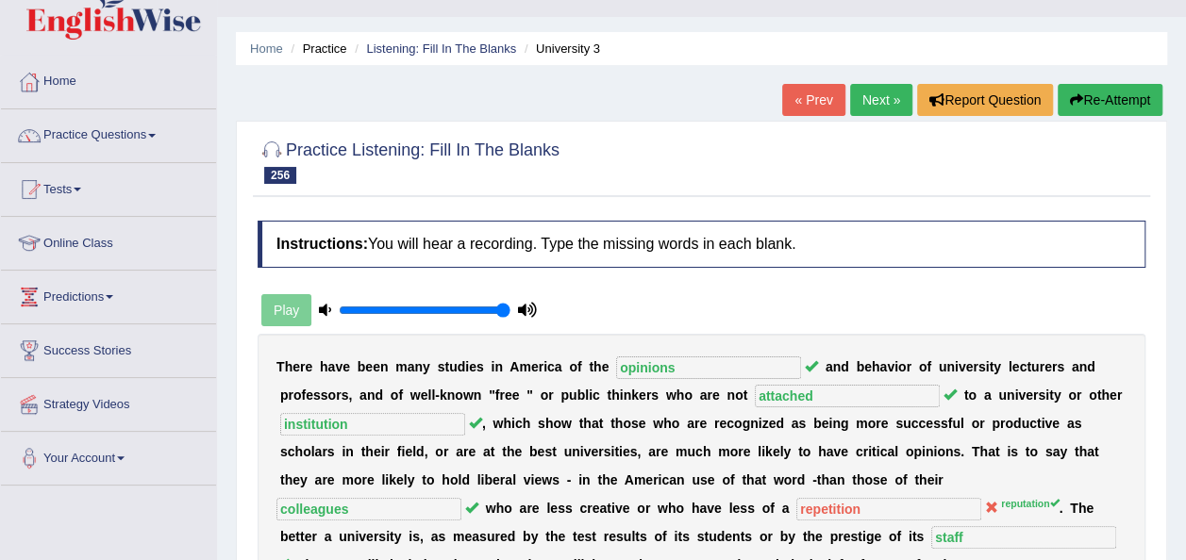
click at [885, 108] on link "Next »" at bounding box center [881, 100] width 62 height 32
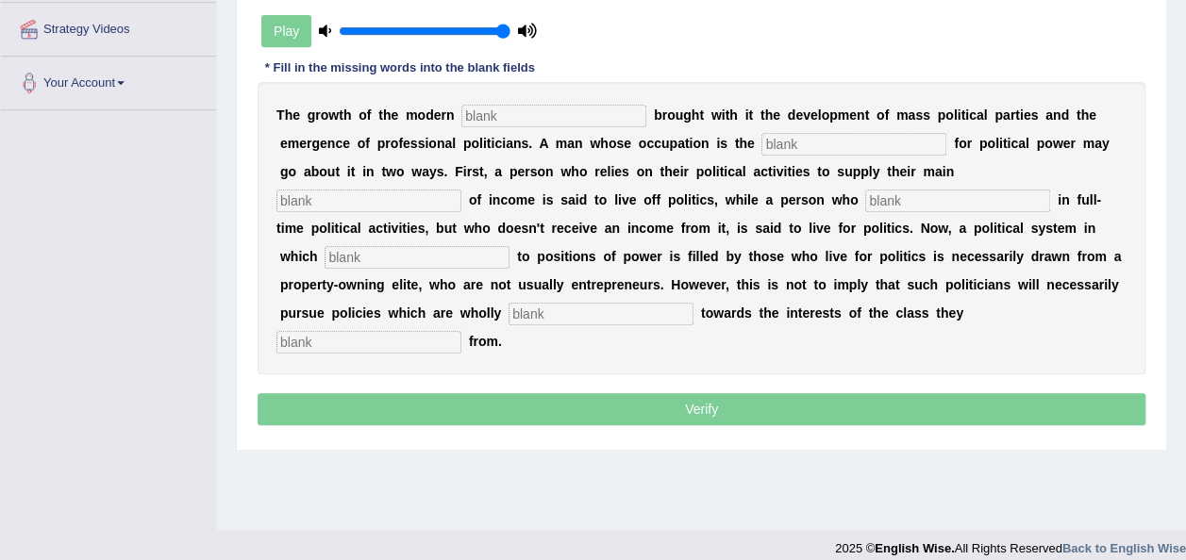
scroll to position [415, 0]
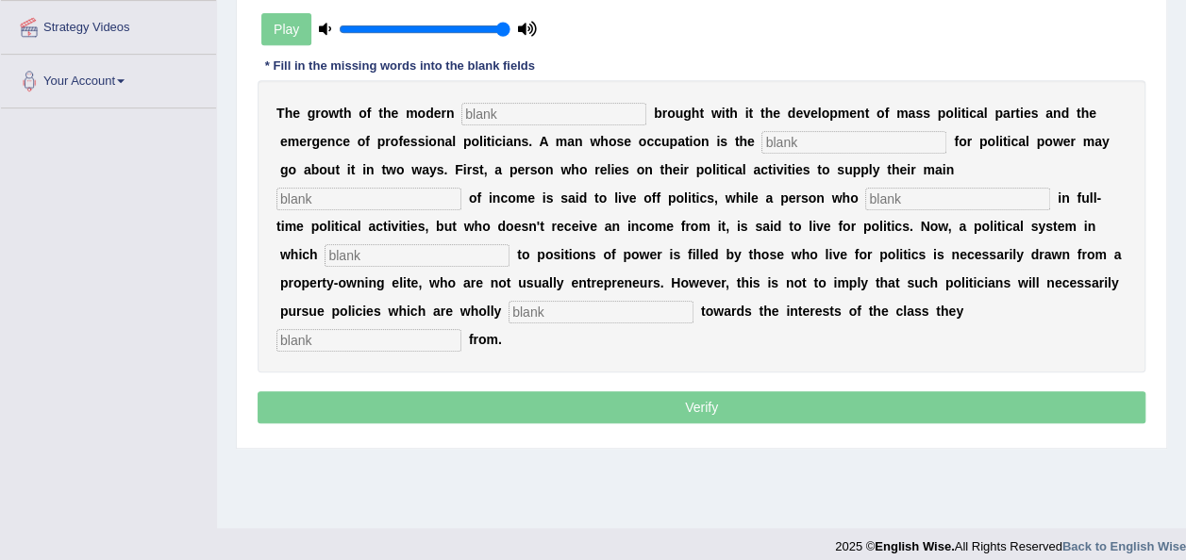
click at [522, 109] on input "text" at bounding box center [553, 114] width 185 height 23
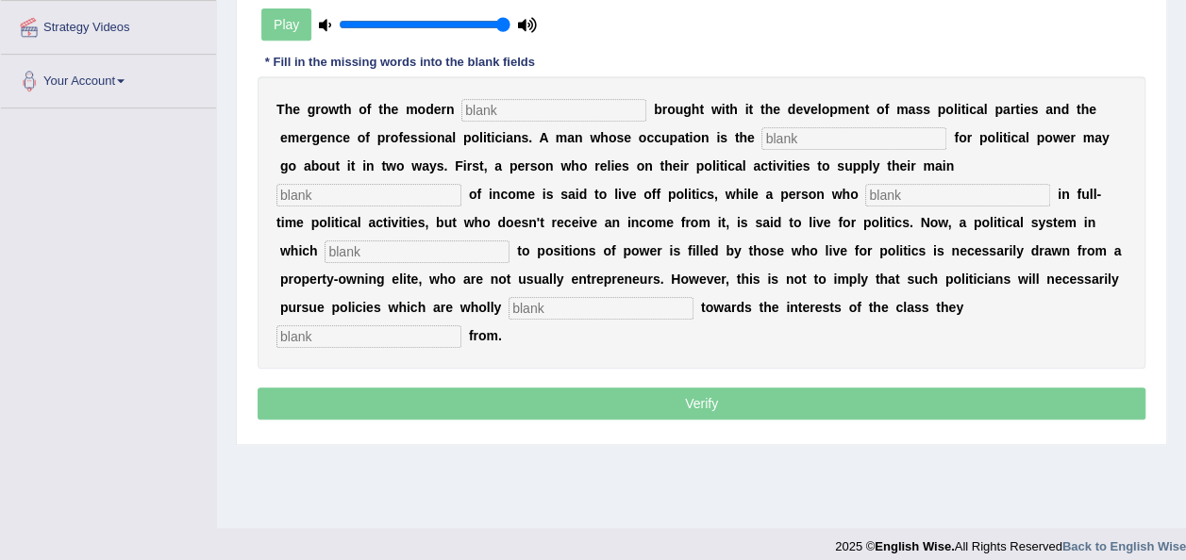
click at [522, 109] on input "text" at bounding box center [553, 110] width 185 height 23
type input "state"
click at [761, 136] on input "text" at bounding box center [853, 138] width 185 height 23
type input "struggle"
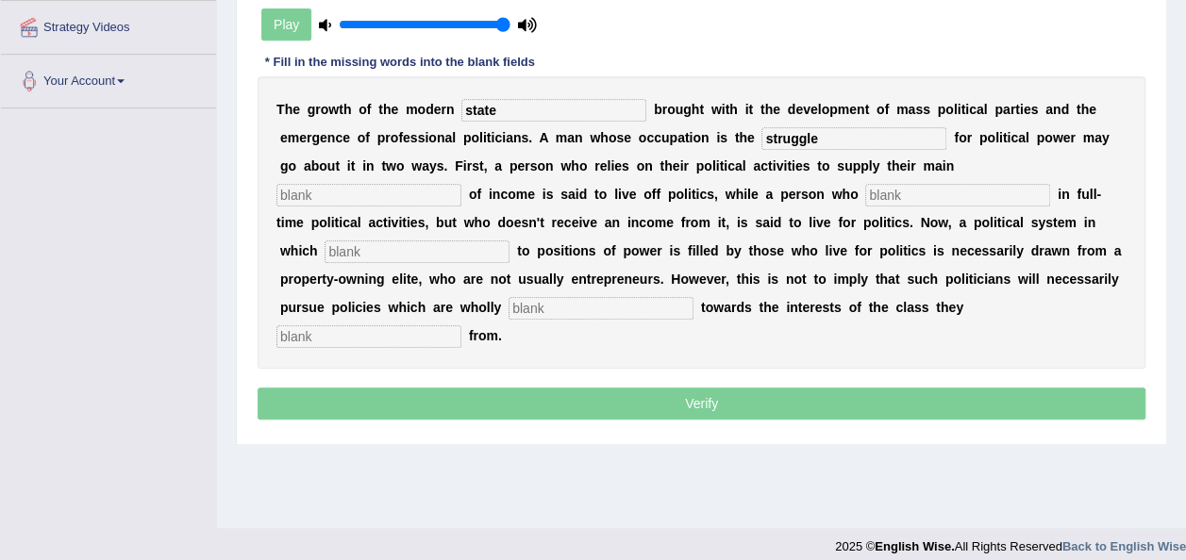
click at [461, 184] on input "text" at bounding box center [368, 195] width 185 height 23
type input "source"
click at [865, 196] on input "text" at bounding box center [957, 195] width 185 height 23
type input "engage"
click at [509, 241] on input "text" at bounding box center [416, 252] width 185 height 23
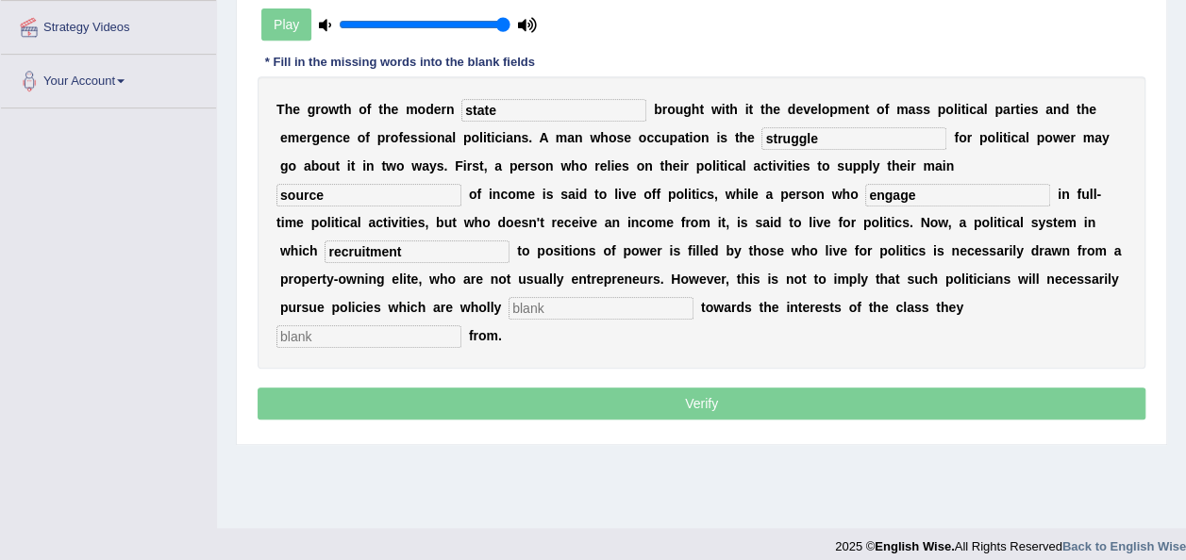
type input "recruitment"
click at [693, 297] on input "text" at bounding box center [600, 308] width 185 height 23
type input "buys"
click at [419, 325] on input "text" at bounding box center [368, 336] width 185 height 23
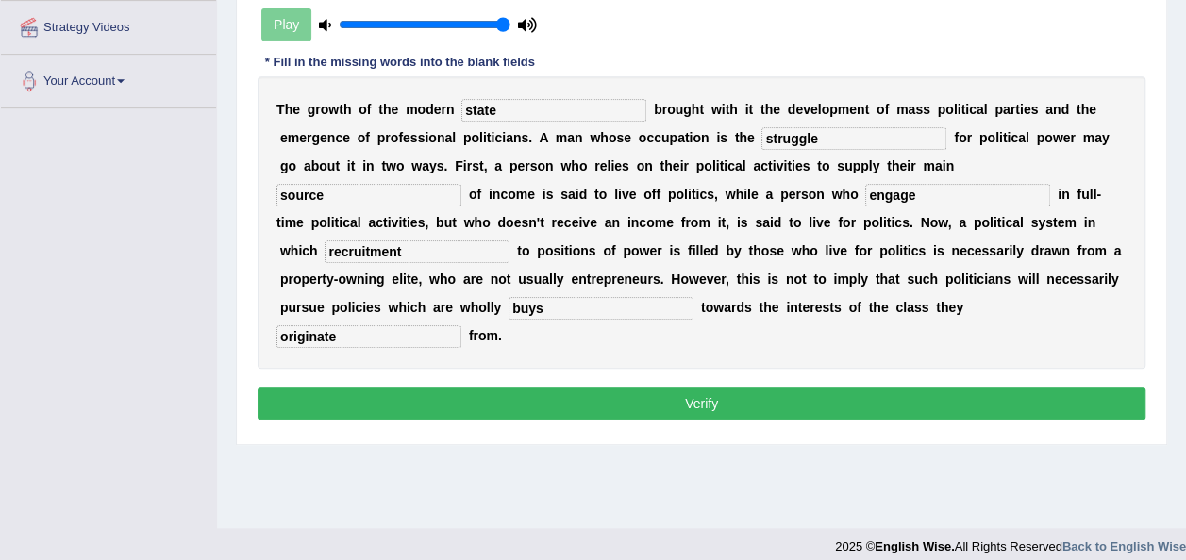
type input "originate"
click at [564, 388] on button "Verify" at bounding box center [701, 404] width 888 height 32
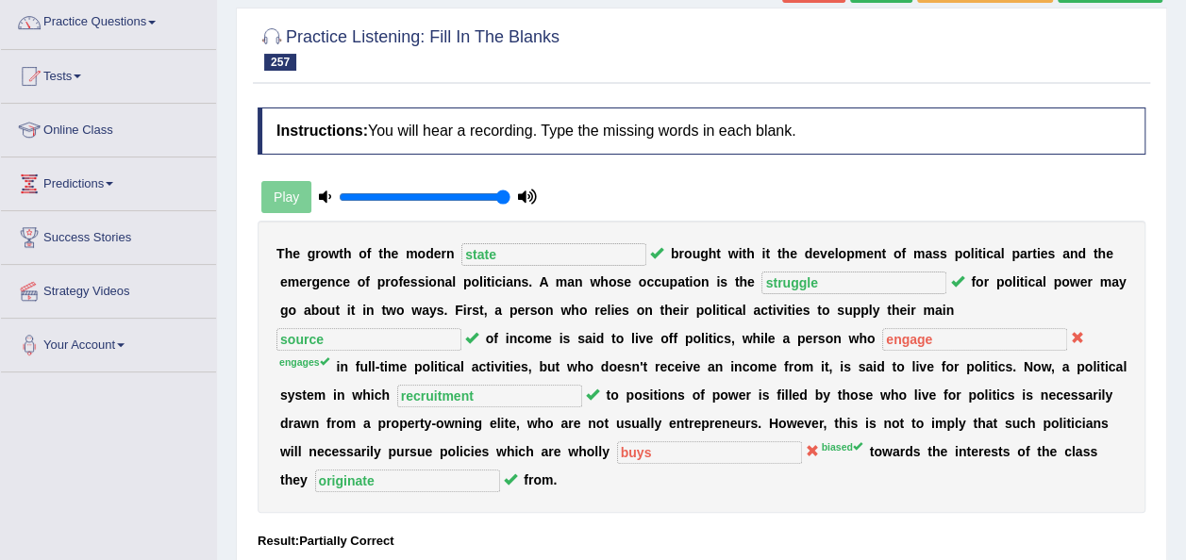
scroll to position [113, 0]
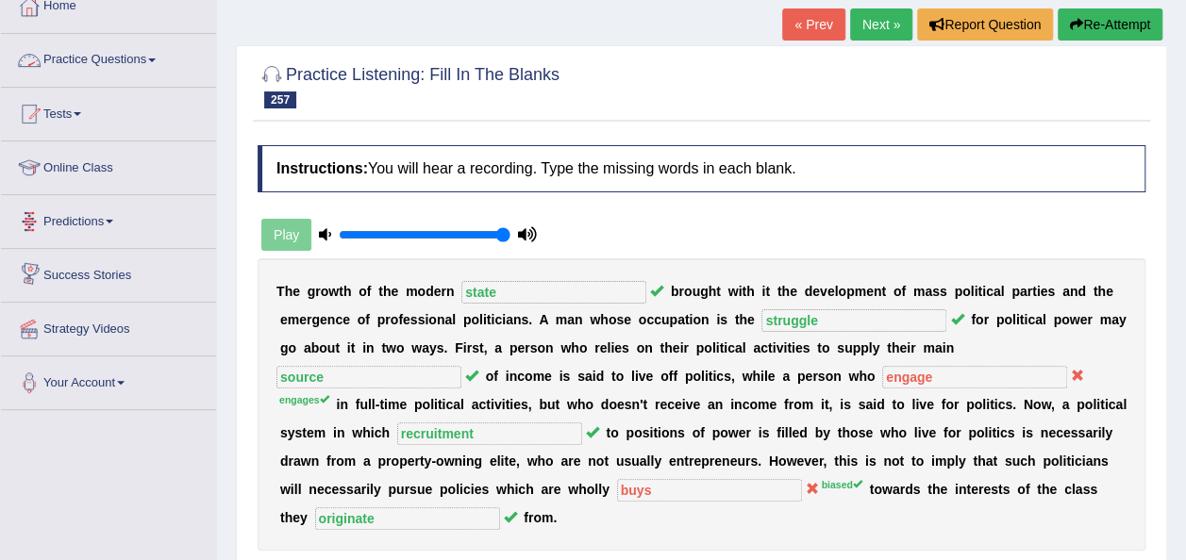
click at [125, 60] on link "Practice Questions" at bounding box center [108, 57] width 215 height 47
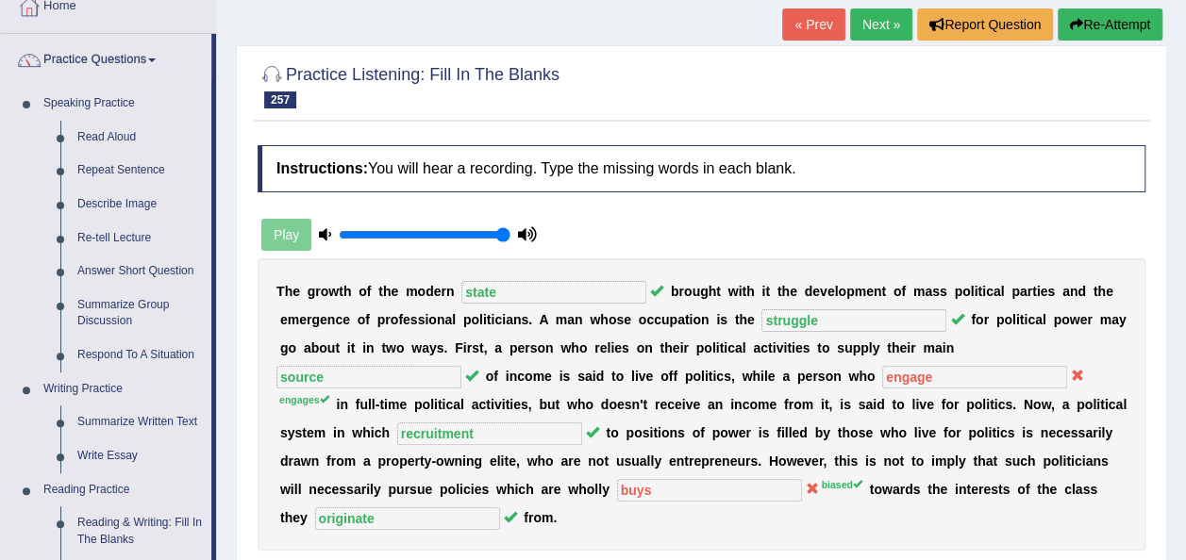
click at [855, 29] on link "Next »" at bounding box center [881, 24] width 62 height 32
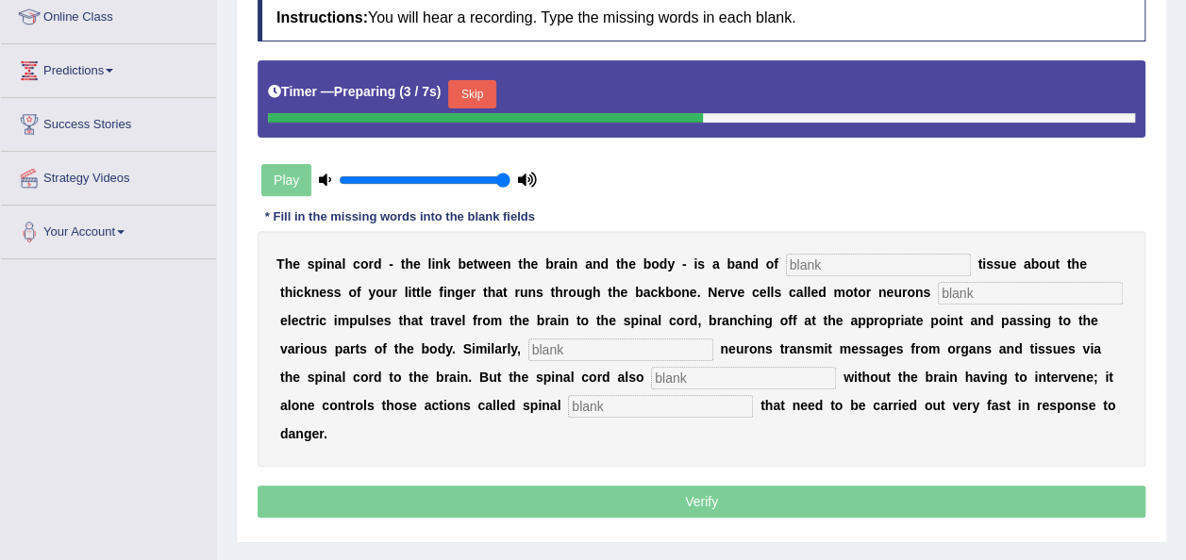
scroll to position [302, 0]
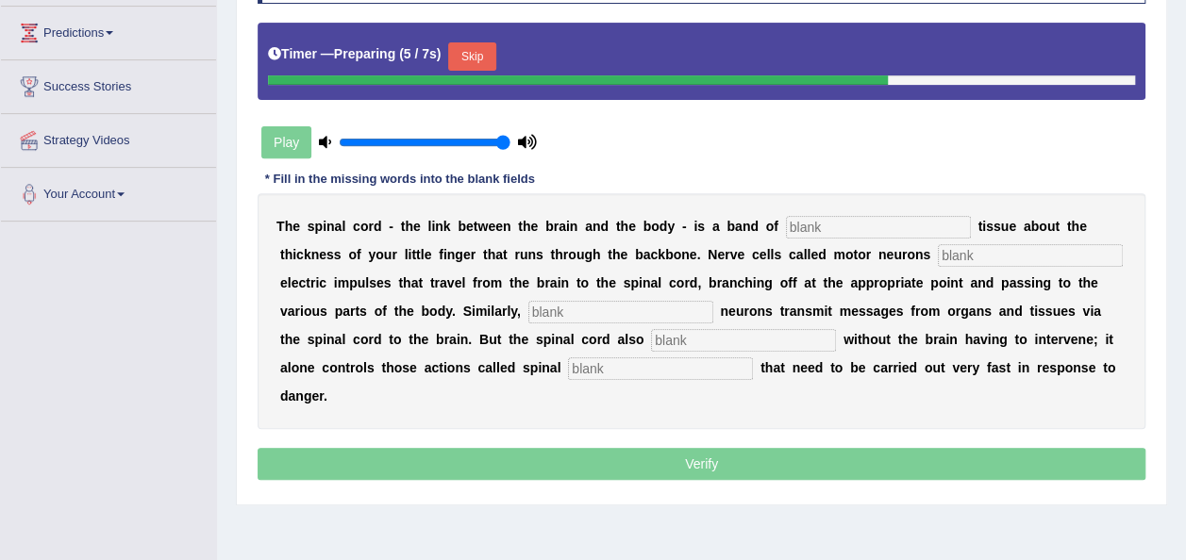
click at [477, 60] on button "Skip" at bounding box center [471, 56] width 47 height 28
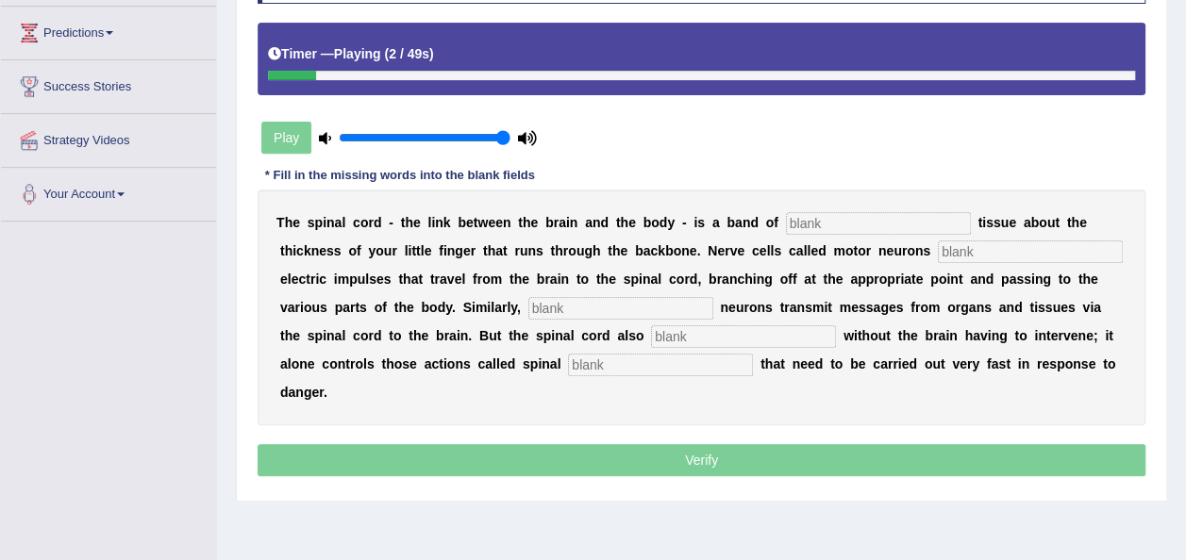
click at [790, 224] on input "text" at bounding box center [878, 223] width 185 height 23
type input "nervous"
click at [938, 251] on input "text" at bounding box center [1030, 252] width 185 height 23
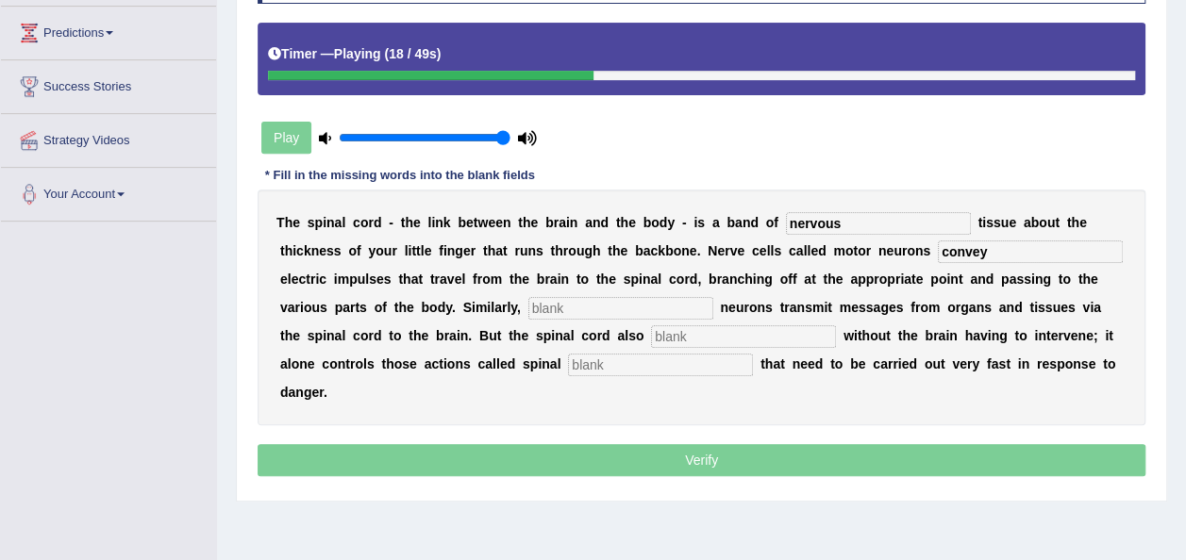
type input "convey"
click at [528, 307] on input "text" at bounding box center [620, 308] width 185 height 23
type input "sensory"
click at [651, 331] on input "text" at bounding box center [743, 336] width 185 height 23
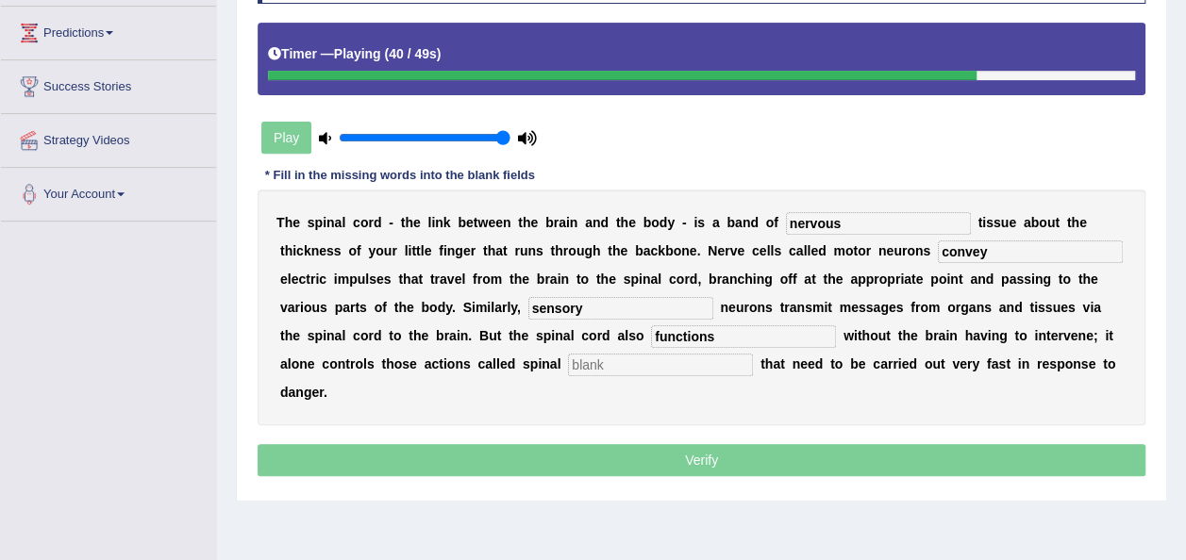
type input "functions"
click at [568, 368] on input "text" at bounding box center [660, 365] width 185 height 23
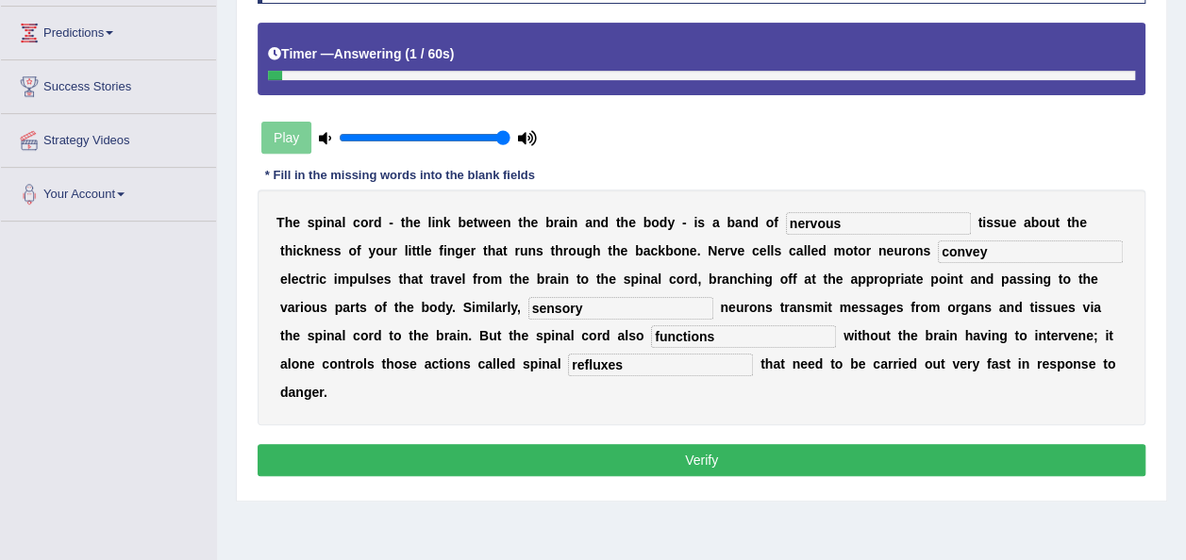
type input "refluxes"
click at [762, 444] on button "Verify" at bounding box center [701, 460] width 888 height 32
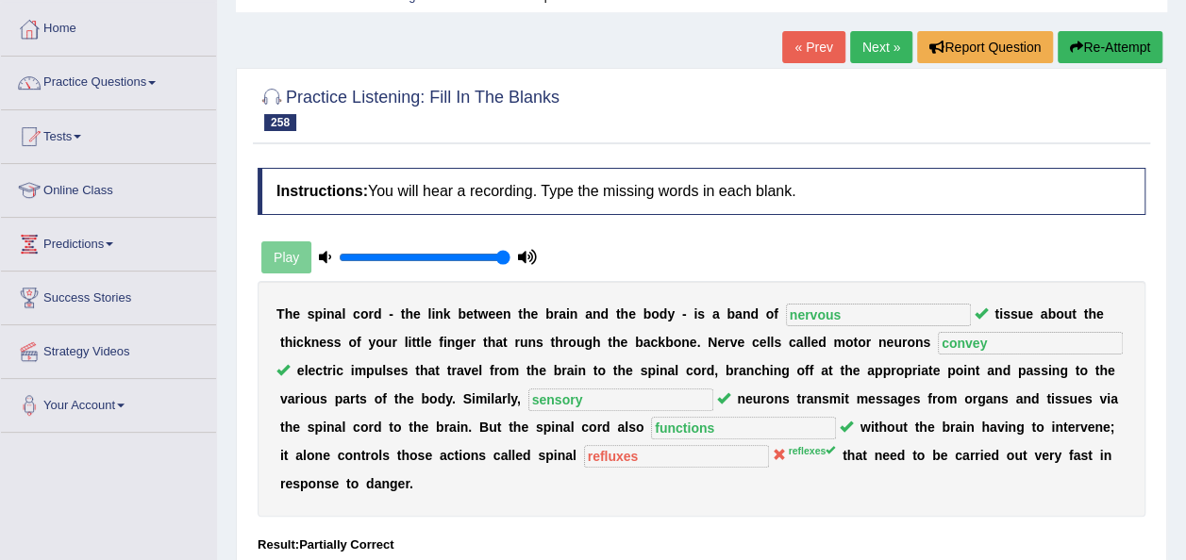
scroll to position [75, 0]
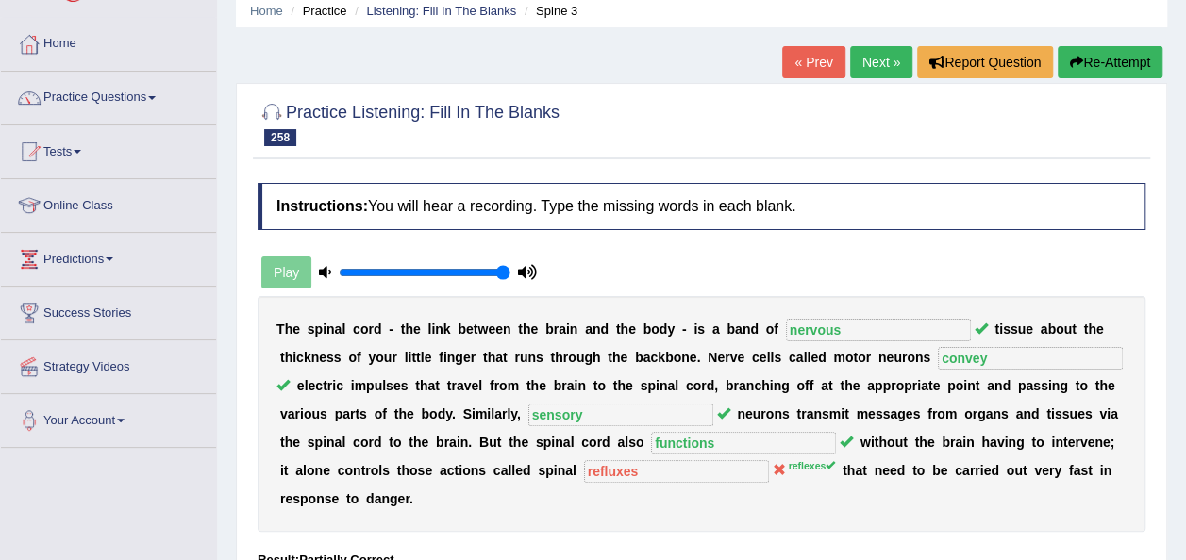
click at [888, 60] on link "Next »" at bounding box center [881, 62] width 62 height 32
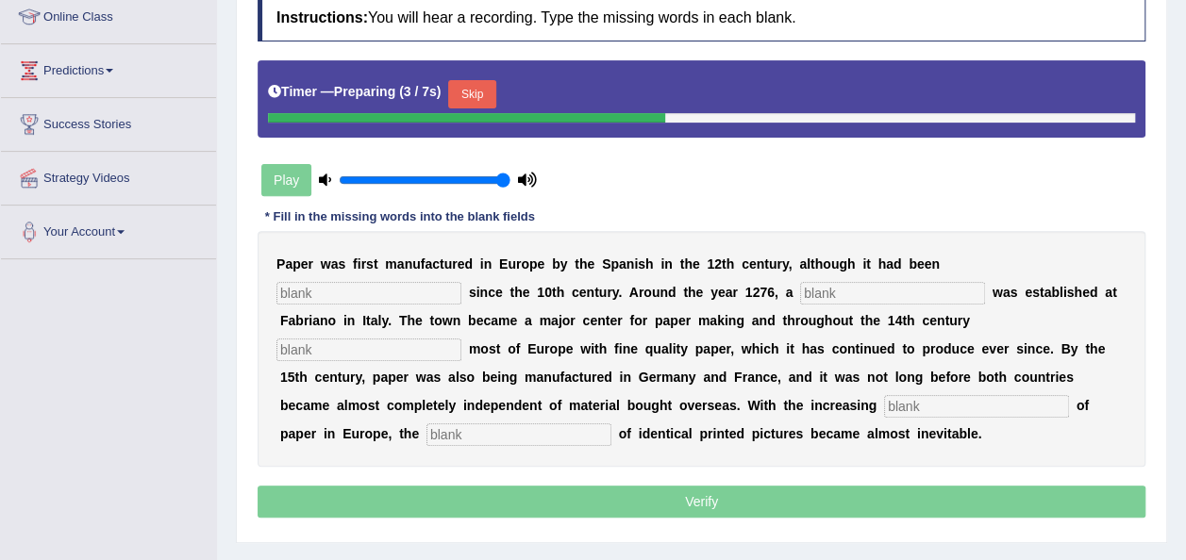
scroll to position [302, 0]
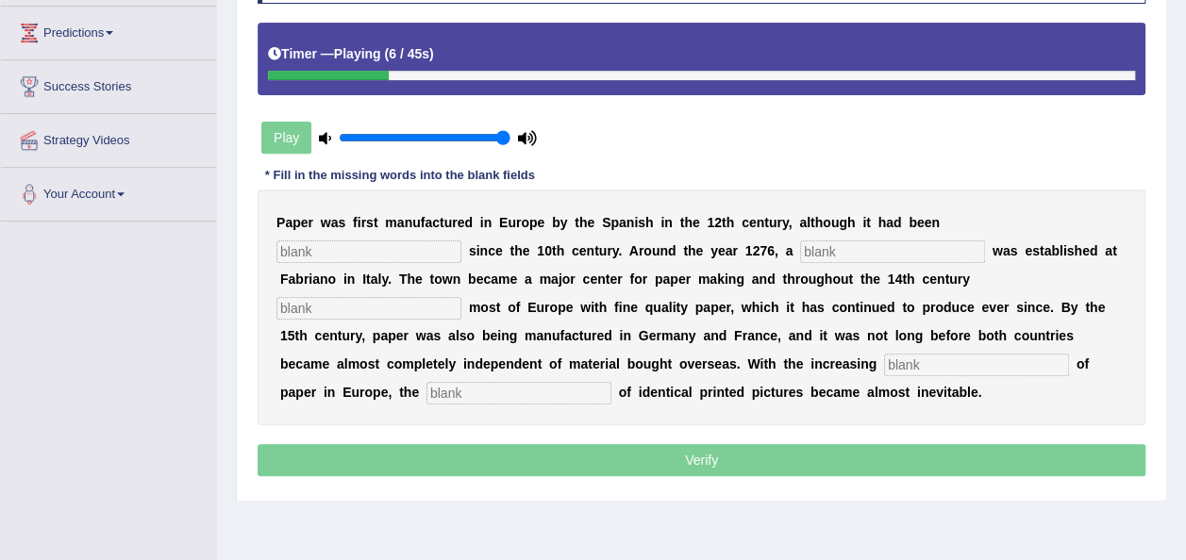
click at [461, 241] on input "text" at bounding box center [368, 252] width 185 height 23
type input "imported"
click at [800, 243] on input "text" at bounding box center [892, 252] width 185 height 23
type input "a"
type input "mill"
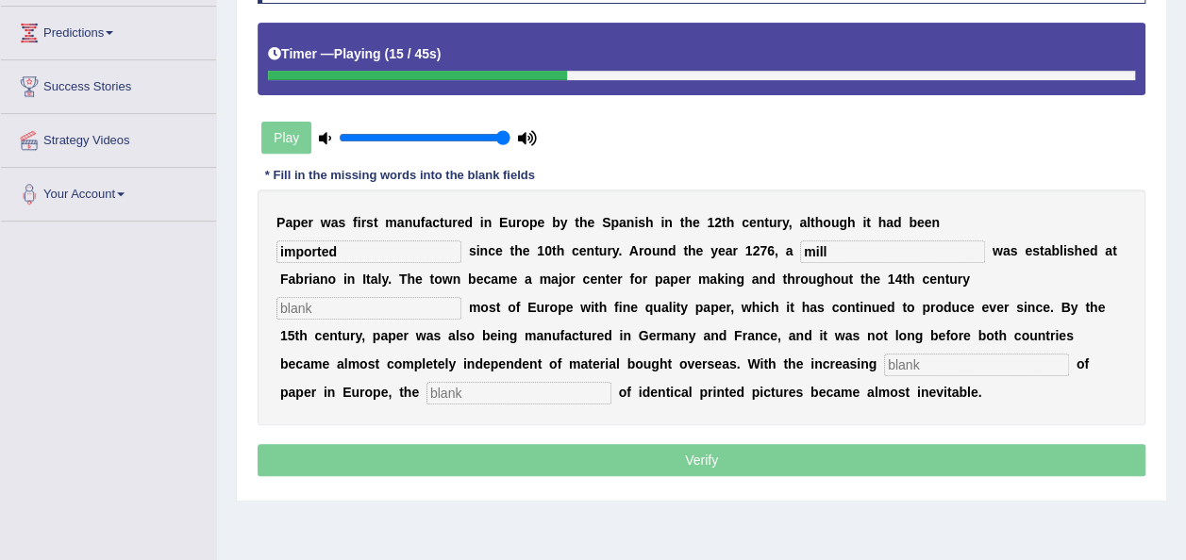
click at [461, 297] on input "text" at bounding box center [368, 308] width 185 height 23
type input "provided"
click at [884, 360] on input "text" at bounding box center [976, 365] width 185 height 23
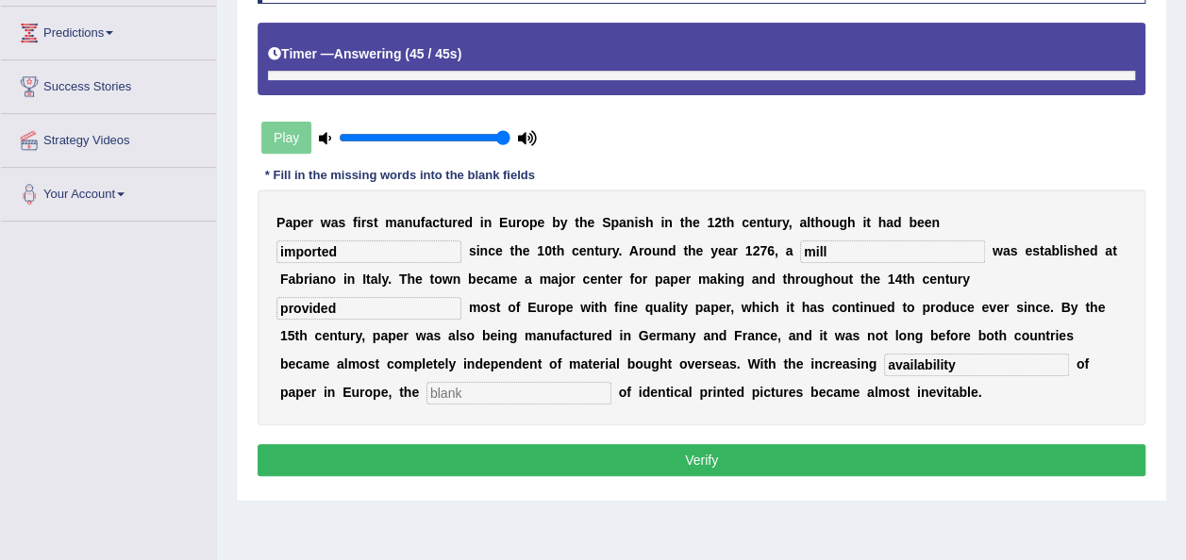
type input "availability"
click at [611, 382] on input "text" at bounding box center [518, 393] width 185 height 23
type input "production"
click at [726, 444] on button "Verify" at bounding box center [701, 460] width 888 height 32
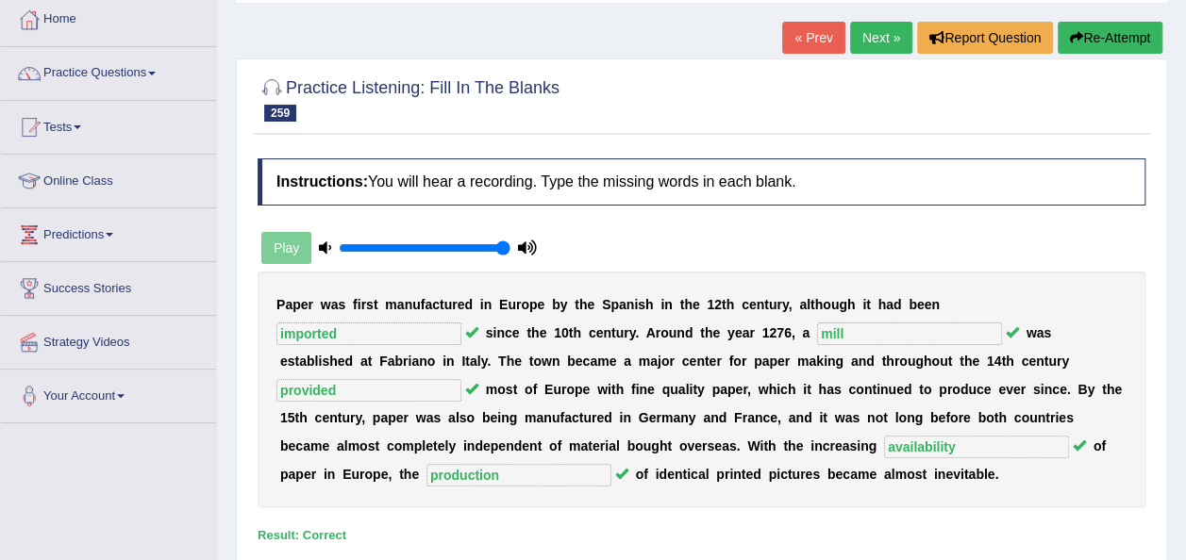
scroll to position [0, 0]
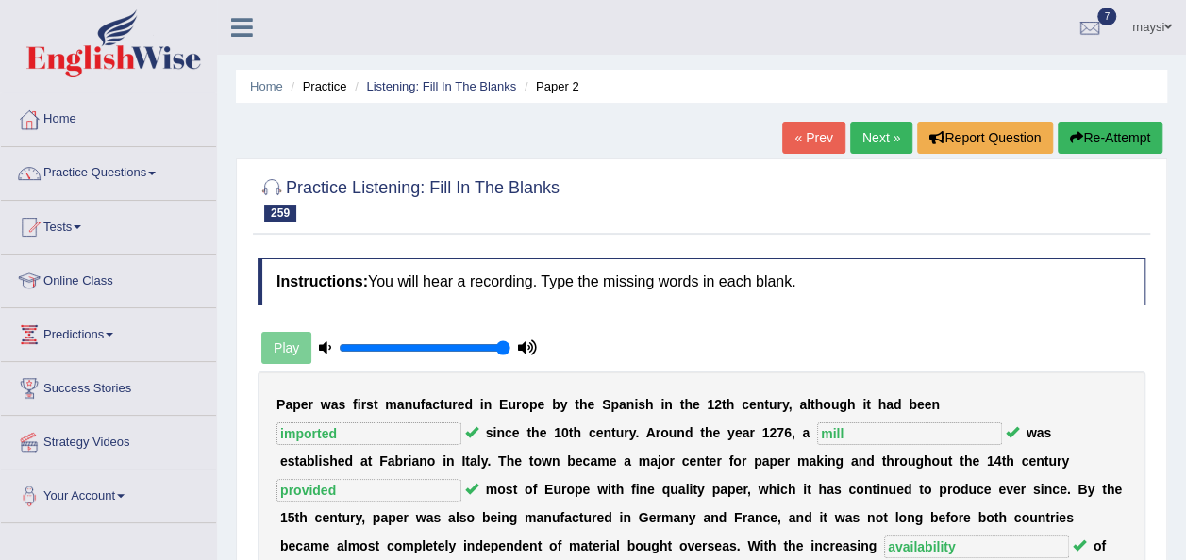
click at [878, 135] on link "Next »" at bounding box center [881, 138] width 62 height 32
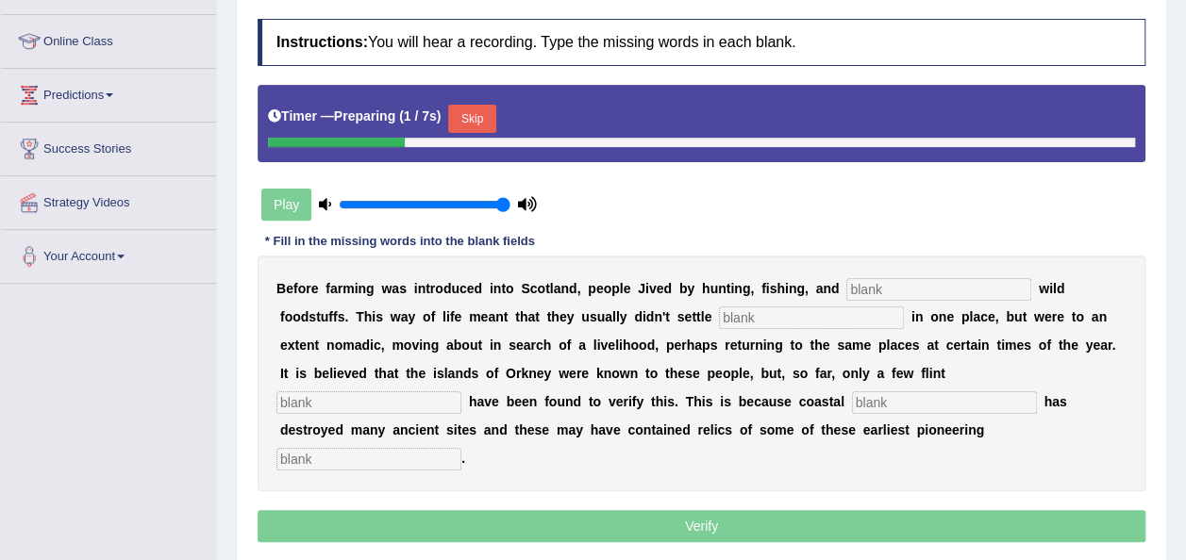
scroll to position [264, 0]
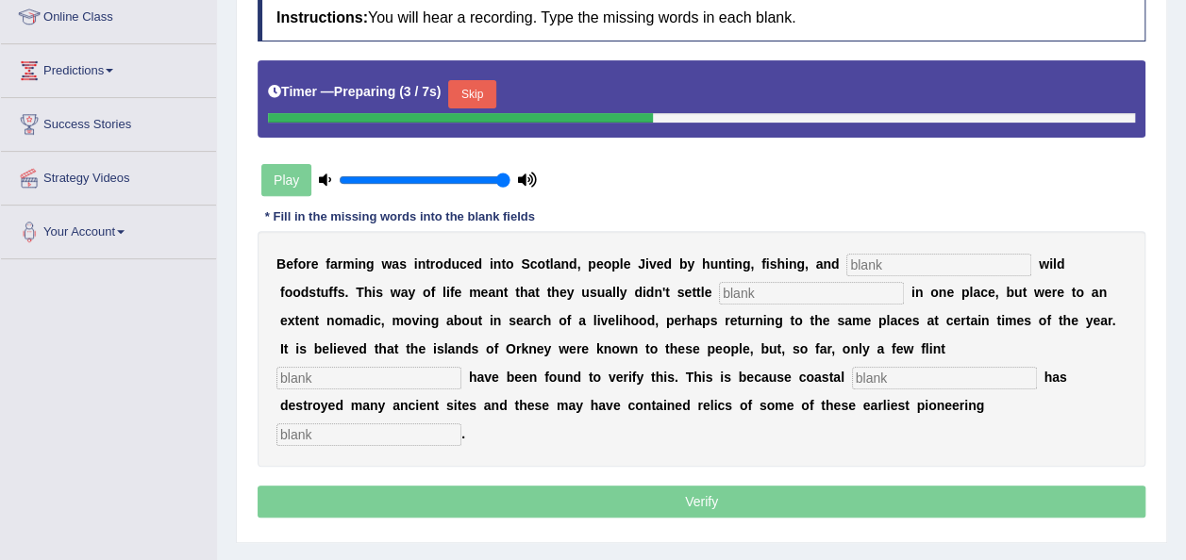
click at [895, 270] on input "text" at bounding box center [938, 265] width 185 height 23
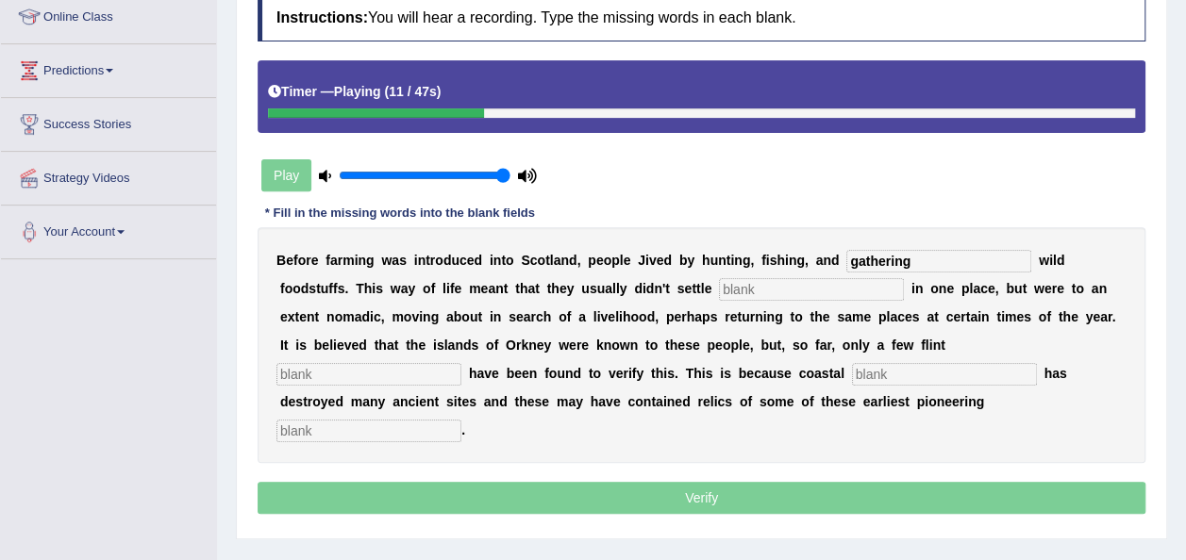
type input "gathering"
click at [719, 290] on input "text" at bounding box center [811, 289] width 185 height 23
type input "permanently"
click at [461, 363] on input "text" at bounding box center [368, 374] width 185 height 23
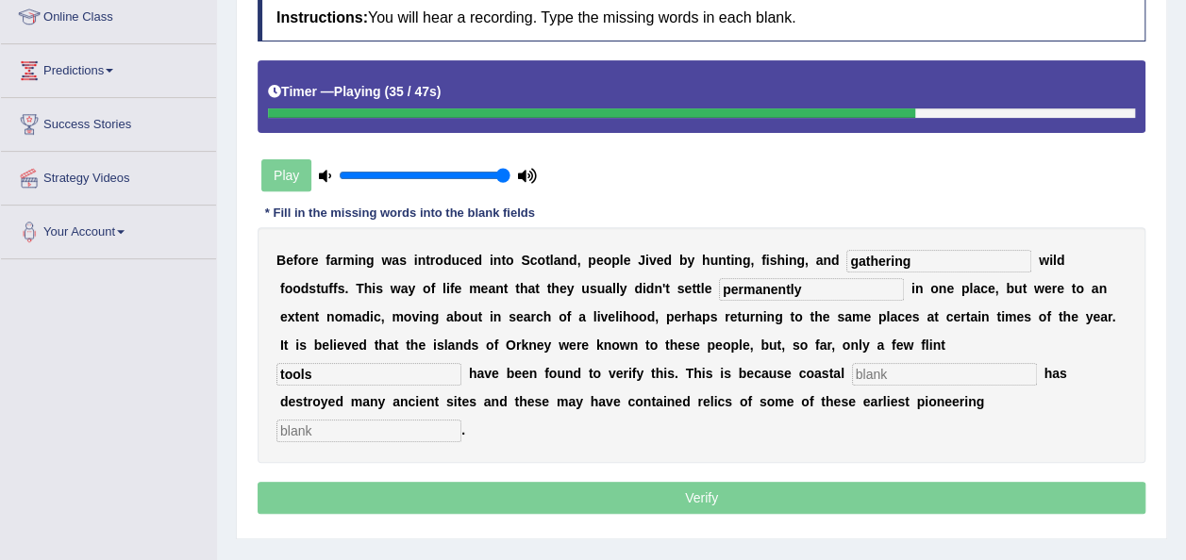
type input "tools"
click at [852, 371] on input "text" at bounding box center [944, 374] width 185 height 23
type input "erosion"
click at [461, 420] on input "text" at bounding box center [368, 431] width 185 height 23
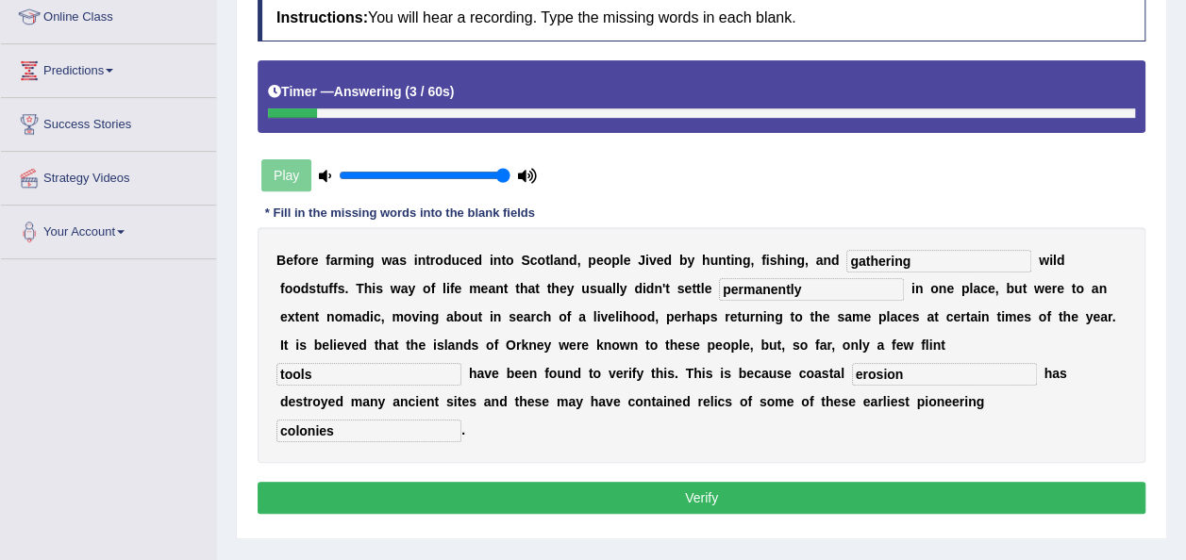
type input "colonies"
click at [520, 482] on button "Verify" at bounding box center [701, 498] width 888 height 32
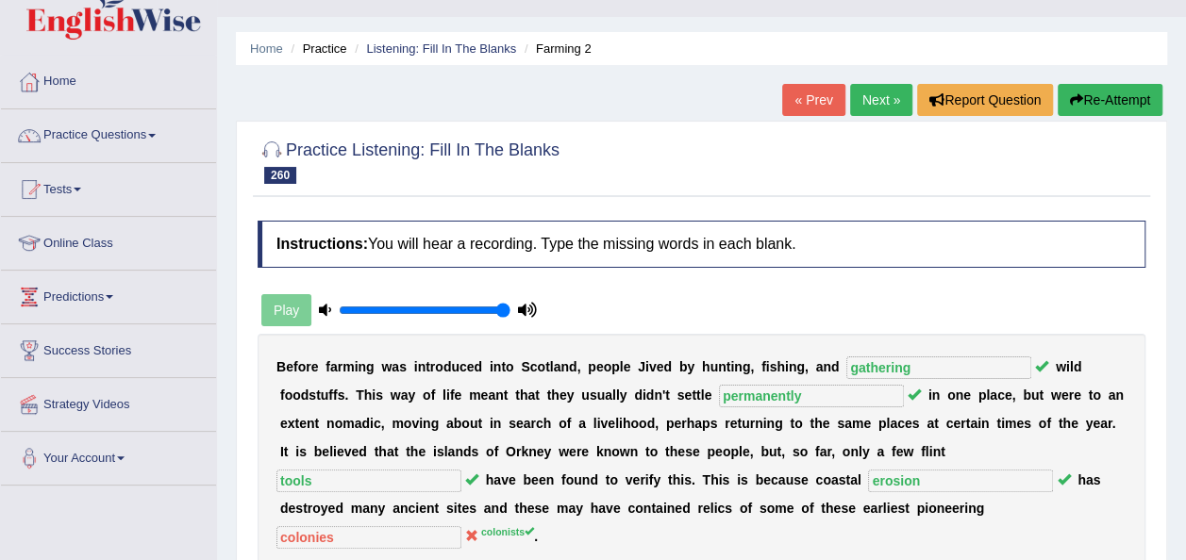
scroll to position [0, 0]
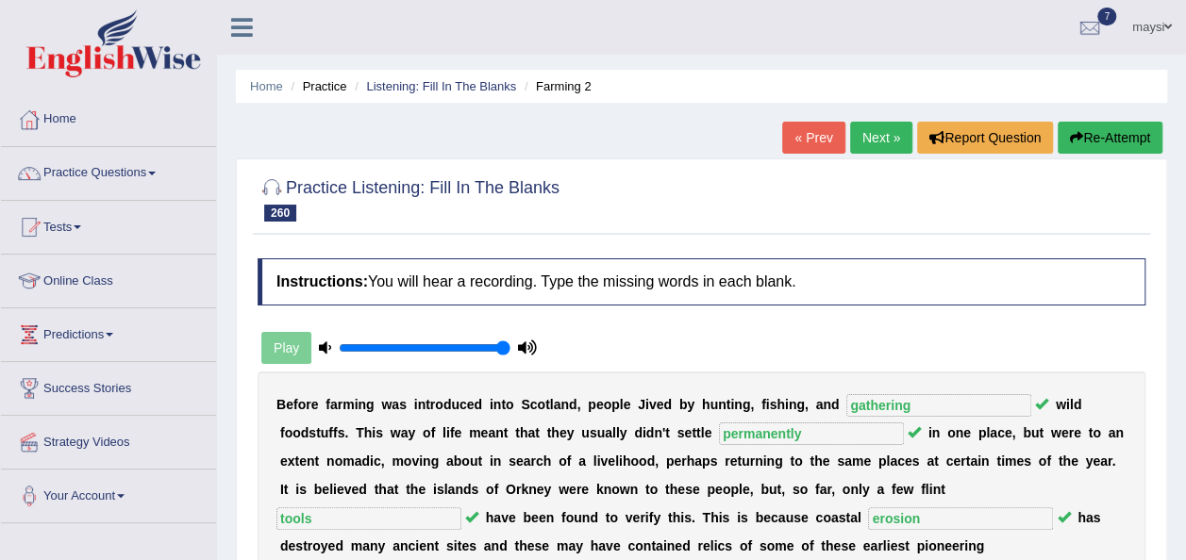
click at [897, 140] on link "Next »" at bounding box center [881, 138] width 62 height 32
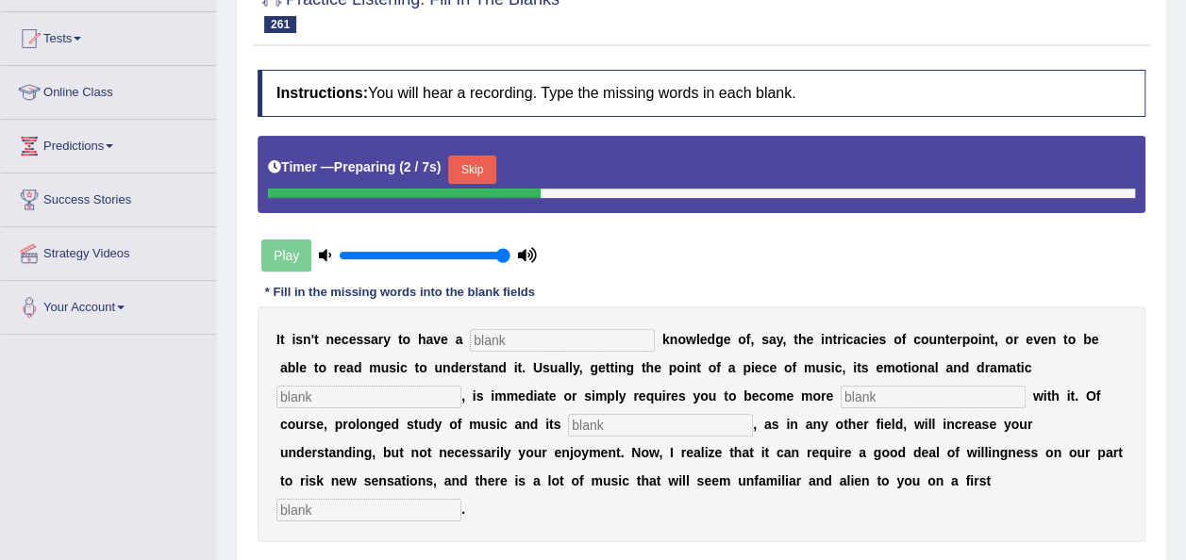
scroll to position [226, 0]
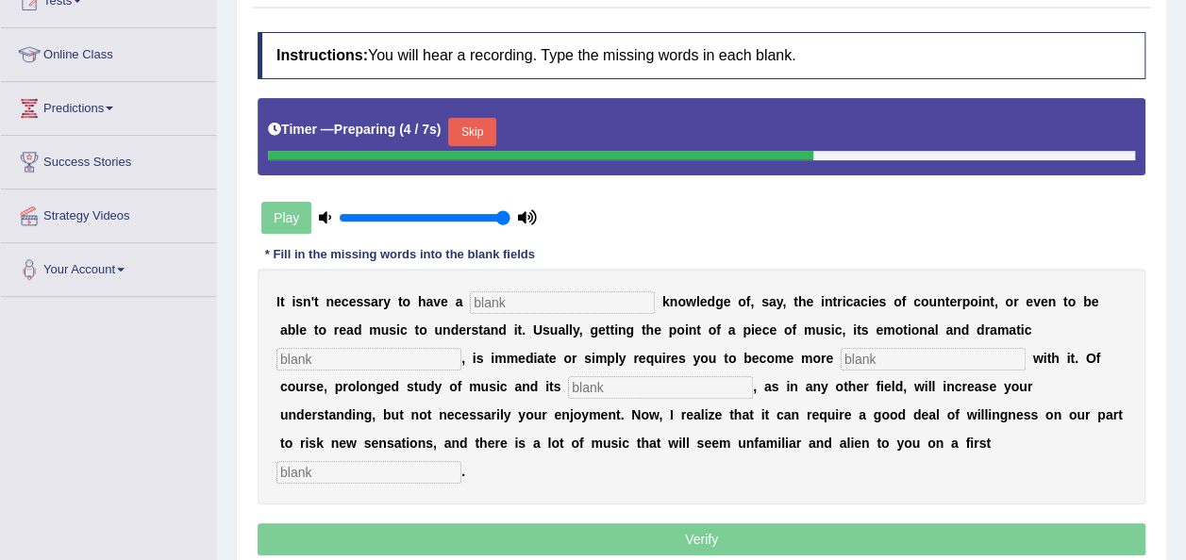
click at [466, 132] on button "Skip" at bounding box center [471, 132] width 47 height 28
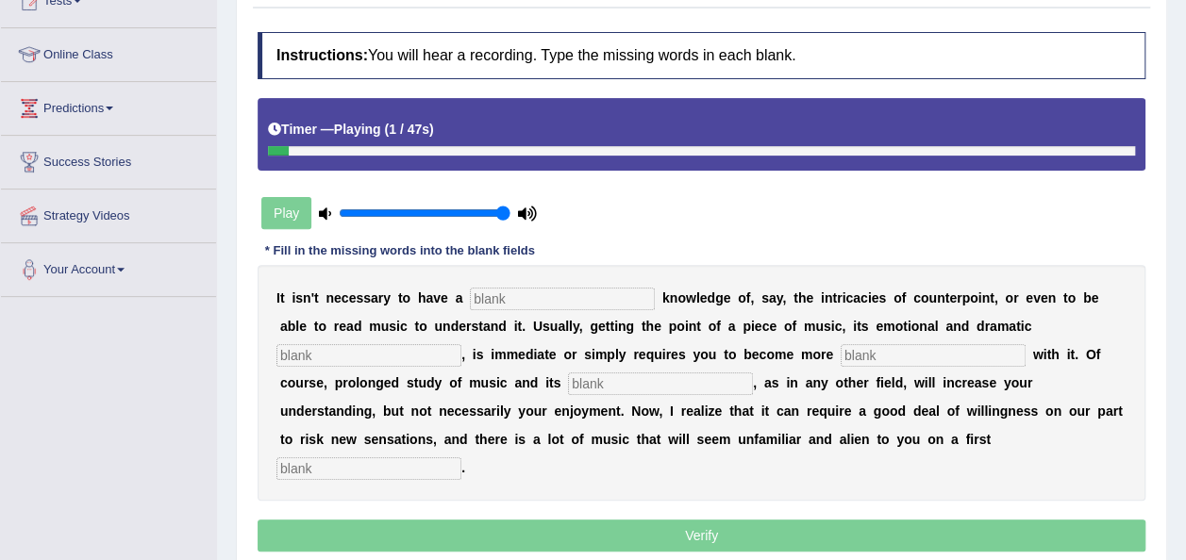
click at [509, 306] on input "text" at bounding box center [562, 299] width 185 height 23
type input "specialize"
click at [461, 344] on input "text" at bounding box center [368, 355] width 185 height 23
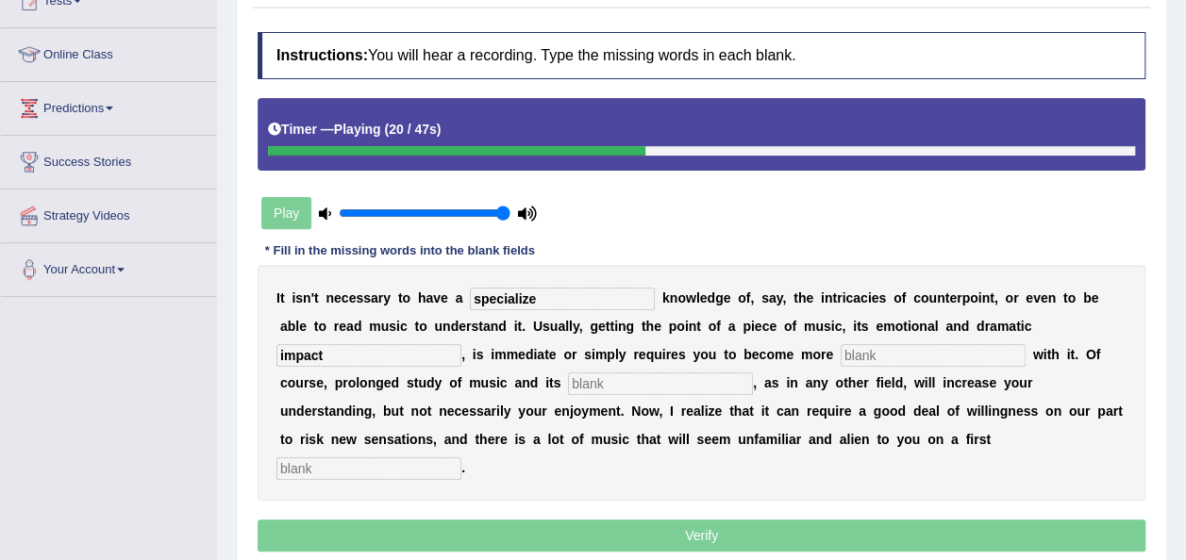
type input "impact"
click at [840, 349] on input "text" at bounding box center [932, 355] width 185 height 23
type input "familiar"
click at [568, 373] on input "text" at bounding box center [660, 384] width 185 height 23
type input "composition"
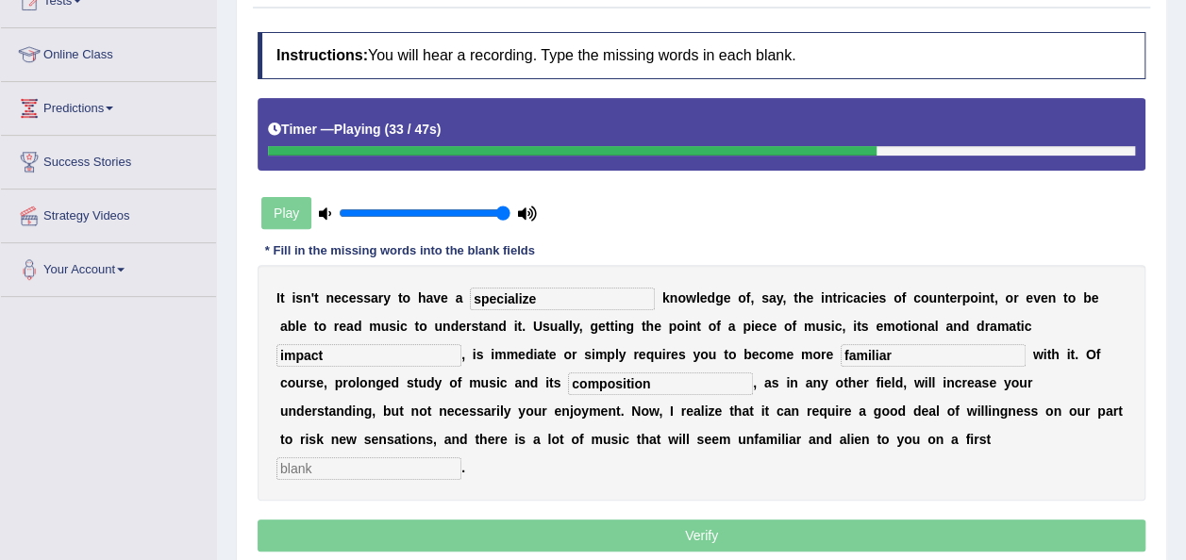
click at [461, 457] on input "text" at bounding box center [368, 468] width 185 height 23
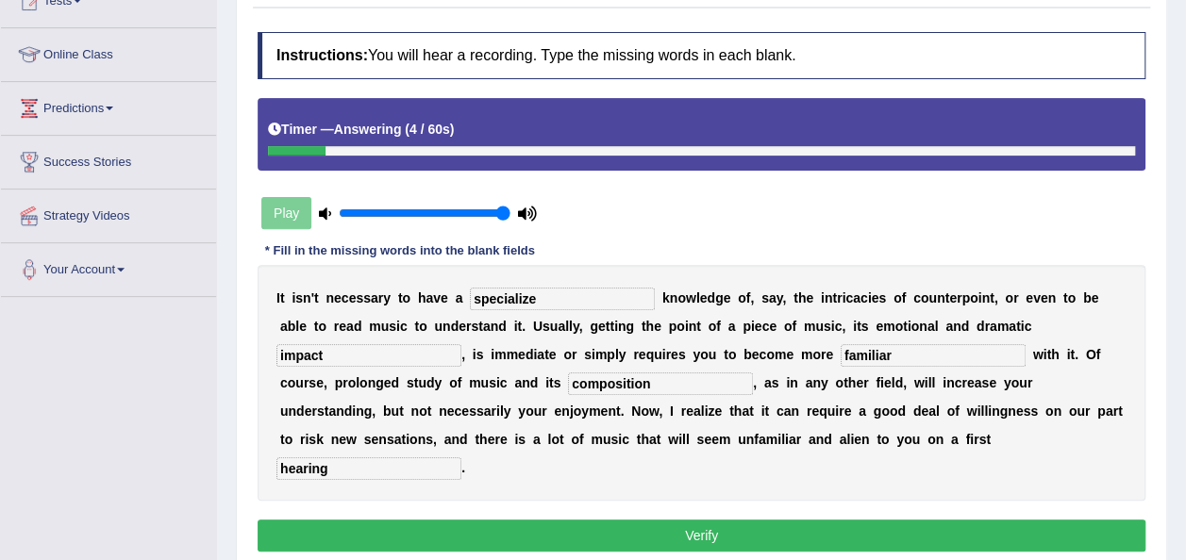
type input "hearing"
click at [617, 520] on button "Verify" at bounding box center [701, 536] width 888 height 32
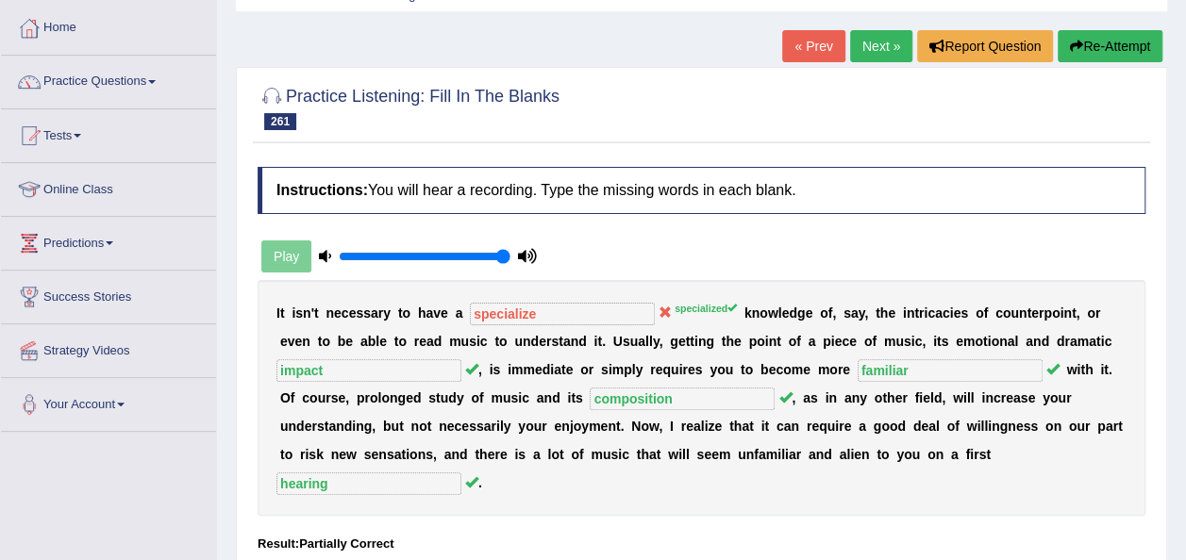
scroll to position [75, 0]
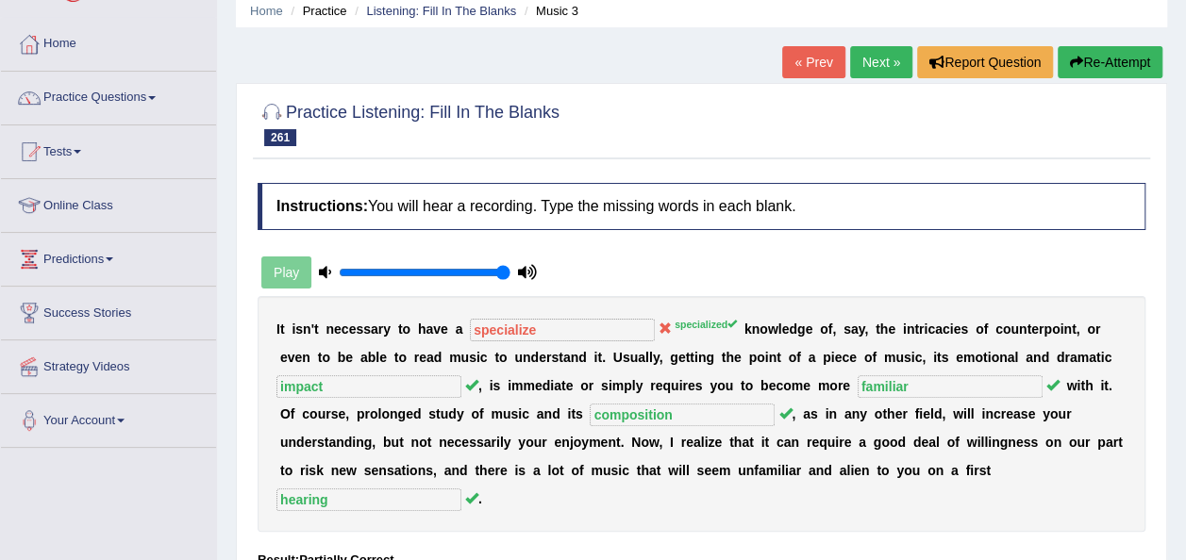
click at [876, 55] on link "Next »" at bounding box center [881, 62] width 62 height 32
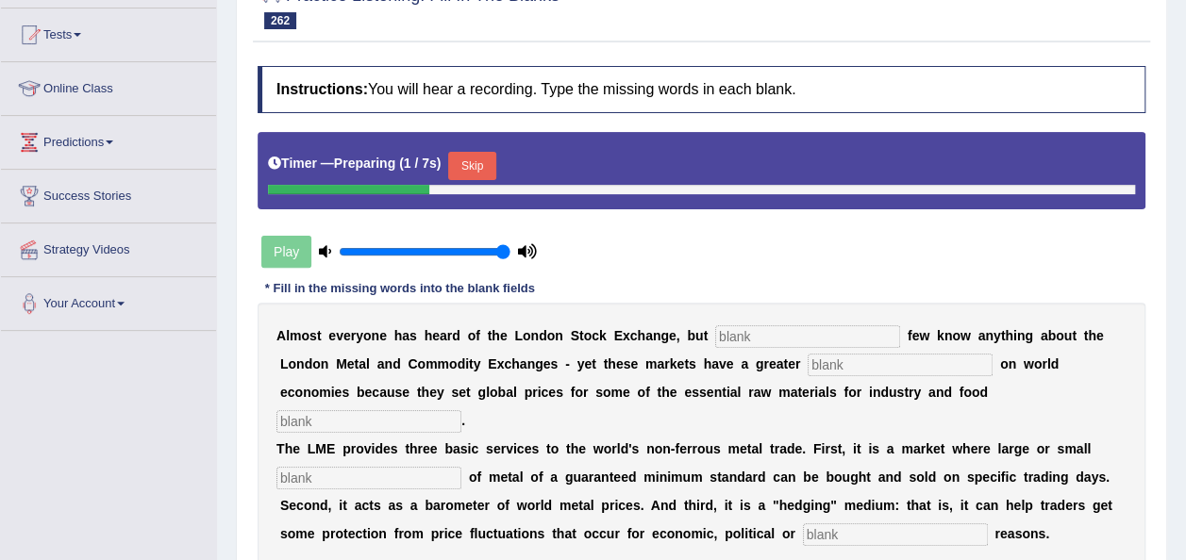
scroll to position [226, 0]
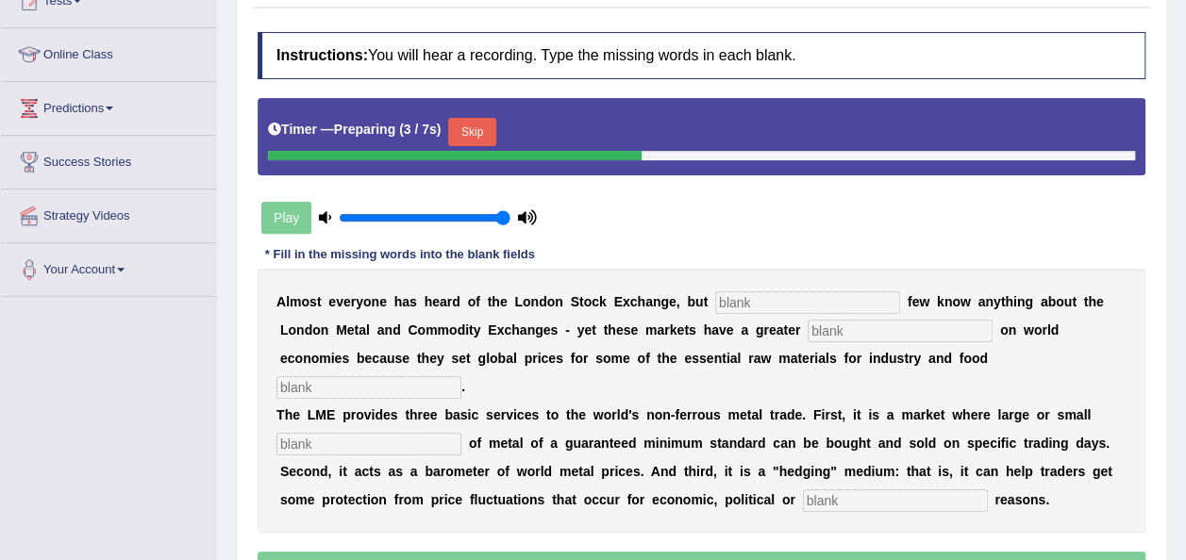
click at [487, 128] on button "Skip" at bounding box center [471, 132] width 47 height 28
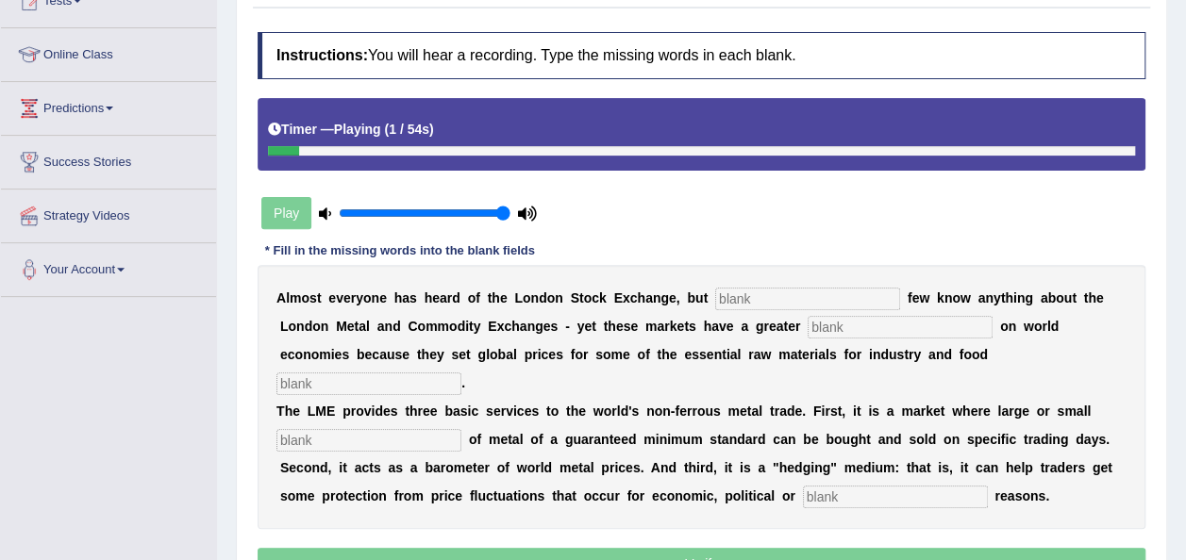
click at [719, 306] on input "text" at bounding box center [807, 299] width 185 height 23
type input "relatively"
click at [807, 334] on input "text" at bounding box center [899, 327] width 185 height 23
type input "influence"
click at [461, 373] on input "text" at bounding box center [368, 384] width 185 height 23
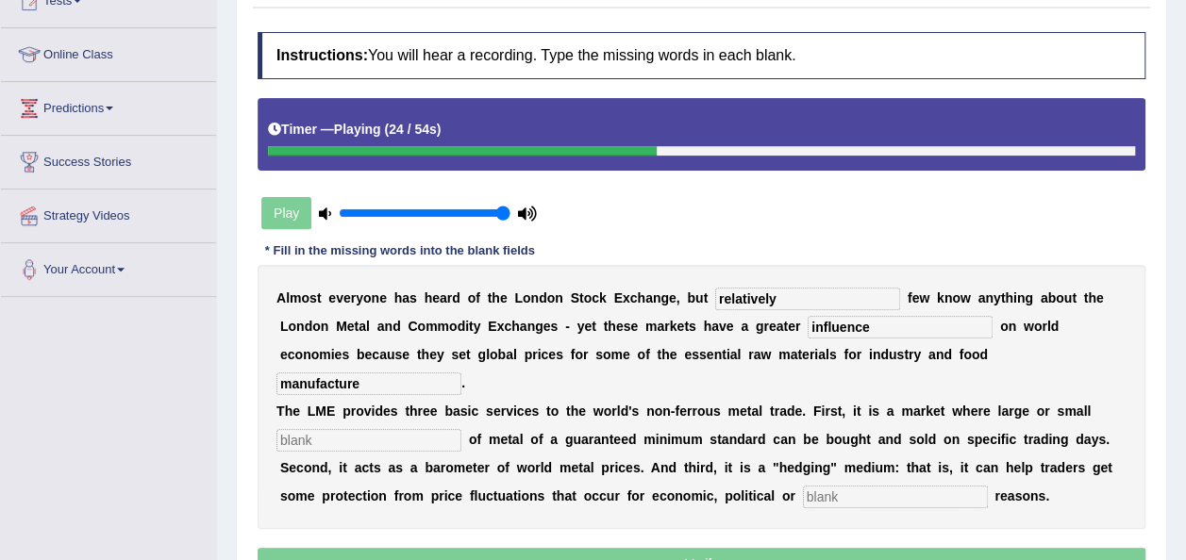
type input "manufacture"
click at [393, 429] on input "text" at bounding box center [368, 440] width 185 height 23
type input "quantity"
click at [803, 486] on input "text" at bounding box center [895, 497] width 185 height 23
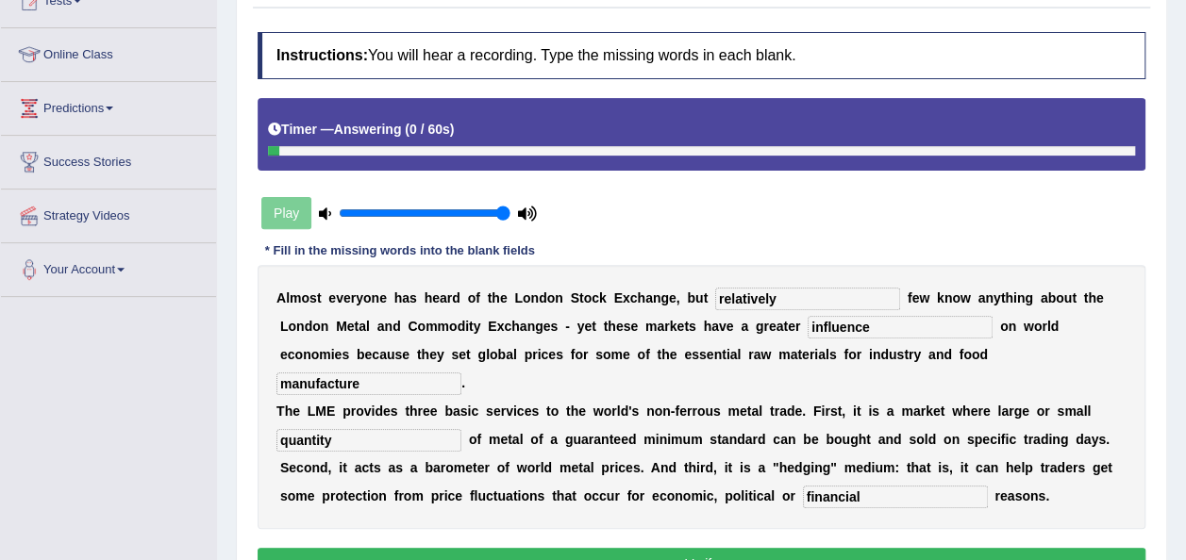
type input "financial"
click at [742, 548] on button "Verify" at bounding box center [701, 564] width 888 height 32
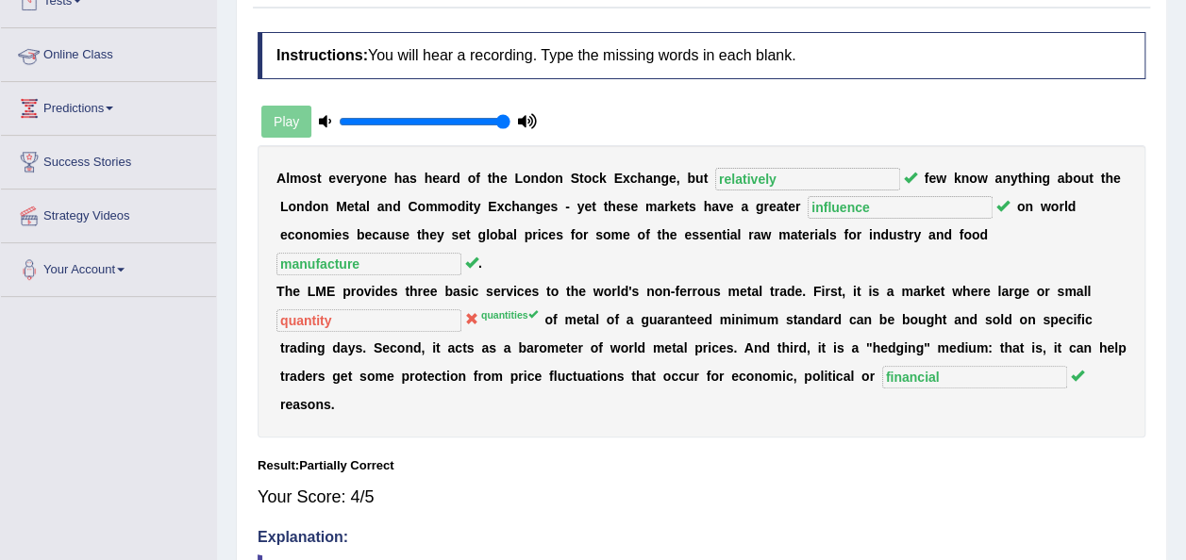
click at [107, 64] on link "Online Class" at bounding box center [108, 51] width 215 height 47
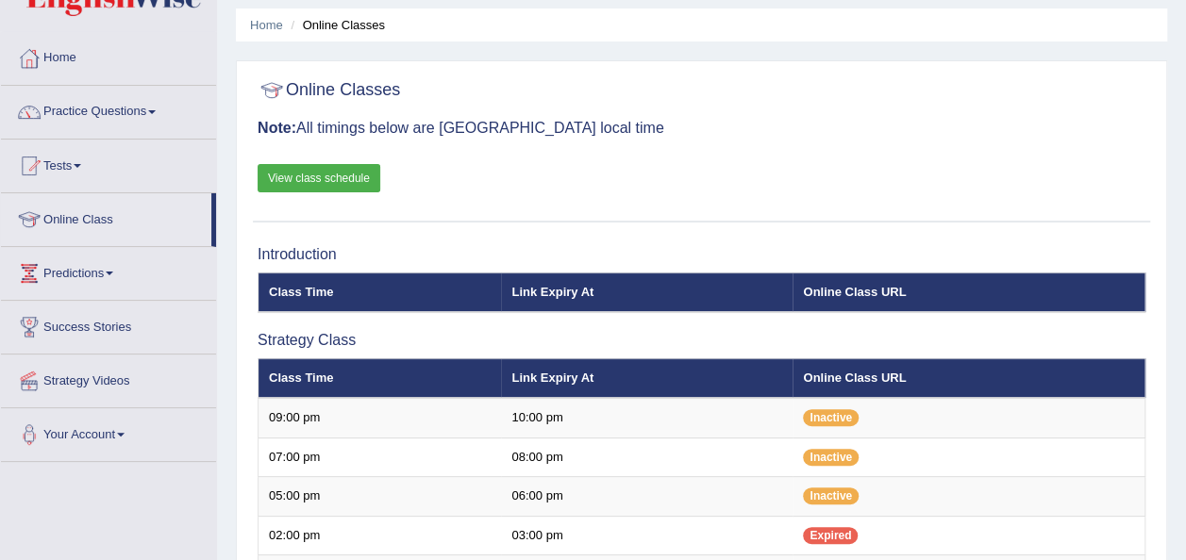
scroll to position [11, 0]
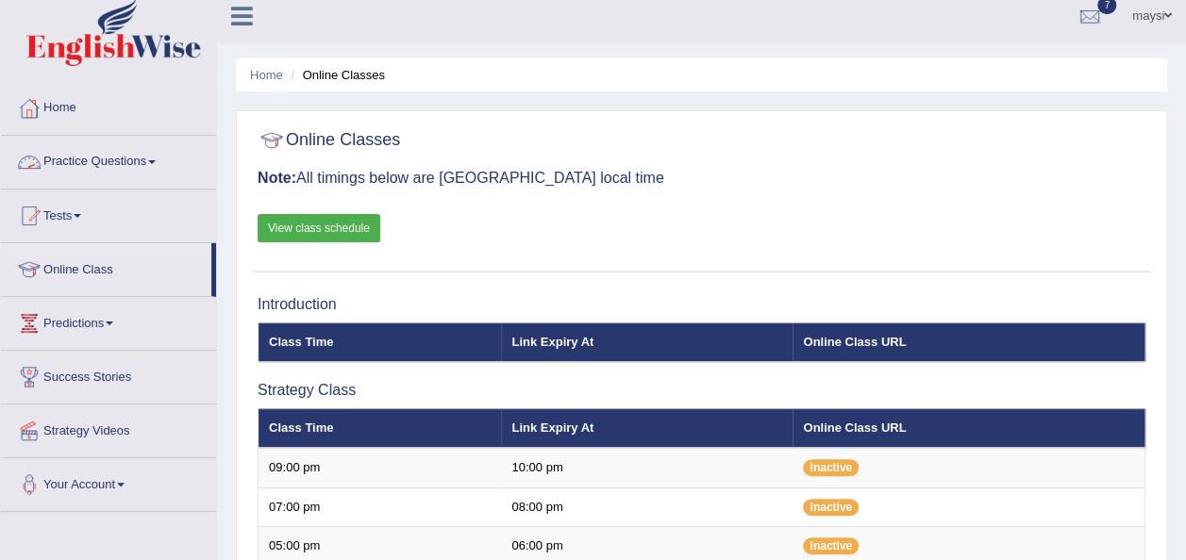
click at [153, 183] on li "Practice Questions Speaking Practice Read Aloud Repeat Sentence Describe Image …" at bounding box center [108, 163] width 215 height 54
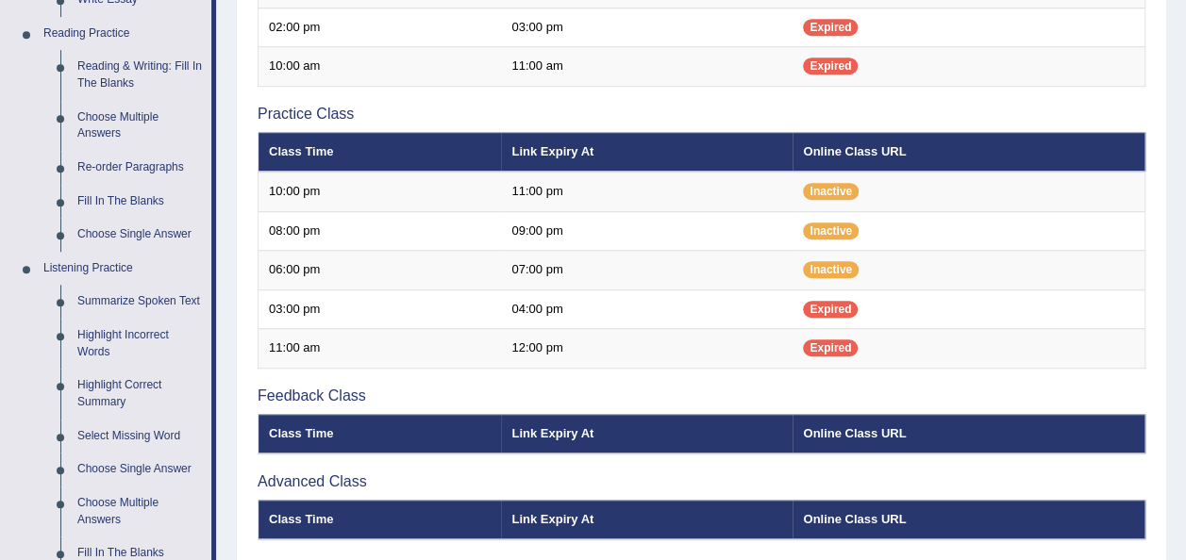
scroll to position [587, 0]
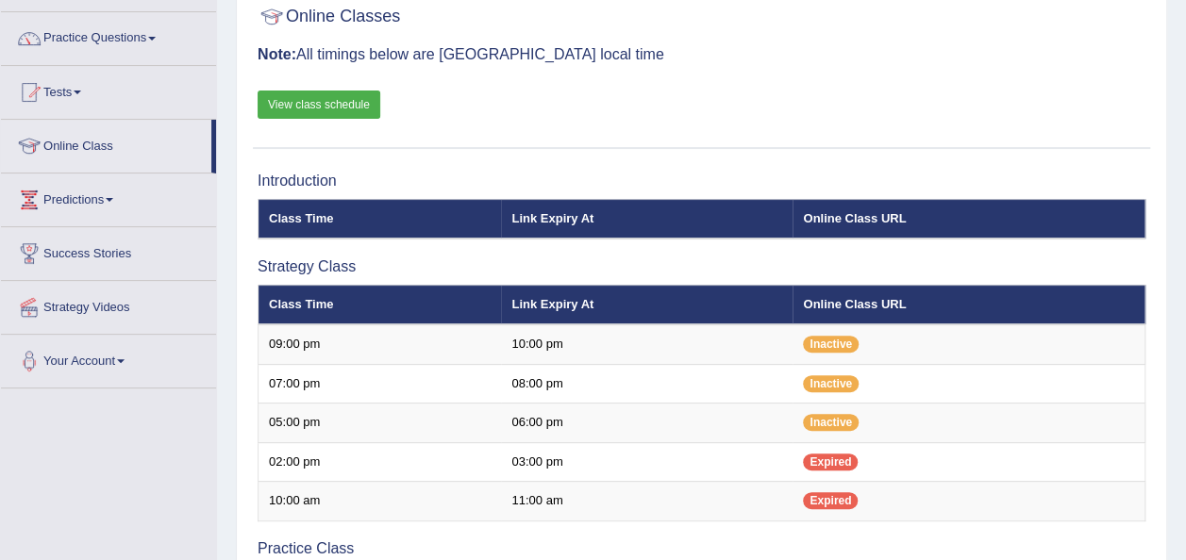
scroll to position [124, 0]
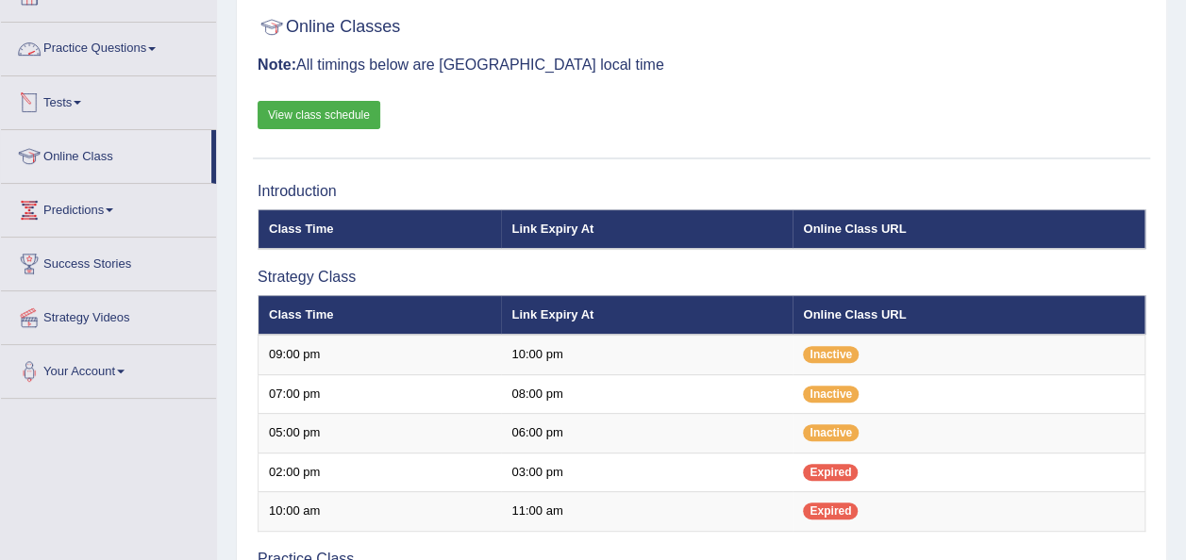
click at [158, 60] on link "Practice Questions" at bounding box center [108, 46] width 215 height 47
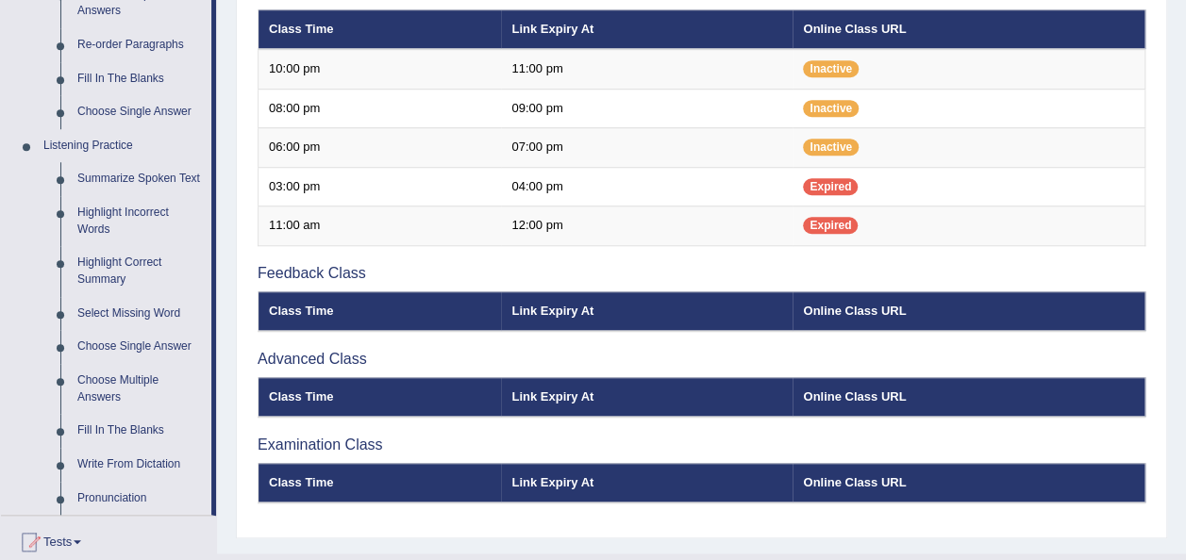
scroll to position [702, 0]
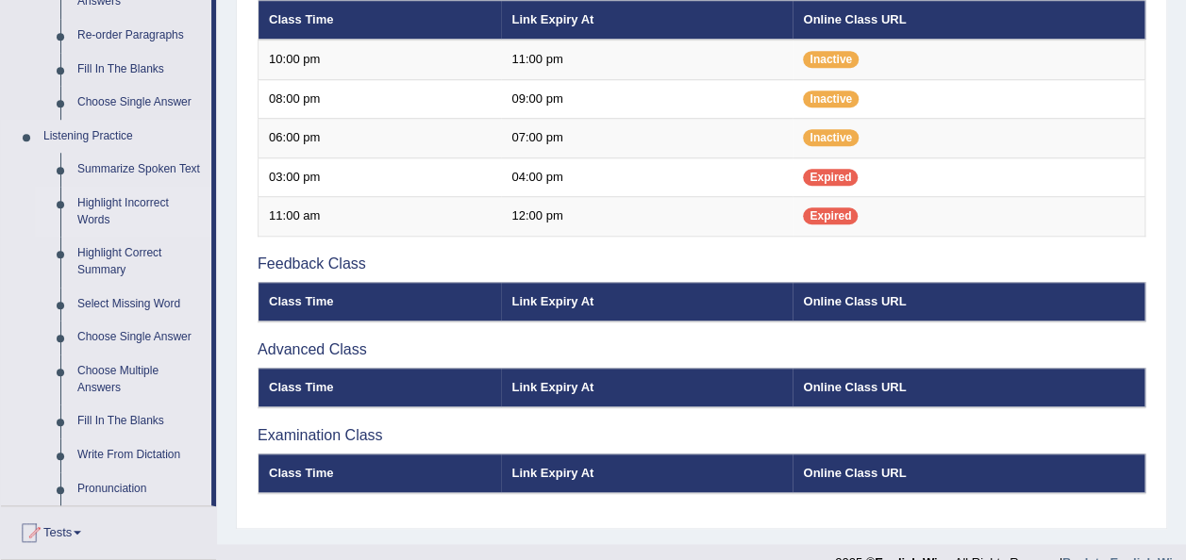
click at [136, 206] on link "Highlight Incorrect Words" at bounding box center [140, 212] width 142 height 50
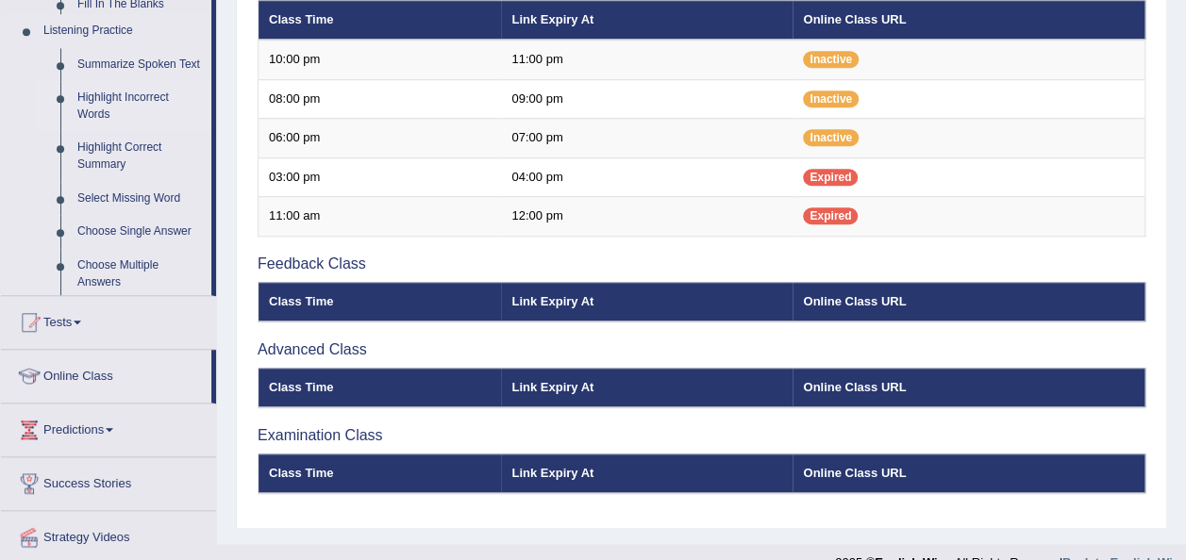
scroll to position [272, 0]
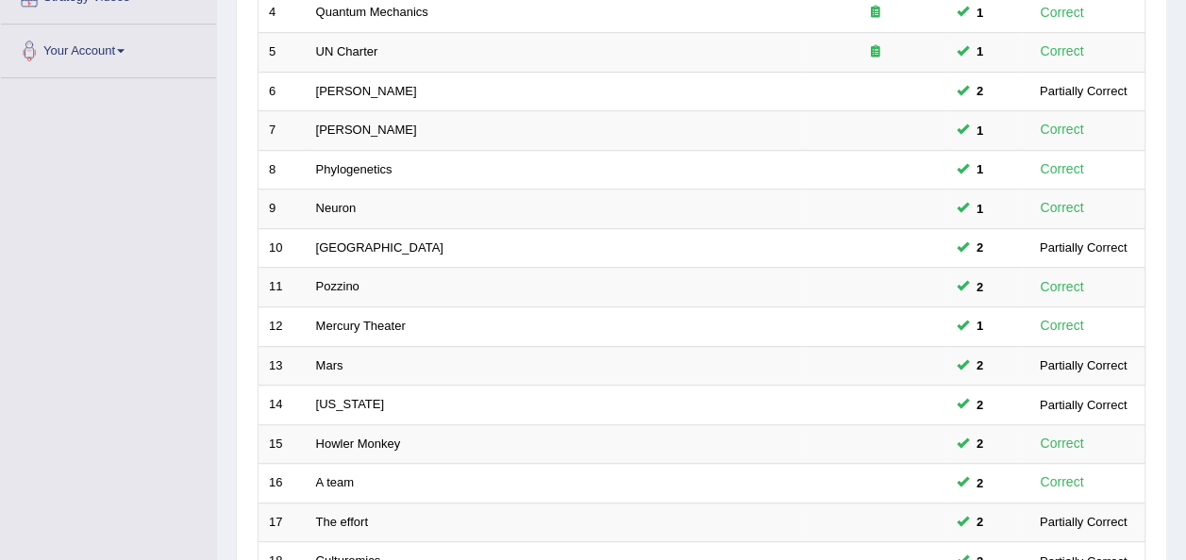
scroll to position [679, 0]
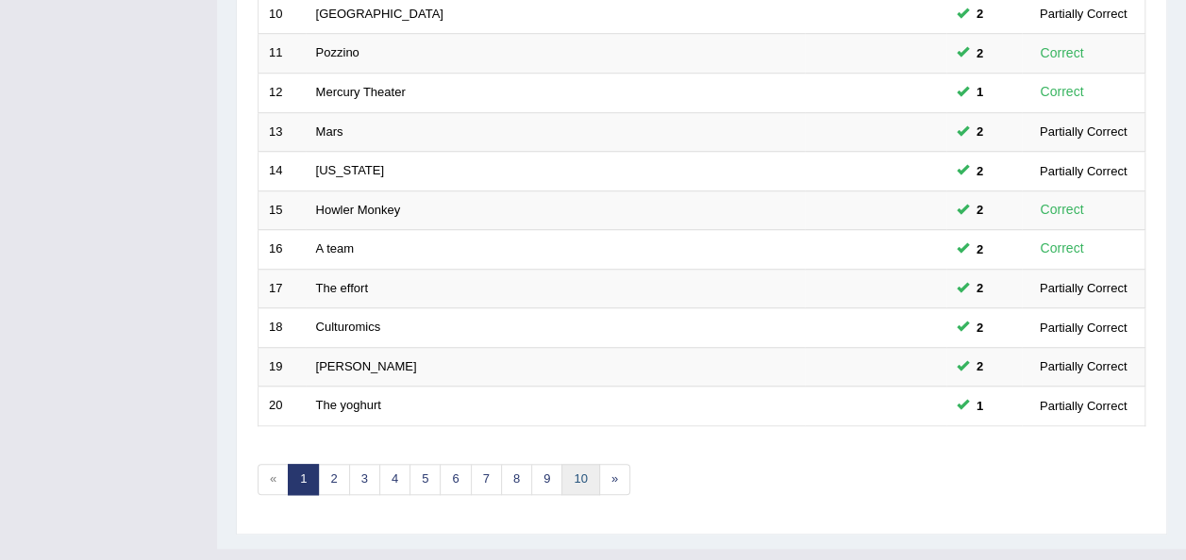
click at [572, 464] on link "10" at bounding box center [580, 479] width 38 height 31
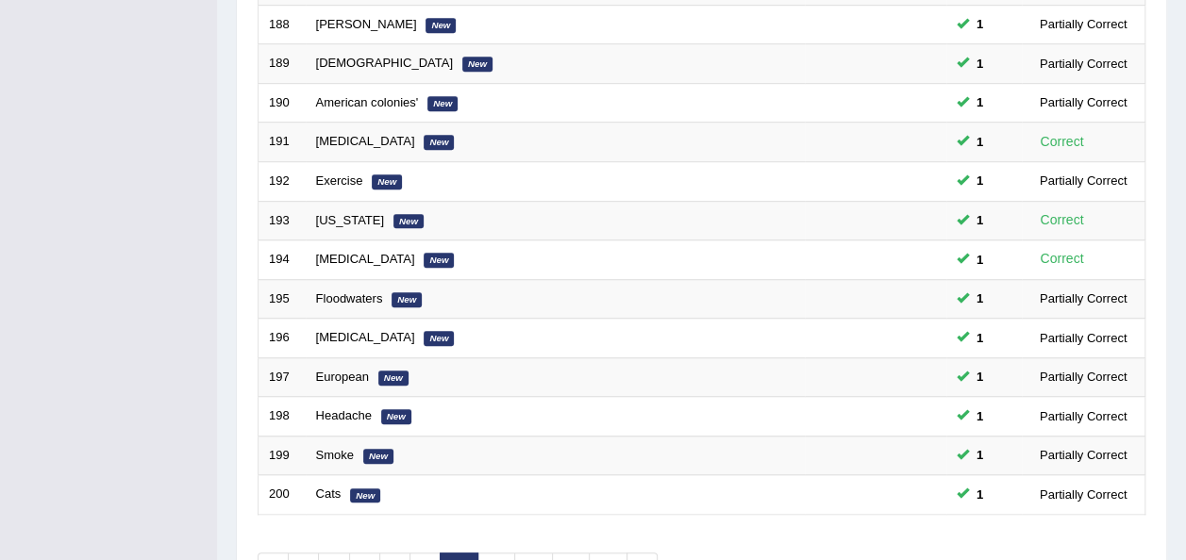
scroll to position [676, 0]
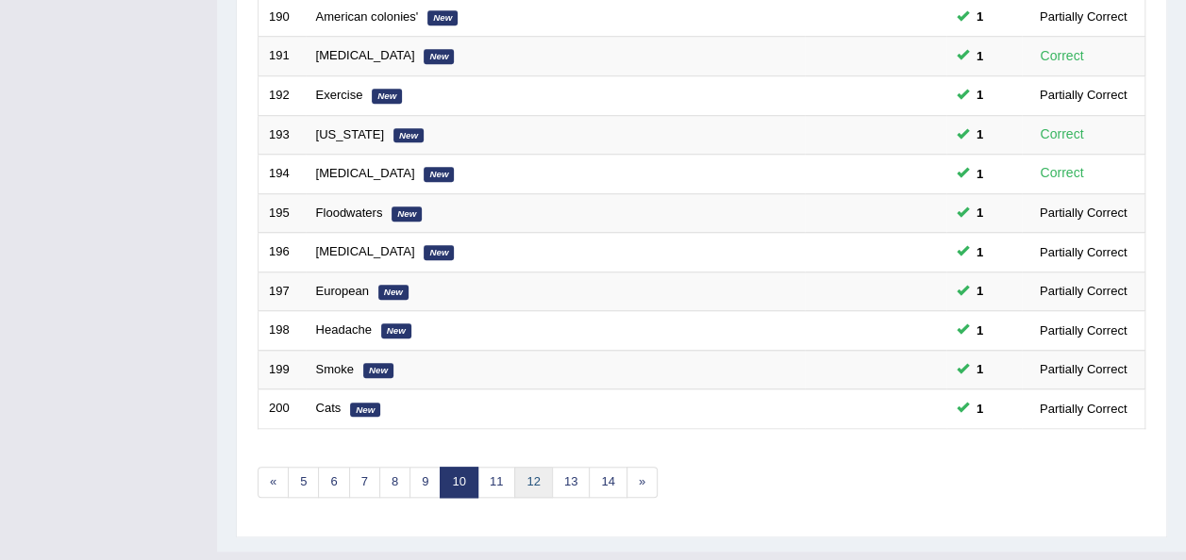
click at [524, 467] on link "12" at bounding box center [533, 482] width 38 height 31
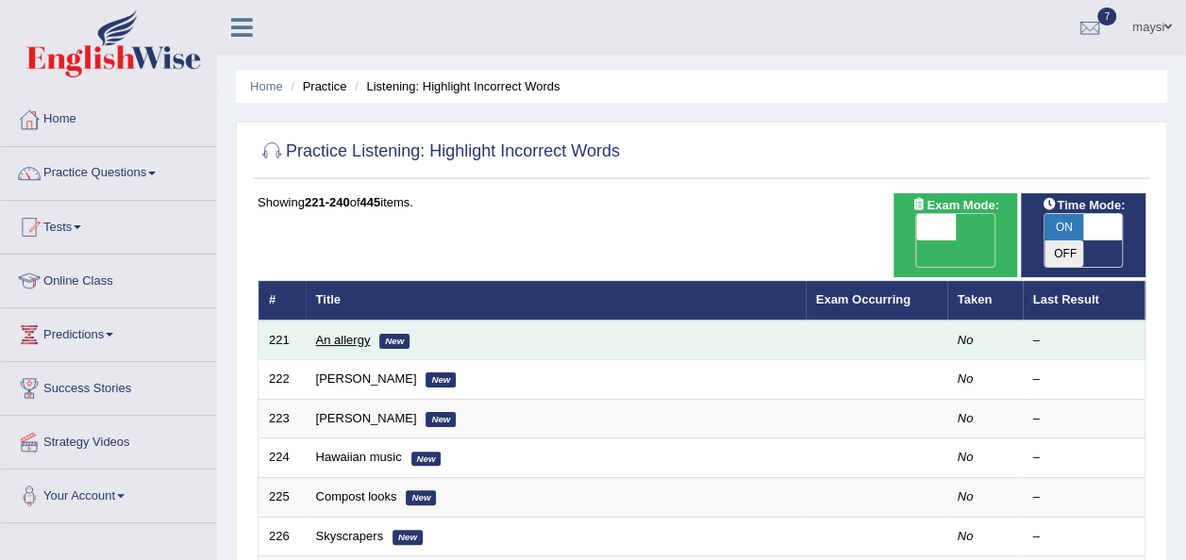
click at [354, 333] on link "An allergy" at bounding box center [343, 340] width 55 height 14
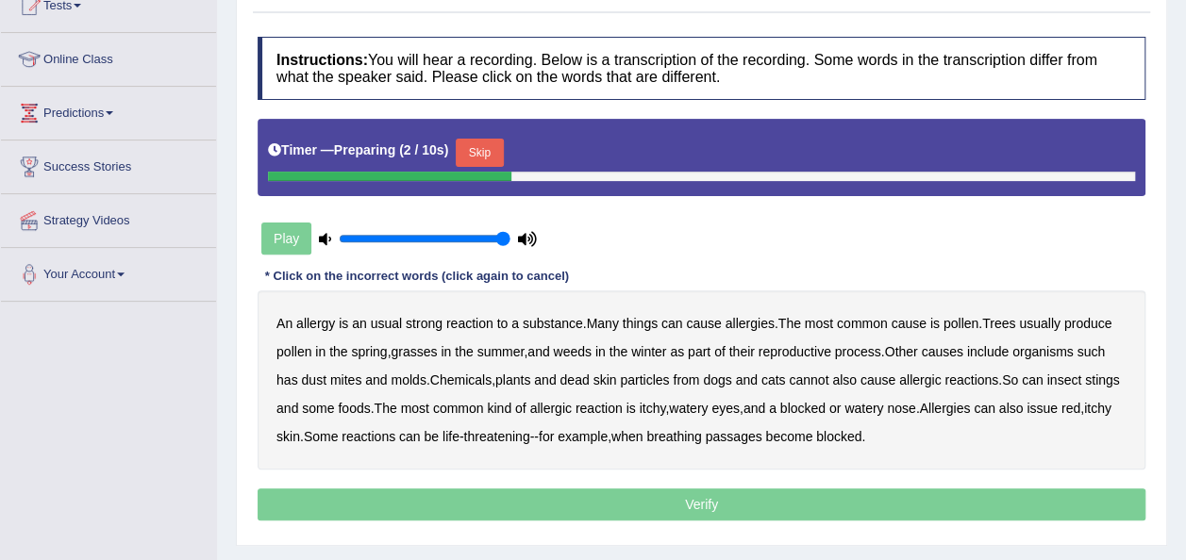
scroll to position [226, 0]
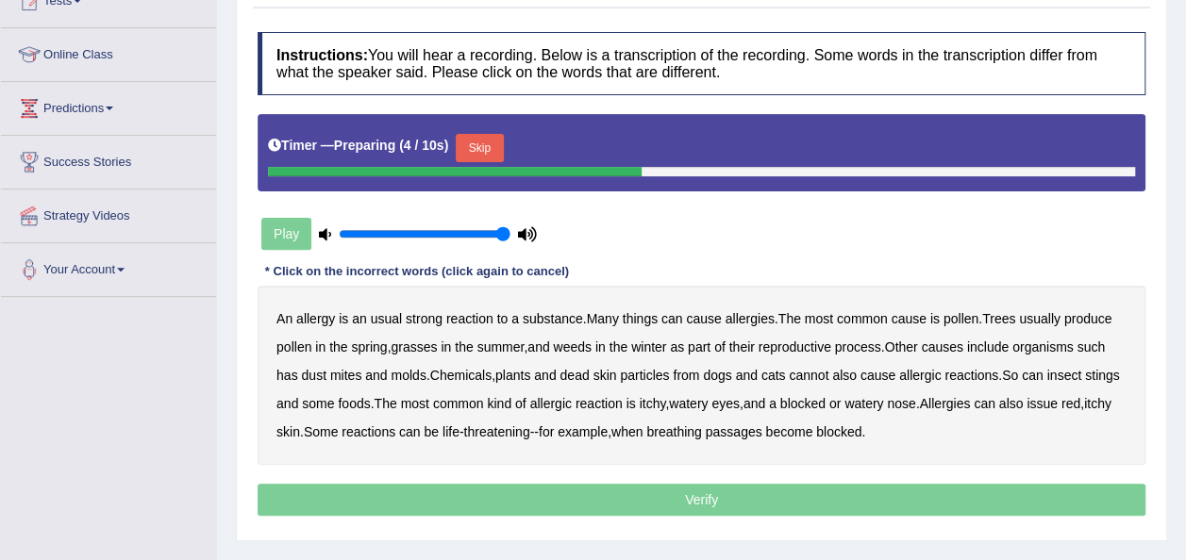
click at [476, 142] on button "Skip" at bounding box center [479, 148] width 47 height 28
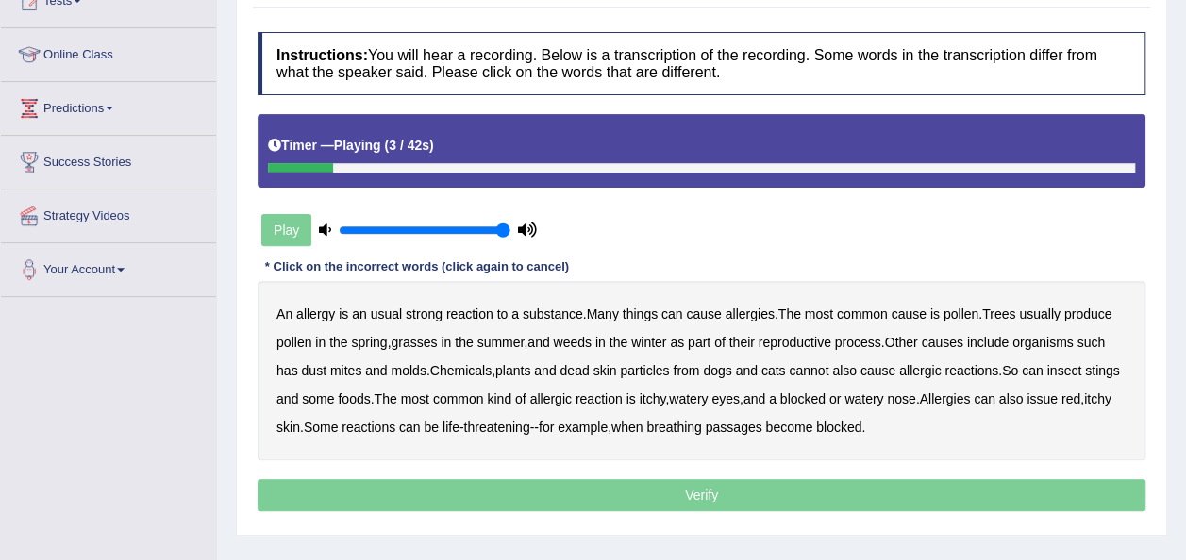
click at [389, 317] on b "usual" at bounding box center [386, 314] width 31 height 15
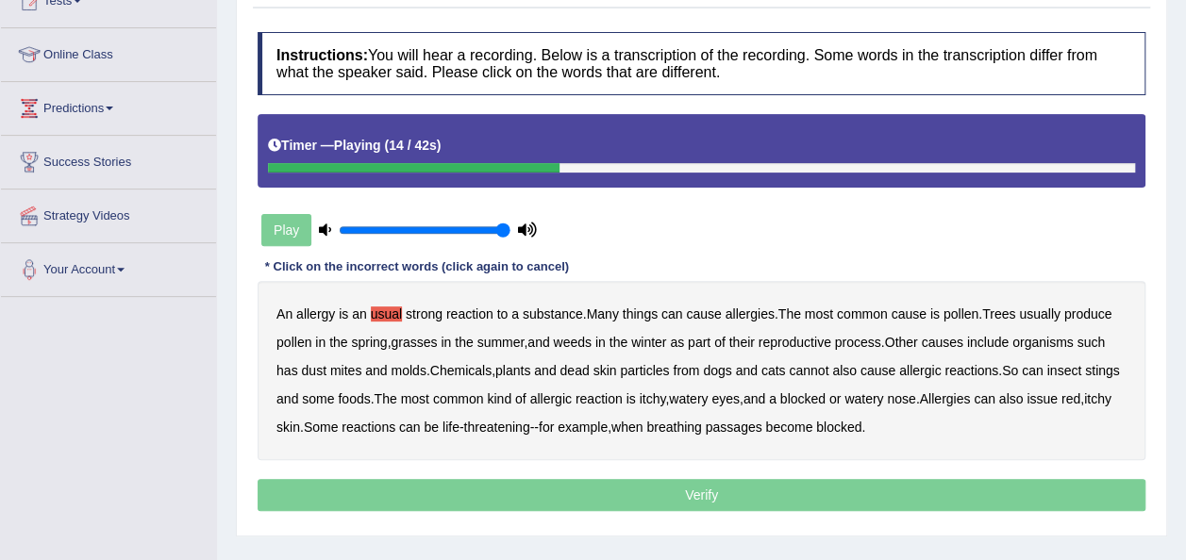
click at [647, 343] on b "winter" at bounding box center [648, 342] width 35 height 15
click at [819, 376] on b "cannot" at bounding box center [808, 370] width 40 height 15
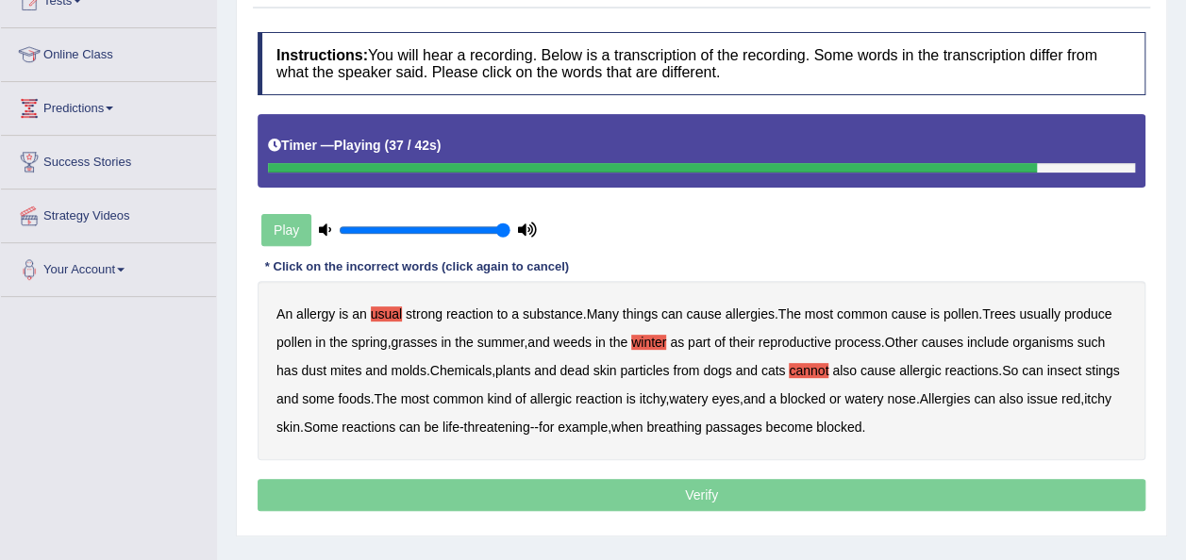
click at [1057, 395] on b "issue" at bounding box center [1041, 398] width 31 height 15
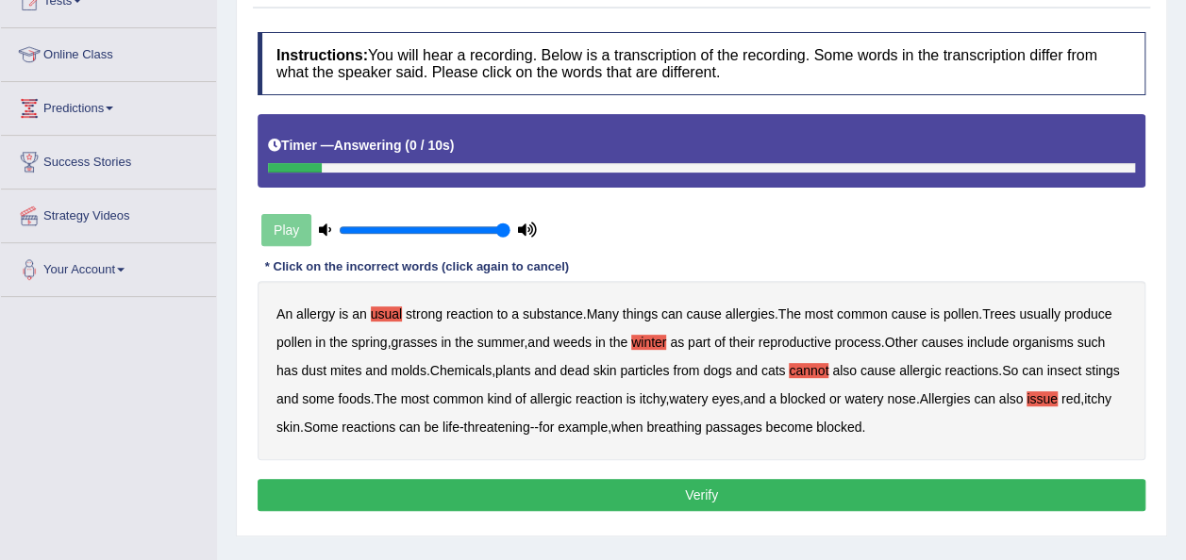
click at [805, 482] on button "Verify" at bounding box center [701, 495] width 888 height 32
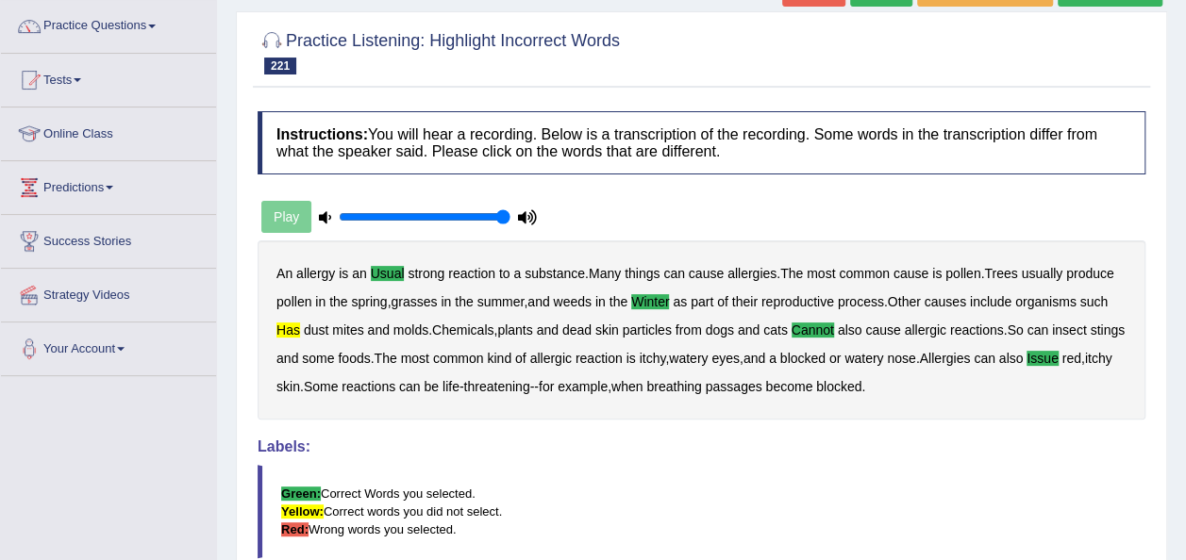
scroll to position [113, 0]
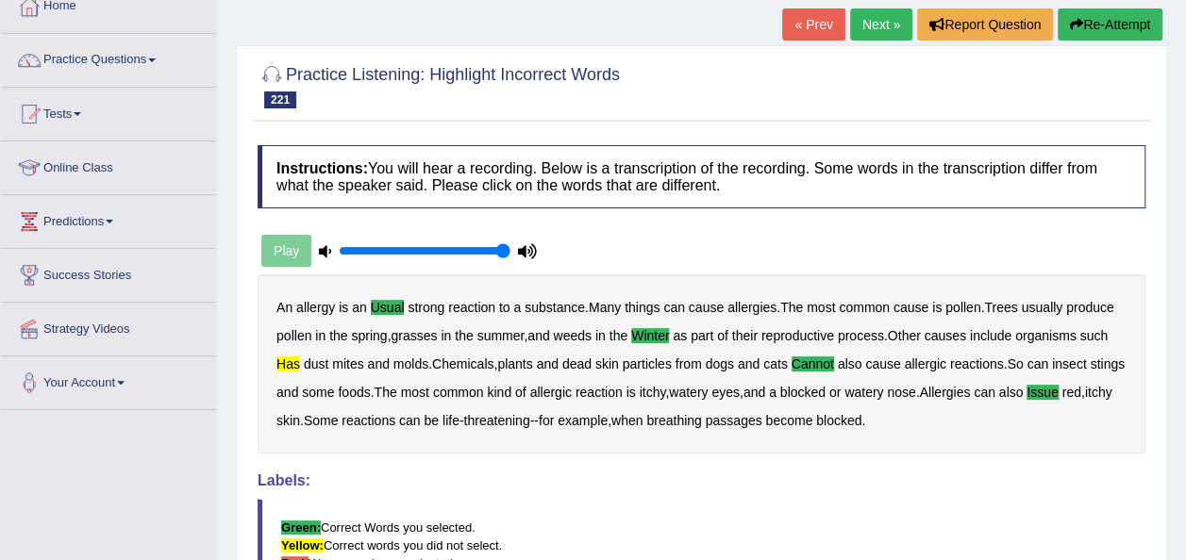
click at [894, 19] on link "Next »" at bounding box center [881, 24] width 62 height 32
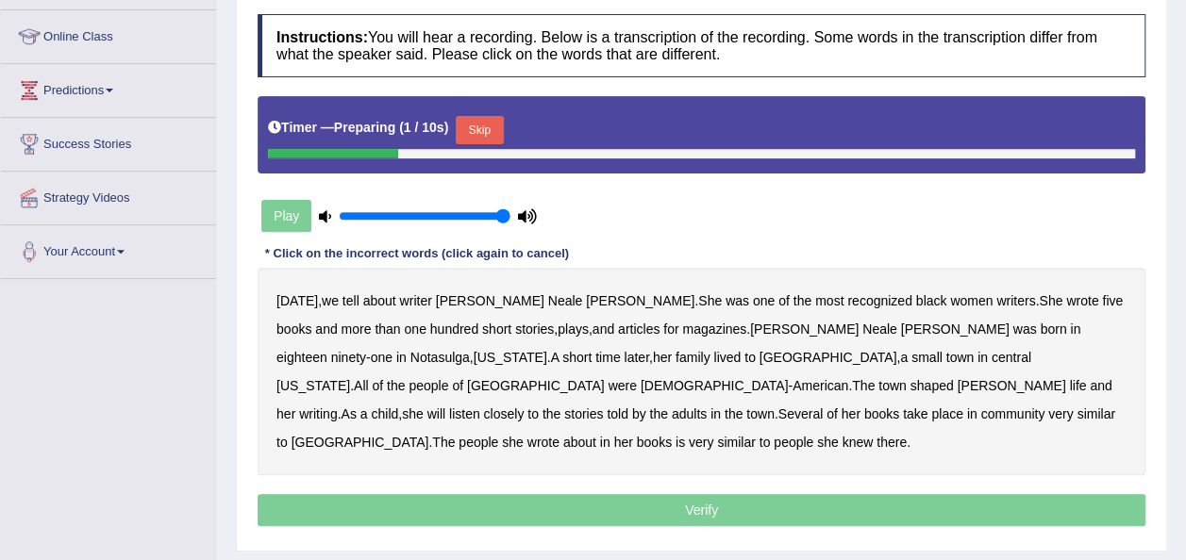
scroll to position [264, 0]
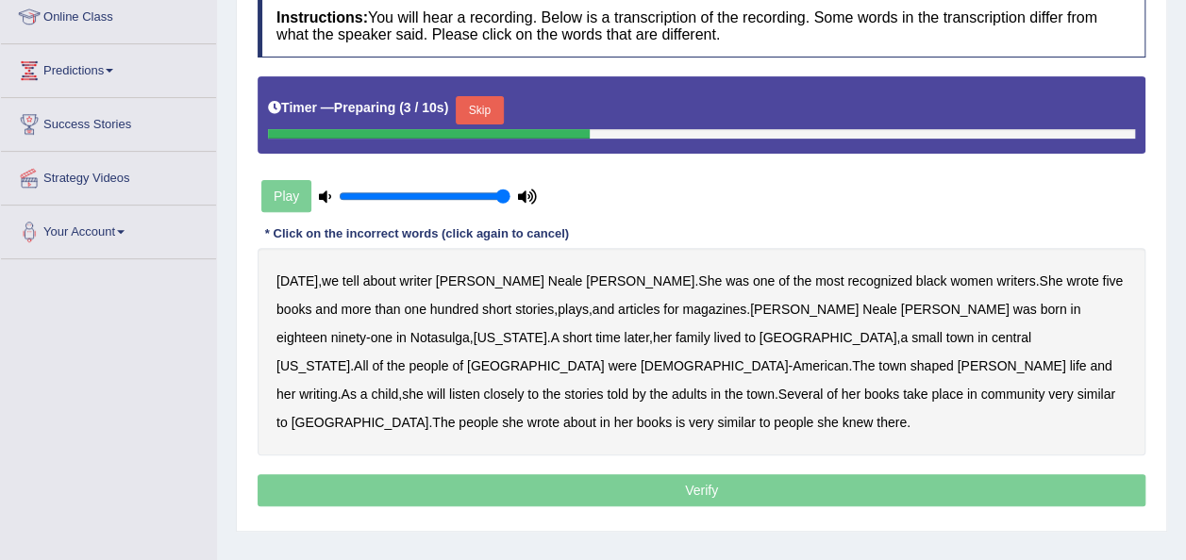
click at [468, 107] on button "Skip" at bounding box center [479, 110] width 47 height 28
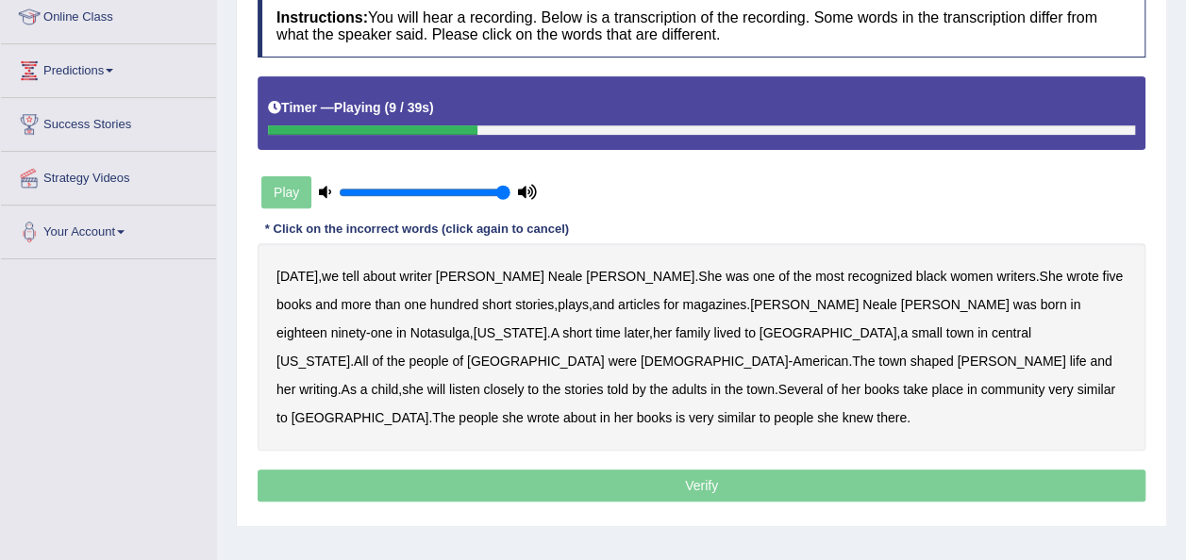
click at [1102, 279] on b "five" at bounding box center [1112, 276] width 21 height 15
click at [713, 326] on b "lived" at bounding box center [726, 332] width 27 height 15
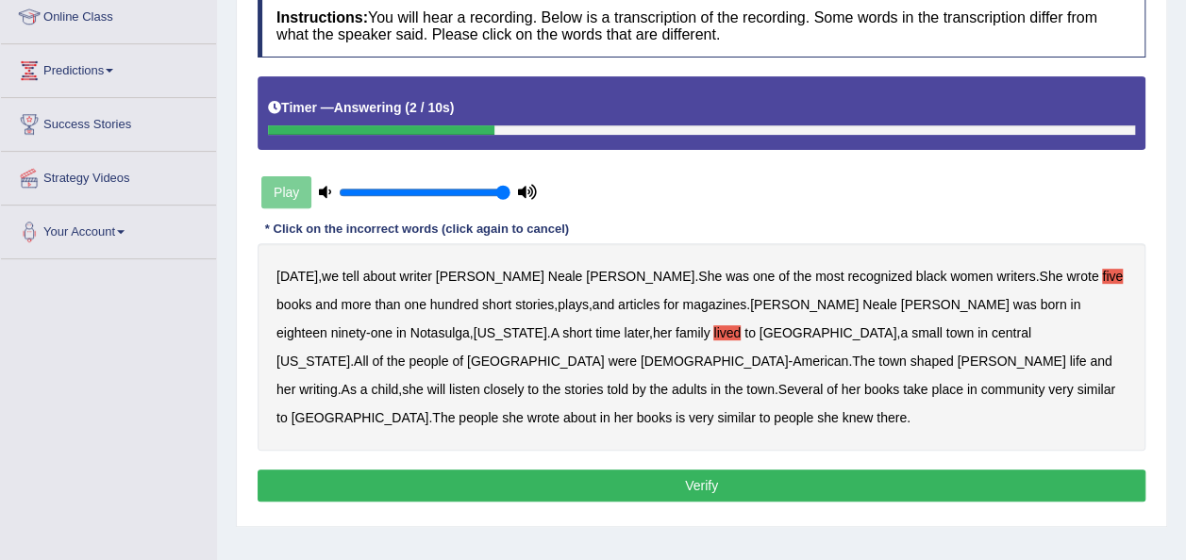
click at [812, 470] on button "Verify" at bounding box center [701, 486] width 888 height 32
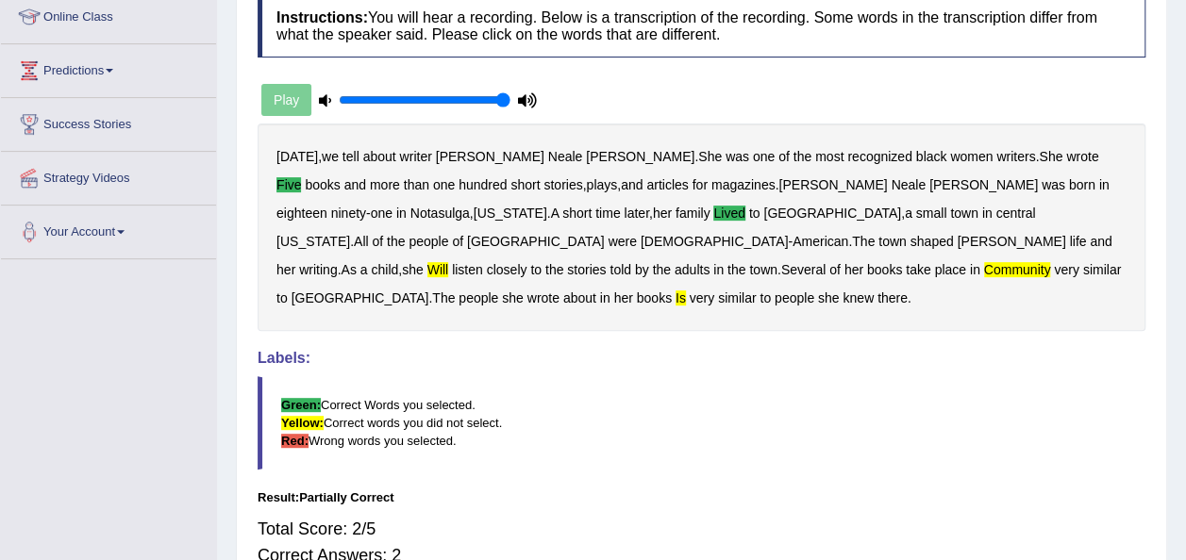
drag, startPoint x: 1194, startPoint y: 334, endPoint x: 802, endPoint y: 450, distance: 409.1
click at [802, 450] on div "Instructions: You will hear a recording. Below is a transcription of the record…" at bounding box center [701, 302] width 897 height 635
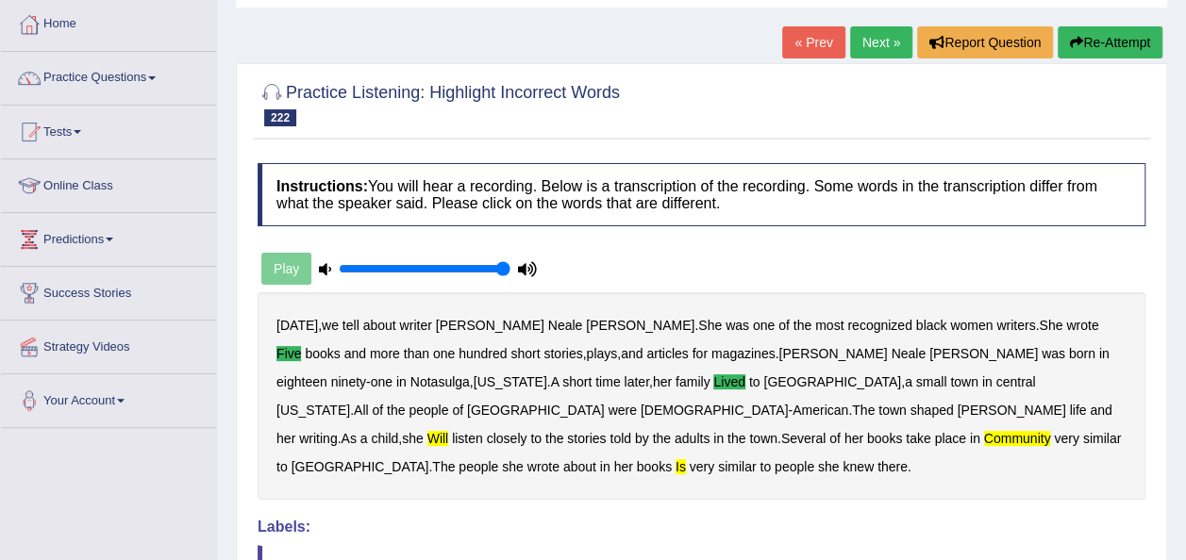
scroll to position [38, 0]
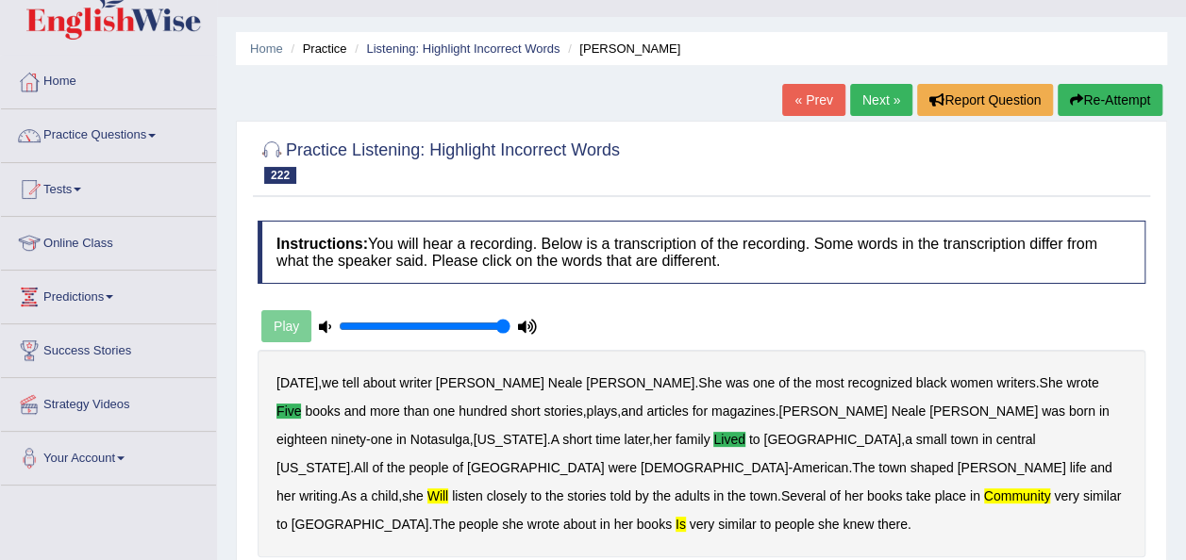
click at [894, 106] on link "Next »" at bounding box center [881, 100] width 62 height 32
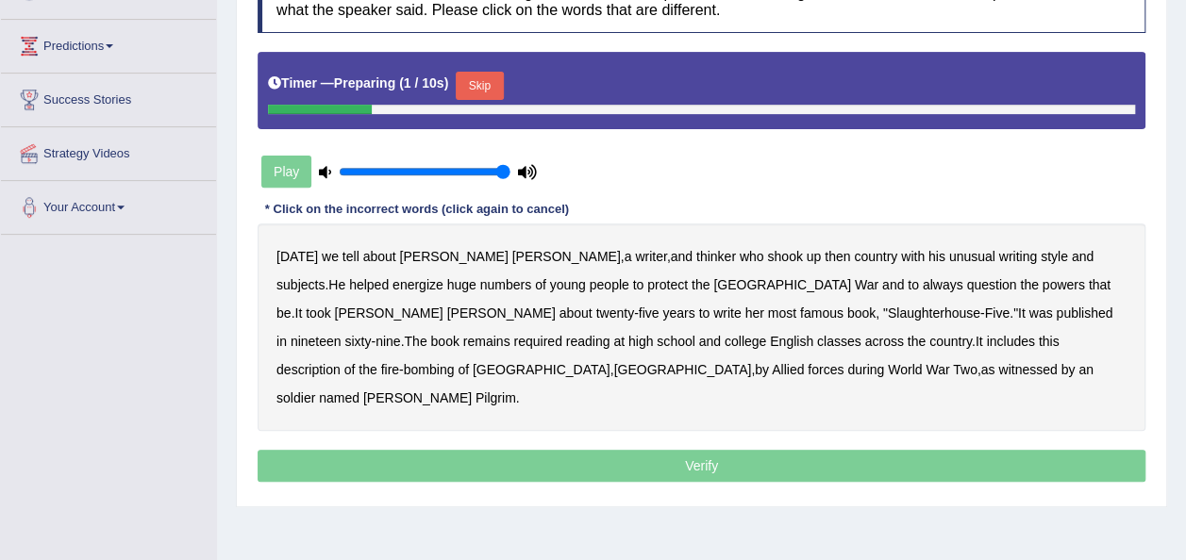
scroll to position [302, 0]
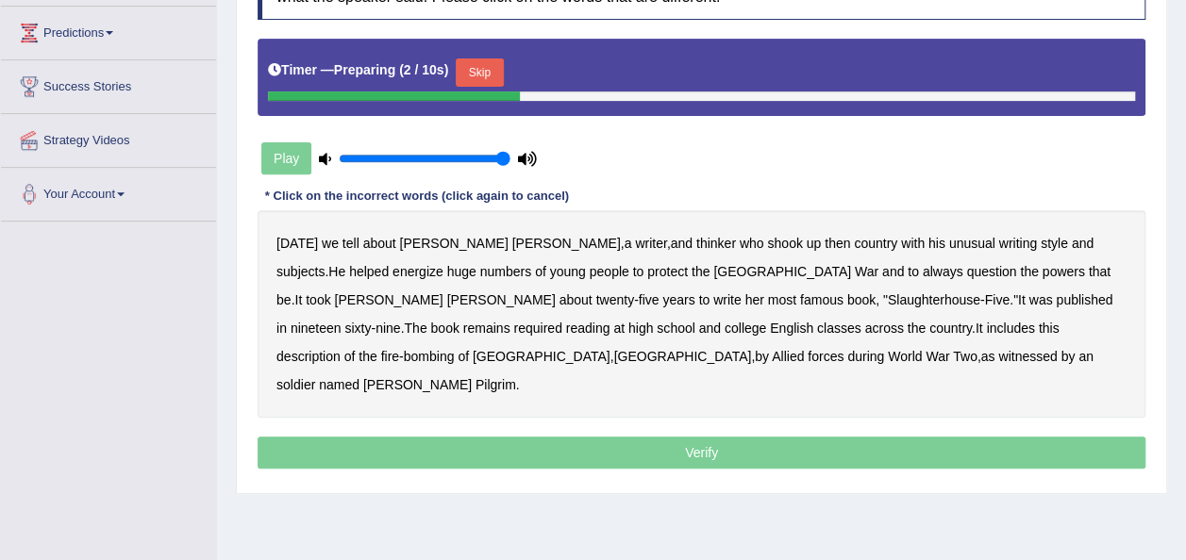
click at [470, 75] on button "Skip" at bounding box center [479, 72] width 47 height 28
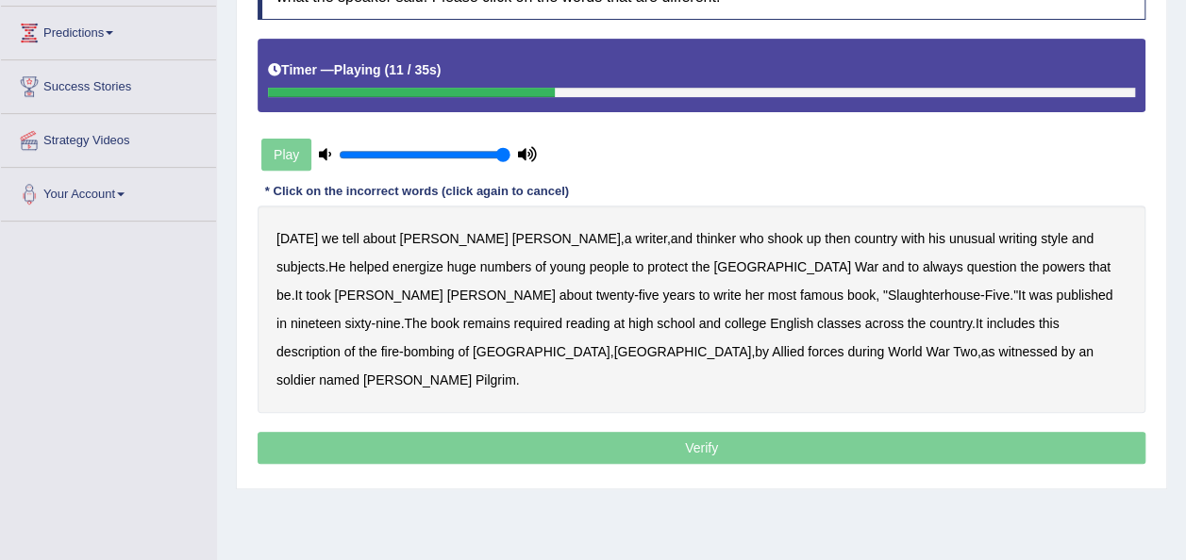
click at [647, 270] on b "protect" at bounding box center [667, 266] width 41 height 15
click at [744, 292] on b "her" at bounding box center [753, 295] width 19 height 15
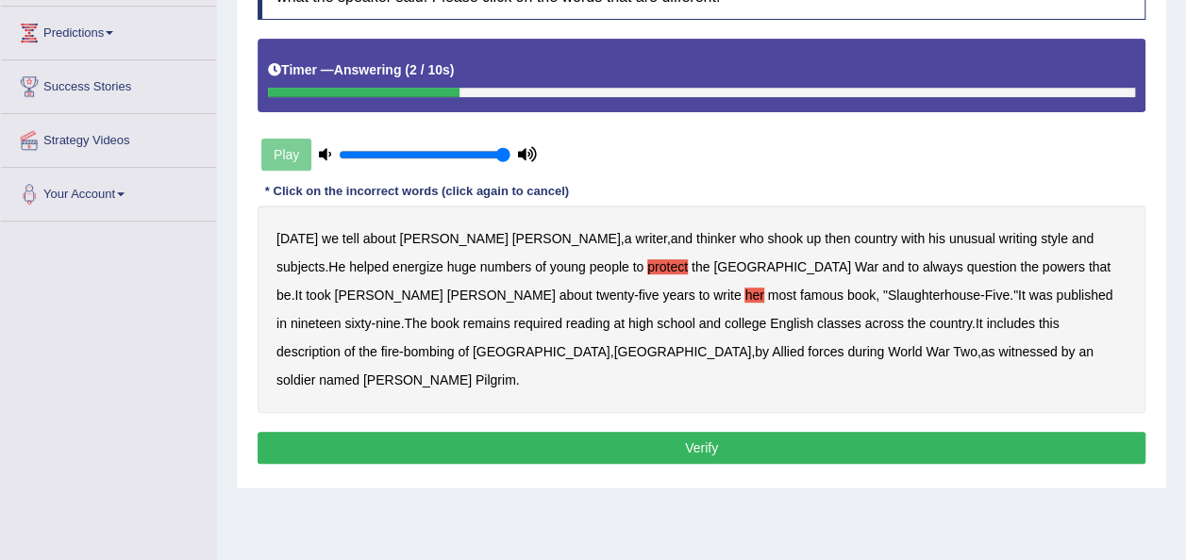
click at [772, 346] on b "Allied" at bounding box center [788, 351] width 32 height 15
click at [532, 432] on button "Verify" at bounding box center [701, 448] width 888 height 32
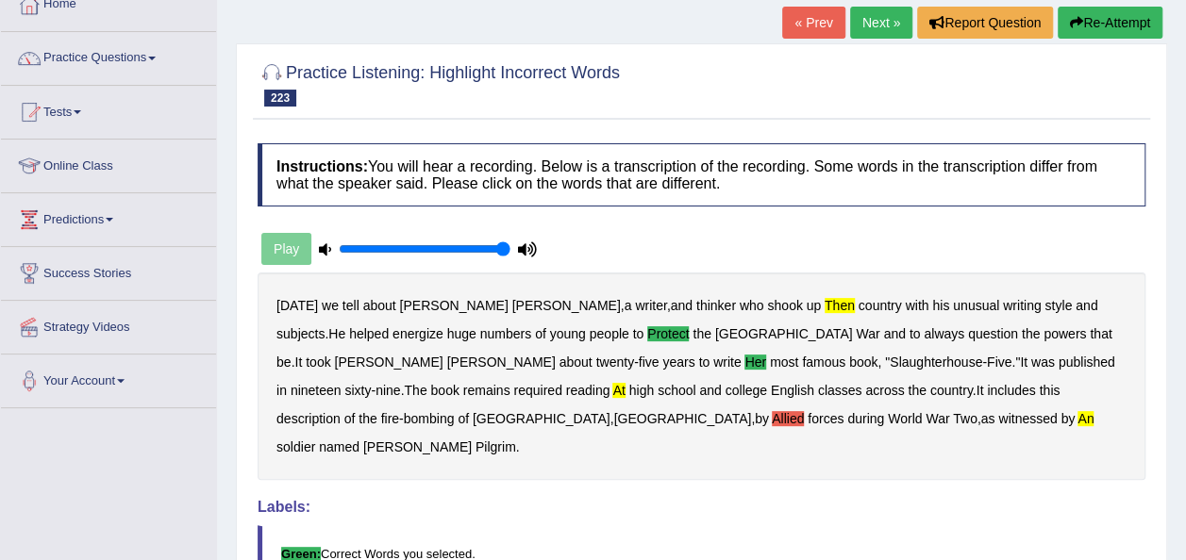
scroll to position [113, 0]
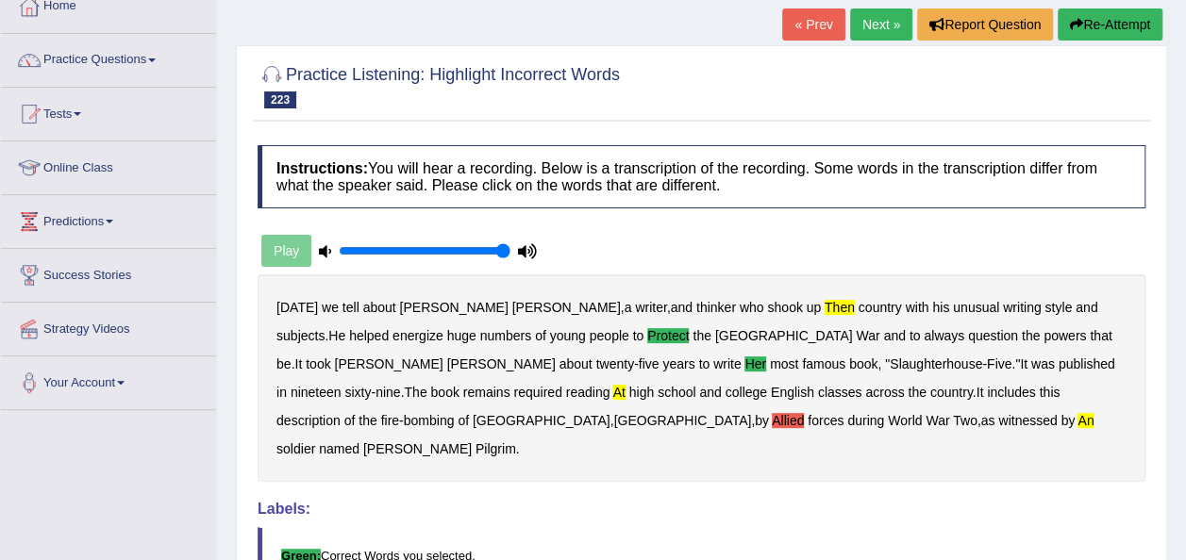
click at [866, 23] on link "Next »" at bounding box center [881, 24] width 62 height 32
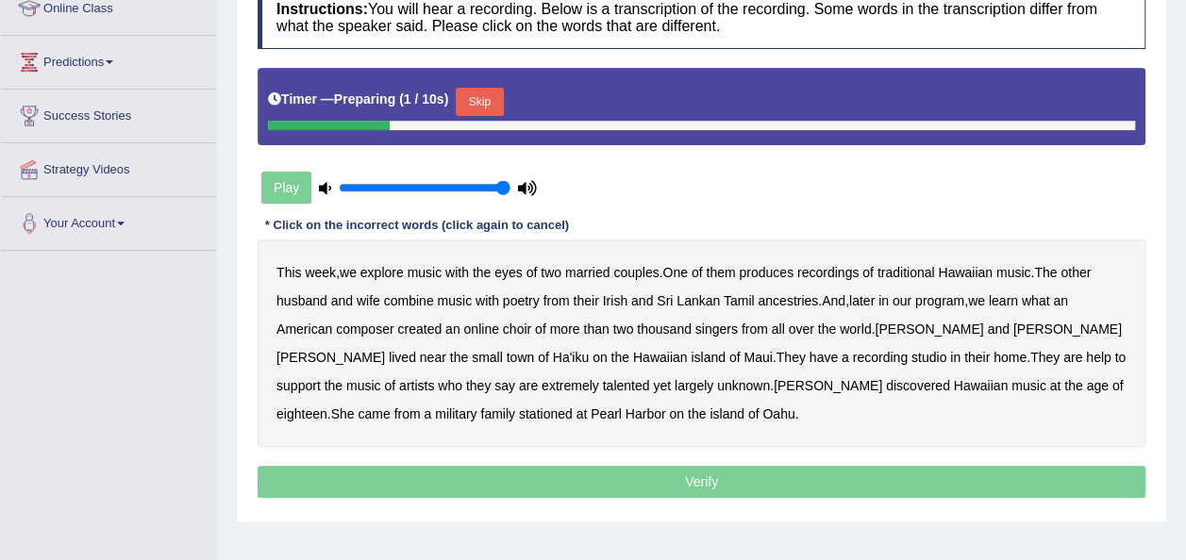
scroll to position [340, 0]
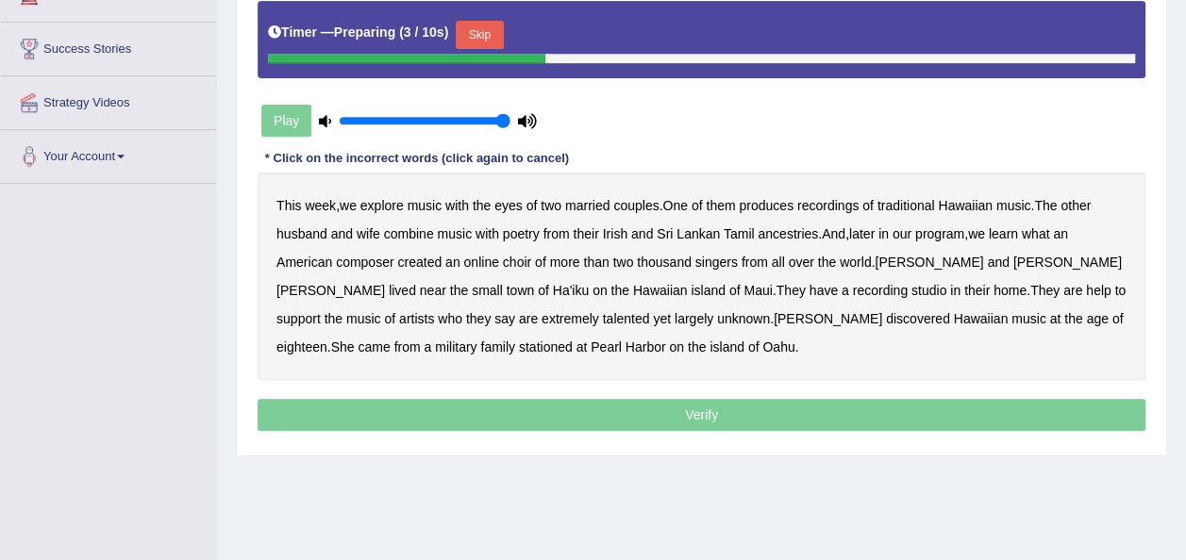
click at [479, 32] on button "Skip" at bounding box center [479, 35] width 47 height 28
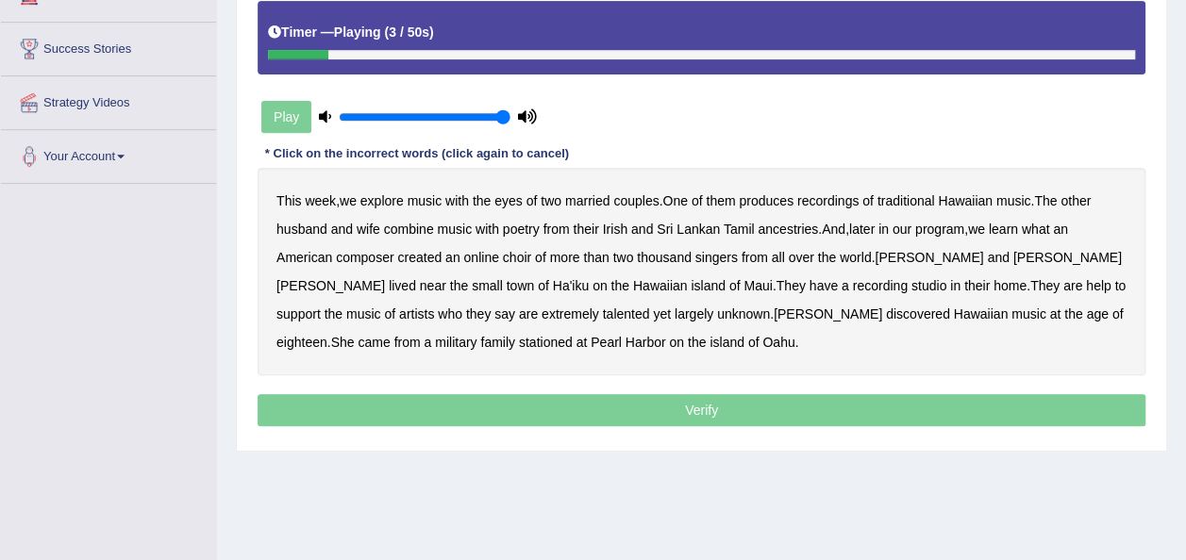
click at [457, 198] on b "with" at bounding box center [457, 200] width 24 height 15
click at [992, 195] on b "Hawaiian" at bounding box center [965, 200] width 55 height 15
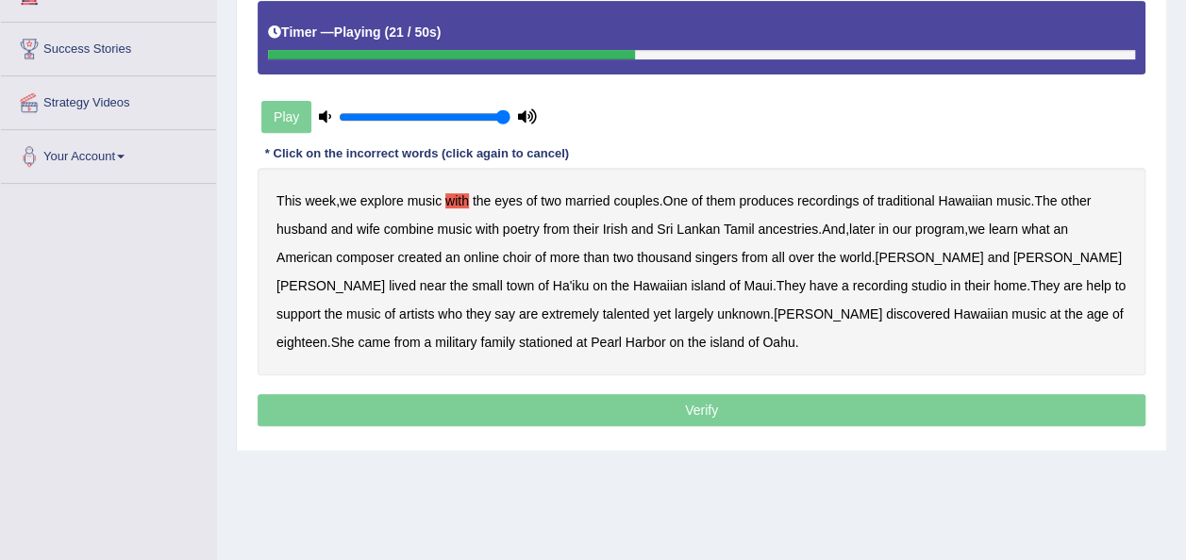
click at [1038, 231] on b "what" at bounding box center [1035, 229] width 28 height 15
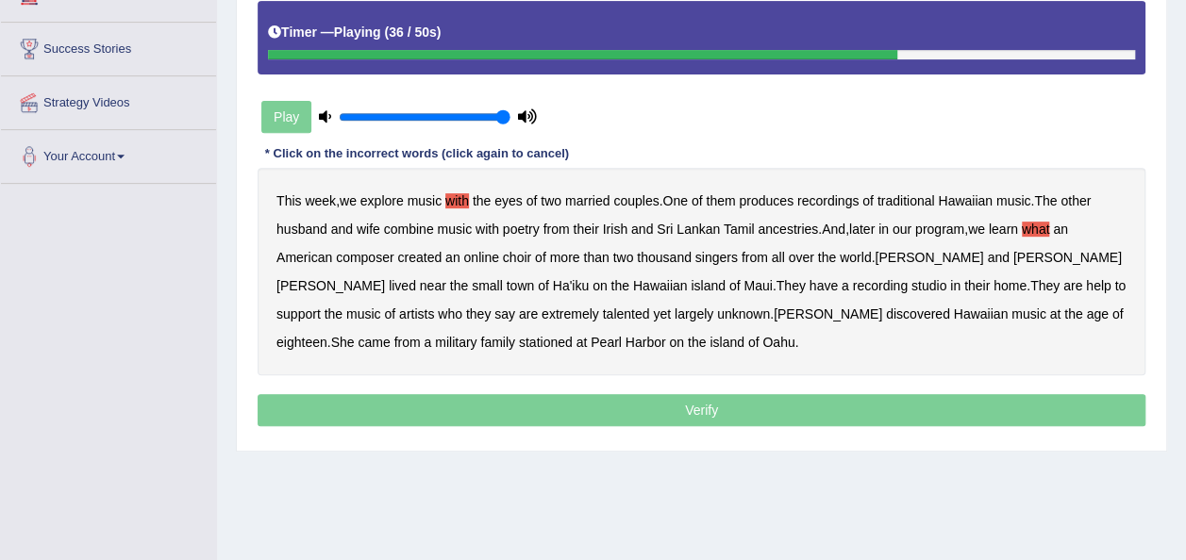
click at [1086, 286] on b "help" at bounding box center [1098, 285] width 25 height 15
click at [327, 335] on b "eighteen" at bounding box center [301, 342] width 51 height 15
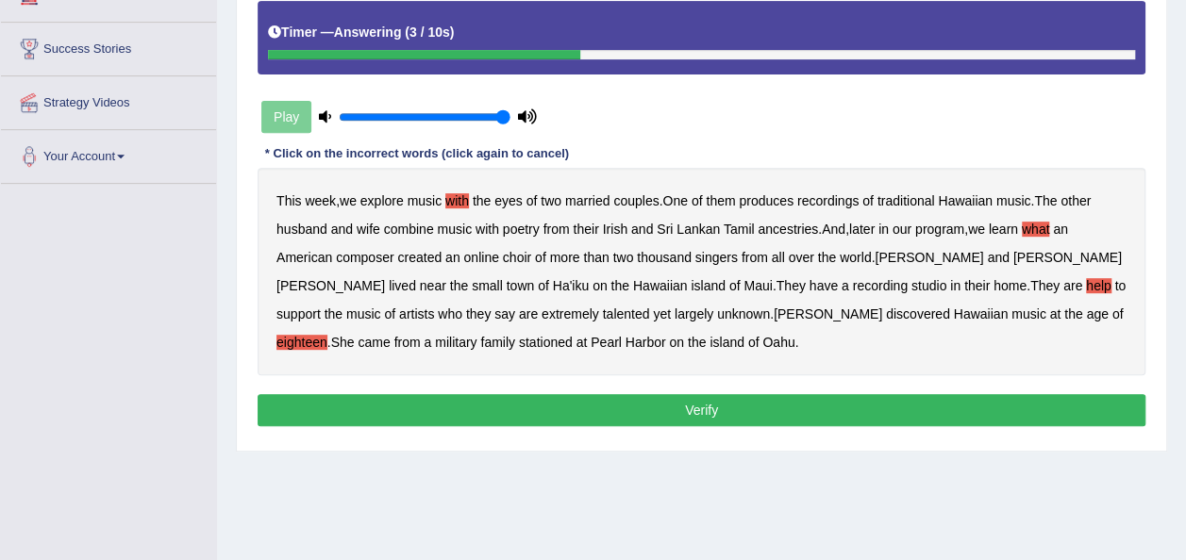
click at [650, 413] on button "Verify" at bounding box center [701, 410] width 888 height 32
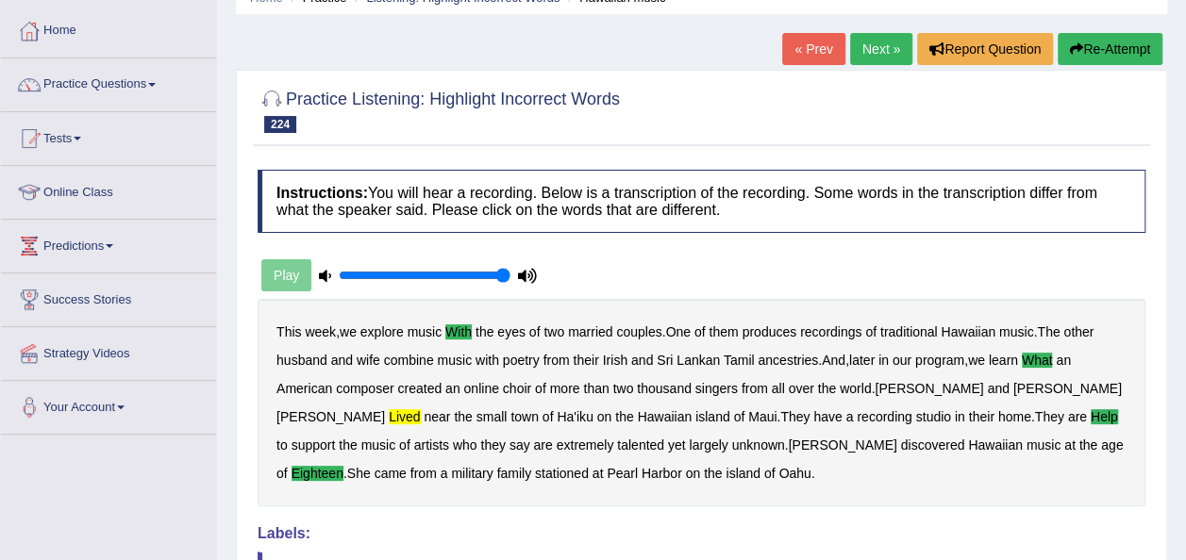
scroll to position [75, 0]
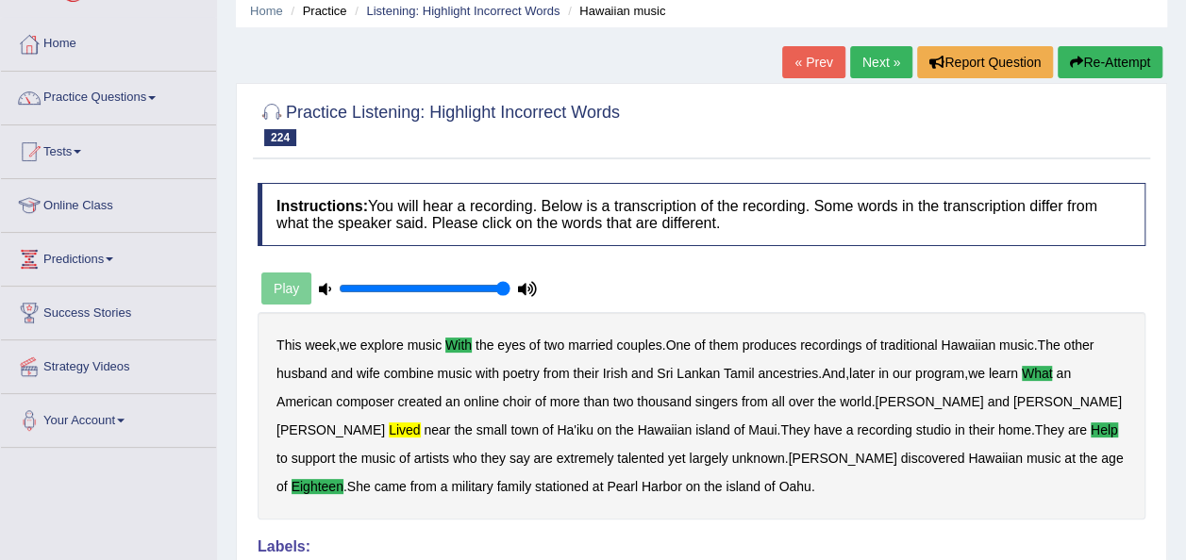
click at [868, 68] on link "Next »" at bounding box center [881, 62] width 62 height 32
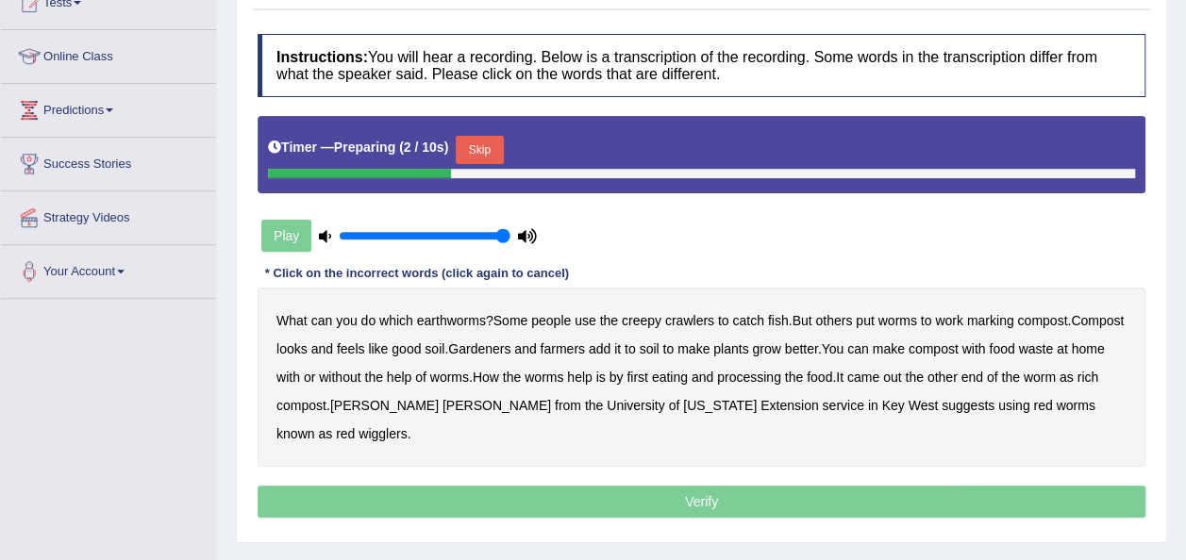
scroll to position [226, 0]
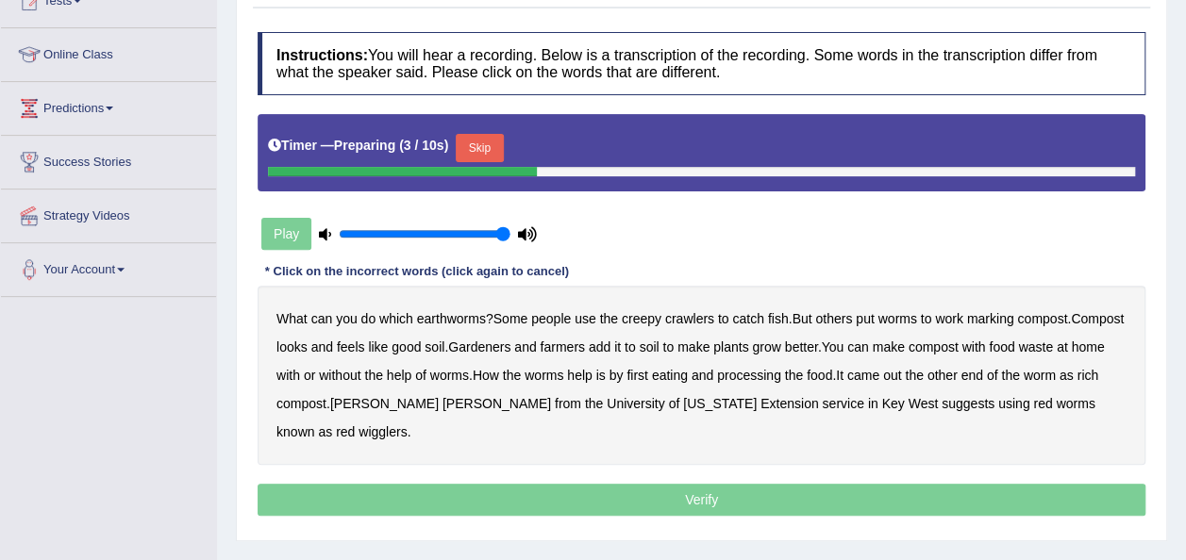
click at [741, 55] on h4 "Instructions: You will hear a recording. Below is a transcription of the record…" at bounding box center [701, 63] width 888 height 63
click at [473, 147] on button "Skip" at bounding box center [479, 148] width 47 height 28
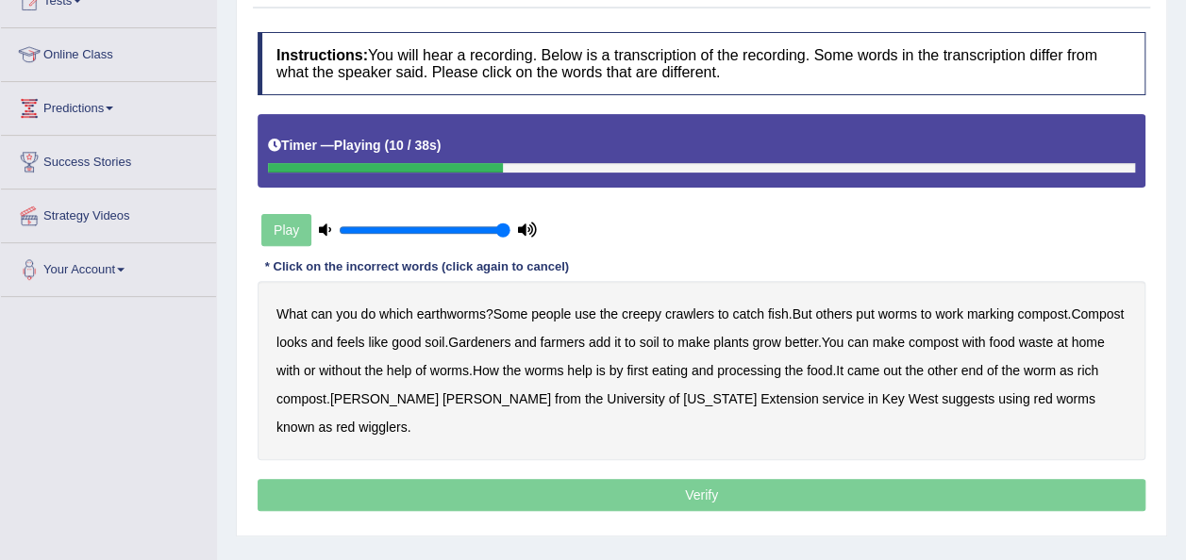
click at [979, 317] on b "marking" at bounding box center [990, 314] width 47 height 15
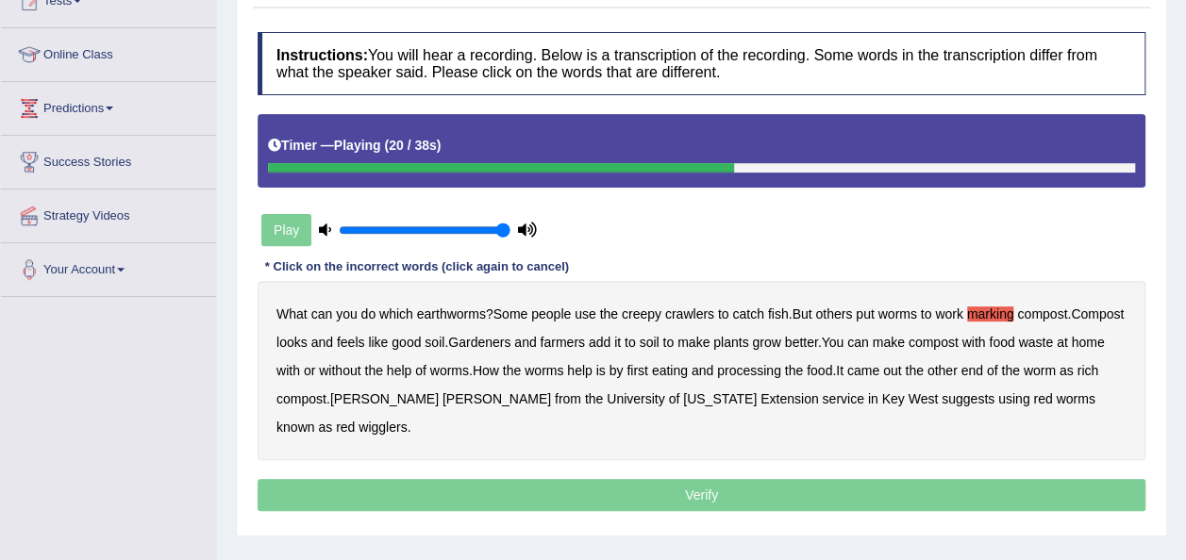
click at [985, 339] on b "with" at bounding box center [973, 342] width 24 height 15
click at [879, 371] on b "came" at bounding box center [863, 370] width 32 height 15
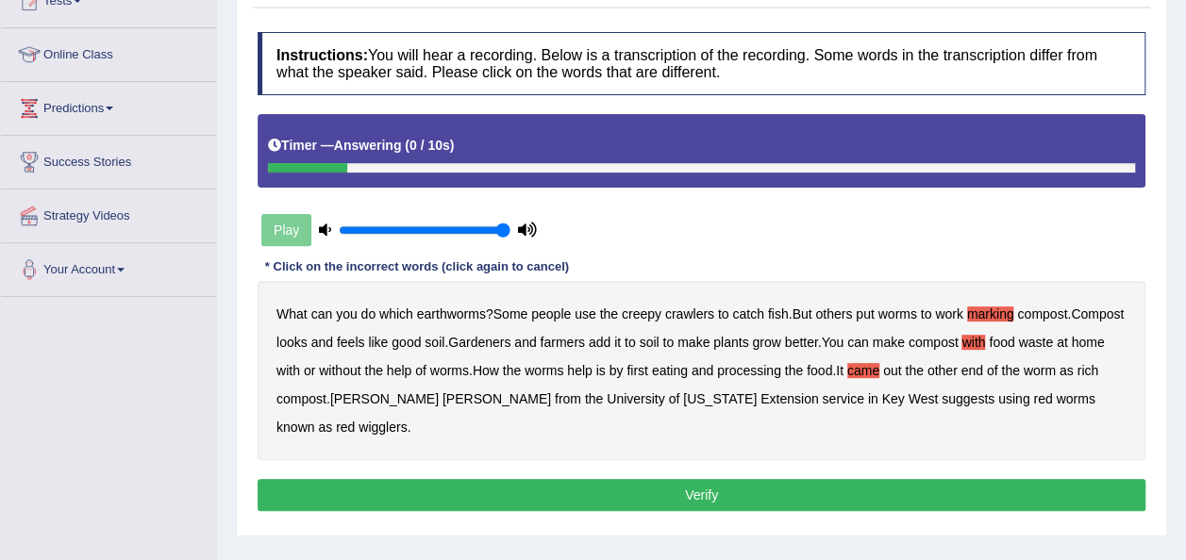
click at [849, 479] on button "Verify" at bounding box center [701, 495] width 888 height 32
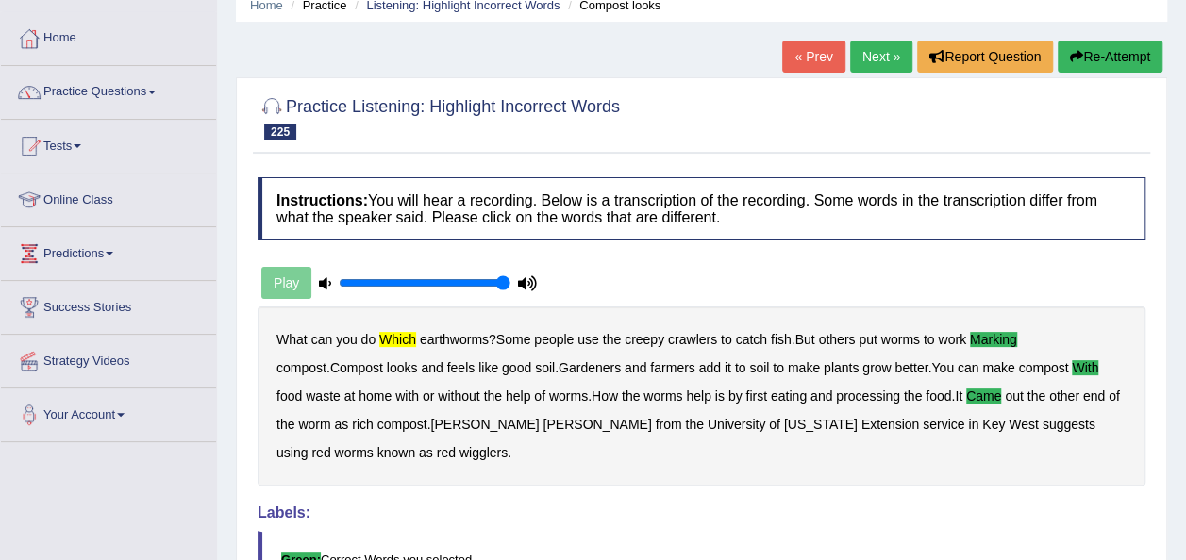
scroll to position [75, 0]
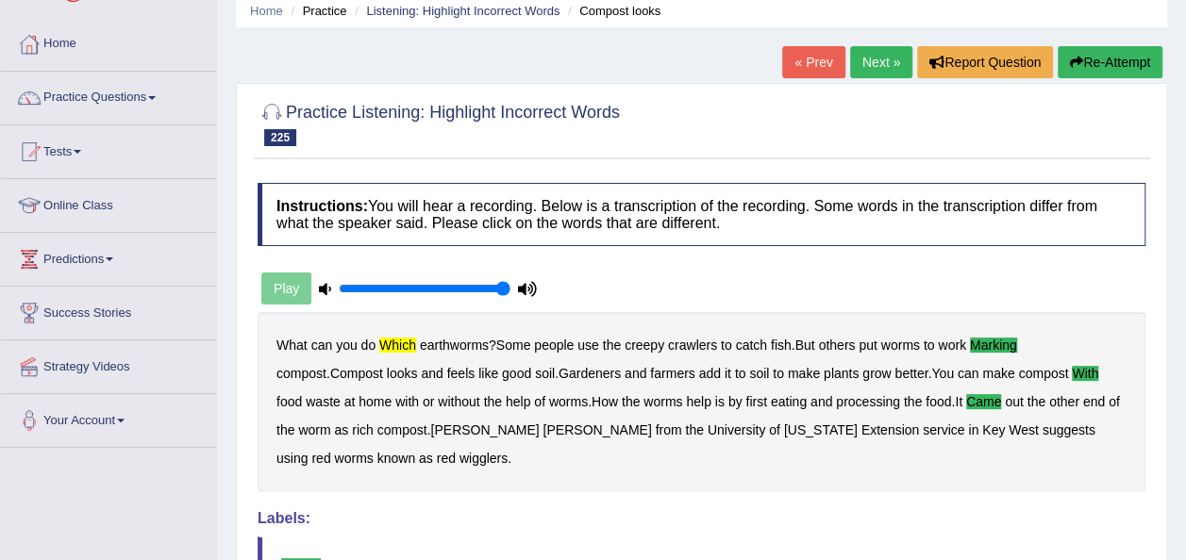
click at [892, 64] on link "Next »" at bounding box center [881, 62] width 62 height 32
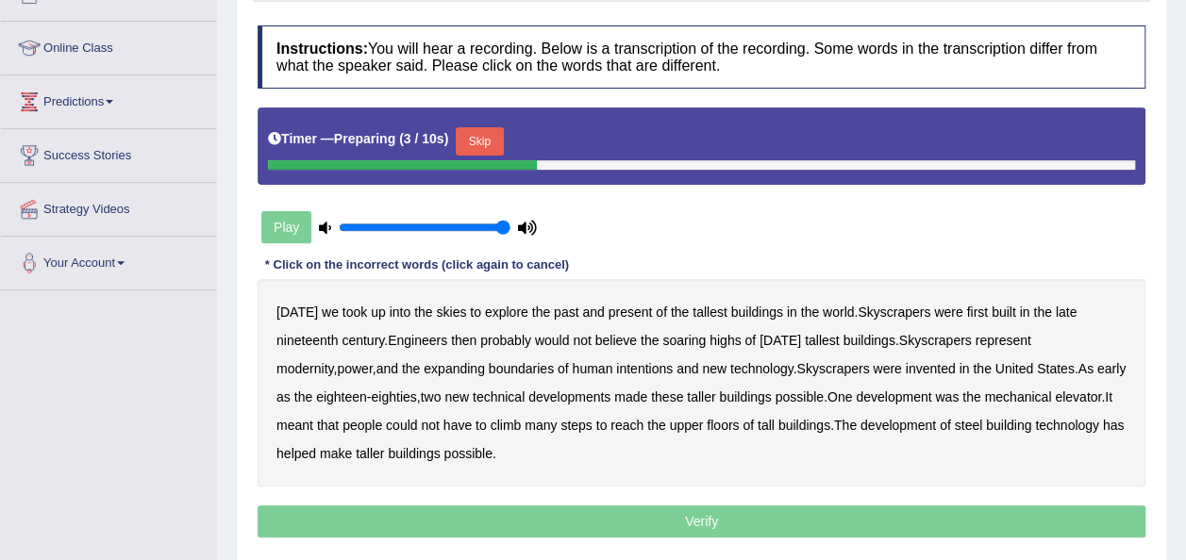
scroll to position [264, 0]
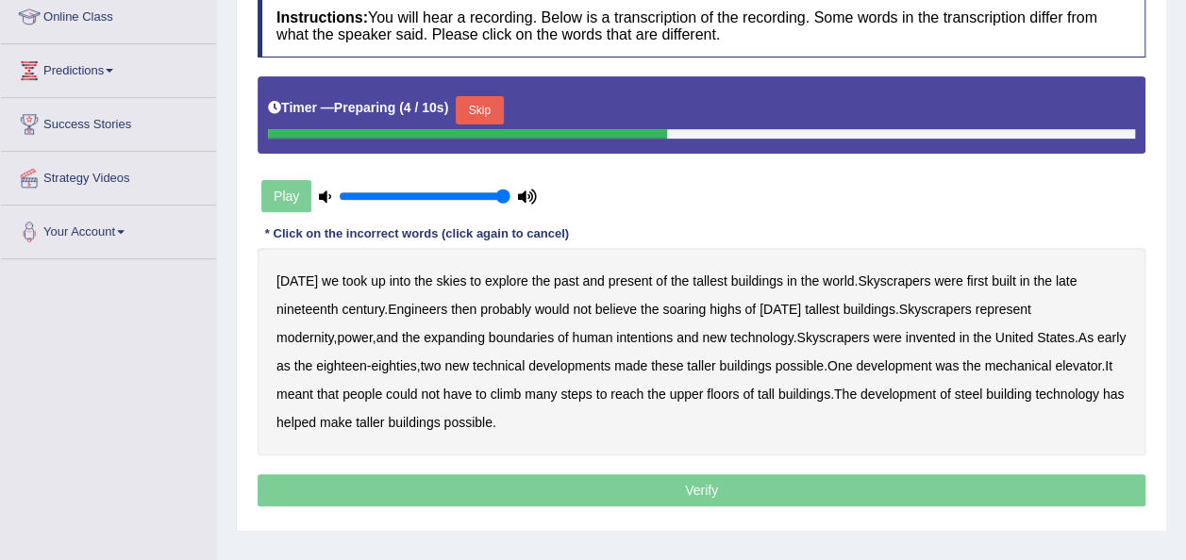
click at [487, 102] on button "Skip" at bounding box center [479, 110] width 47 height 28
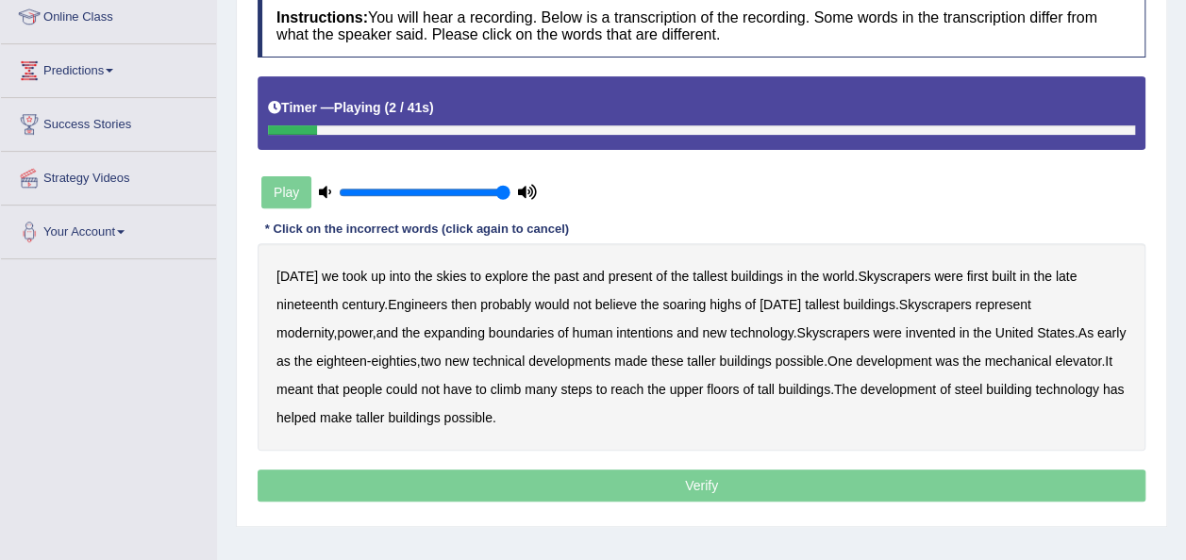
click at [342, 279] on b "took" at bounding box center [354, 276] width 25 height 15
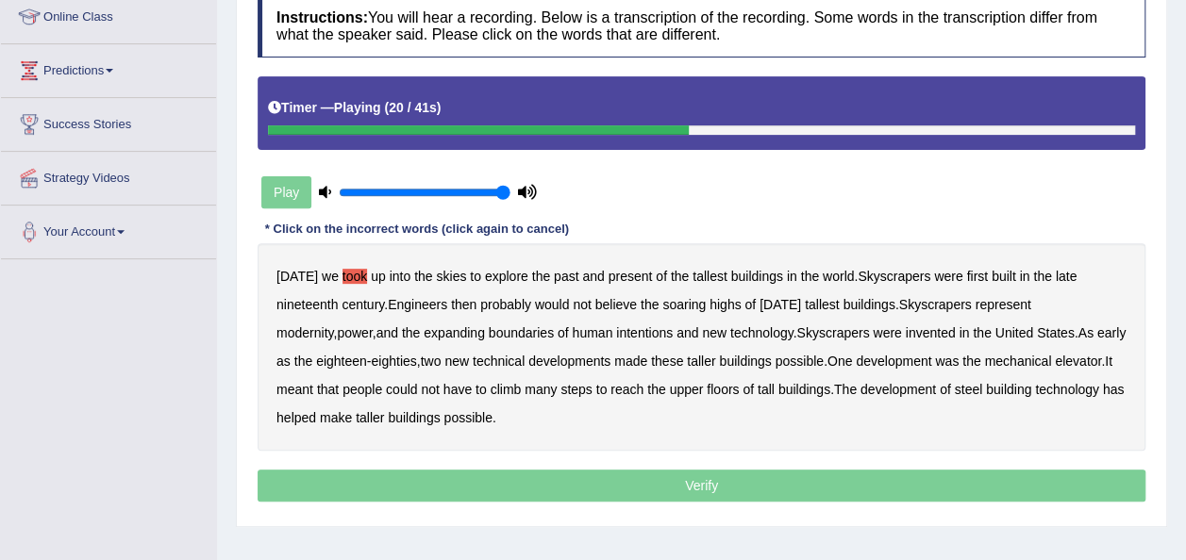
click at [616, 330] on b "intentions" at bounding box center [644, 332] width 57 height 15
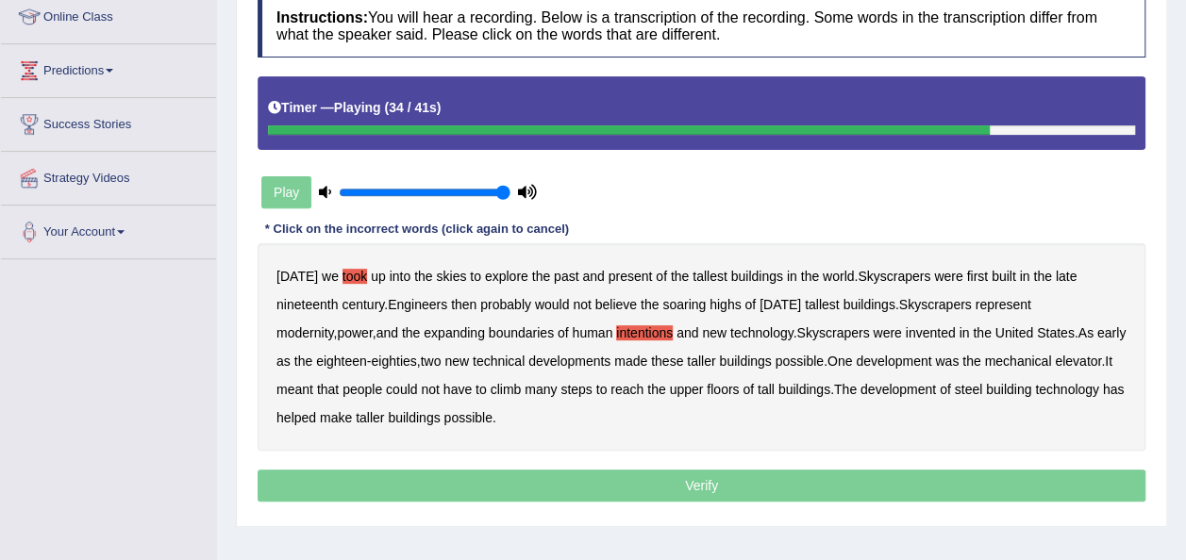
click at [386, 385] on b "could" at bounding box center [401, 389] width 31 height 15
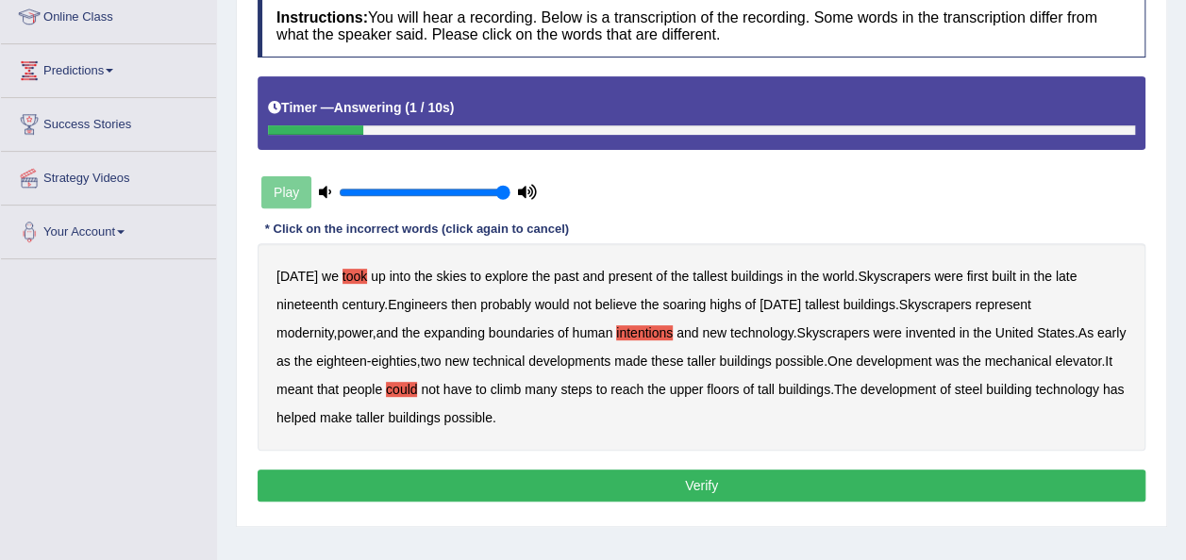
click at [1103, 389] on b "has" at bounding box center [1114, 389] width 22 height 15
click at [716, 487] on button "Verify" at bounding box center [701, 486] width 888 height 32
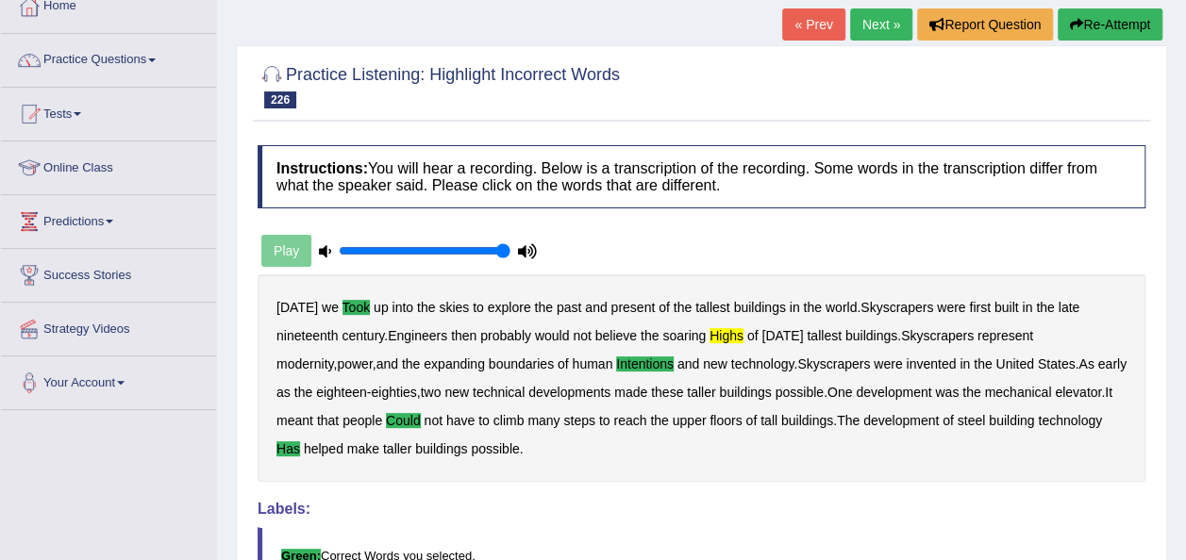
scroll to position [75, 0]
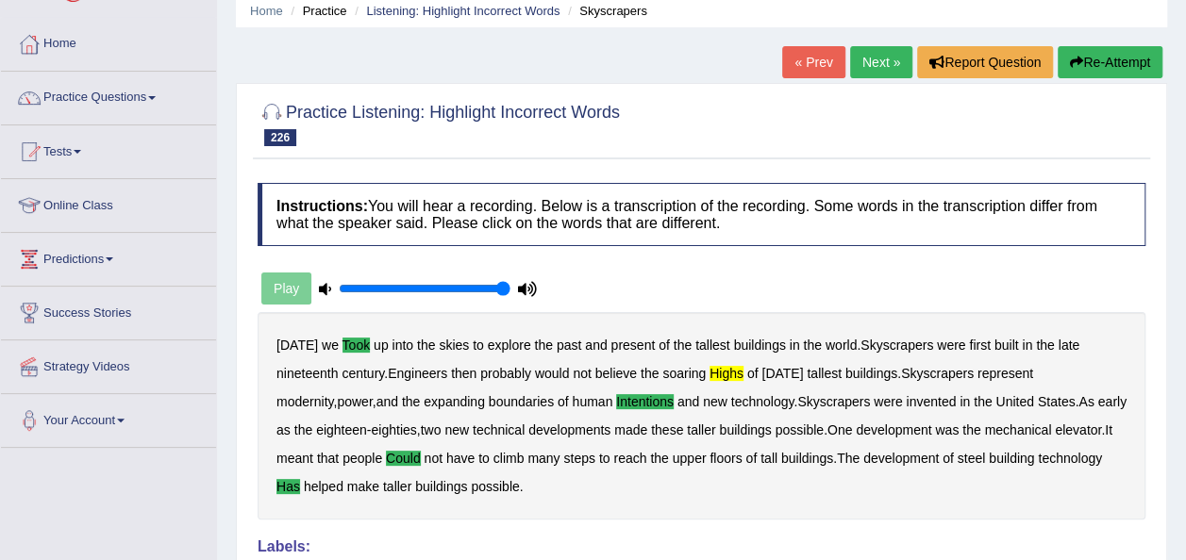
click at [893, 70] on link "Next »" at bounding box center [881, 62] width 62 height 32
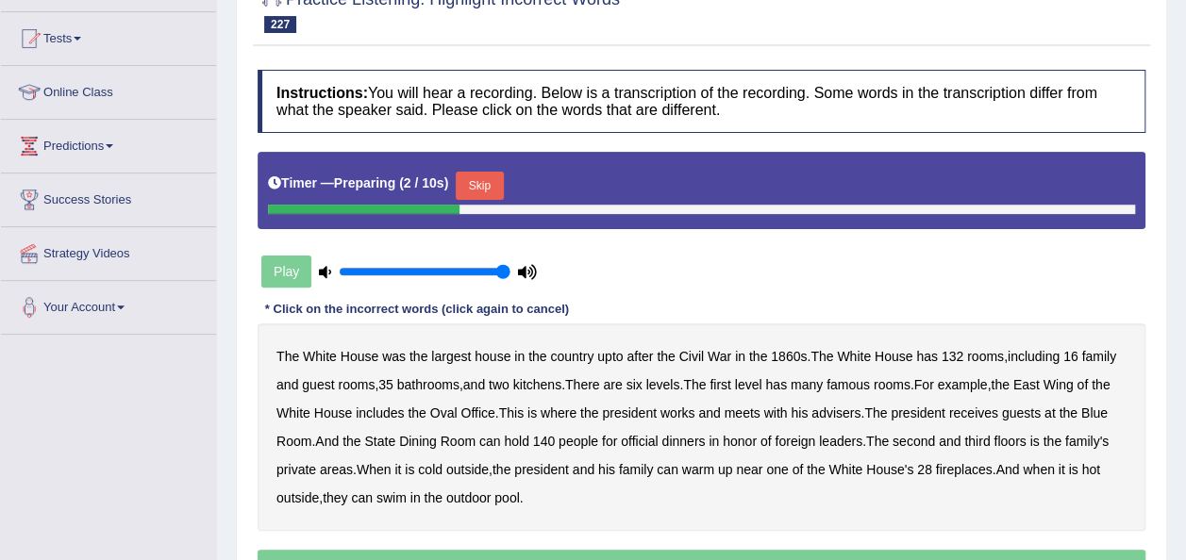
scroll to position [226, 0]
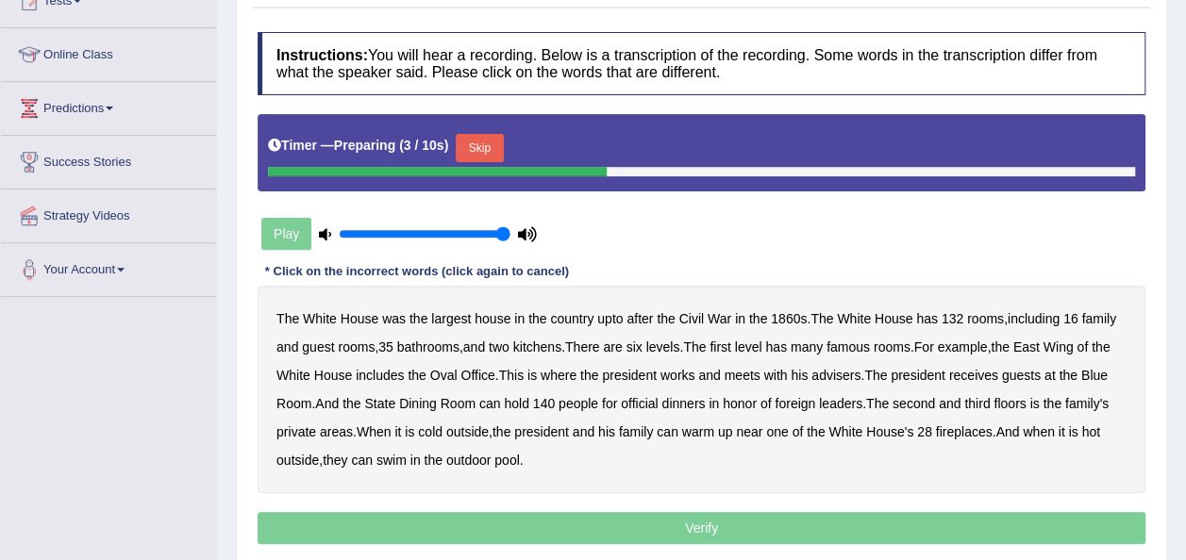
click at [485, 143] on button "Skip" at bounding box center [479, 148] width 47 height 28
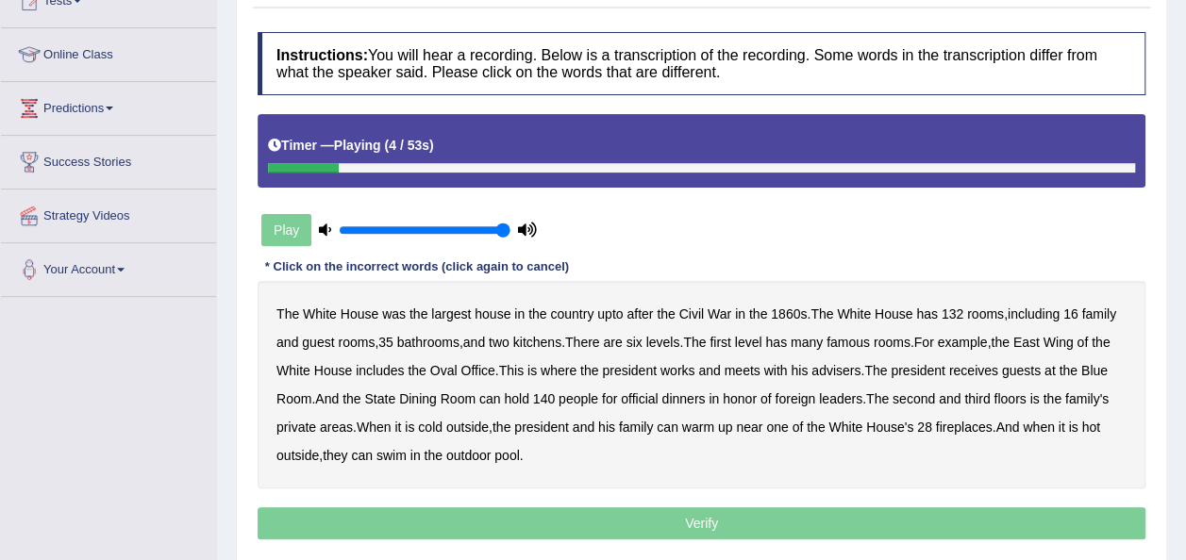
click at [613, 311] on b "upto" at bounding box center [609, 314] width 25 height 15
click at [509, 341] on b "two" at bounding box center [499, 342] width 21 height 15
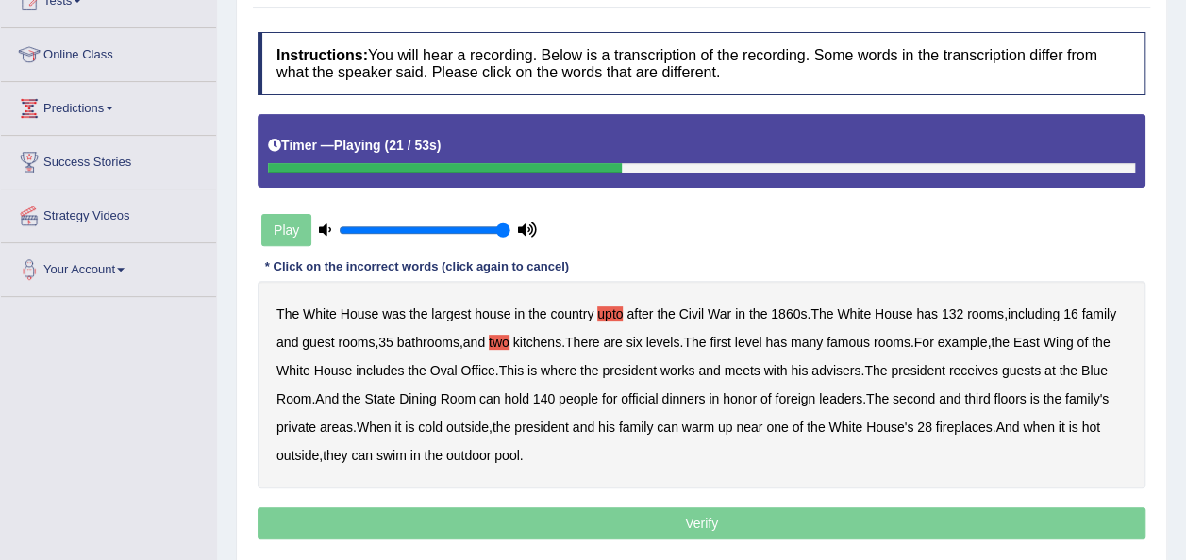
click at [1039, 340] on b "East" at bounding box center [1026, 342] width 26 height 15
click at [1049, 373] on b "at" at bounding box center [1049, 370] width 11 height 15
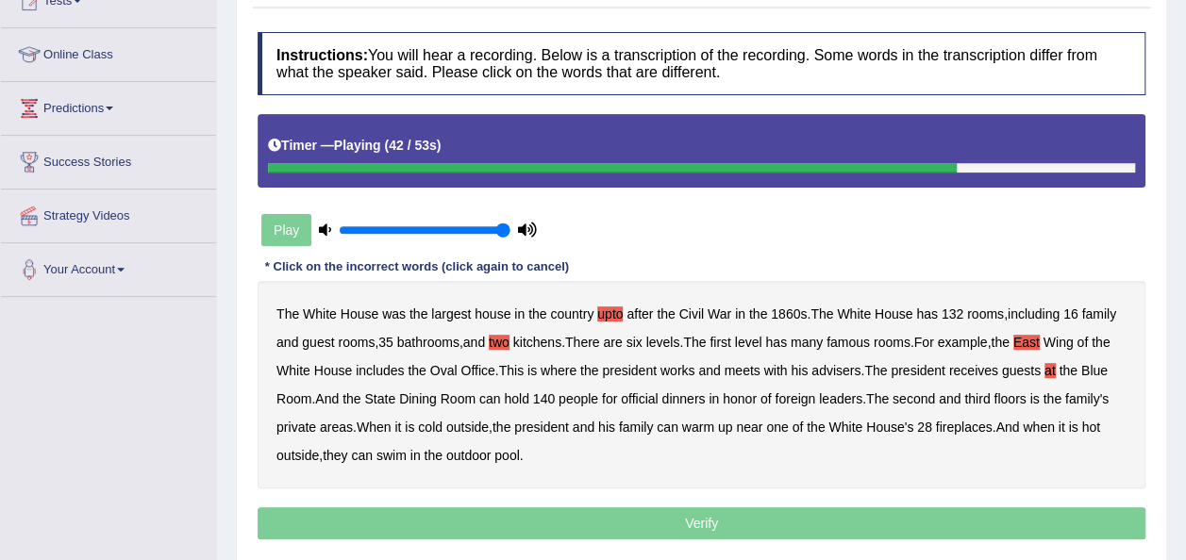
click at [1037, 394] on b "is" at bounding box center [1033, 398] width 9 height 15
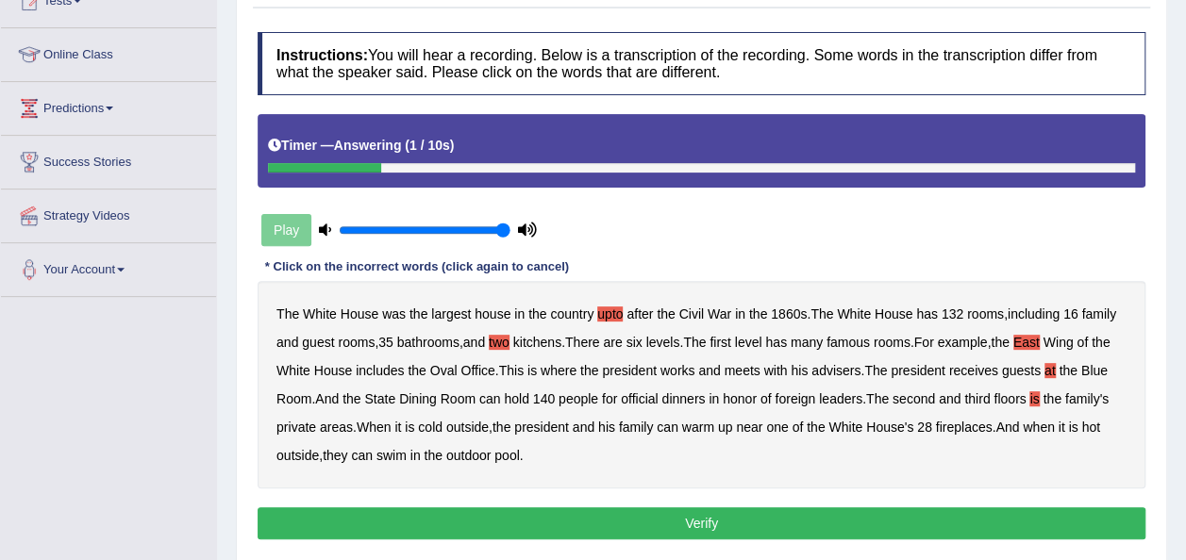
click at [550, 516] on button "Verify" at bounding box center [701, 523] width 888 height 32
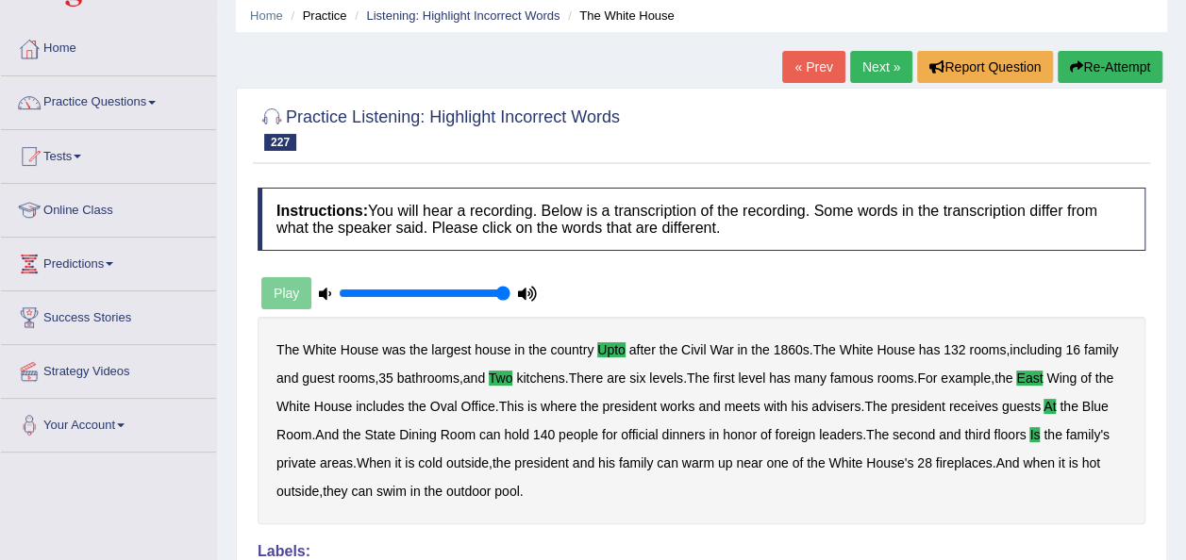
scroll to position [38, 0]
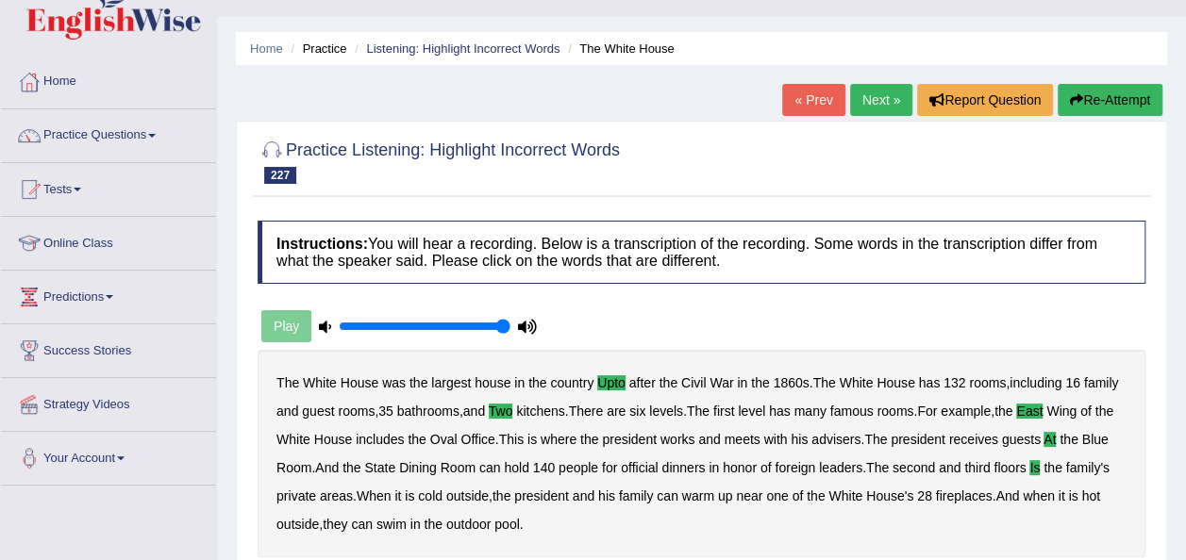
click at [871, 107] on link "Next »" at bounding box center [881, 100] width 62 height 32
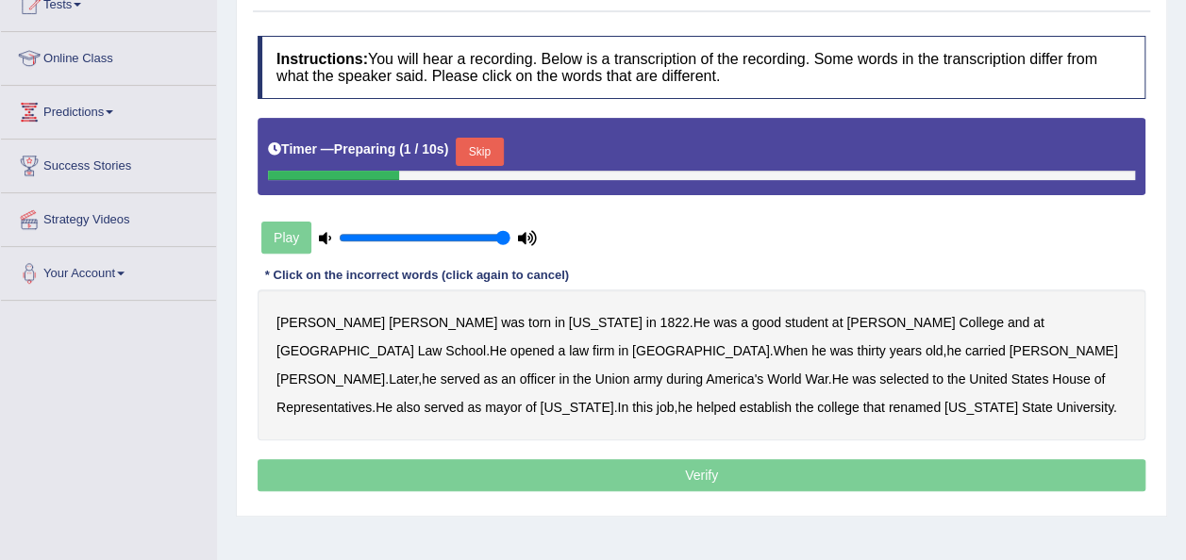
scroll to position [226, 0]
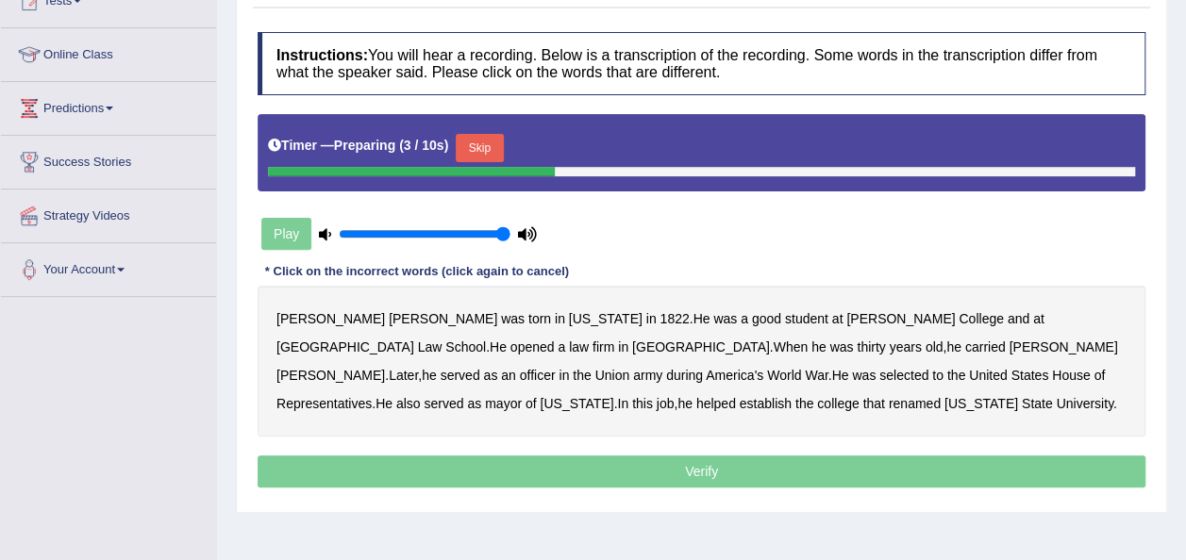
click at [485, 142] on button "Skip" at bounding box center [479, 148] width 47 height 28
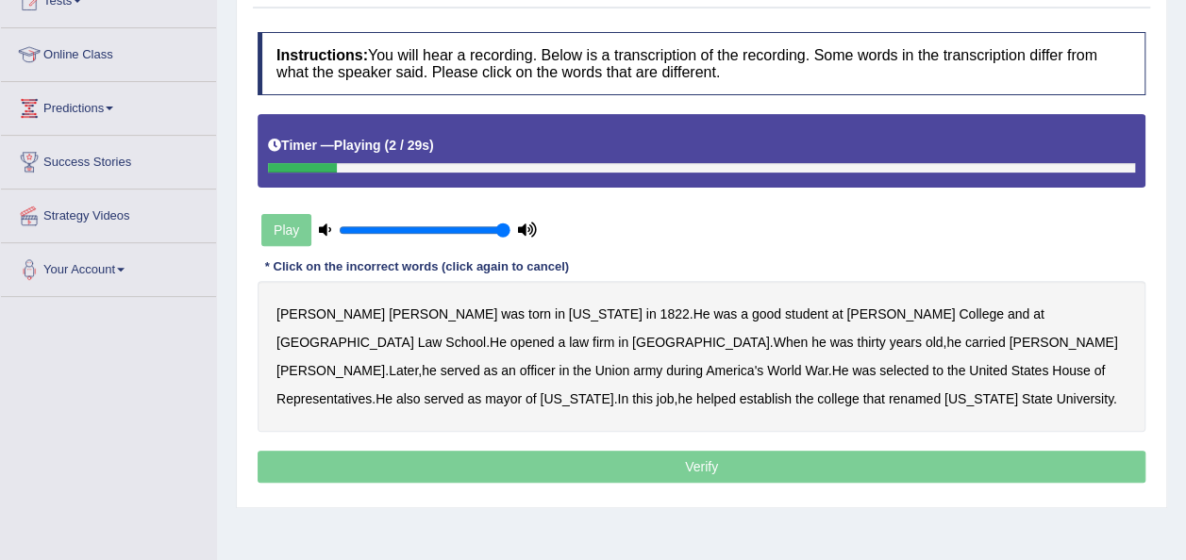
click at [528, 318] on b "torn" at bounding box center [539, 314] width 23 height 15
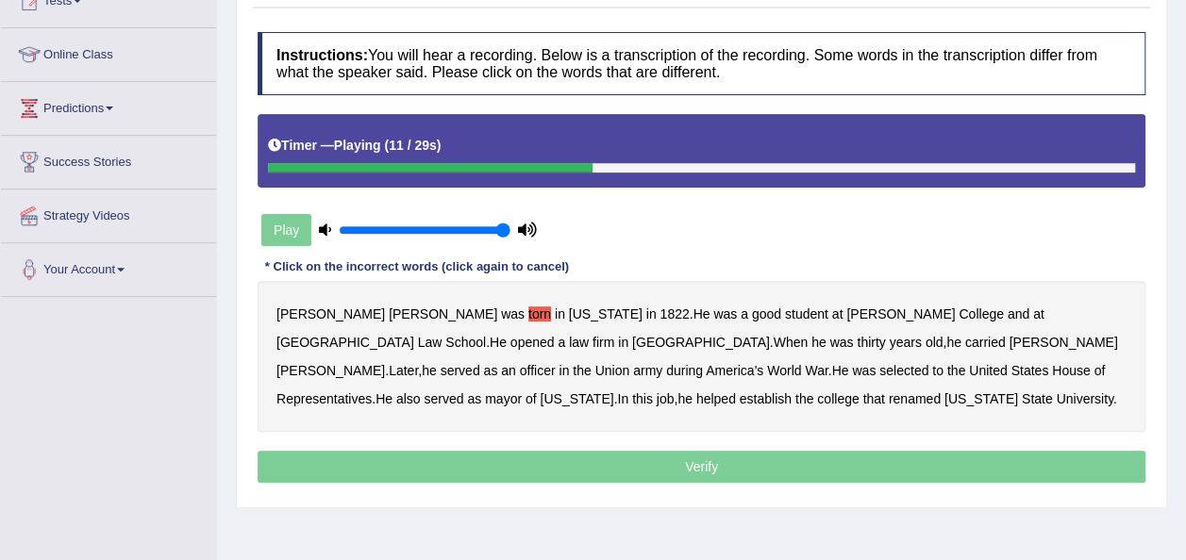
click at [1055, 321] on div "[PERSON_NAME] was torn in [US_STATE] in [DATE] . He was a good student at [PERS…" at bounding box center [701, 356] width 888 height 151
click at [614, 335] on b "firm" at bounding box center [603, 342] width 22 height 15
click at [965, 336] on b "carried" at bounding box center [985, 342] width 41 height 15
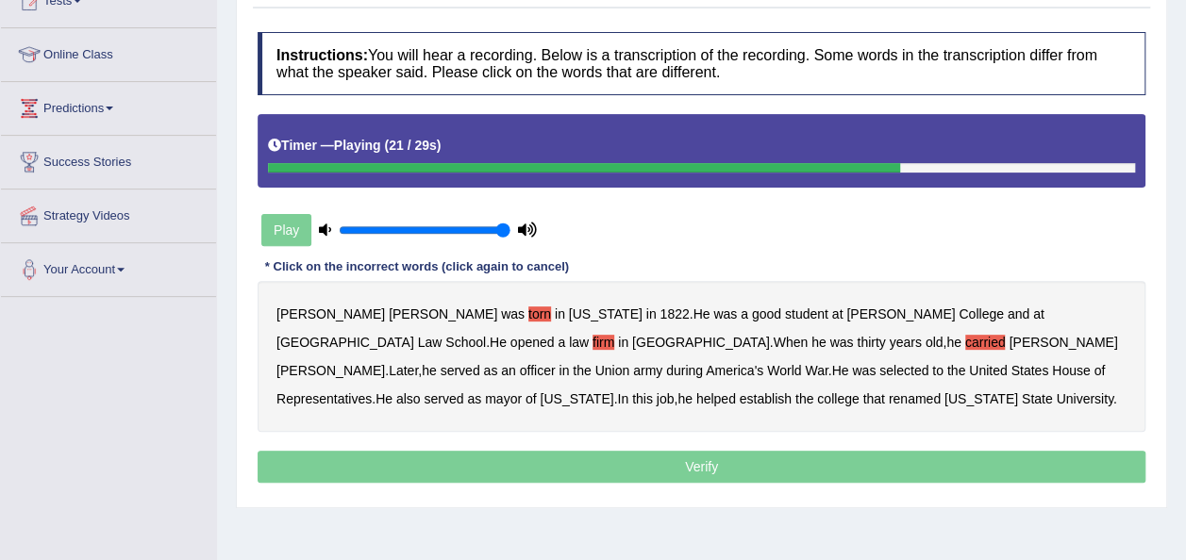
click at [879, 369] on b "selected" at bounding box center [903, 370] width 49 height 15
click at [522, 391] on b "mayor" at bounding box center [503, 398] width 37 height 15
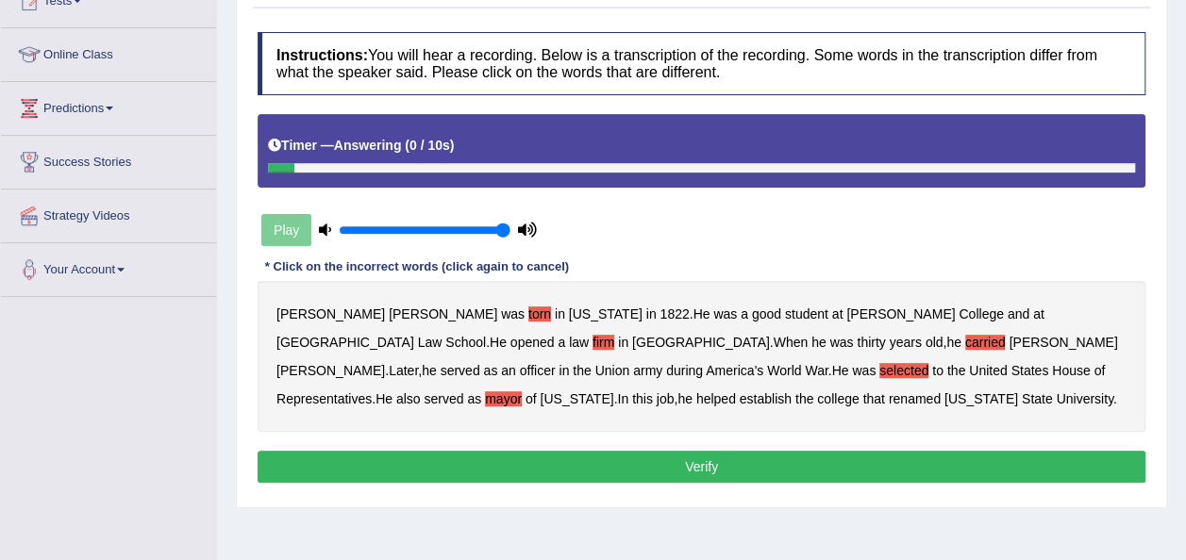
click at [888, 394] on b "renamed" at bounding box center [914, 398] width 52 height 15
click at [598, 461] on button "Verify" at bounding box center [701, 467] width 888 height 32
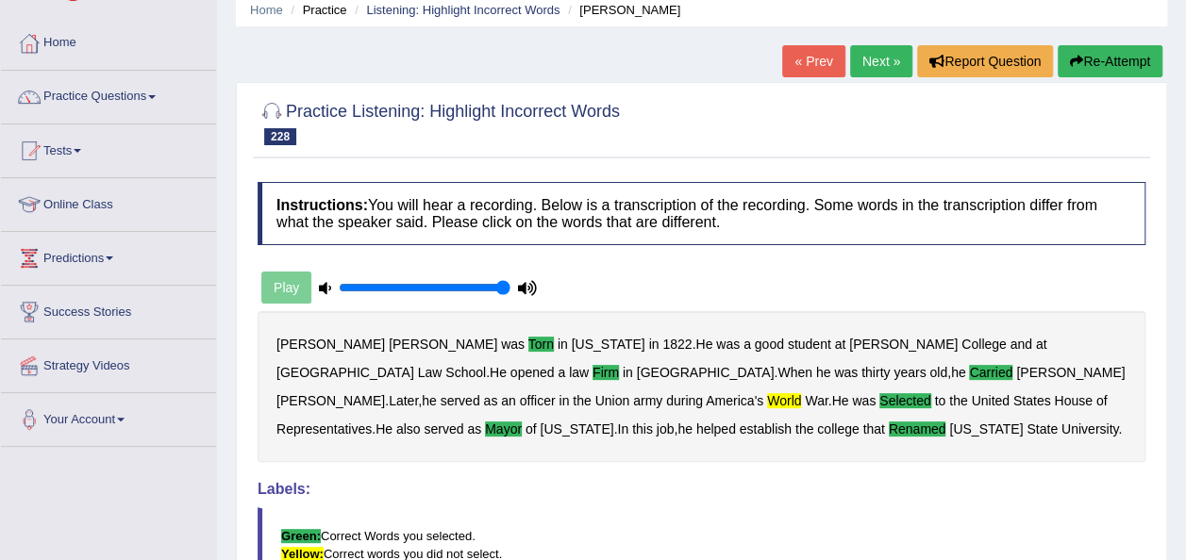
scroll to position [75, 0]
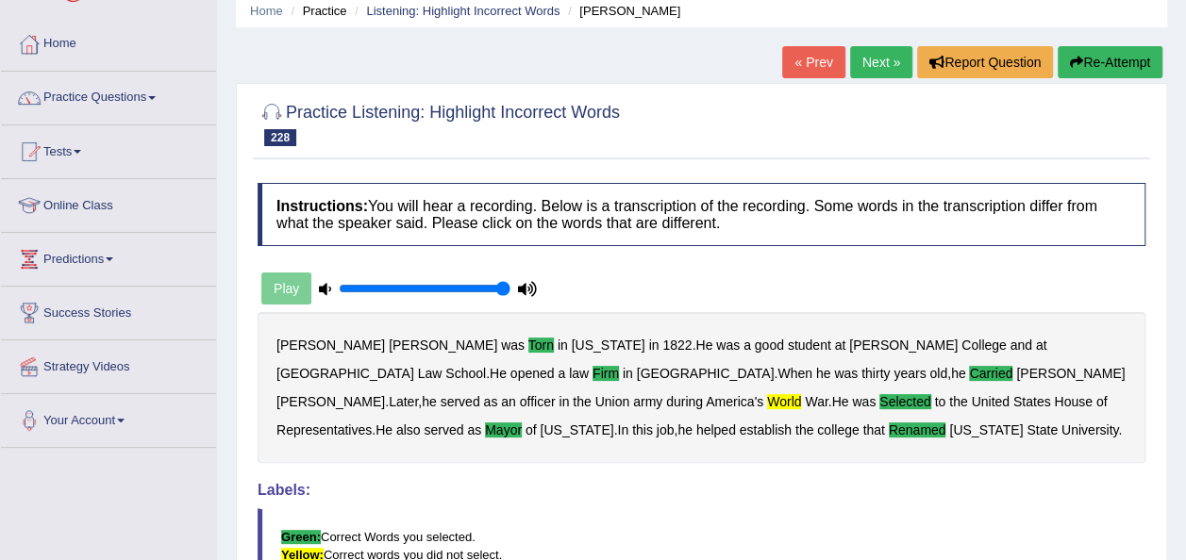
click at [878, 71] on link "Next »" at bounding box center [881, 62] width 62 height 32
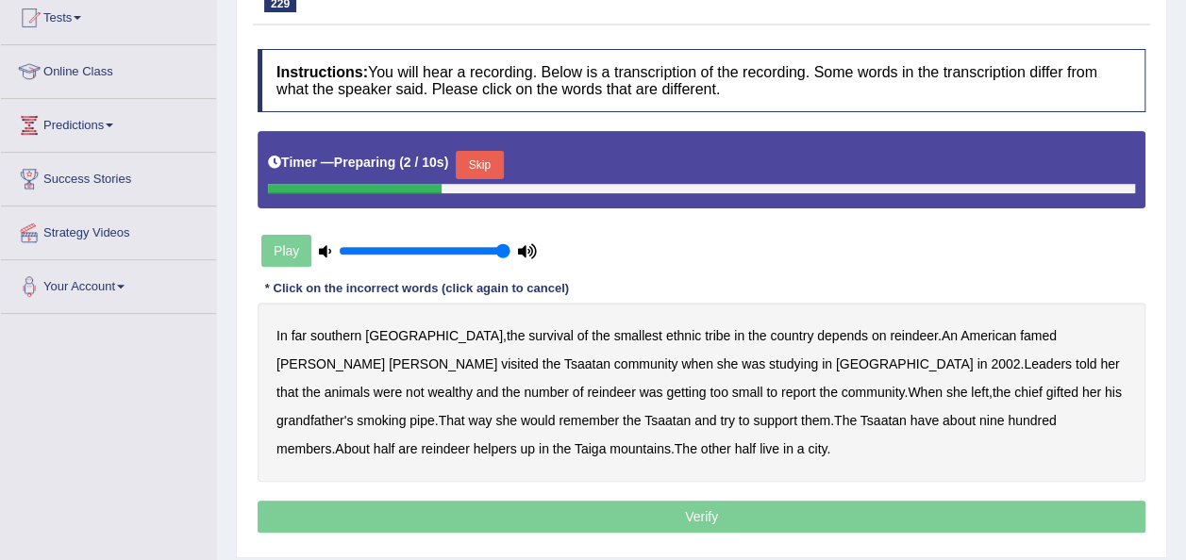
scroll to position [226, 0]
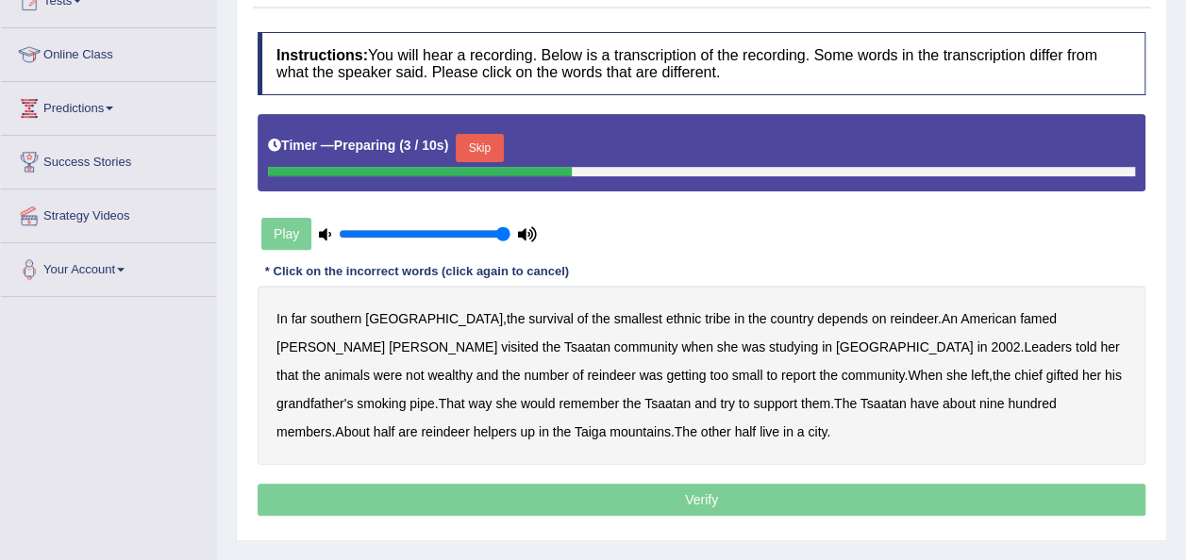
click at [464, 141] on button "Skip" at bounding box center [479, 148] width 47 height 28
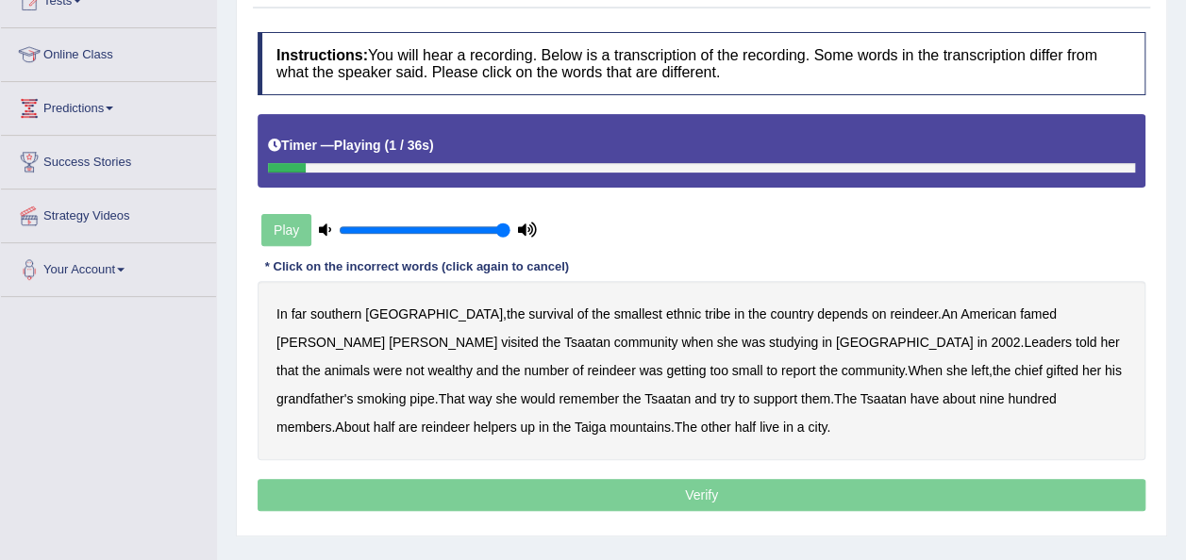
click at [328, 310] on b "southern" at bounding box center [335, 314] width 51 height 15
click at [705, 314] on b "tribe" at bounding box center [717, 314] width 25 height 15
click at [1020, 312] on b "famed" at bounding box center [1038, 314] width 37 height 15
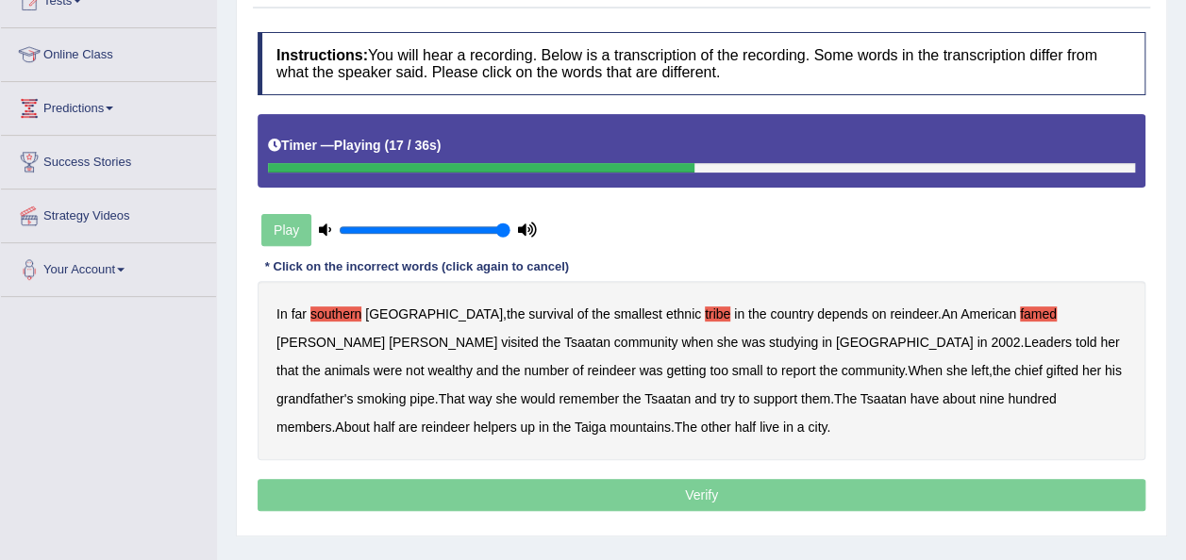
click at [472, 363] on b "wealthy" at bounding box center [449, 370] width 44 height 15
click at [781, 365] on b "report" at bounding box center [798, 370] width 35 height 15
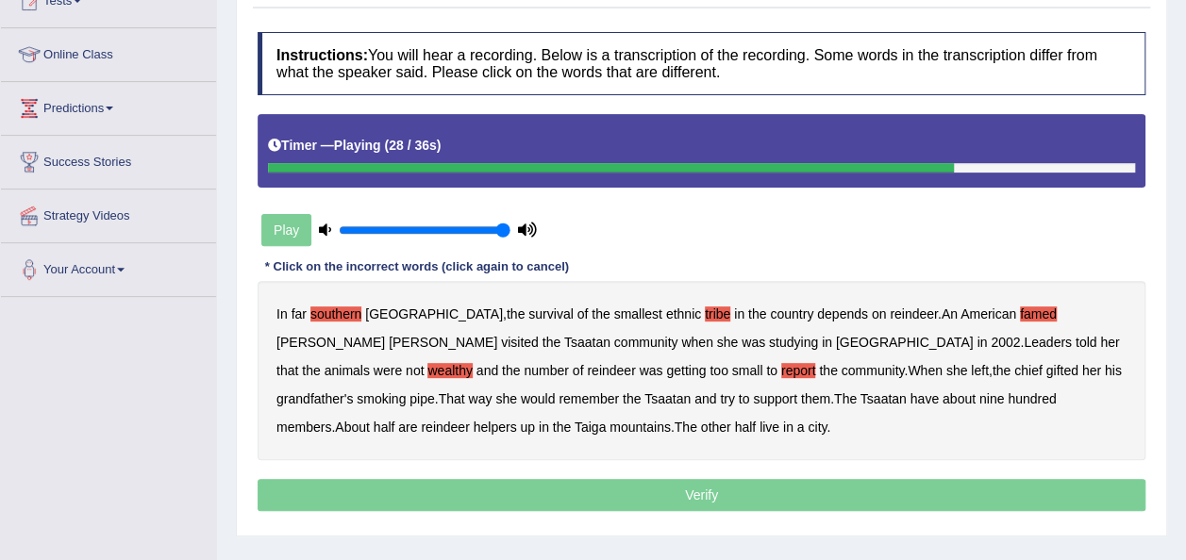
click at [753, 404] on b "support" at bounding box center [775, 398] width 44 height 15
click at [979, 398] on b "nine" at bounding box center [991, 398] width 25 height 15
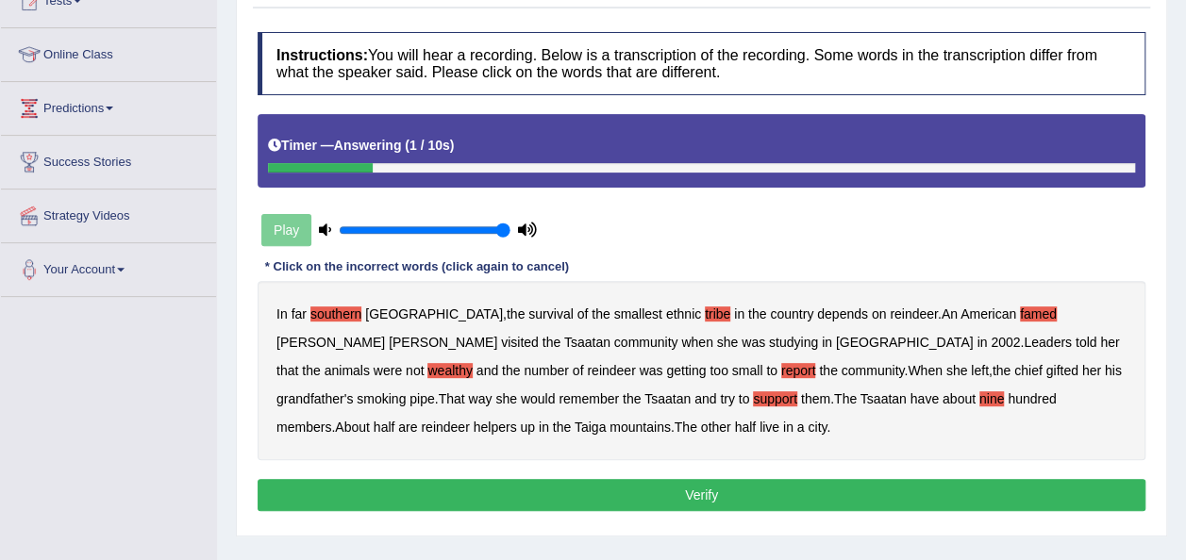
click at [807, 426] on b "city" at bounding box center [816, 427] width 19 height 15
click at [598, 491] on button "Verify" at bounding box center [701, 495] width 888 height 32
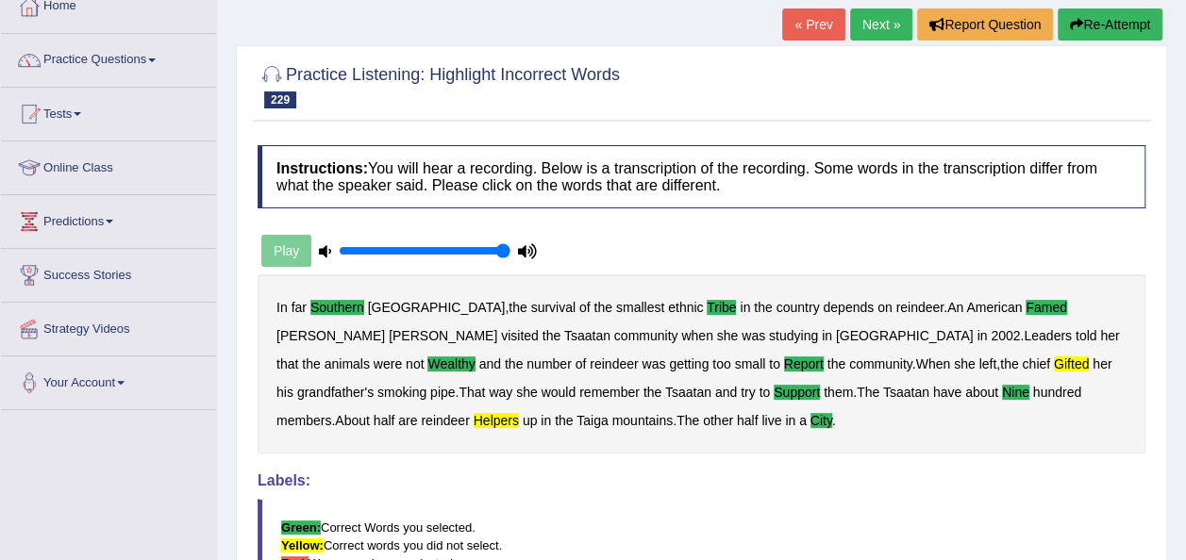
scroll to position [75, 0]
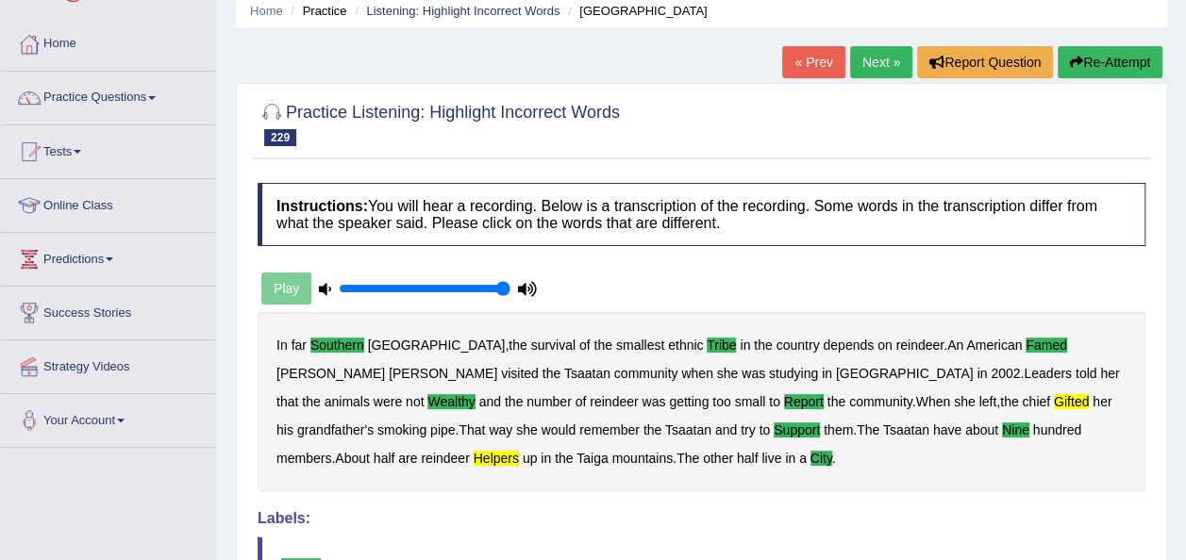
click at [882, 66] on link "Next »" at bounding box center [881, 62] width 62 height 32
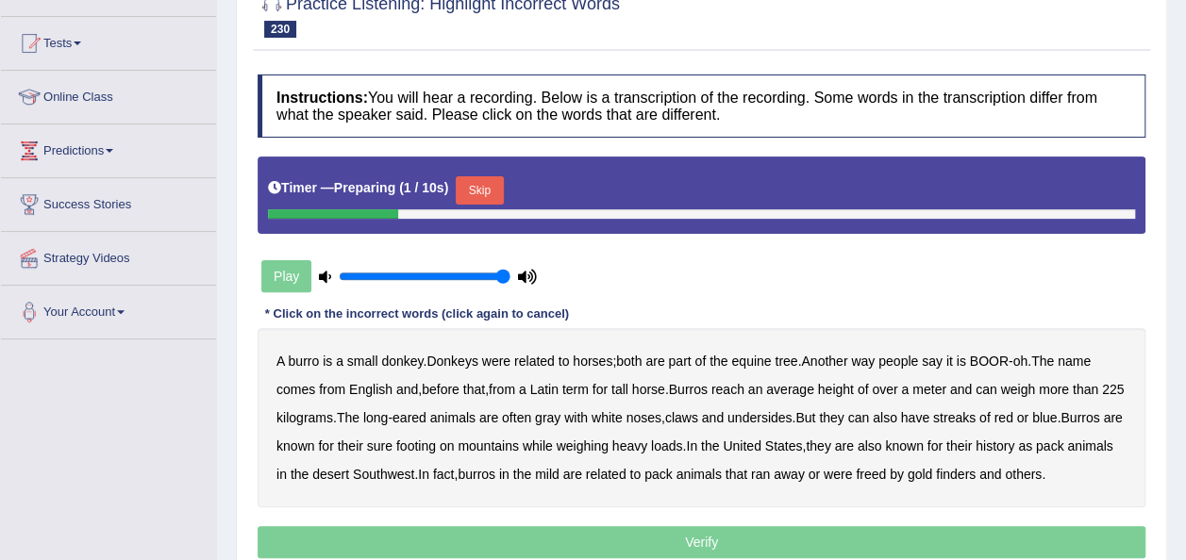
scroll to position [264, 0]
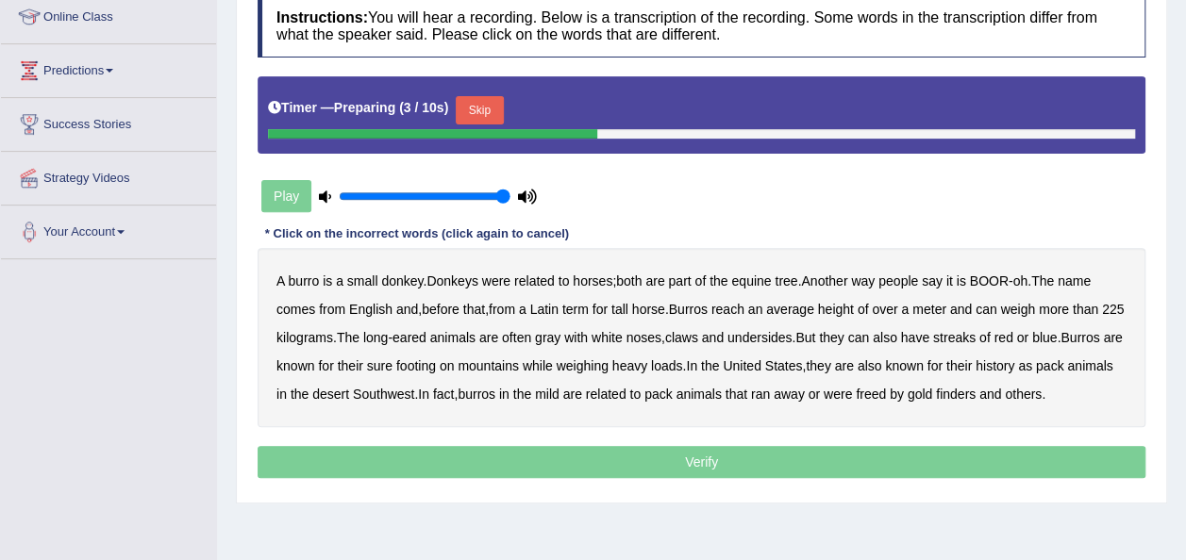
click at [463, 114] on button "Skip" at bounding box center [479, 110] width 47 height 28
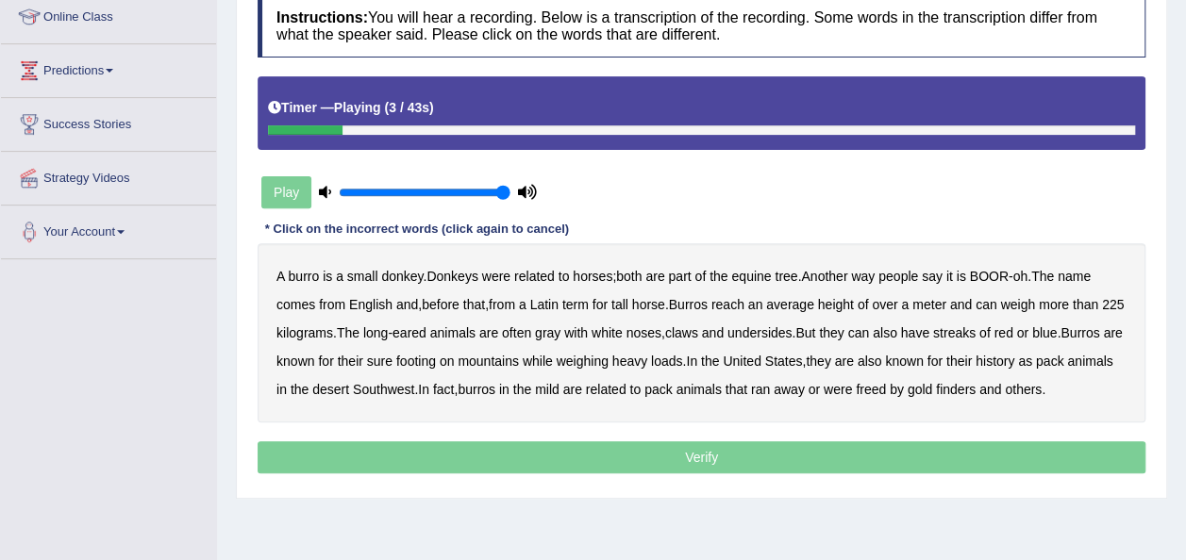
click at [498, 277] on b "were" at bounding box center [496, 276] width 28 height 15
click at [785, 275] on b "tree" at bounding box center [785, 276] width 23 height 15
click at [360, 306] on b "English" at bounding box center [370, 304] width 43 height 15
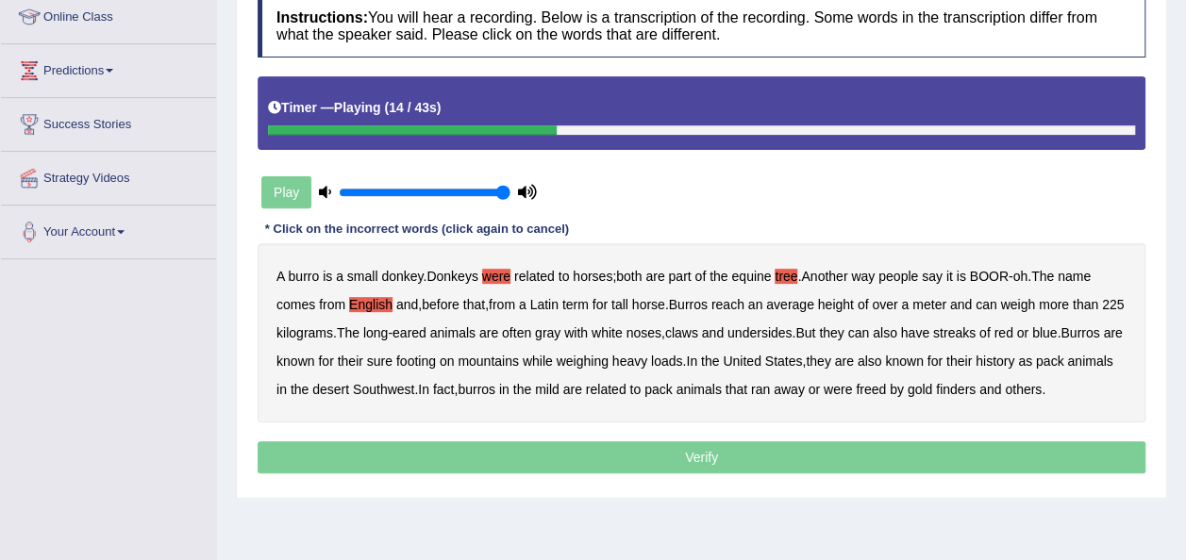
click at [628, 307] on b "tall" at bounding box center [619, 304] width 17 height 15
click at [698, 335] on b "claws" at bounding box center [681, 332] width 33 height 15
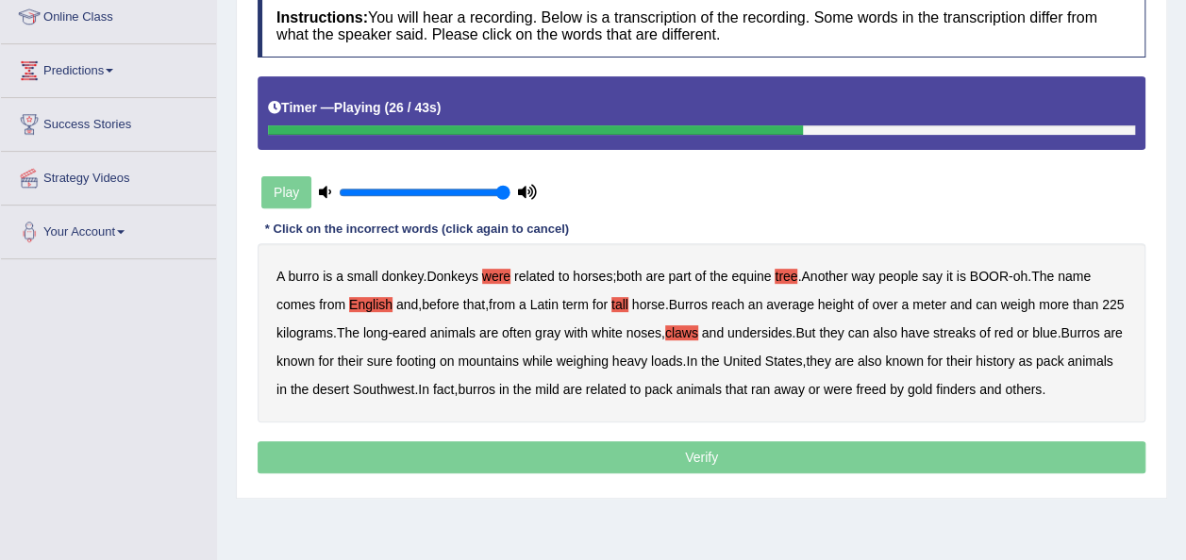
click at [975, 329] on b "streaks" at bounding box center [954, 332] width 42 height 15
click at [608, 362] on b "weighing" at bounding box center [582, 361] width 52 height 15
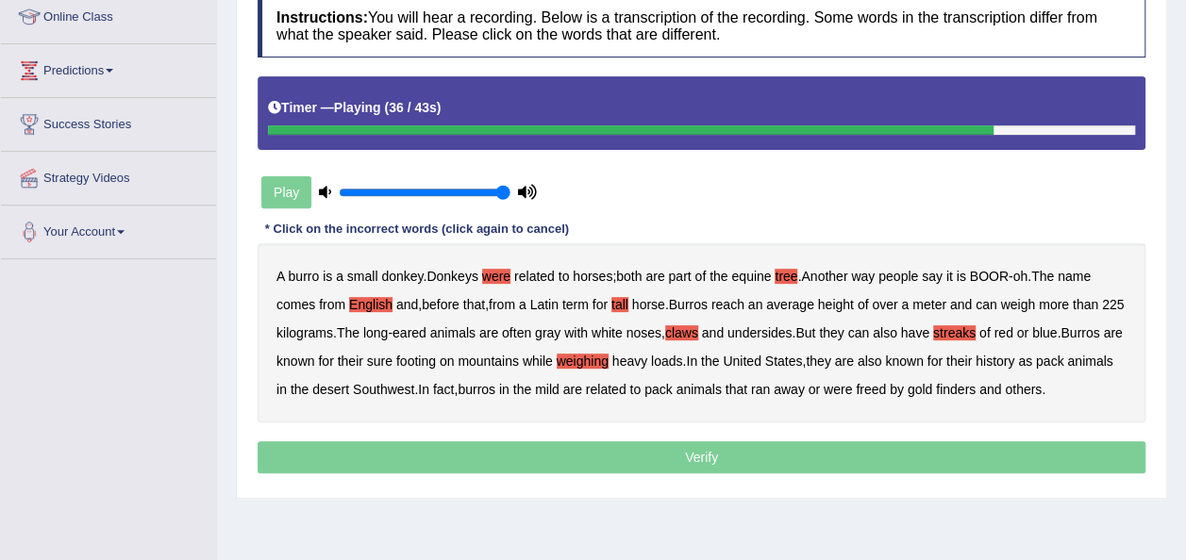
click at [882, 362] on b "also" at bounding box center [869, 361] width 25 height 15
click at [559, 390] on b "mild" at bounding box center [547, 389] width 25 height 15
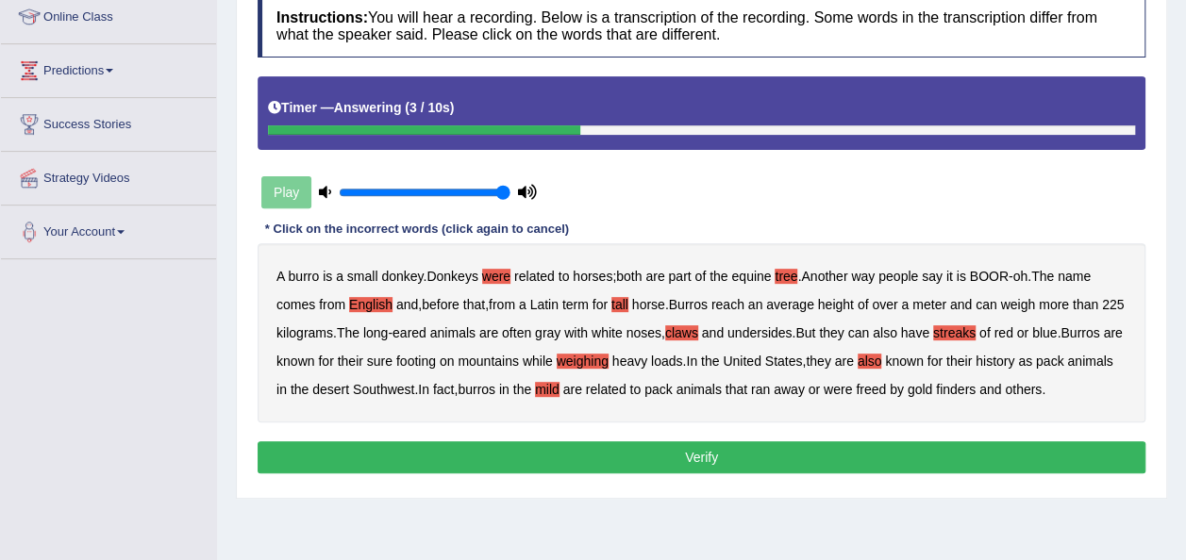
click at [821, 473] on button "Verify" at bounding box center [701, 457] width 888 height 32
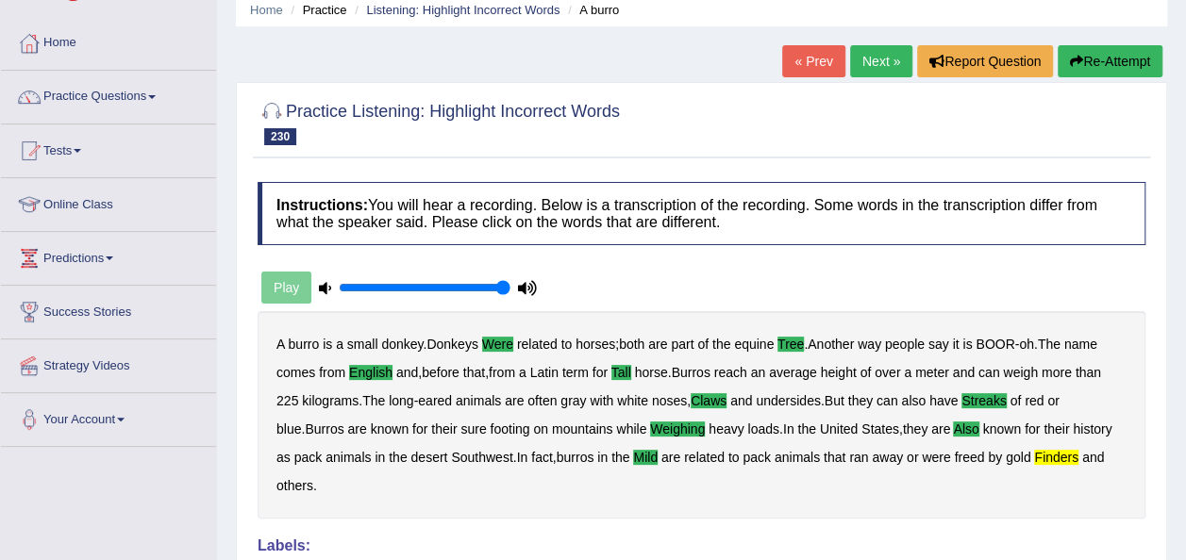
scroll to position [75, 0]
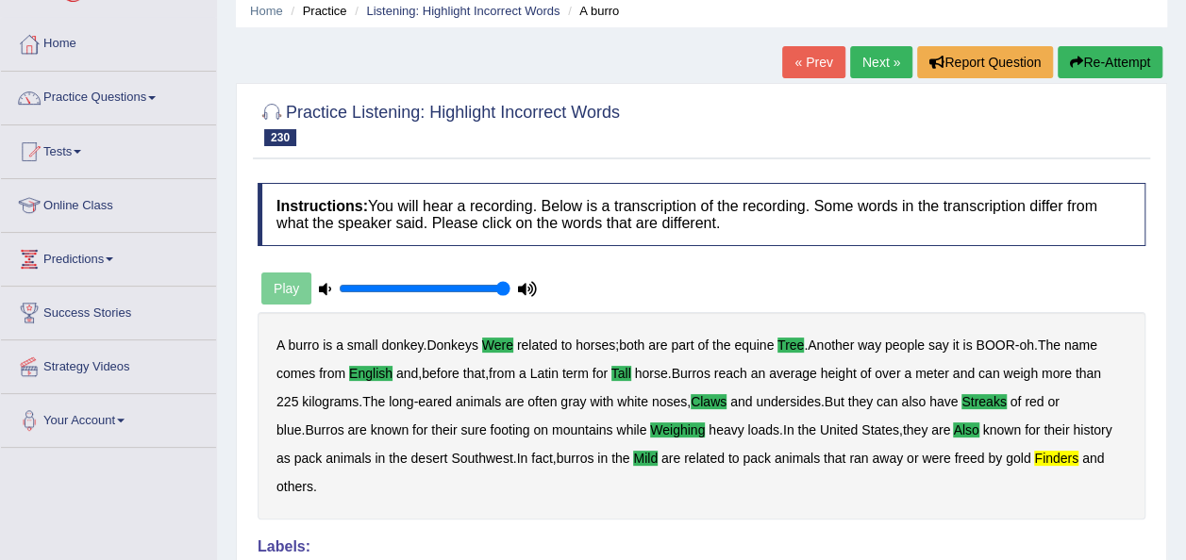
click at [894, 70] on link "Next »" at bounding box center [881, 62] width 62 height 32
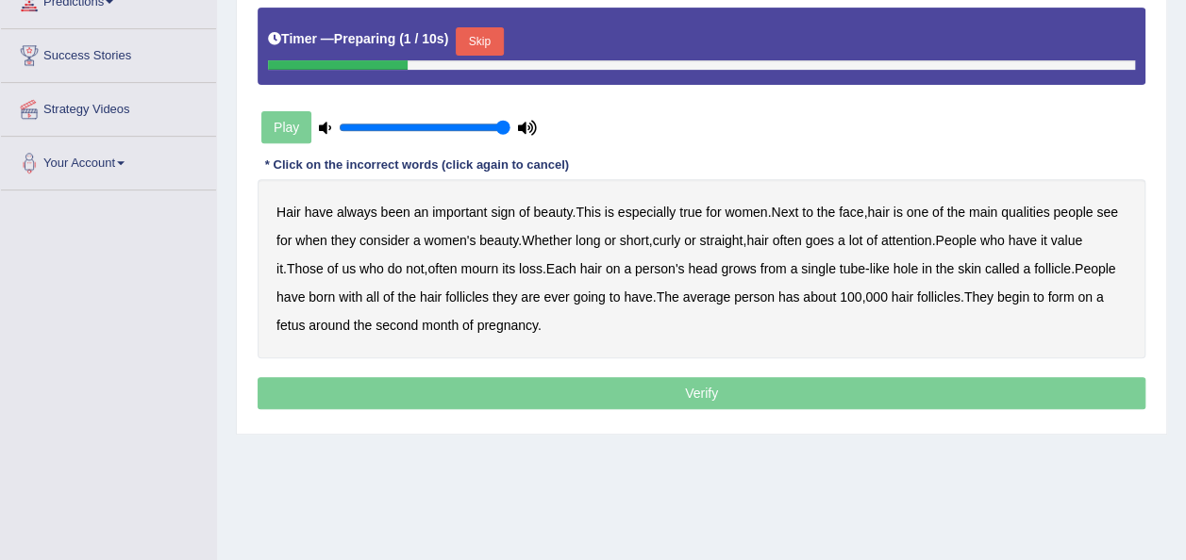
scroll to position [340, 0]
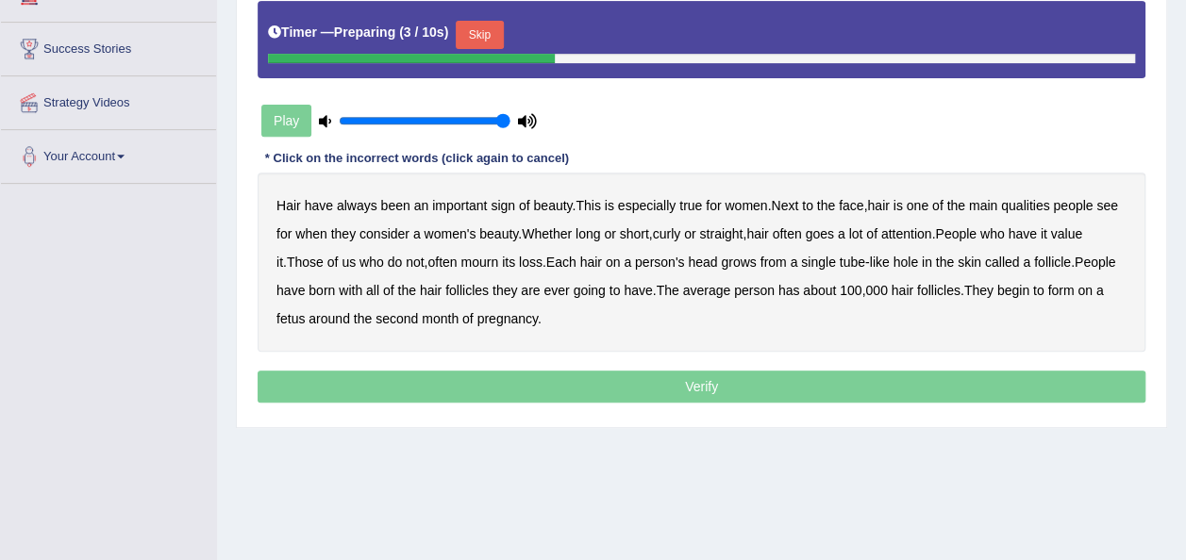
click at [487, 31] on button "Skip" at bounding box center [479, 35] width 47 height 28
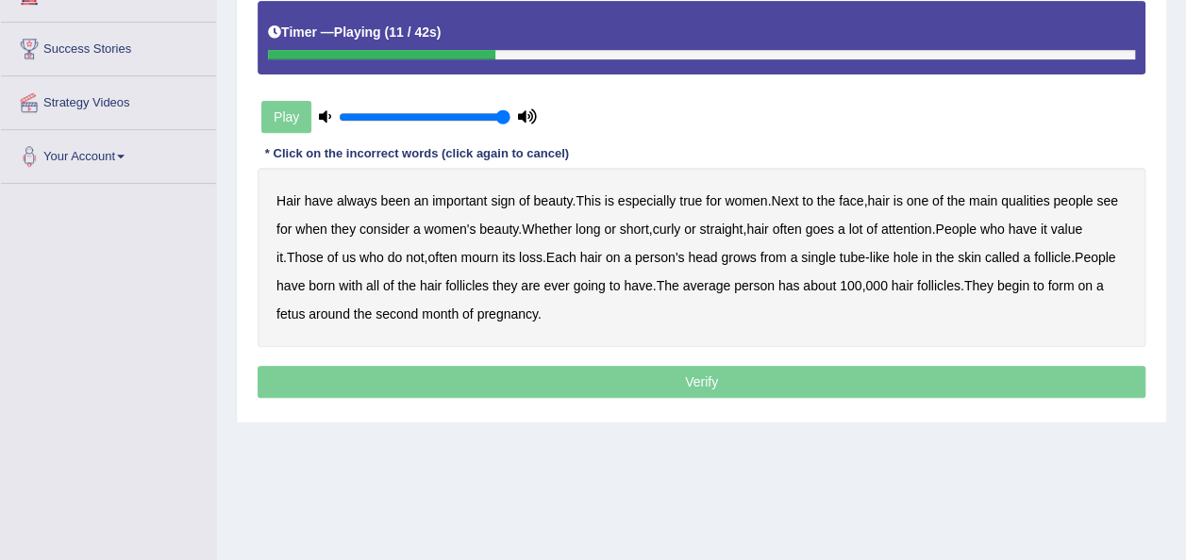
click at [1109, 198] on b "see" at bounding box center [1107, 200] width 22 height 15
click at [825, 230] on b "goes" at bounding box center [819, 229] width 28 height 15
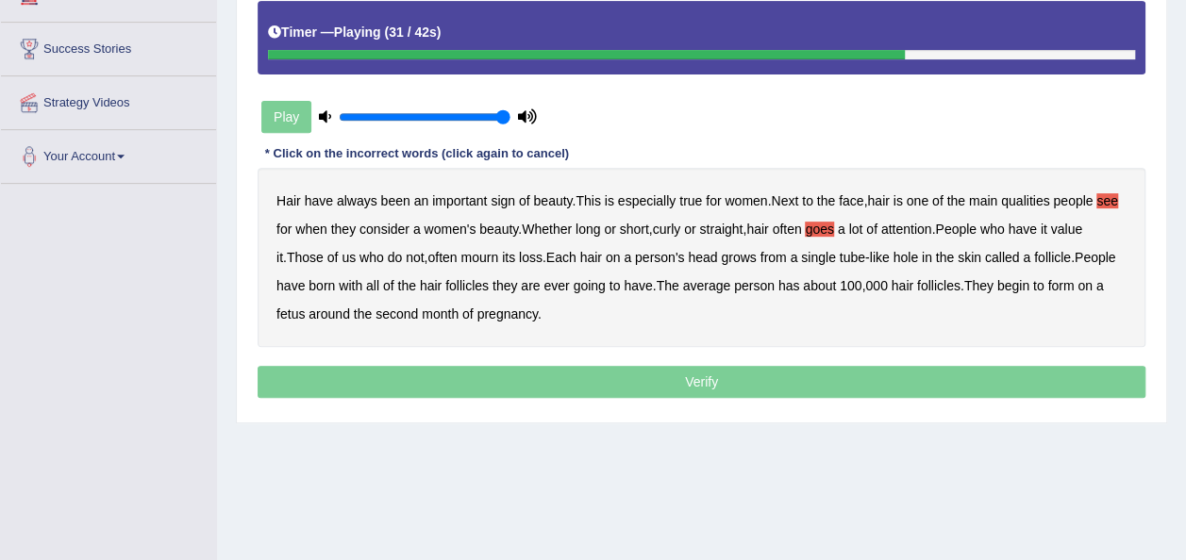
click at [290, 287] on b "have" at bounding box center [290, 285] width 28 height 15
click at [609, 287] on b "to" at bounding box center [614, 285] width 11 height 15
click at [929, 290] on b "follicles" at bounding box center [938, 285] width 43 height 15
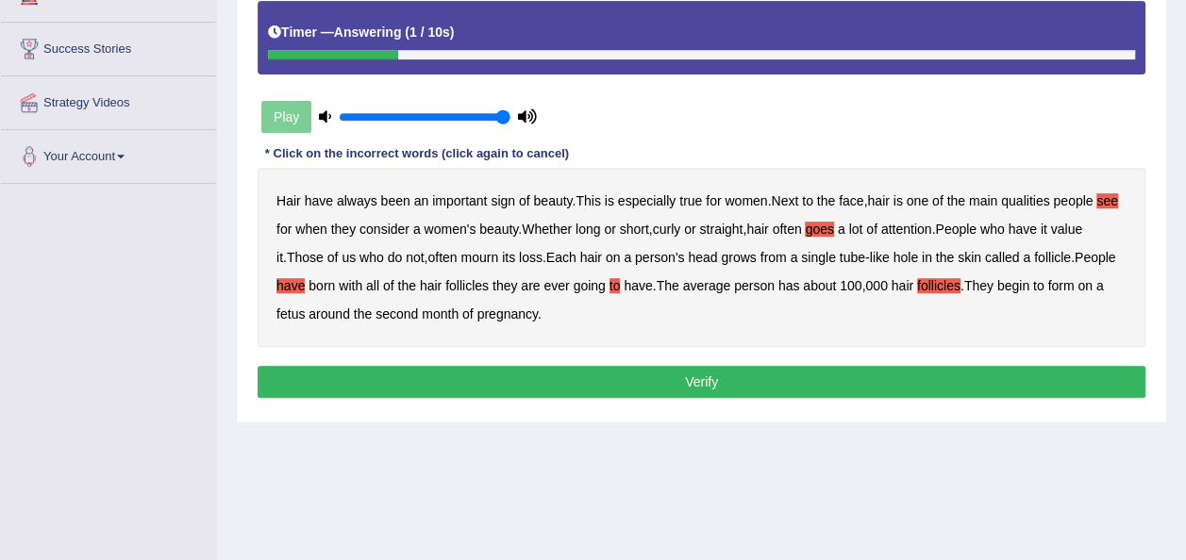
click at [399, 312] on b "second" at bounding box center [396, 314] width 42 height 15
click at [475, 357] on div "Instructions: You will hear a recording. Below is a transcription of the record…" at bounding box center [701, 161] width 897 height 504
click at [475, 369] on button "Verify" at bounding box center [701, 382] width 888 height 32
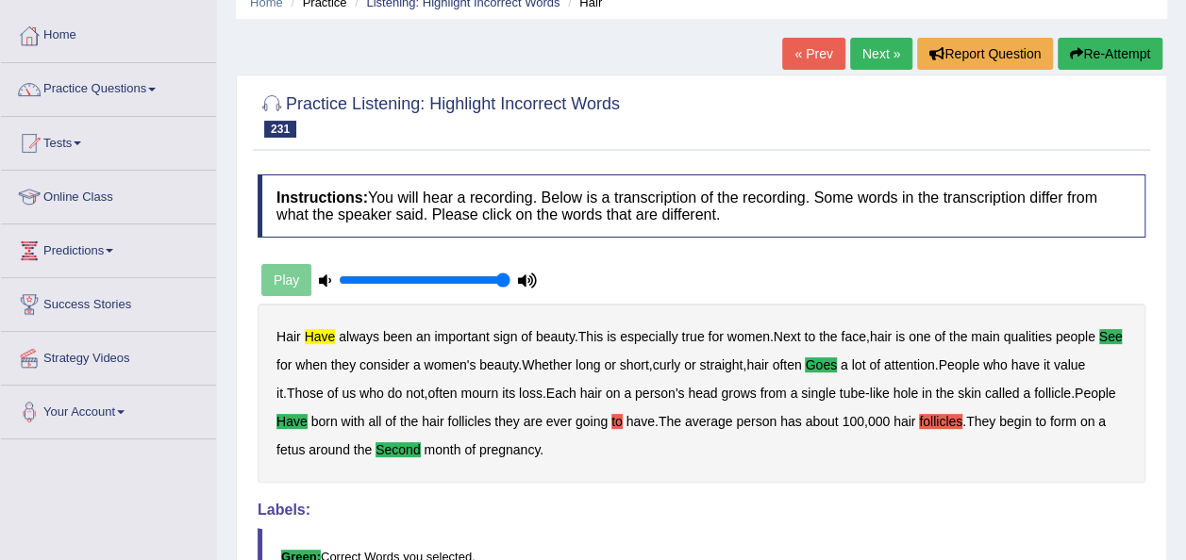
scroll to position [75, 0]
